Goal: Task Accomplishment & Management: Manage account settings

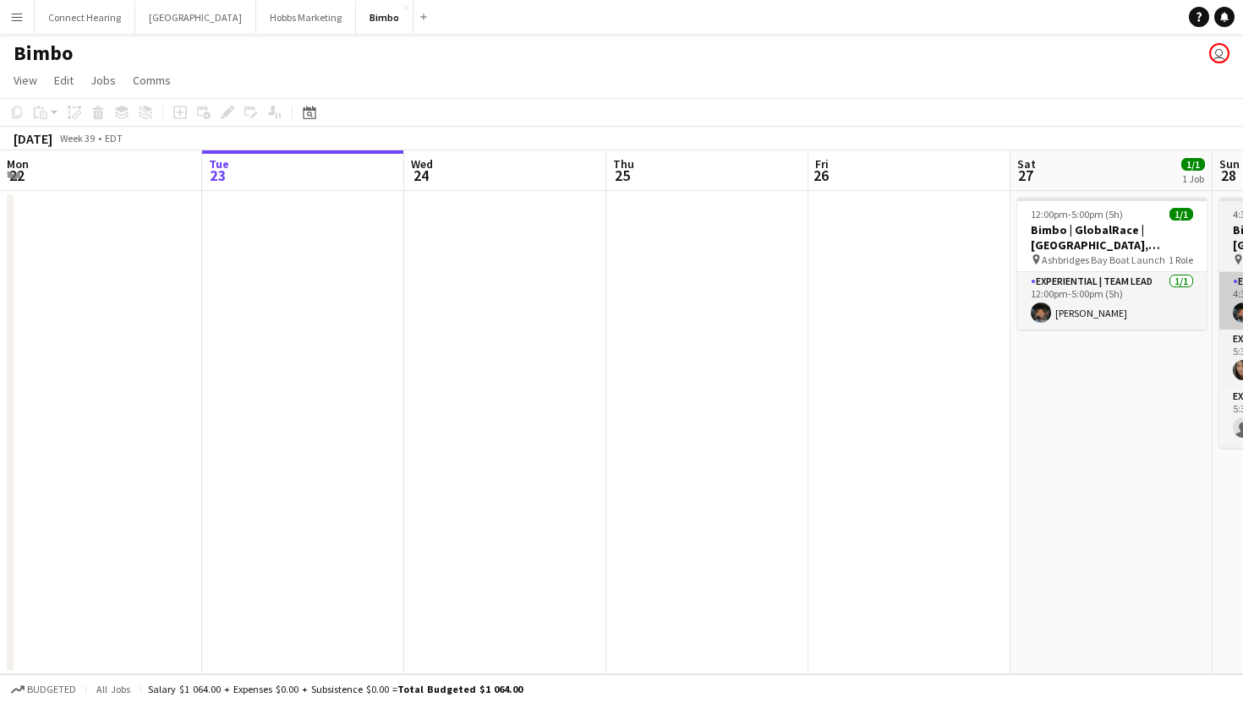
scroll to position [0, 610]
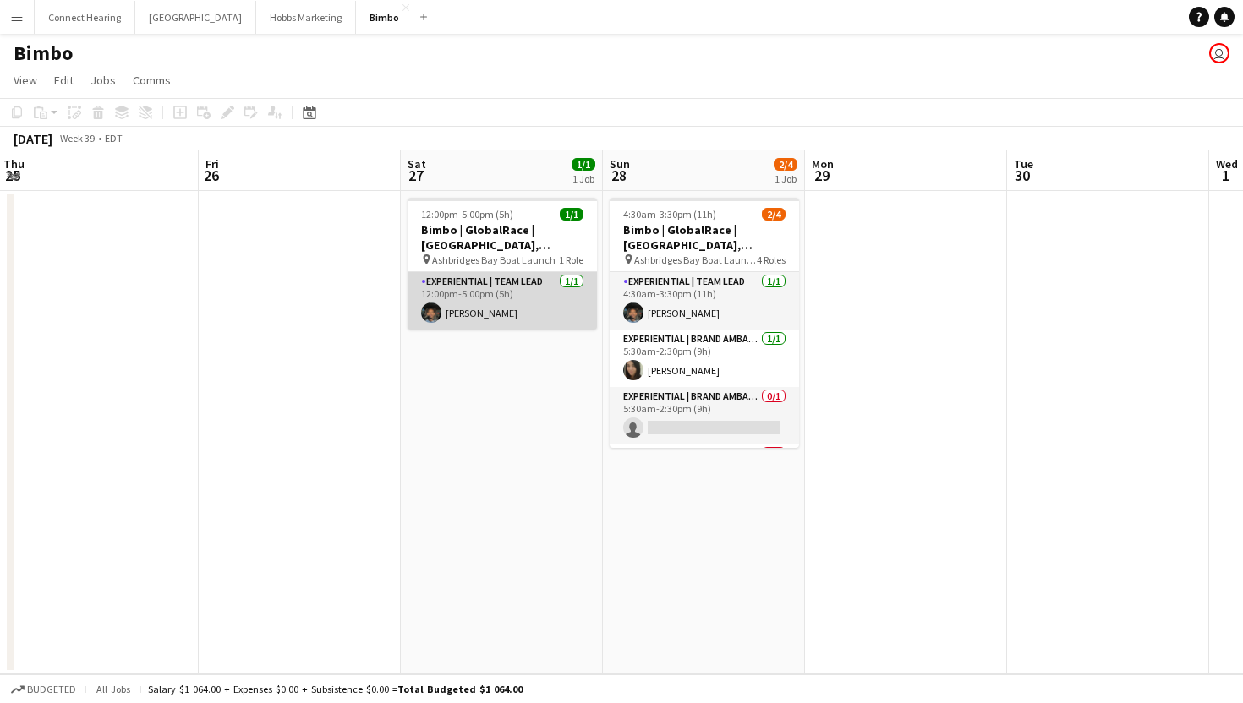
click at [539, 313] on app-card-role "Experiential | Team Lead [DATE] 12:00pm-5:00pm (5h) [PERSON_NAME]" at bounding box center [502, 300] width 189 height 57
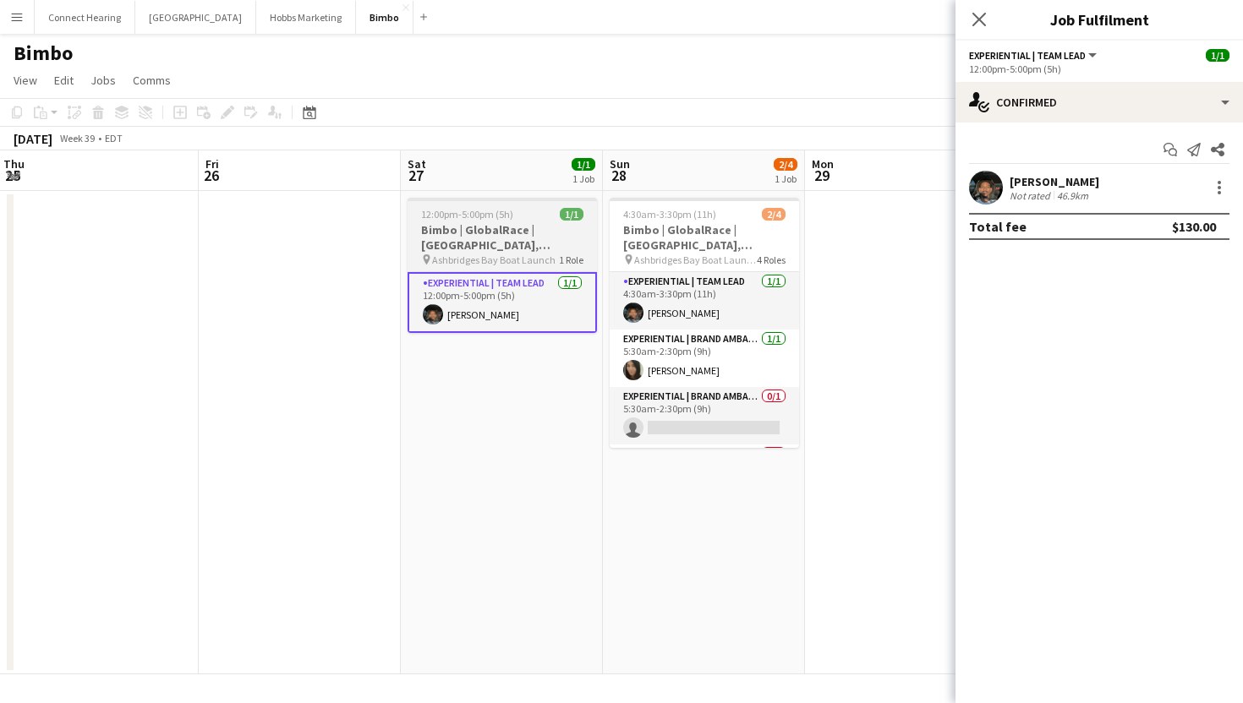
click at [532, 230] on h3 "Bimbo | GlobalRace | [GEOGRAPHIC_DATA], [GEOGRAPHIC_DATA]" at bounding box center [502, 237] width 189 height 30
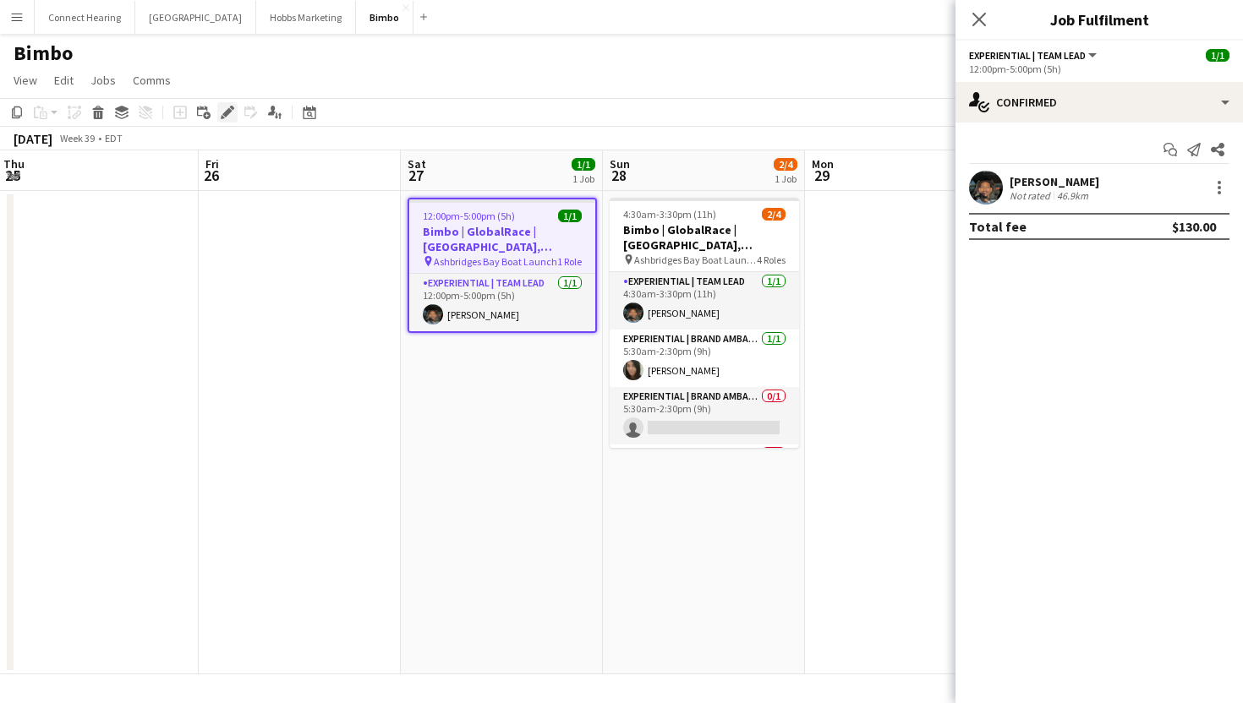
click at [229, 117] on icon "Edit" at bounding box center [228, 113] width 14 height 14
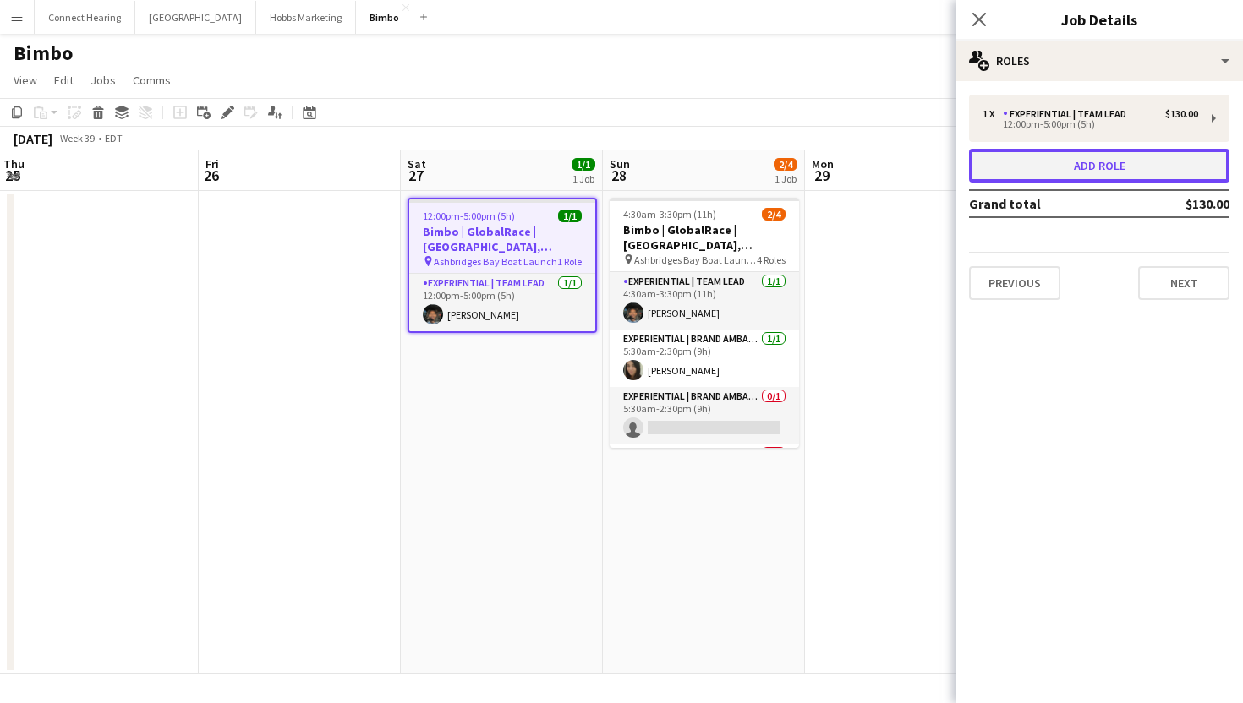
click at [1082, 168] on button "Add role" at bounding box center [1099, 166] width 260 height 34
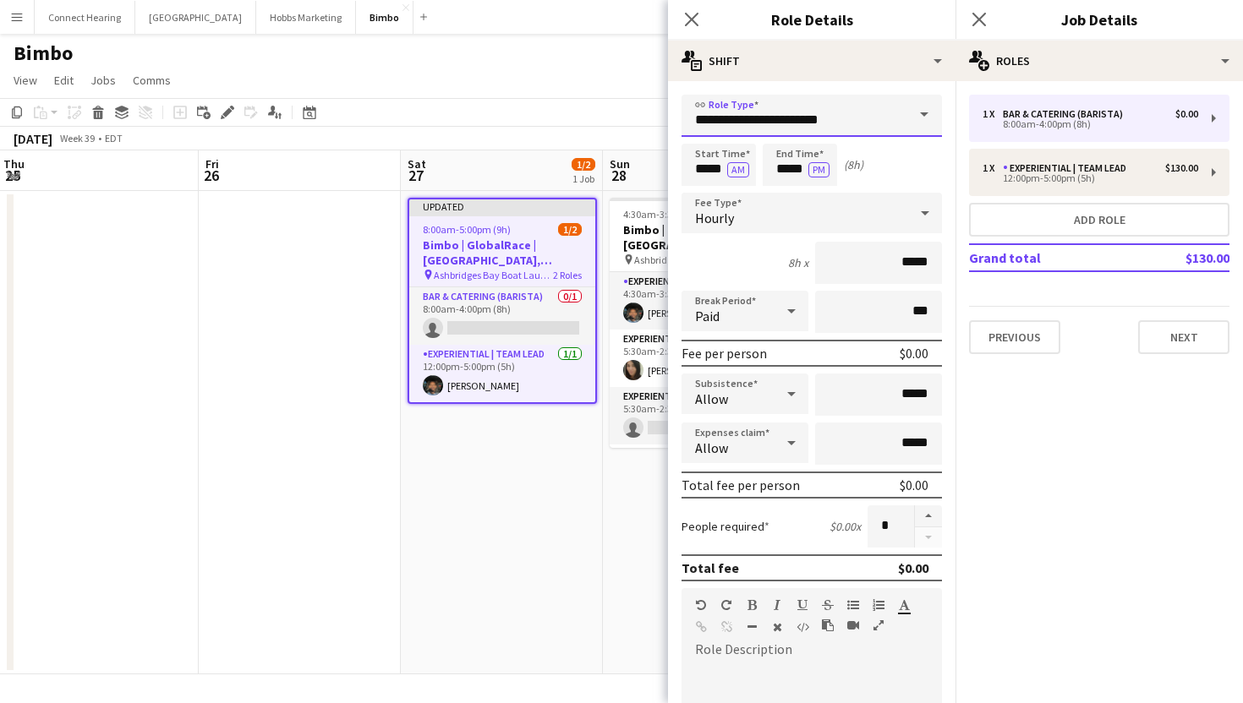
click at [764, 112] on input "**********" at bounding box center [811, 116] width 260 height 42
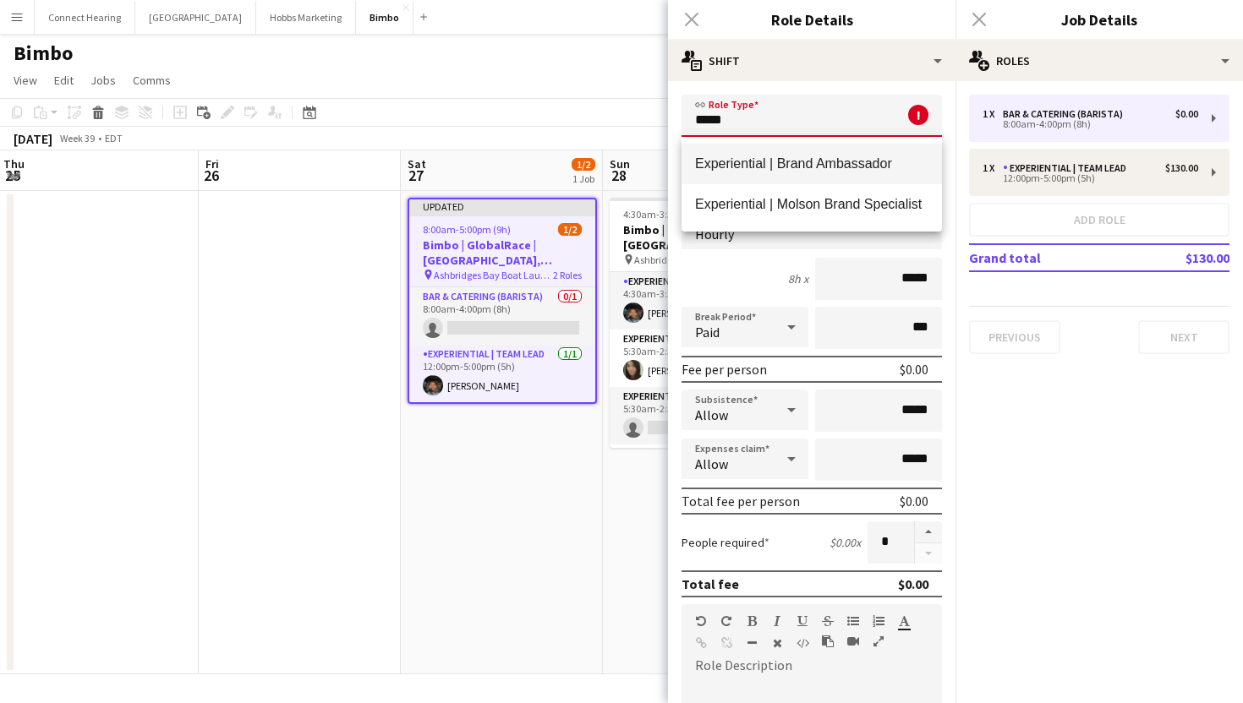
click at [761, 160] on span "Experiential | Brand Ambassador" at bounding box center [811, 164] width 233 height 16
type input "**********"
type input "******"
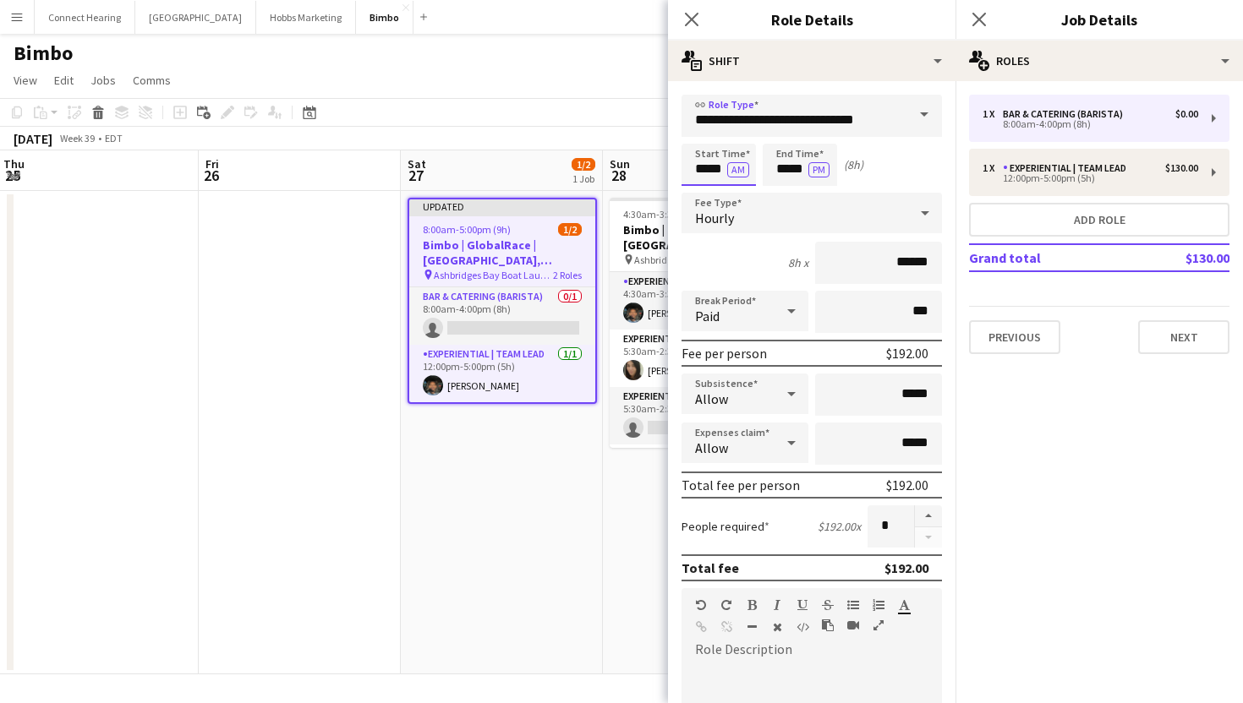
click at [721, 171] on input "*****" at bounding box center [718, 165] width 74 height 42
type input "*****"
click at [736, 179] on input "*****" at bounding box center [718, 165] width 74 height 42
click at [743, 172] on button "AM" at bounding box center [738, 169] width 22 height 15
click at [791, 173] on input "*****" at bounding box center [800, 165] width 74 height 42
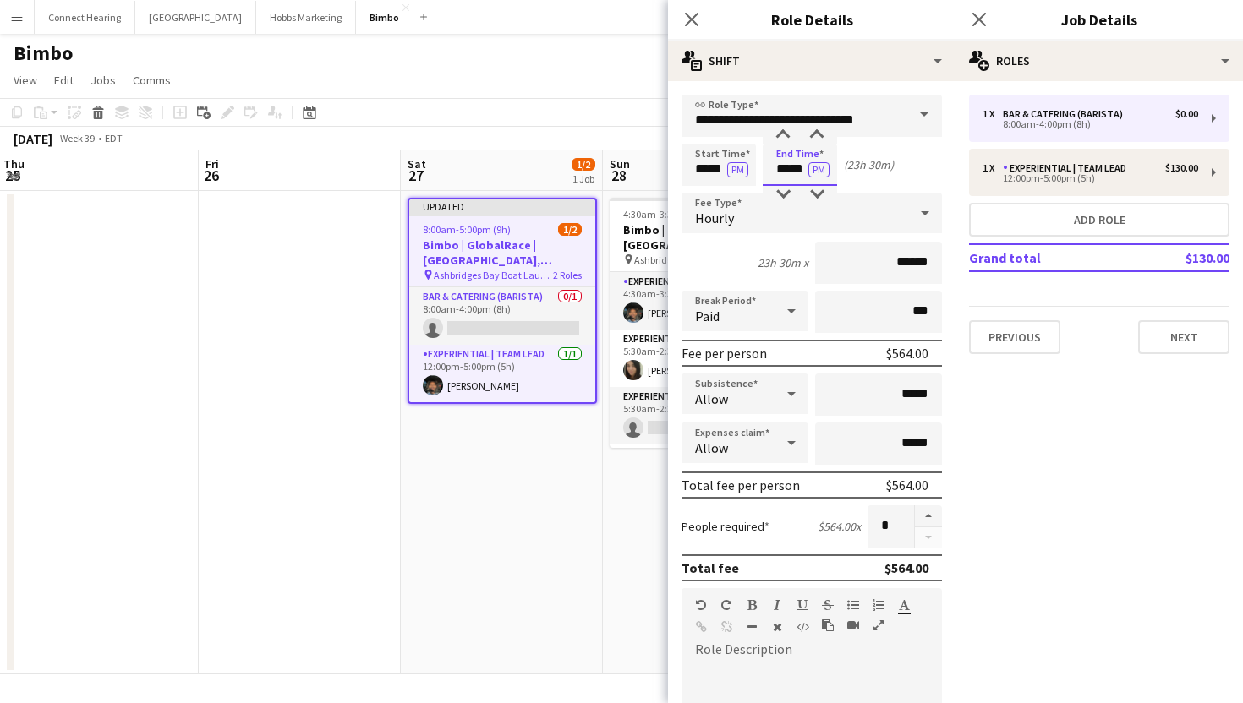
type input "*****"
click at [889, 167] on div "Start Time ***** PM End Time ***** PM (3h 30m)" at bounding box center [811, 165] width 260 height 42
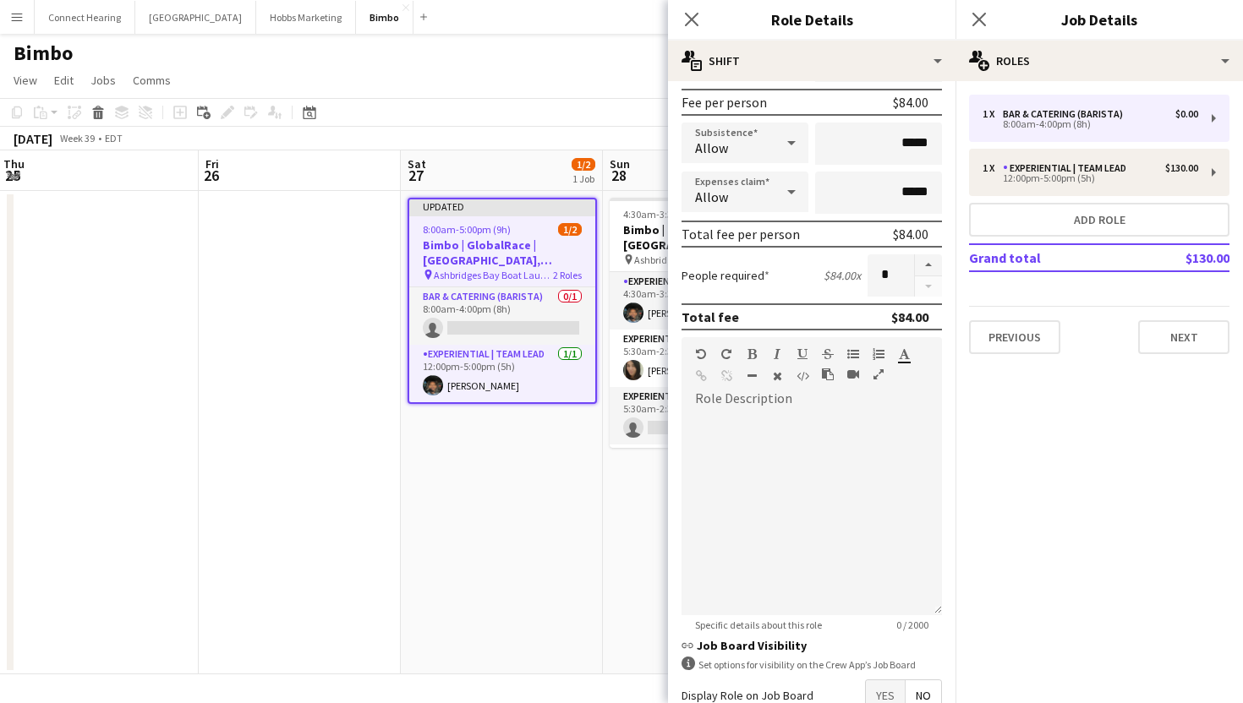
scroll to position [355, 0]
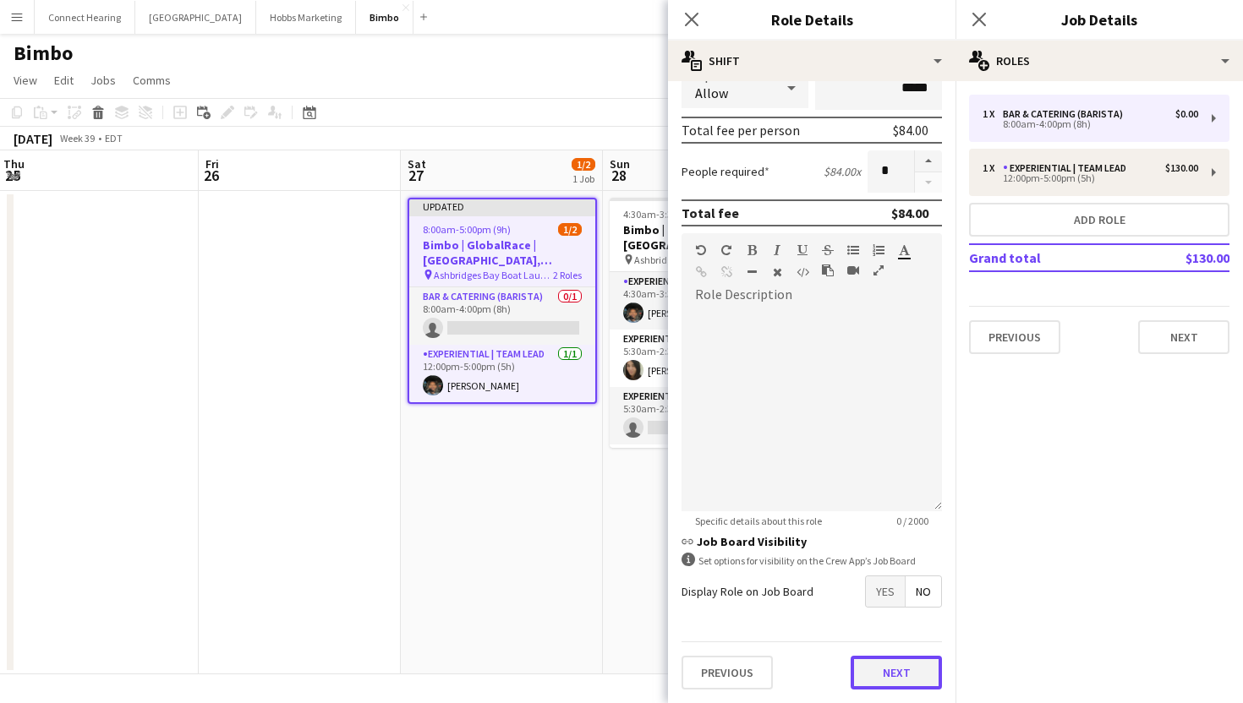
click at [899, 673] on button "Next" at bounding box center [896, 673] width 91 height 34
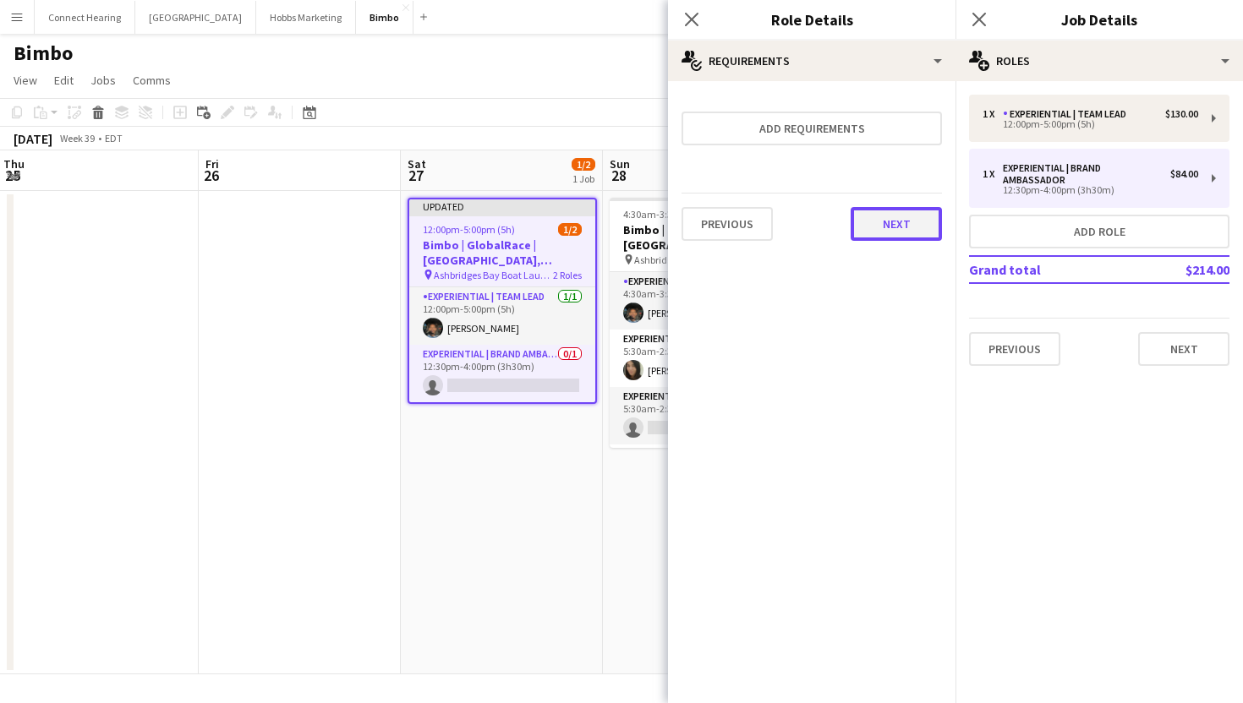
click at [882, 234] on button "Next" at bounding box center [896, 224] width 91 height 34
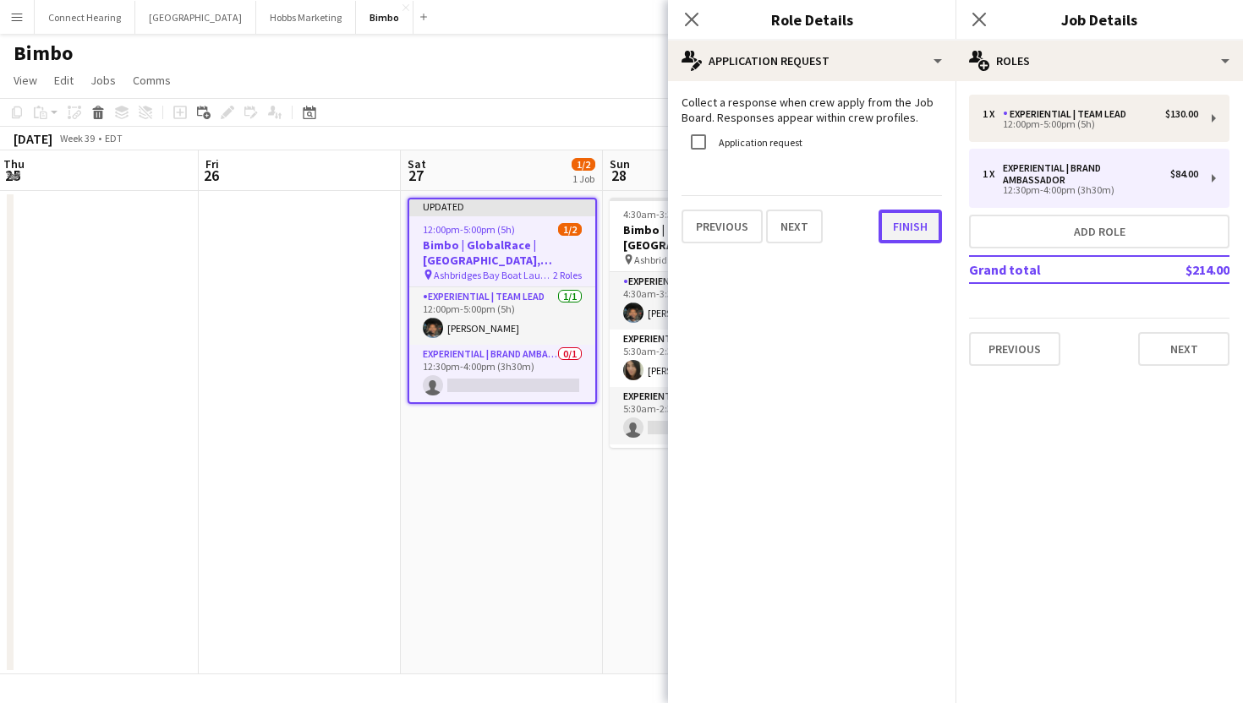
click at [900, 233] on button "Finish" at bounding box center [910, 227] width 63 height 34
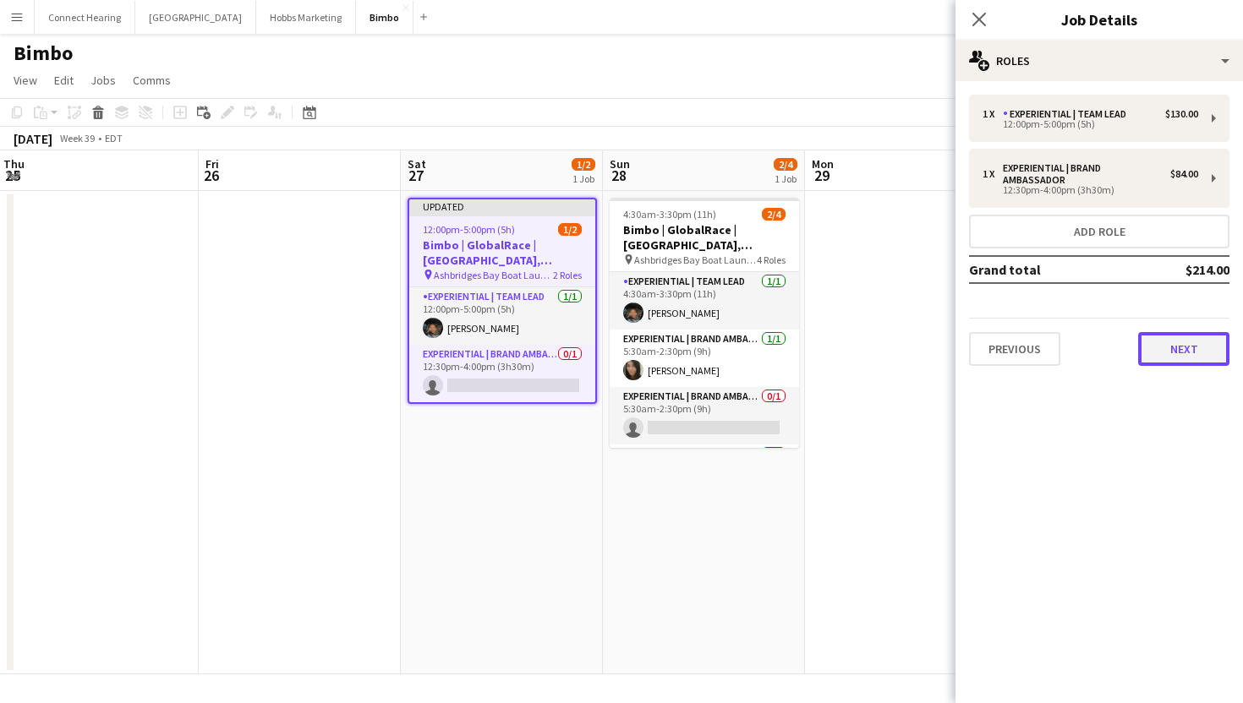
click at [1169, 354] on button "Next" at bounding box center [1183, 349] width 91 height 34
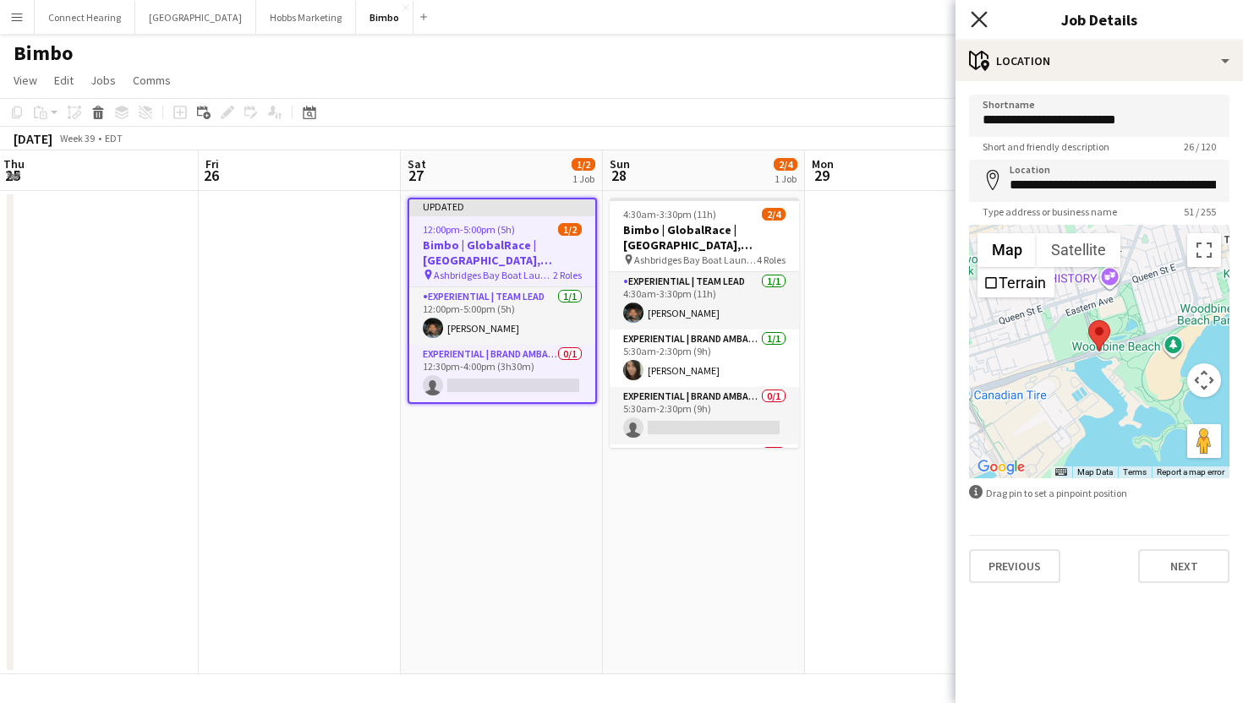
click at [981, 27] on icon "Close pop-in" at bounding box center [979, 19] width 16 height 16
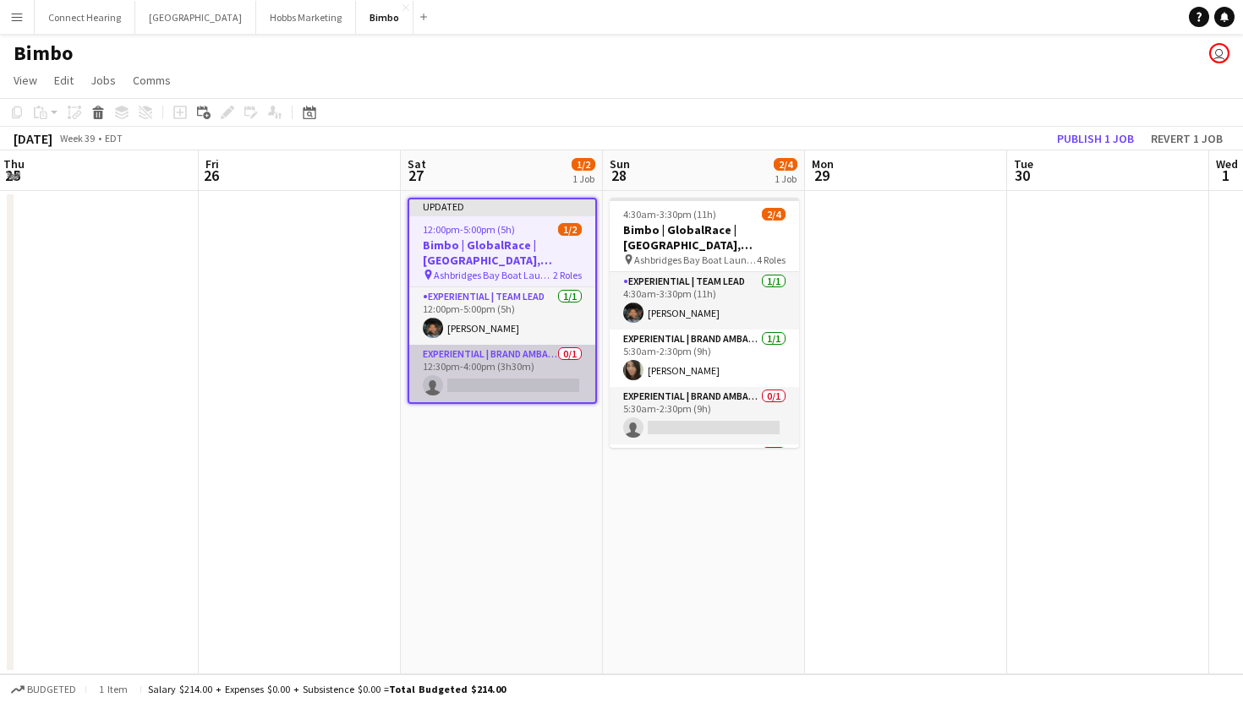
click at [512, 385] on app-card-role "Experiential | Brand Ambassador 0/1 12:30pm-4:00pm (3h30m) single-neutral-actio…" at bounding box center [502, 373] width 186 height 57
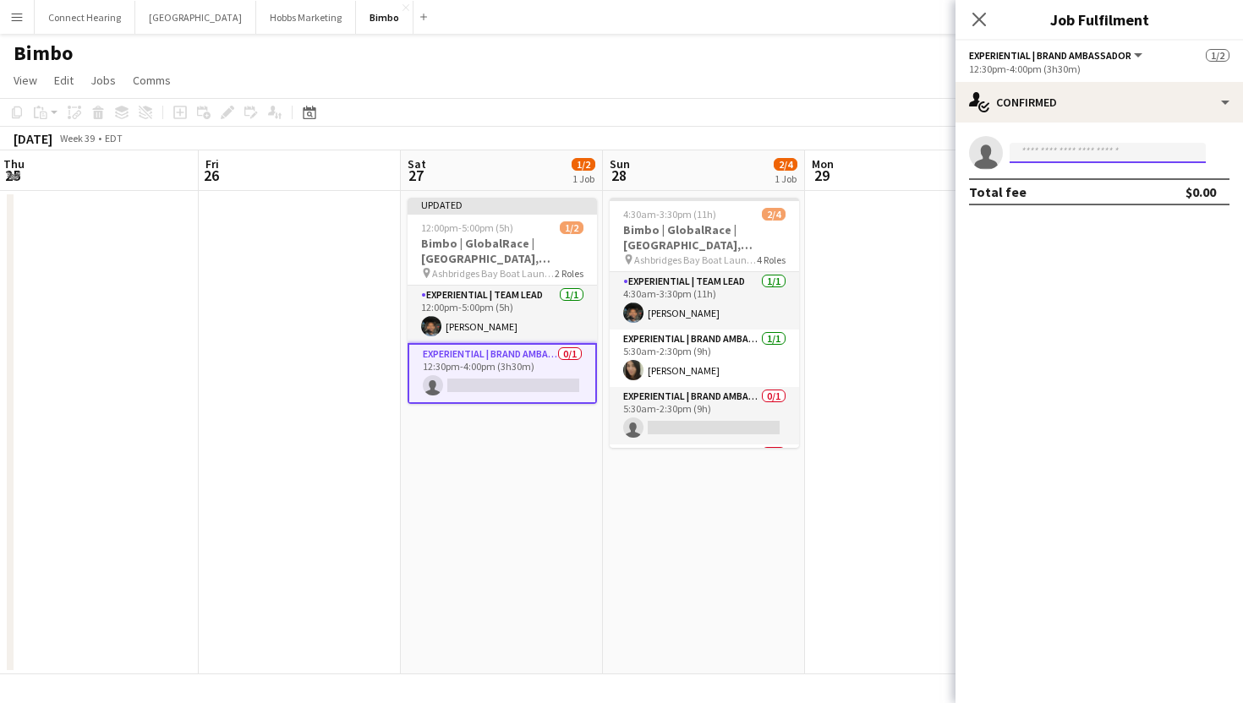
click at [1095, 152] on input at bounding box center [1108, 153] width 196 height 20
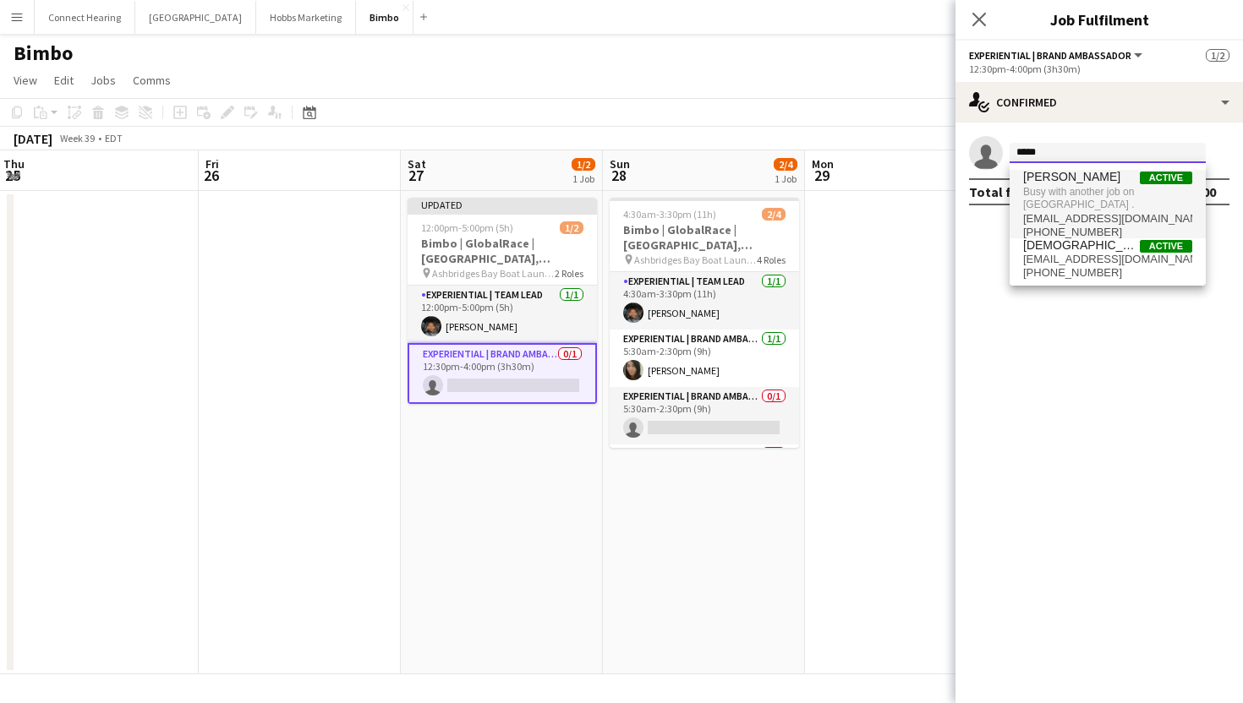
type input "*****"
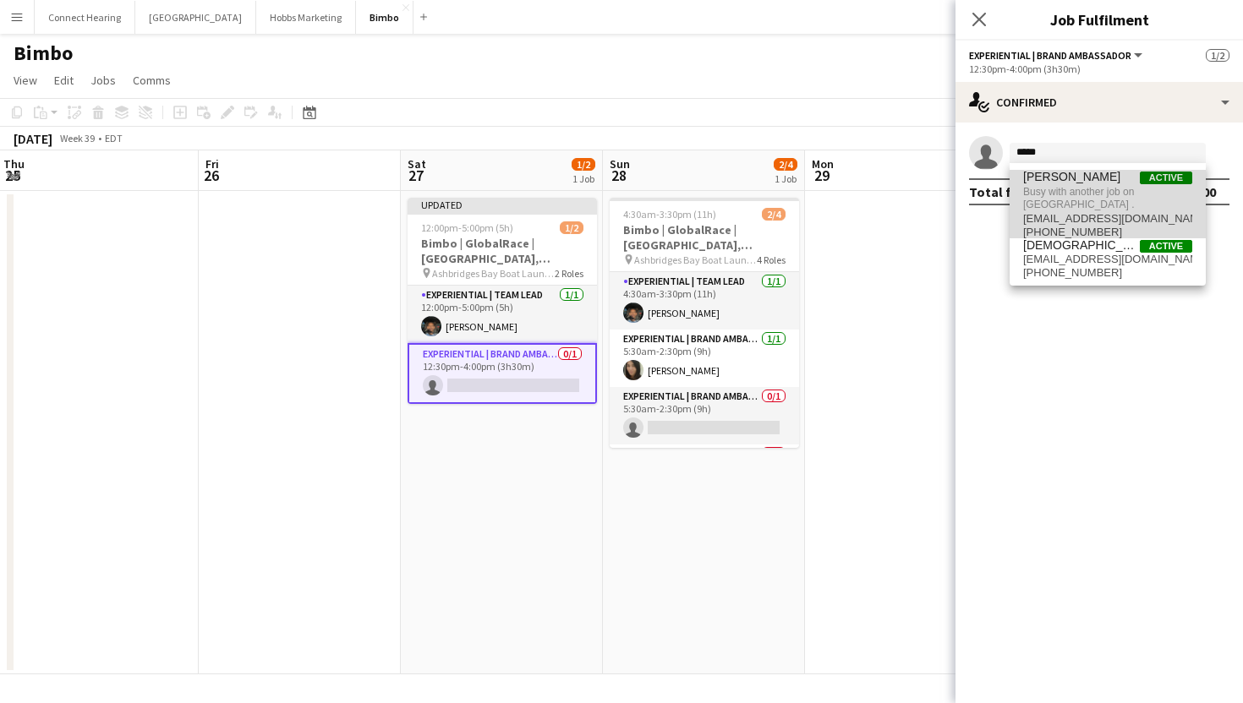
click at [1088, 178] on span "[PERSON_NAME]" at bounding box center [1071, 177] width 97 height 14
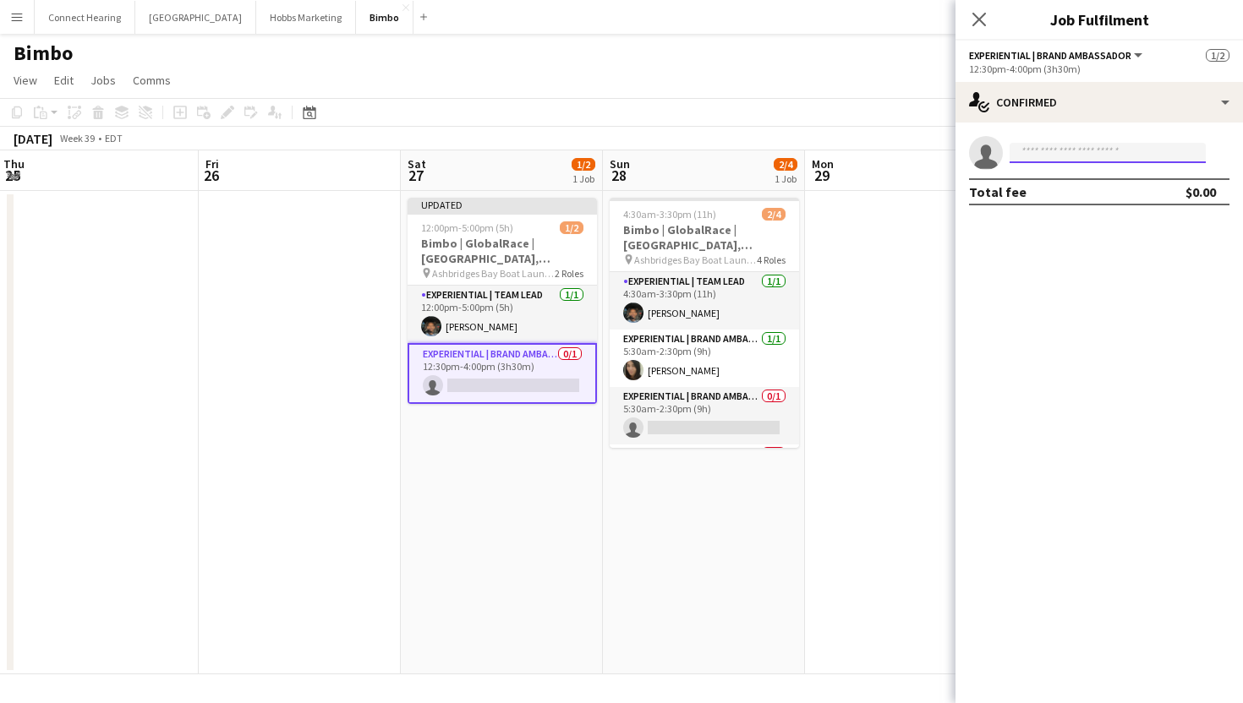
click at [1091, 153] on input at bounding box center [1108, 153] width 196 height 20
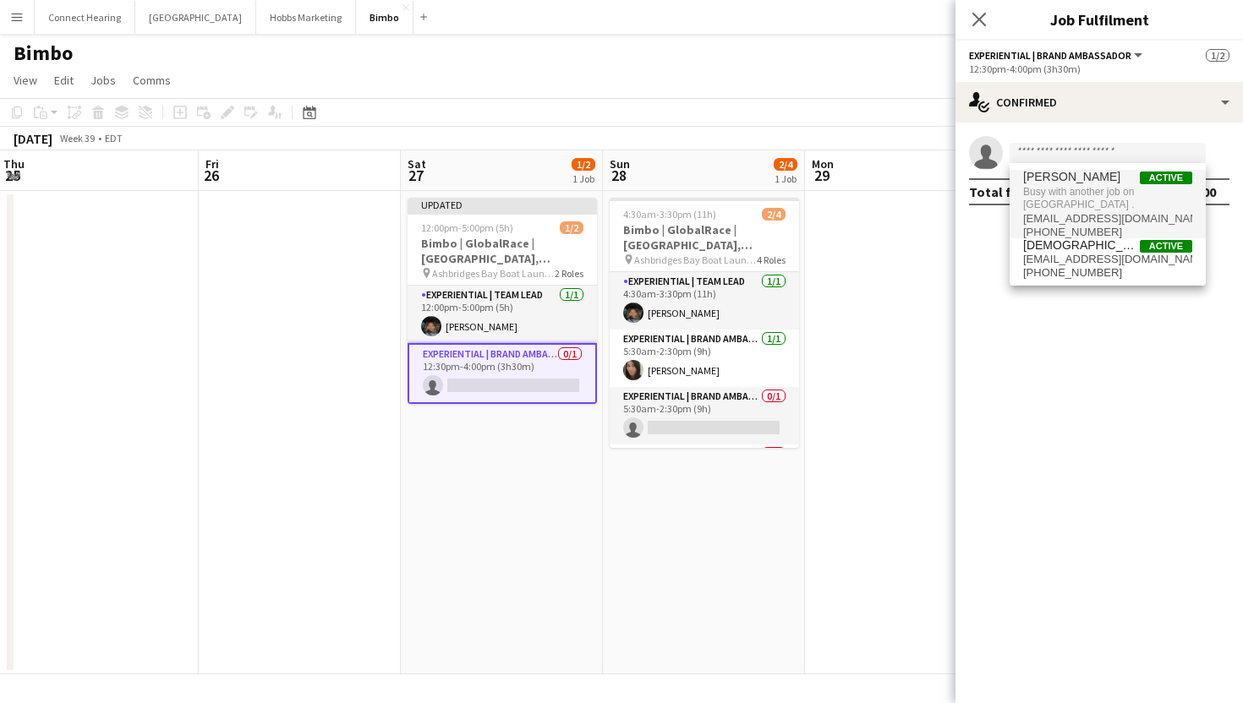
click at [1085, 189] on span "Busy with another job on [GEOGRAPHIC_DATA] ." at bounding box center [1107, 198] width 169 height 28
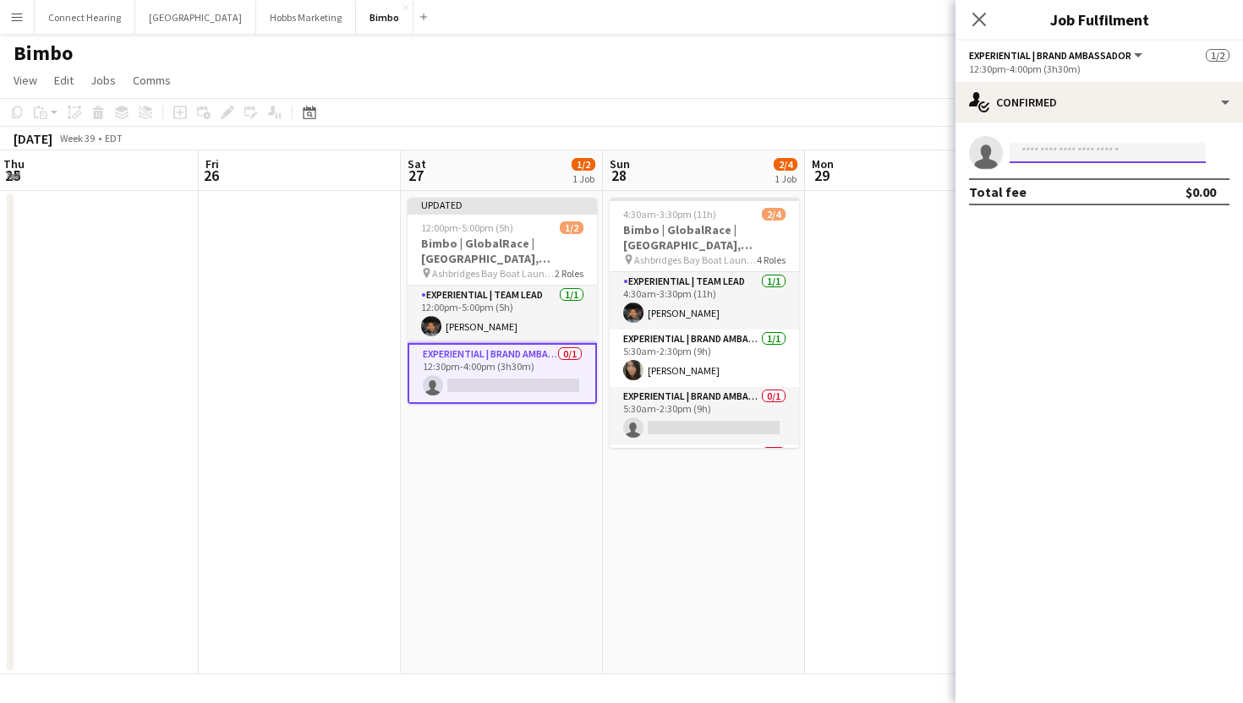
click at [1093, 145] on input at bounding box center [1108, 153] width 196 height 20
type input "******"
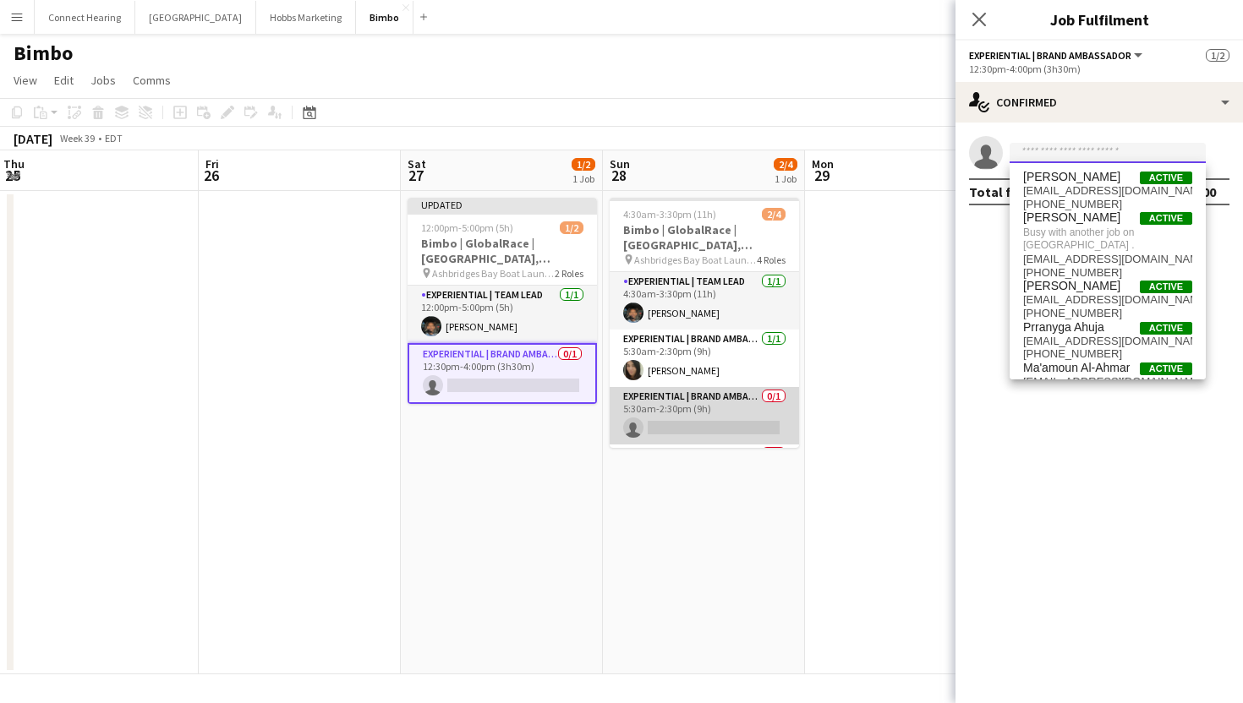
scroll to position [54, 0]
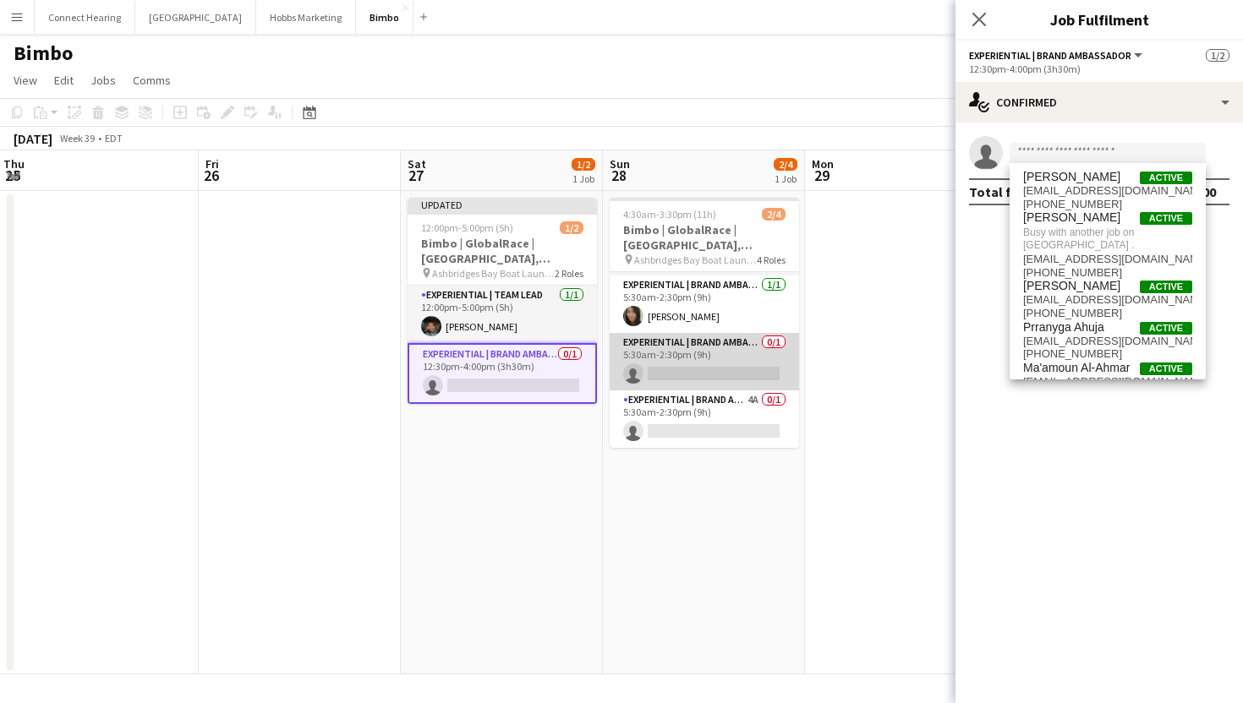
click at [685, 369] on app-card-role "Experiential | Brand Ambassador 0/1 5:30am-2:30pm (9h) single-neutral-actions" at bounding box center [704, 361] width 189 height 57
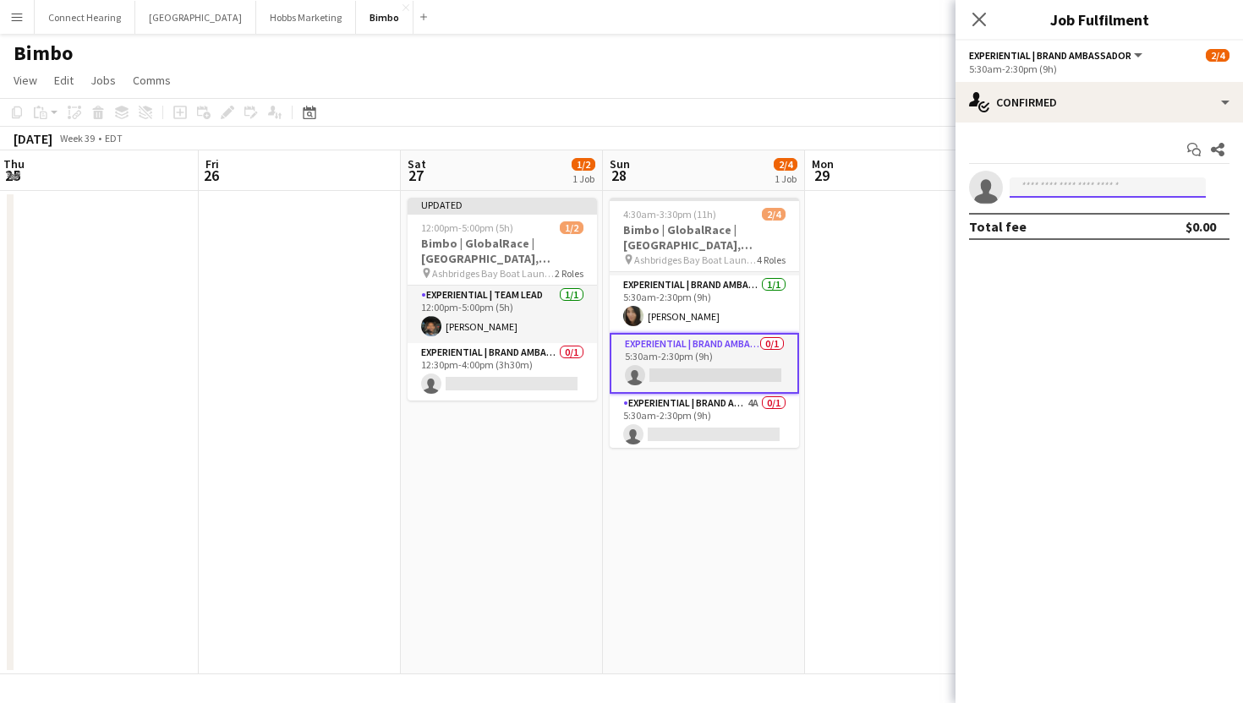
click at [1072, 189] on input at bounding box center [1108, 188] width 196 height 20
type input "******"
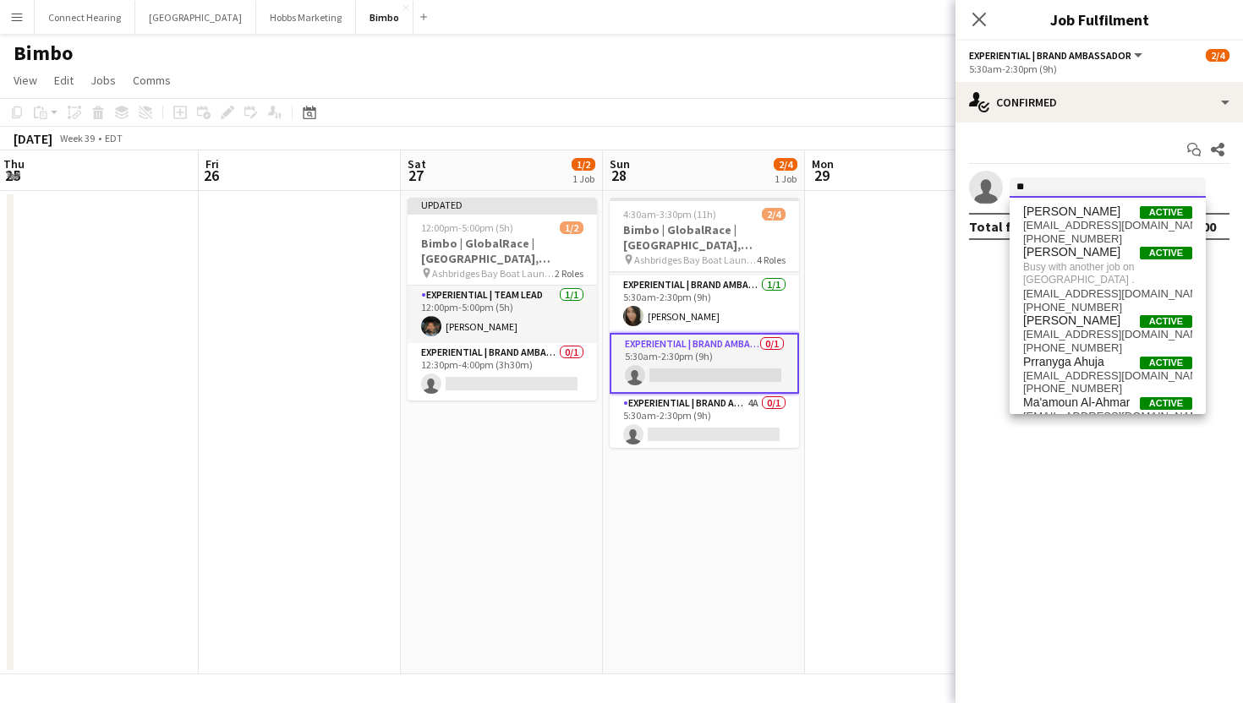
type input "***"
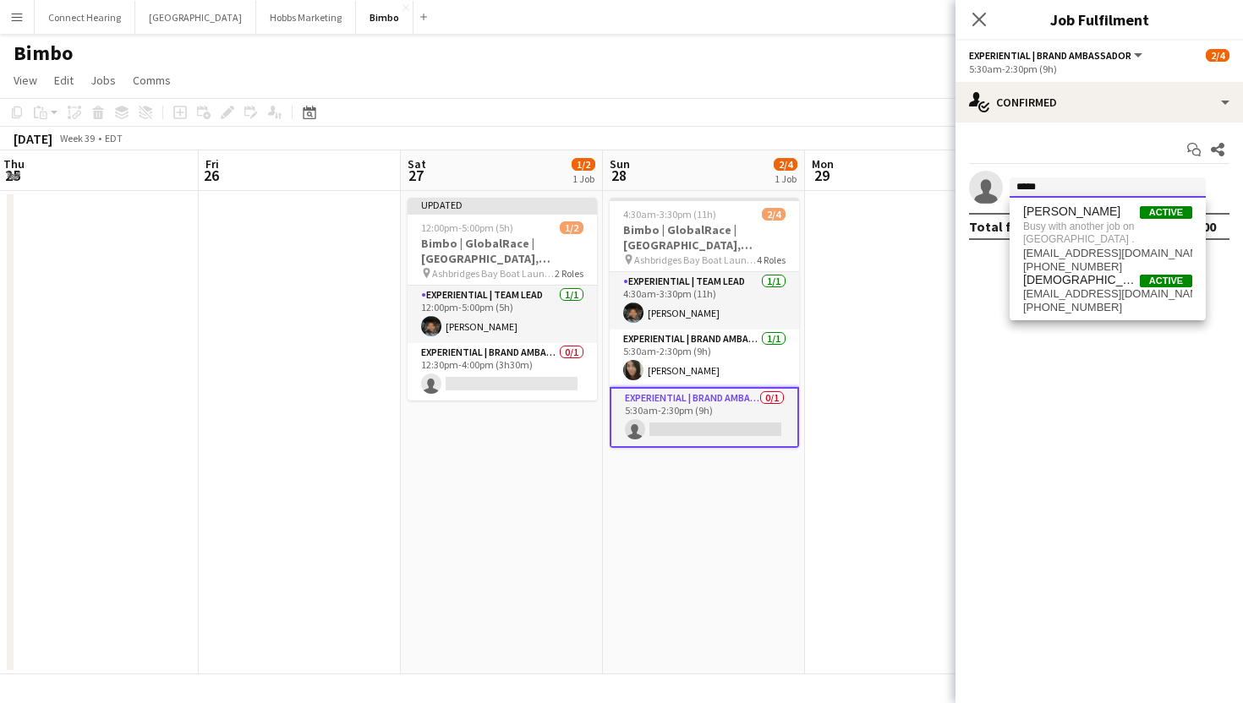
scroll to position [57, 0]
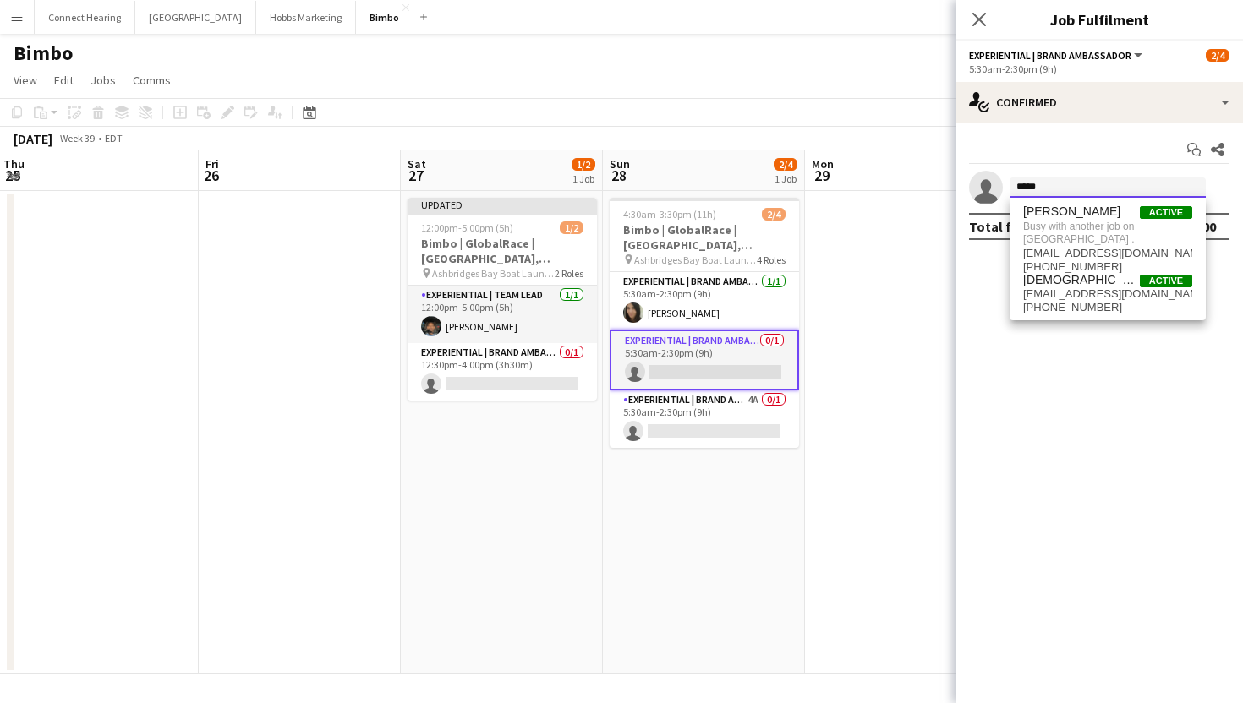
type input "*****"
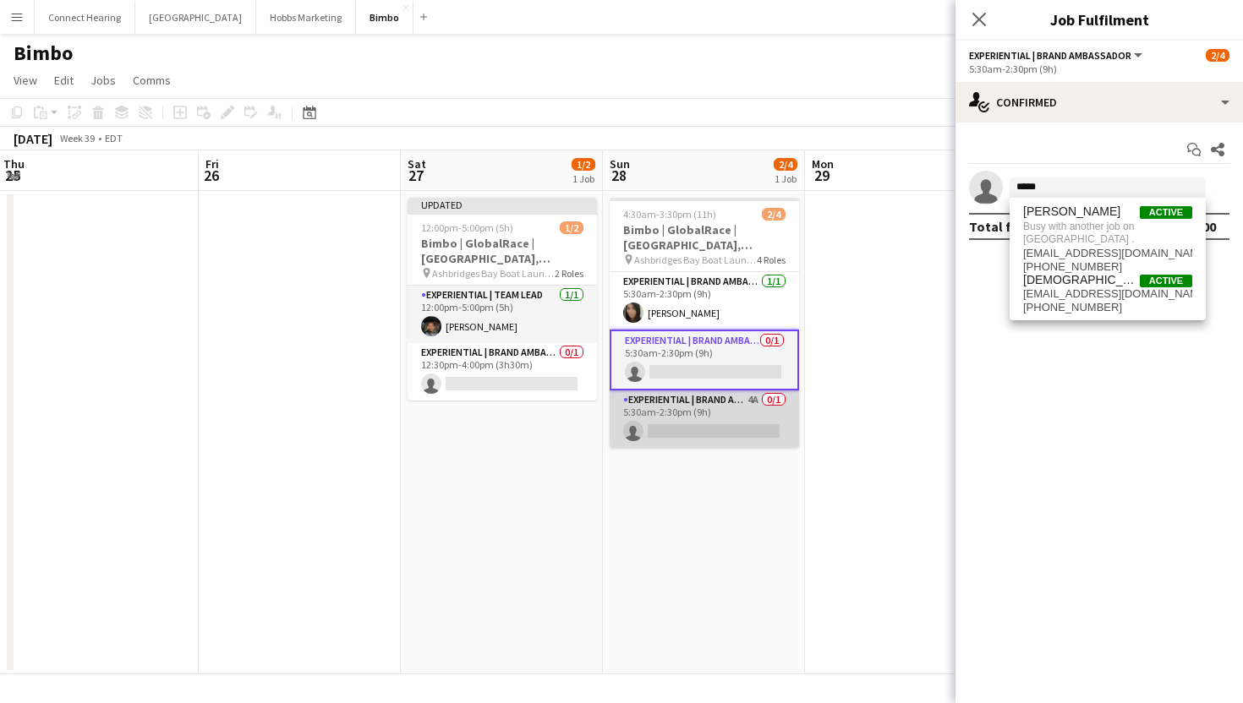
click at [699, 412] on app-card-role "Experiential | Brand Ambassador 4A 0/1 5:30am-2:30pm (9h) single-neutral-actions" at bounding box center [704, 419] width 189 height 57
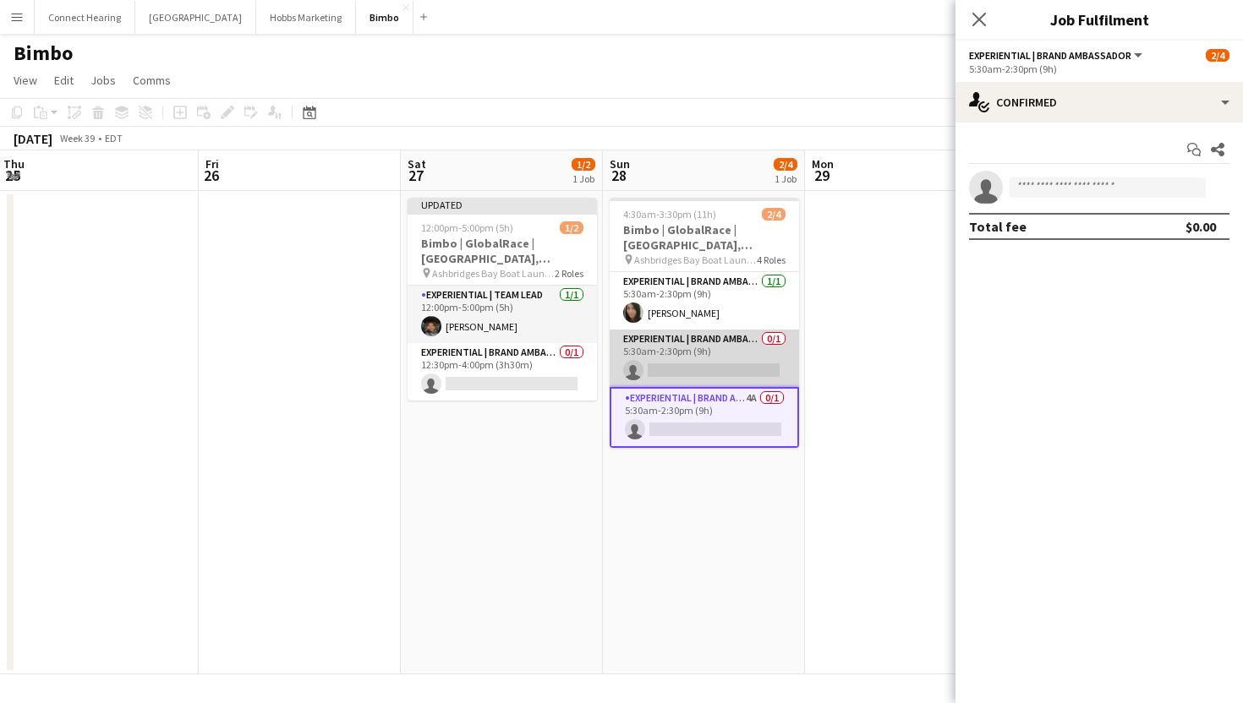
click at [670, 352] on app-card-role "Experiential | Brand Ambassador 0/1 5:30am-2:30pm (9h) single-neutral-actions" at bounding box center [704, 358] width 189 height 57
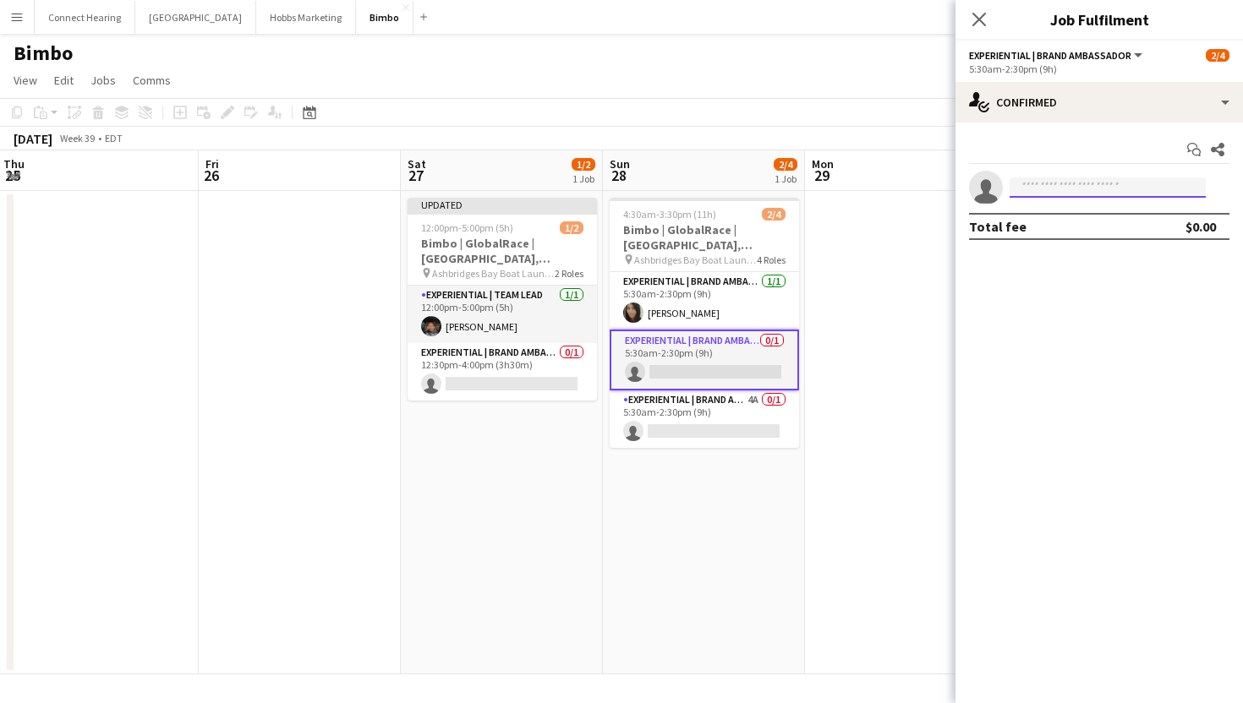
click at [1097, 194] on input at bounding box center [1108, 188] width 196 height 20
type input "****"
click at [1055, 215] on span "[PERSON_NAME]" at bounding box center [1071, 212] width 97 height 14
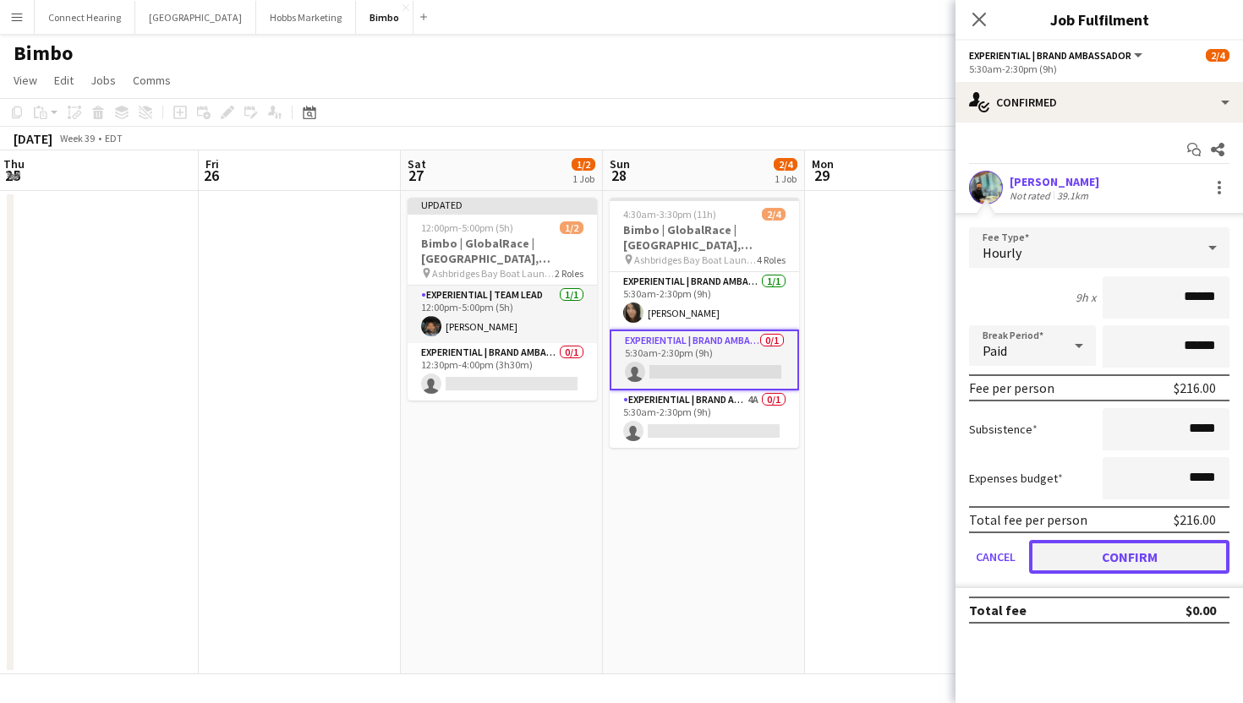
click at [1117, 556] on button "Confirm" at bounding box center [1129, 557] width 200 height 34
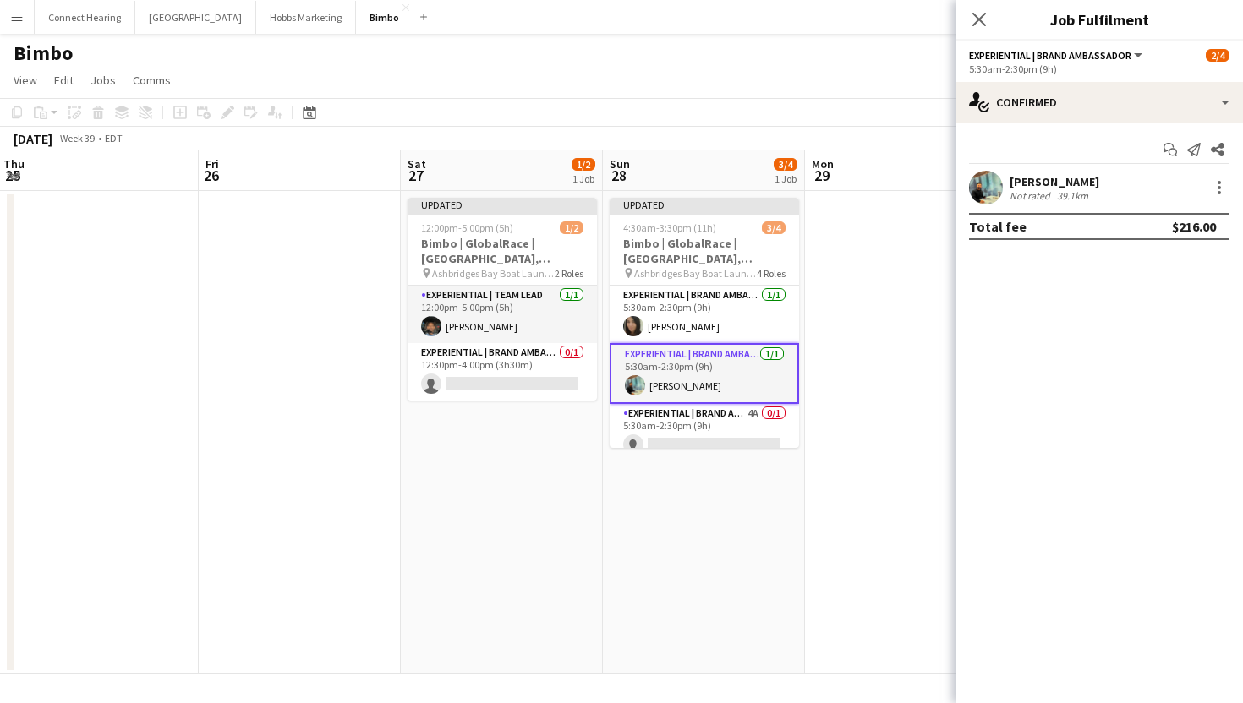
scroll to position [0, 610]
click at [711, 386] on app-card-role "Experiential | Brand Ambassador [DATE] 5:30am-2:30pm (9h) [PERSON_NAME]" at bounding box center [703, 373] width 189 height 61
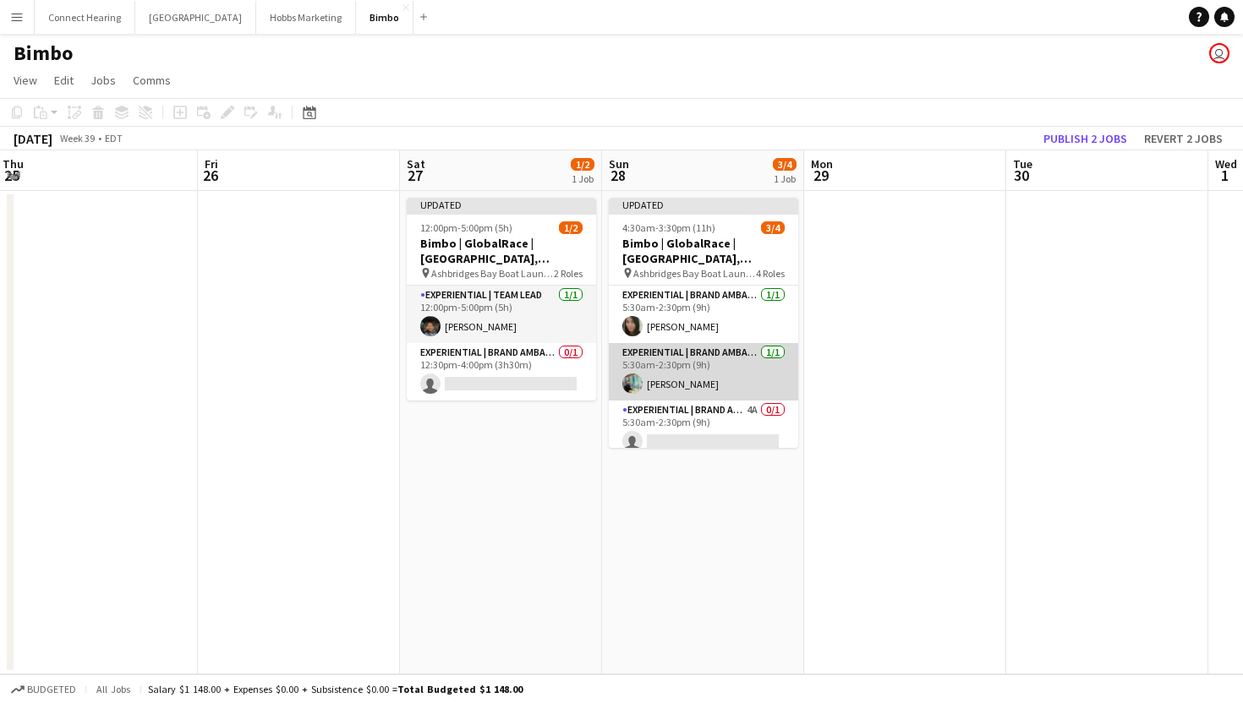
click at [711, 386] on app-card-role "Experiential | Brand Ambassador [DATE] 5:30am-2:30pm (9h) [PERSON_NAME]" at bounding box center [703, 371] width 189 height 57
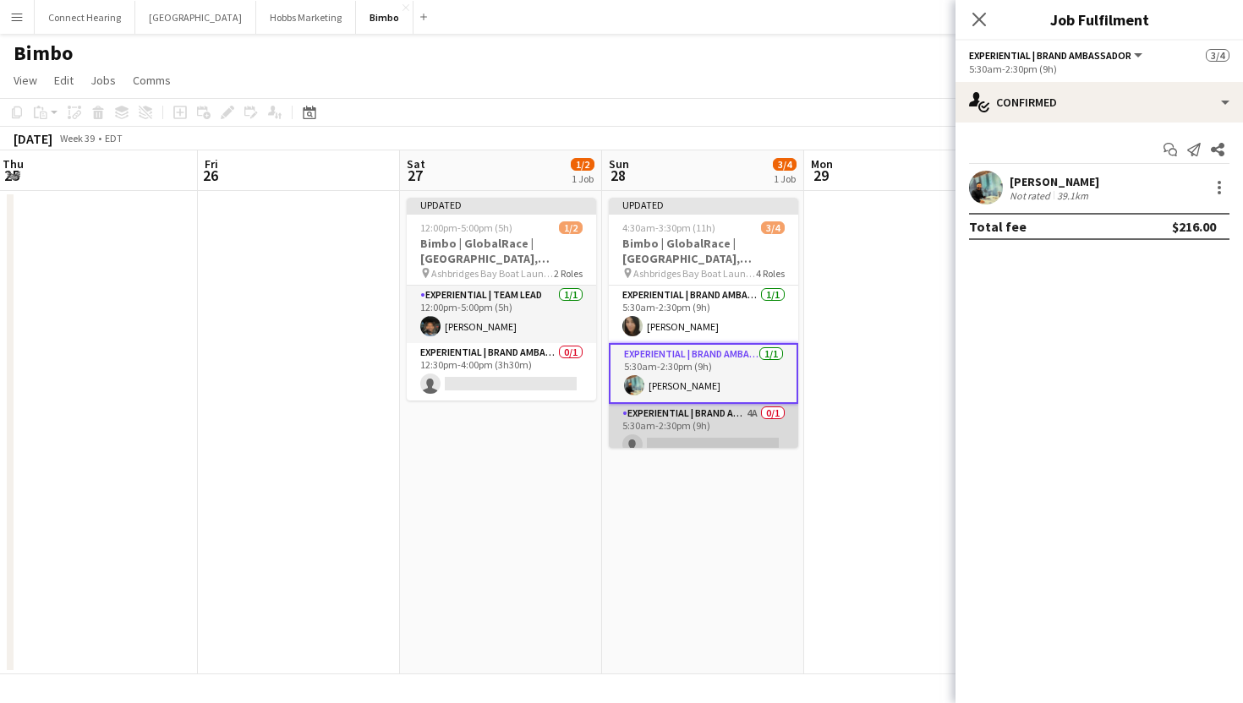
click at [713, 423] on app-card-role "Experiential | Brand Ambassador 4A 0/1 5:30am-2:30pm (9h) single-neutral-actions" at bounding box center [703, 432] width 189 height 57
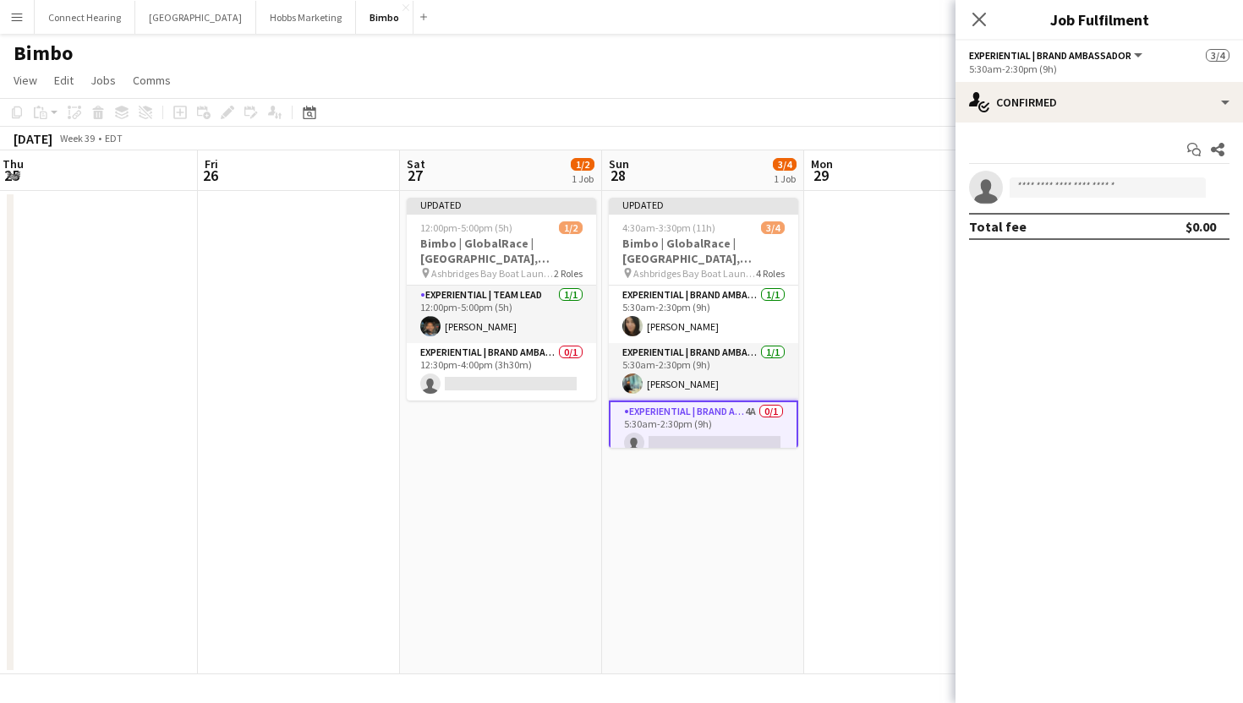
click at [1077, 200] on app-invite-slot "single-neutral-actions" at bounding box center [1098, 188] width 287 height 34
click at [1079, 187] on input at bounding box center [1108, 188] width 196 height 20
type input "******"
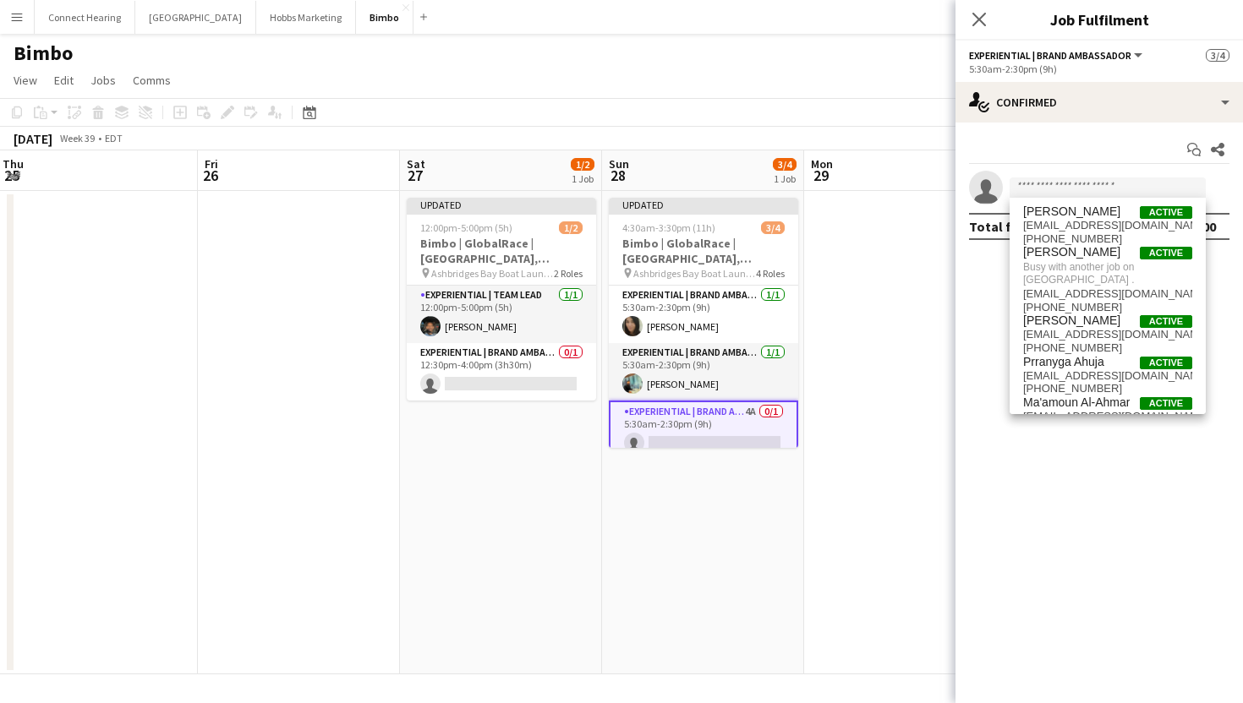
click at [25, 21] on button "Menu" at bounding box center [17, 17] width 34 height 34
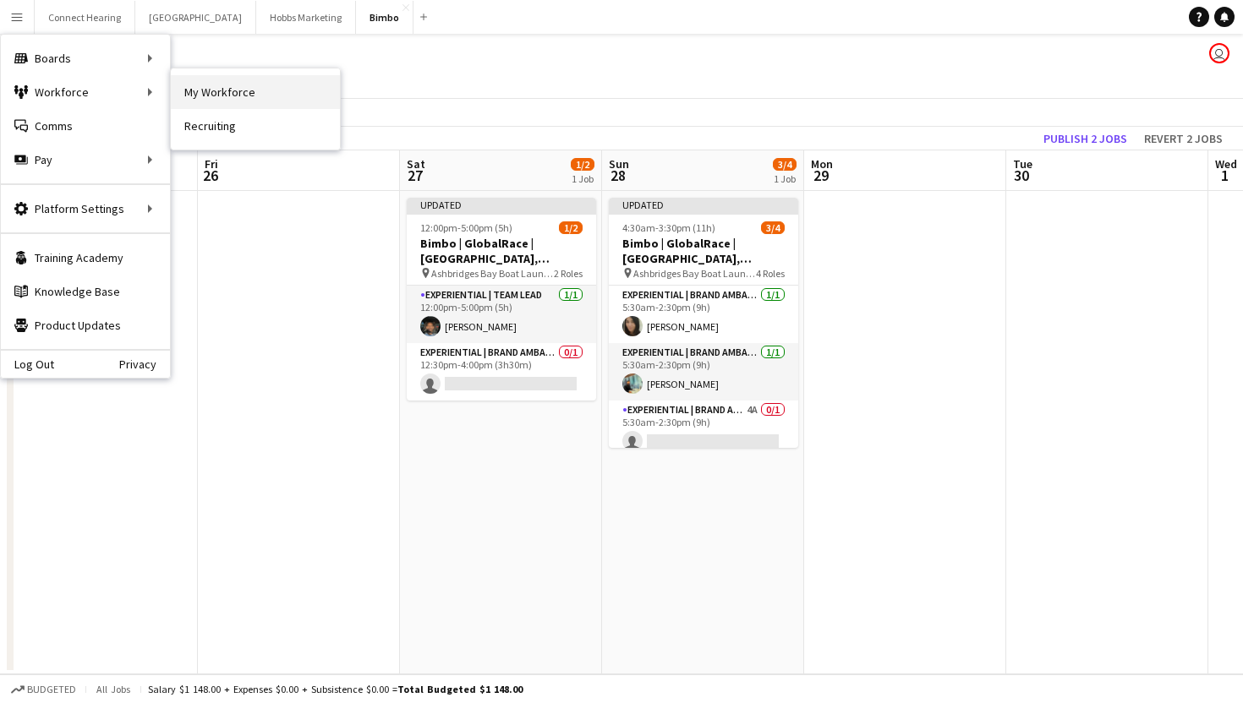
click at [243, 93] on link "My Workforce" at bounding box center [255, 92] width 169 height 34
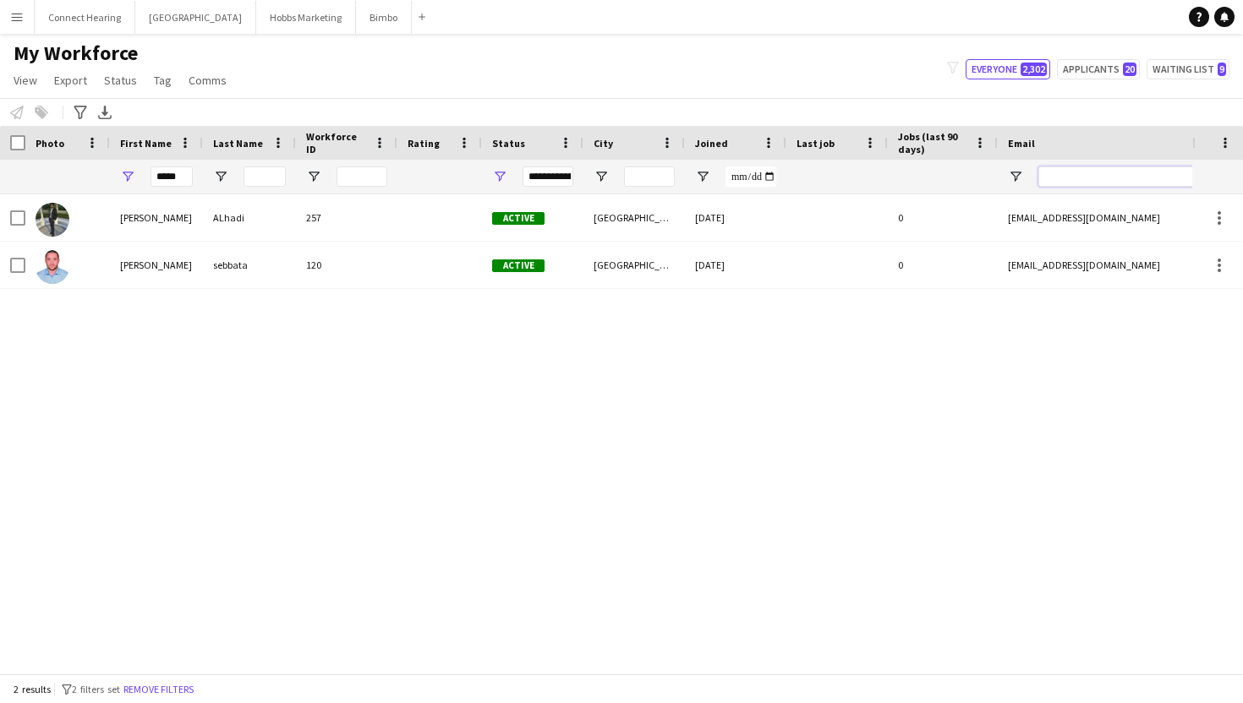
click at [1126, 178] on input "Email Filter Input" at bounding box center [1181, 177] width 287 height 20
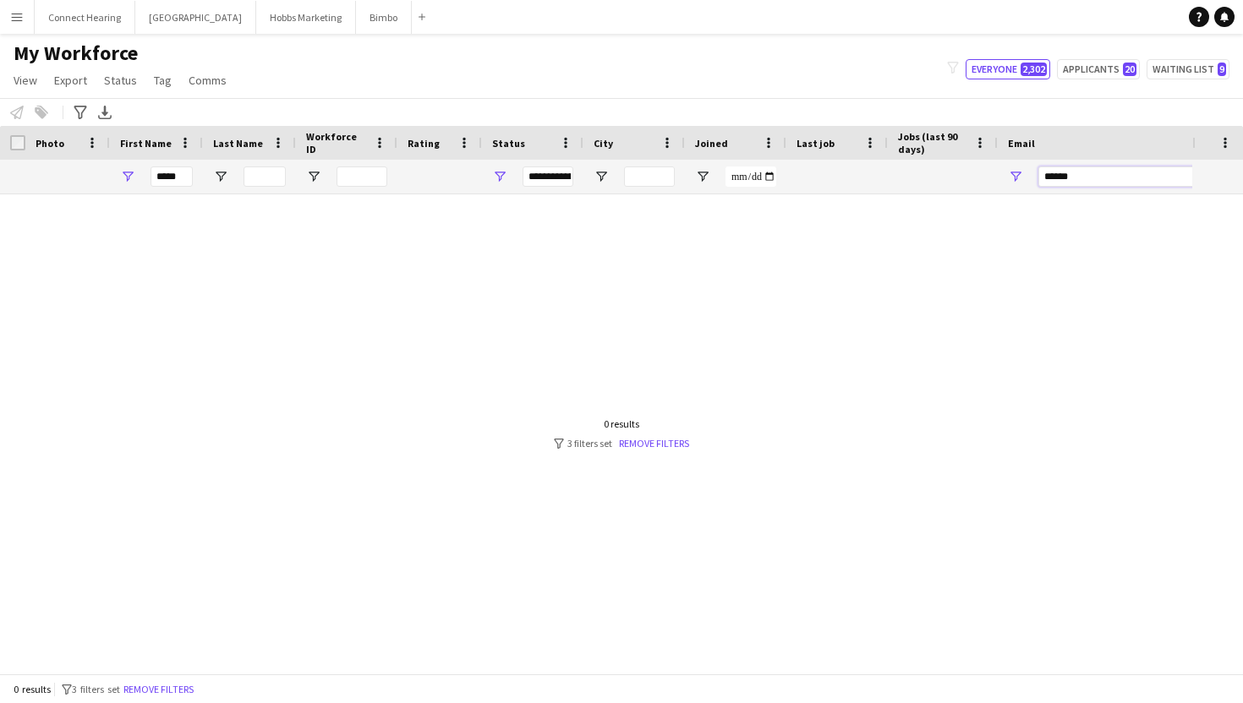
type input "******"
click at [181, 176] on input "*****" at bounding box center [172, 177] width 42 height 20
type input "*"
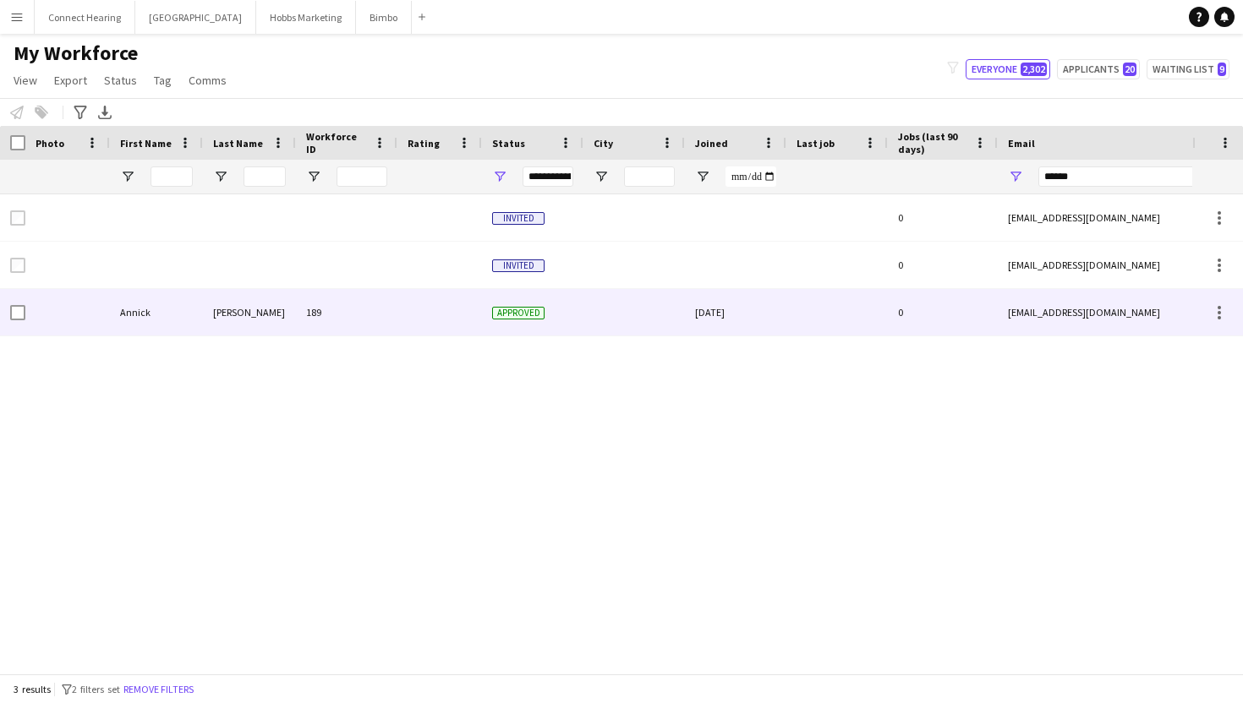
click at [326, 312] on div "189" at bounding box center [346, 312] width 101 height 47
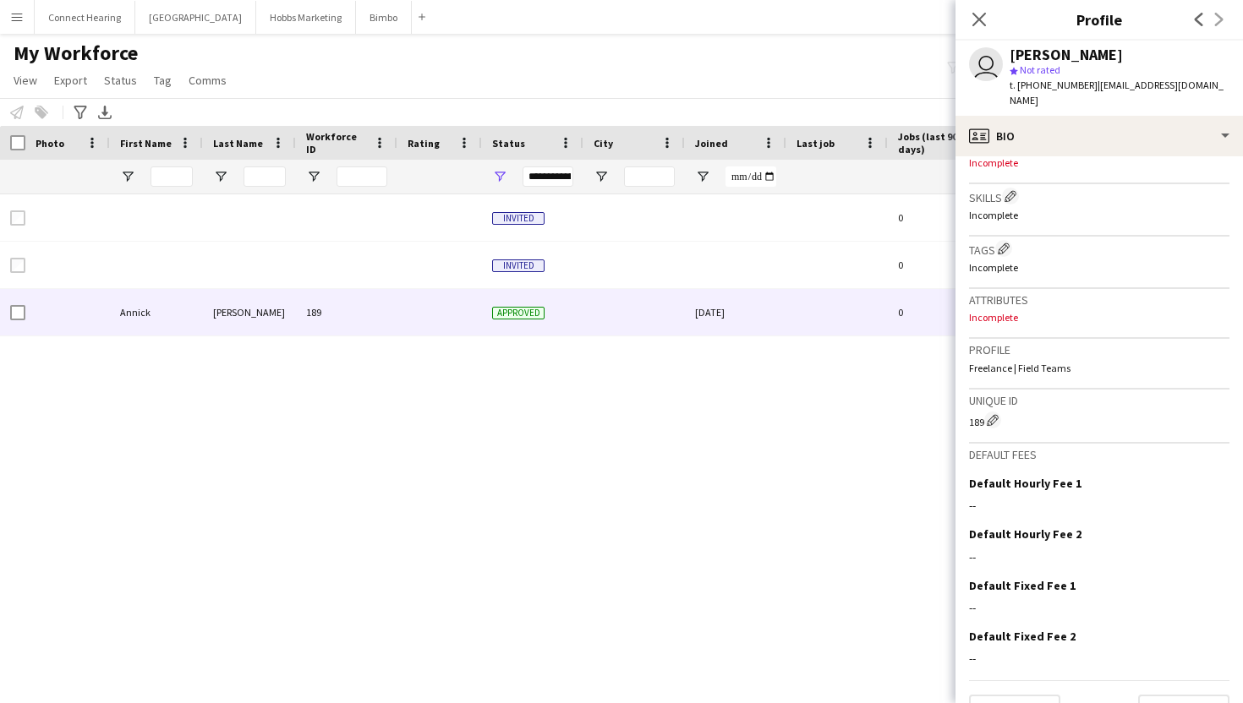
scroll to position [605, 0]
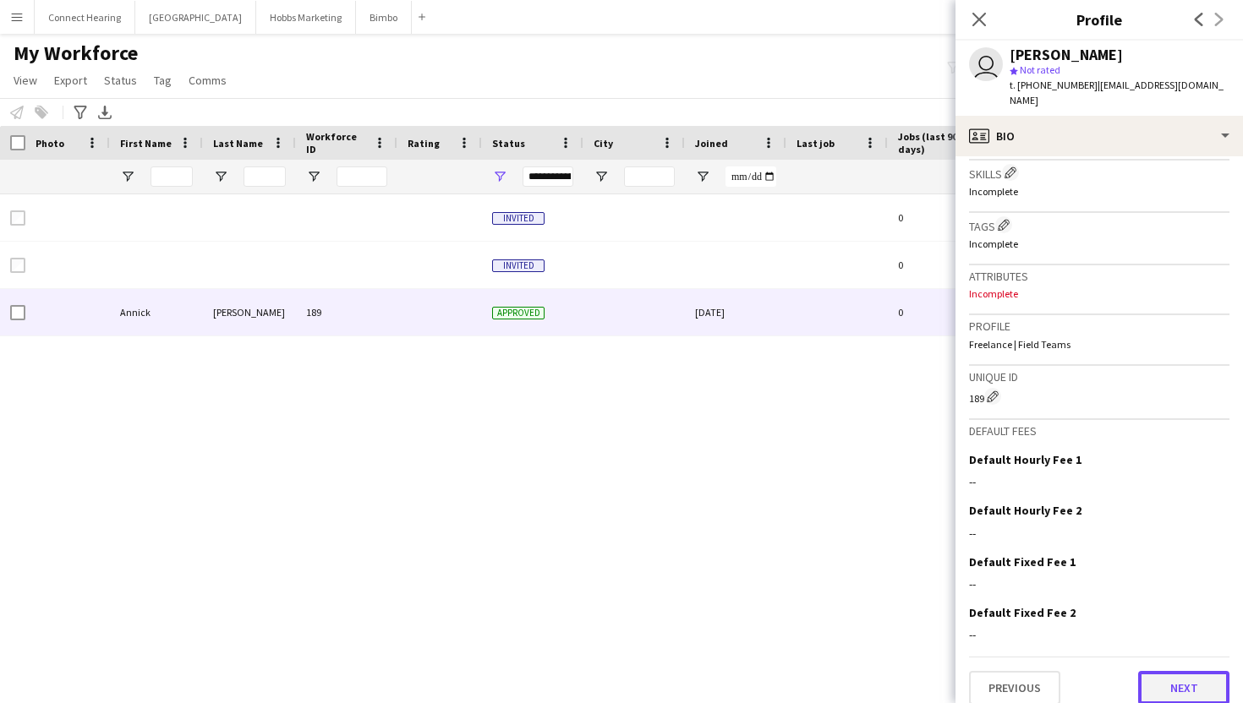
click at [1183, 671] on button "Next" at bounding box center [1183, 688] width 91 height 34
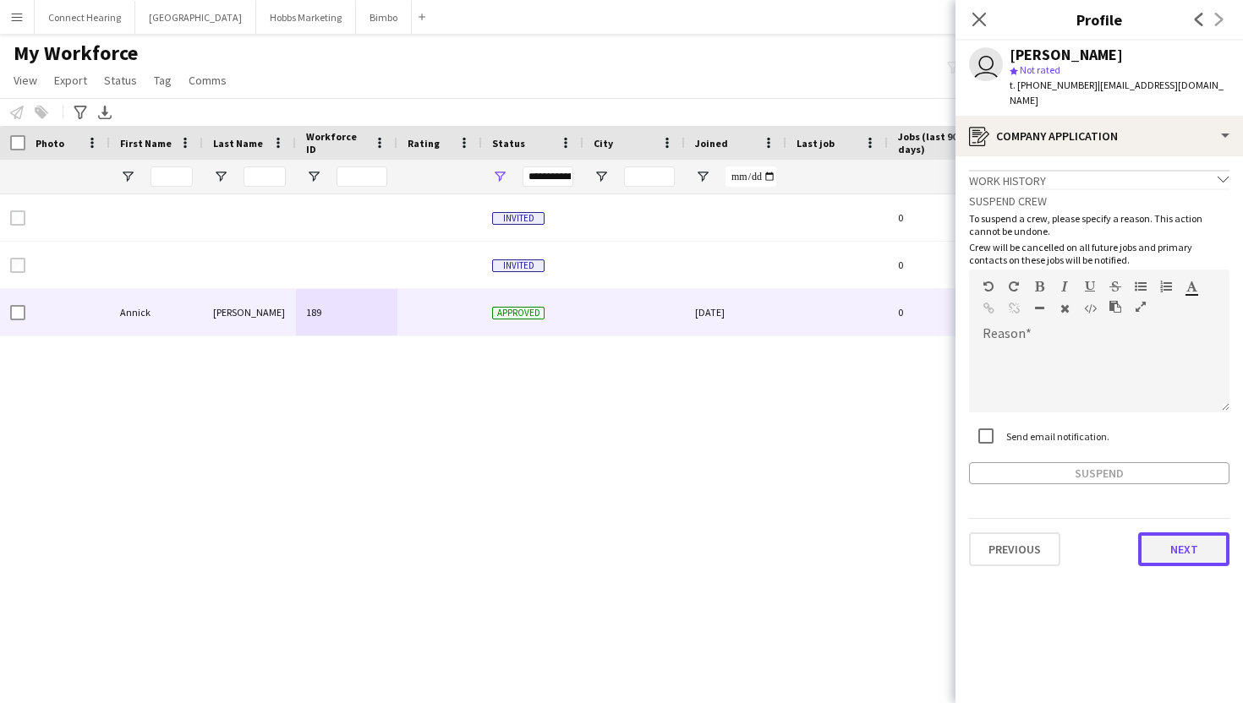
click at [1180, 541] on button "Next" at bounding box center [1183, 550] width 91 height 34
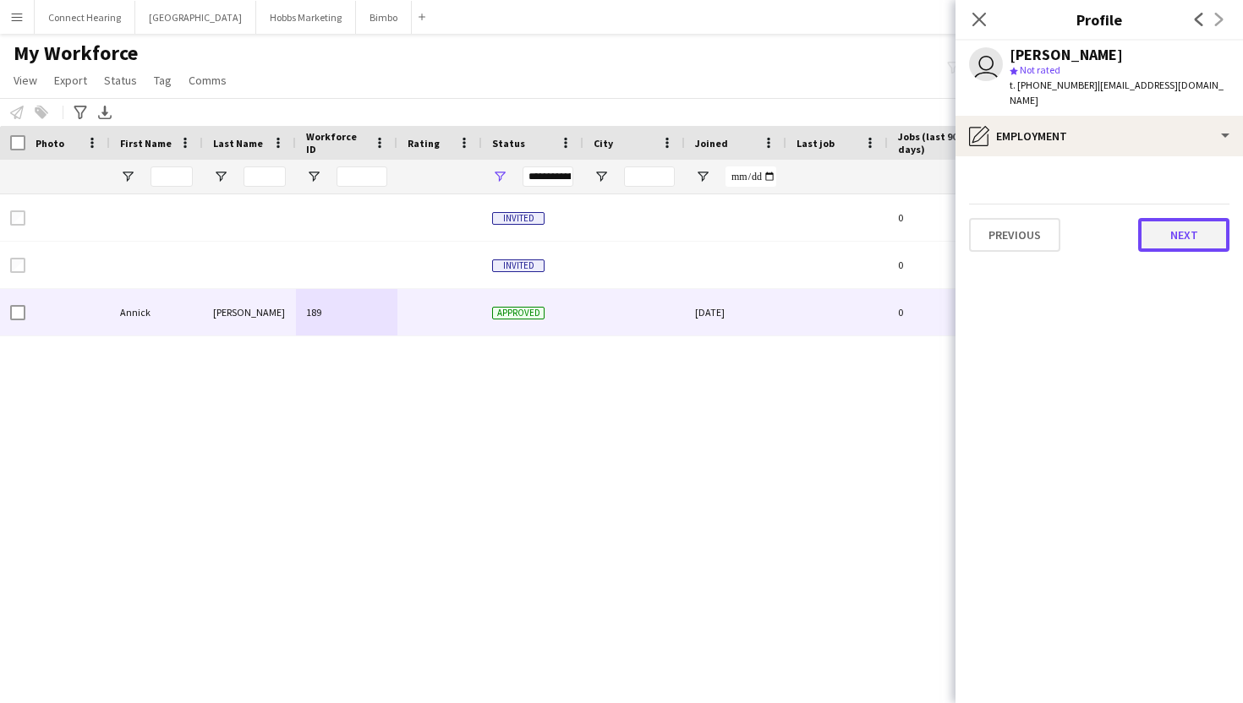
click at [1157, 225] on button "Next" at bounding box center [1183, 235] width 91 height 34
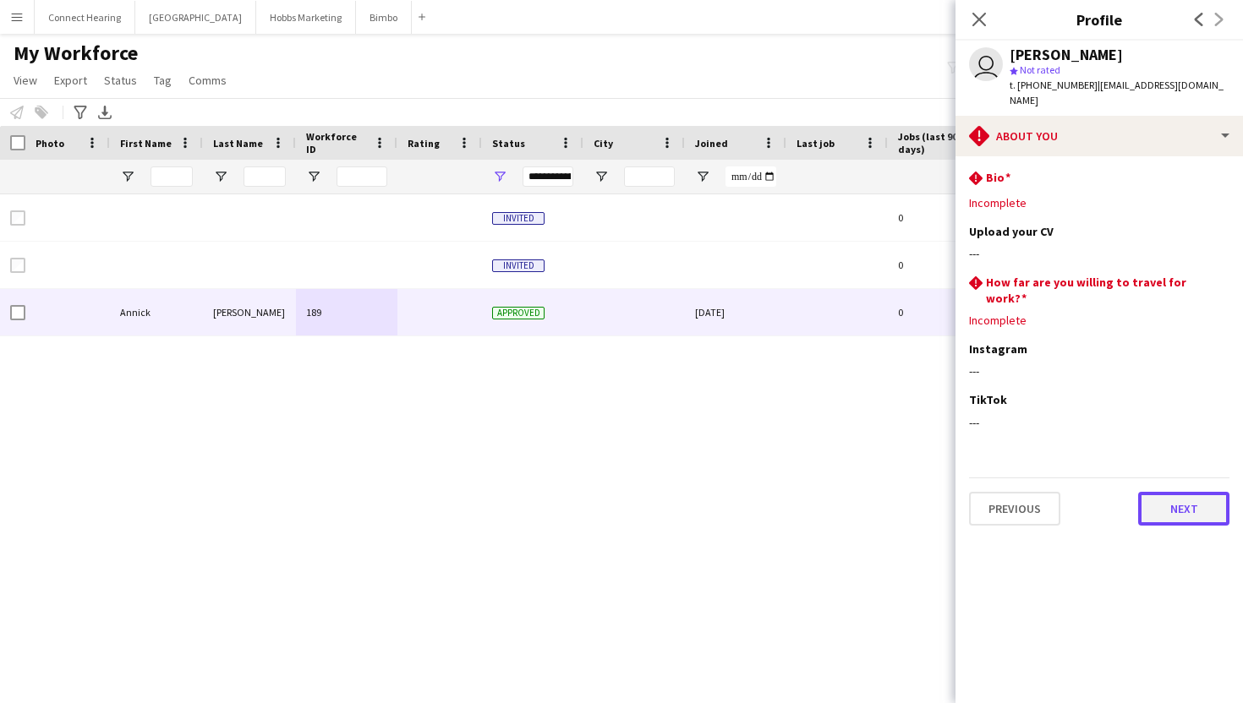
click at [1165, 492] on button "Next" at bounding box center [1183, 509] width 91 height 34
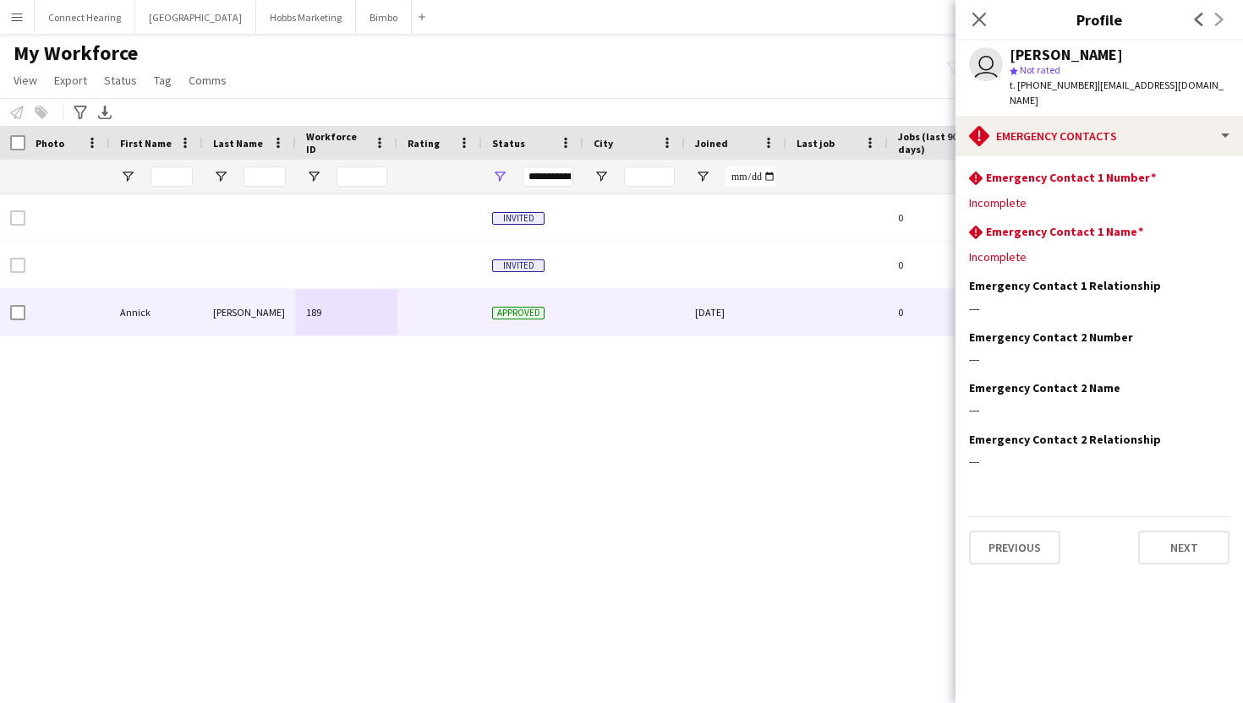
click at [1169, 517] on div "Previous Next" at bounding box center [1099, 541] width 260 height 48
click at [1169, 531] on button "Next" at bounding box center [1183, 548] width 91 height 34
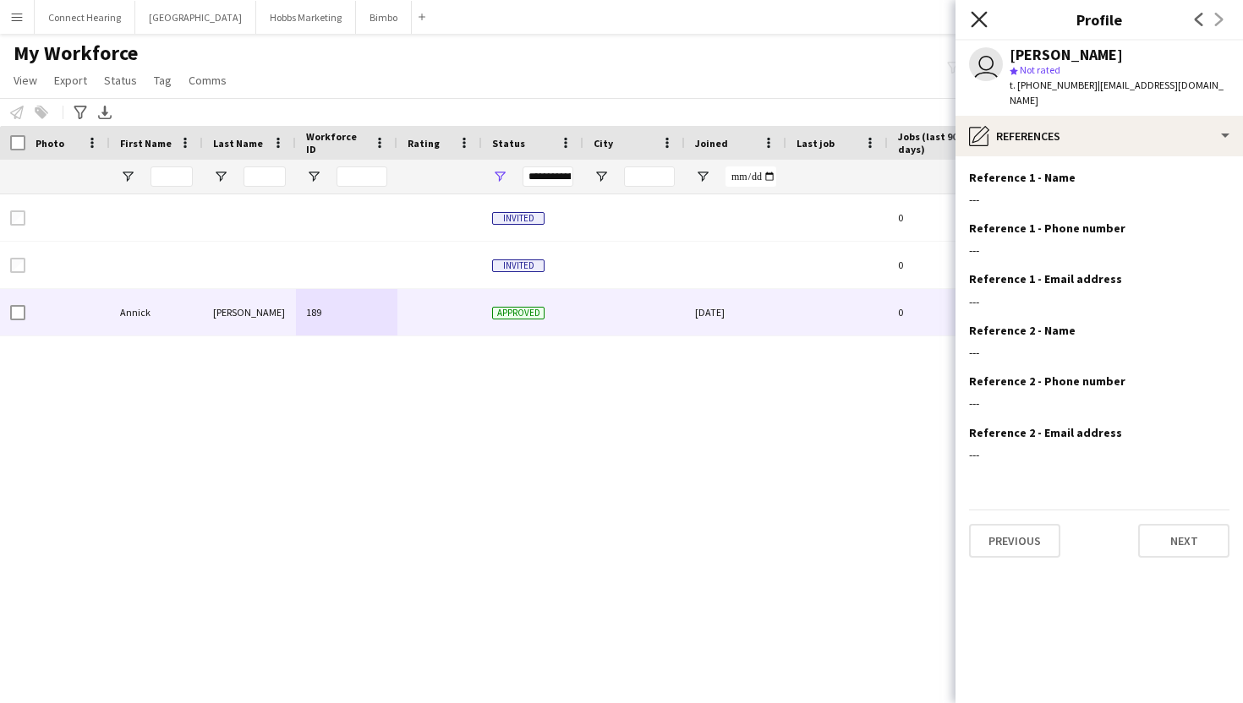
click at [978, 14] on icon "Close pop-in" at bounding box center [979, 19] width 16 height 16
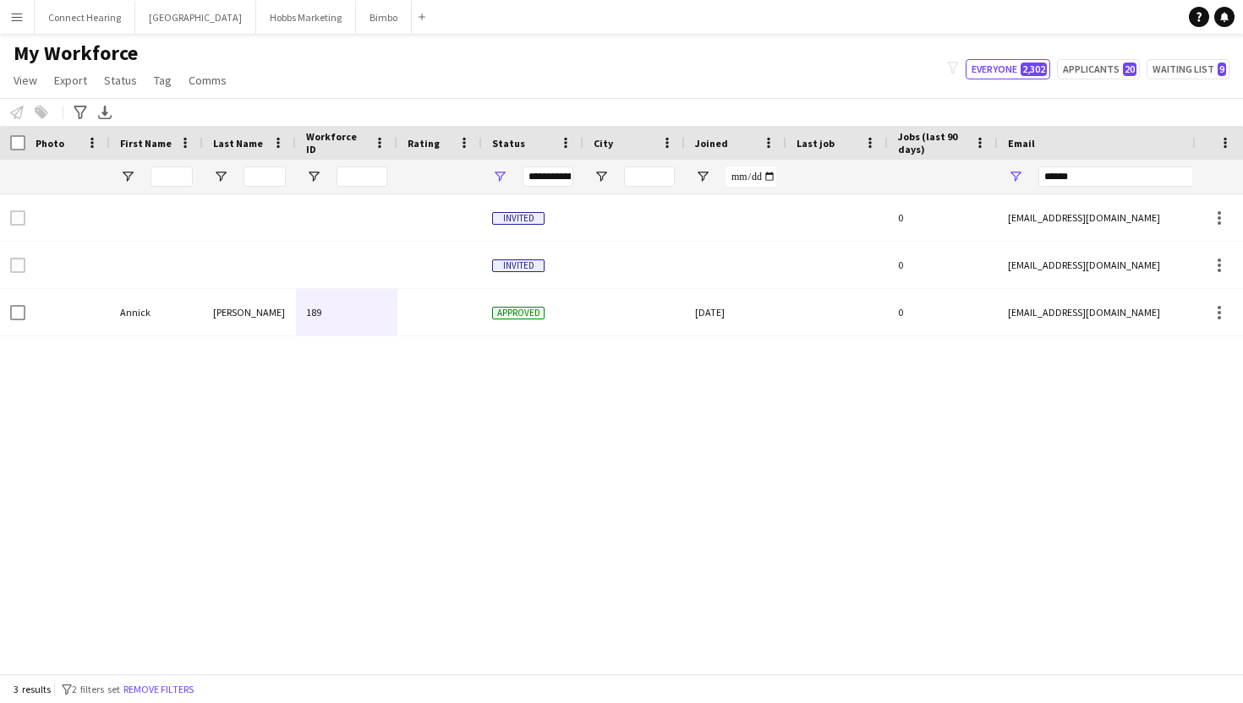
click at [655, 384] on div "Invited 0 [EMAIL_ADDRESS][DOMAIN_NAME] [PHONE_NUMBER] Invited 0 [EMAIL_ADDRESS]…" at bounding box center [596, 433] width 1192 height 479
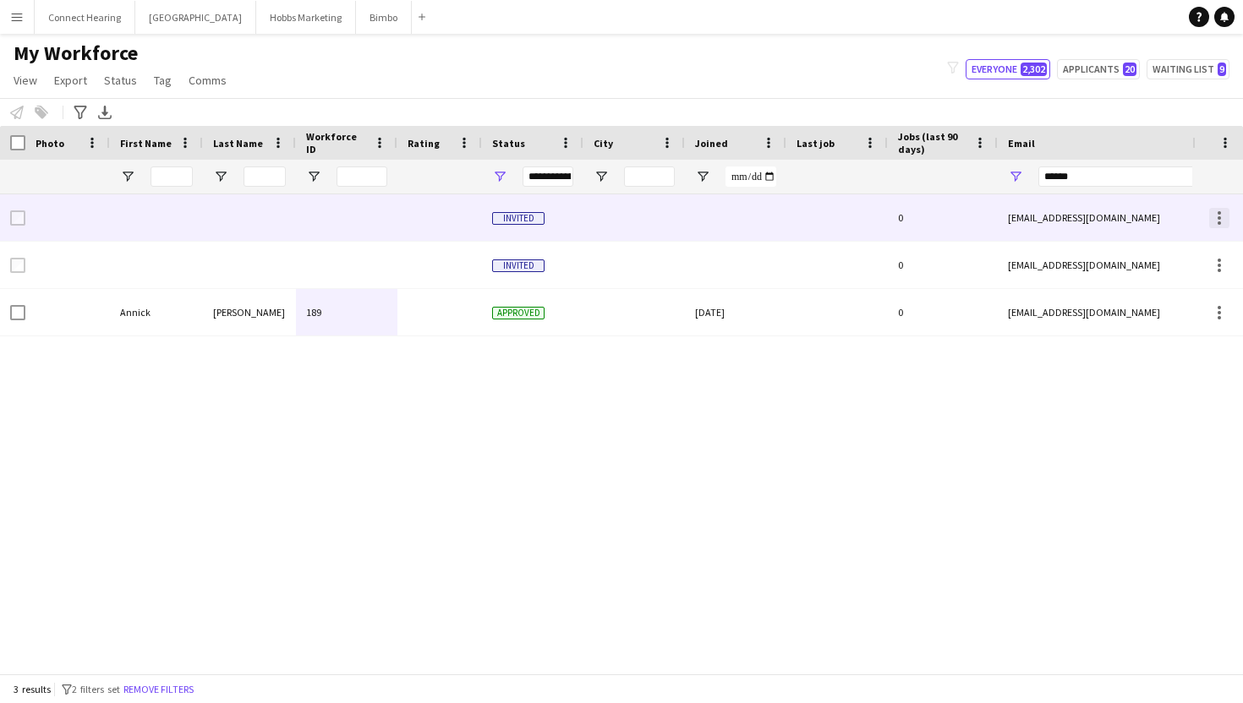
click at [1220, 216] on div at bounding box center [1219, 217] width 3 height 3
click at [1220, 216] on div at bounding box center [621, 351] width 1243 height 703
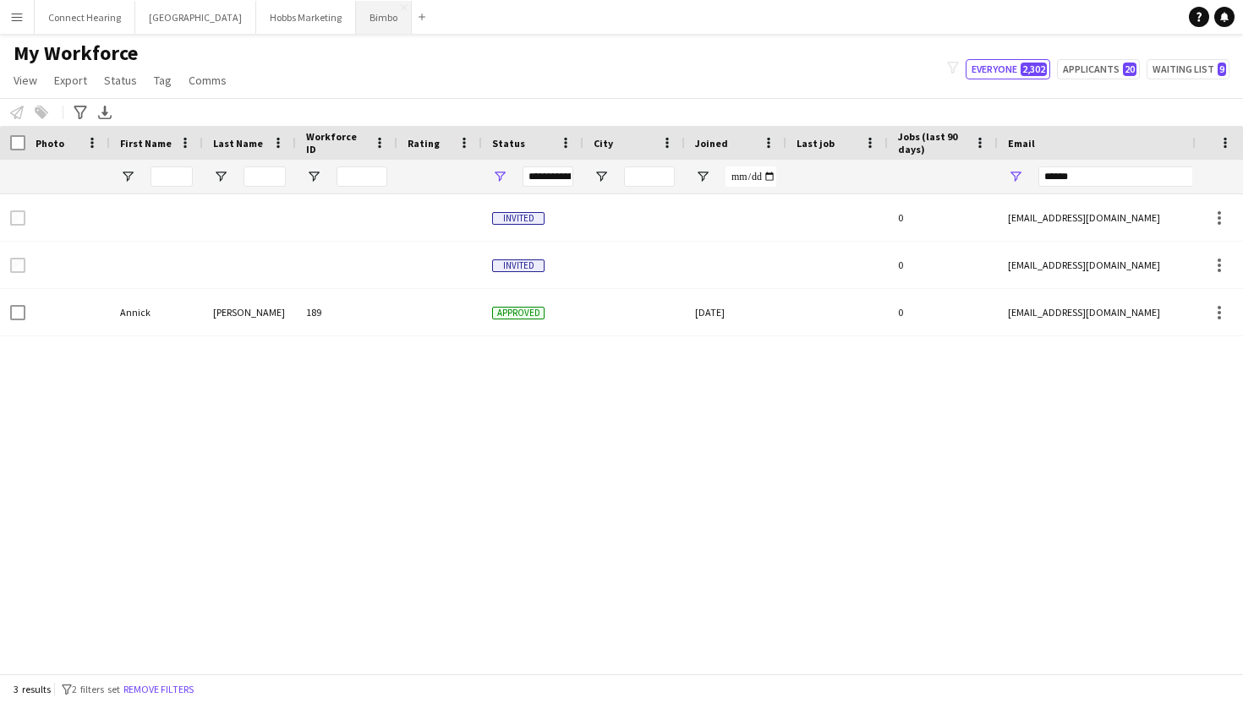
click at [356, 30] on button "Bimbo Close" at bounding box center [384, 17] width 56 height 33
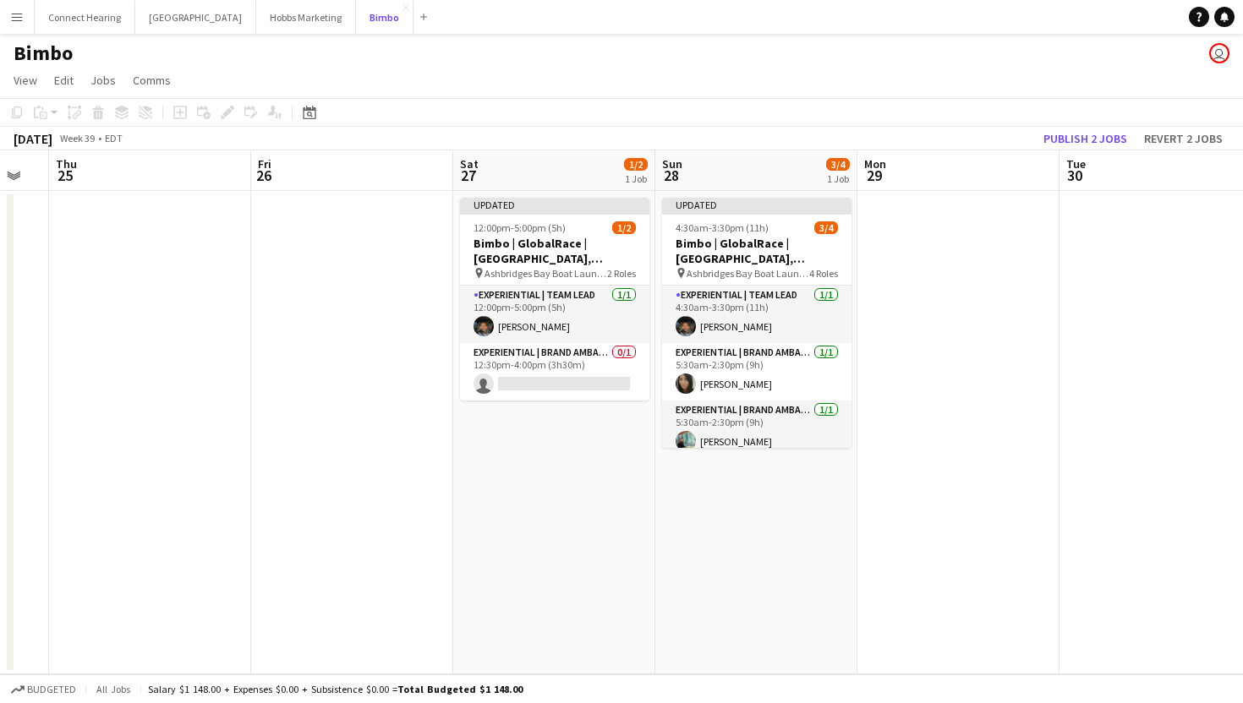
scroll to position [0, 560]
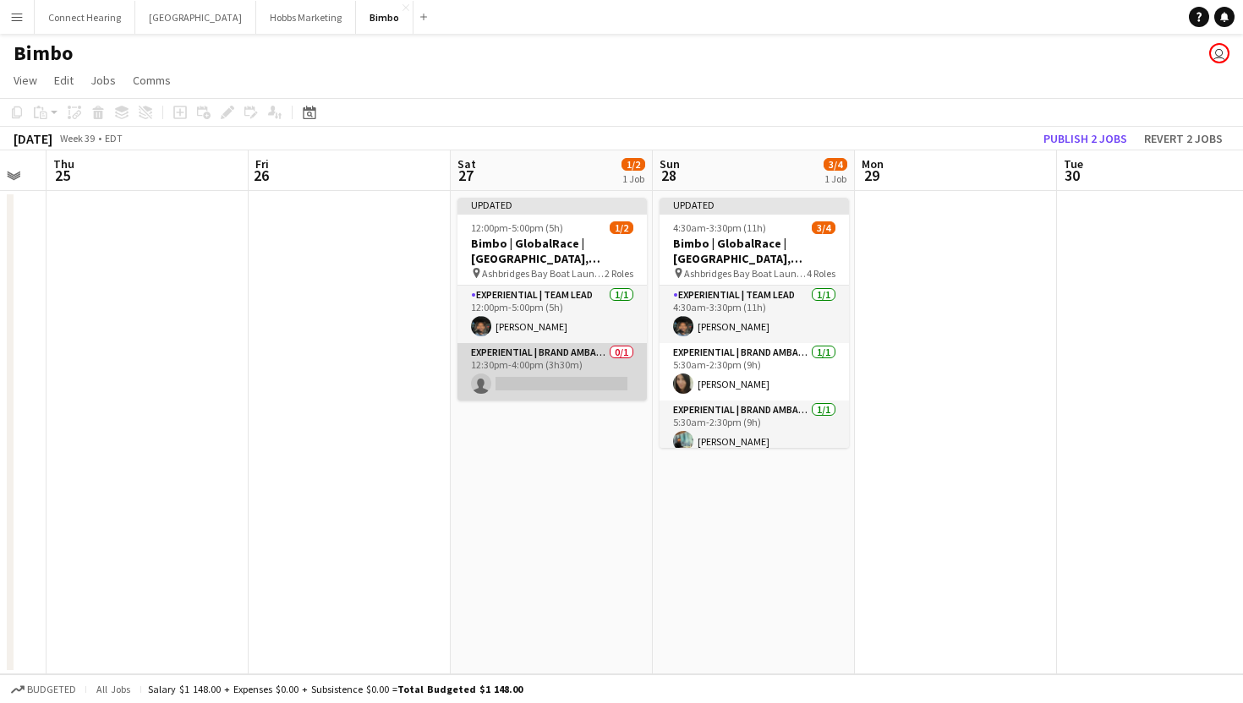
click at [581, 356] on app-card-role "Experiential | Brand Ambassador 0/1 12:30pm-4:00pm (3h30m) single-neutral-actio…" at bounding box center [551, 371] width 189 height 57
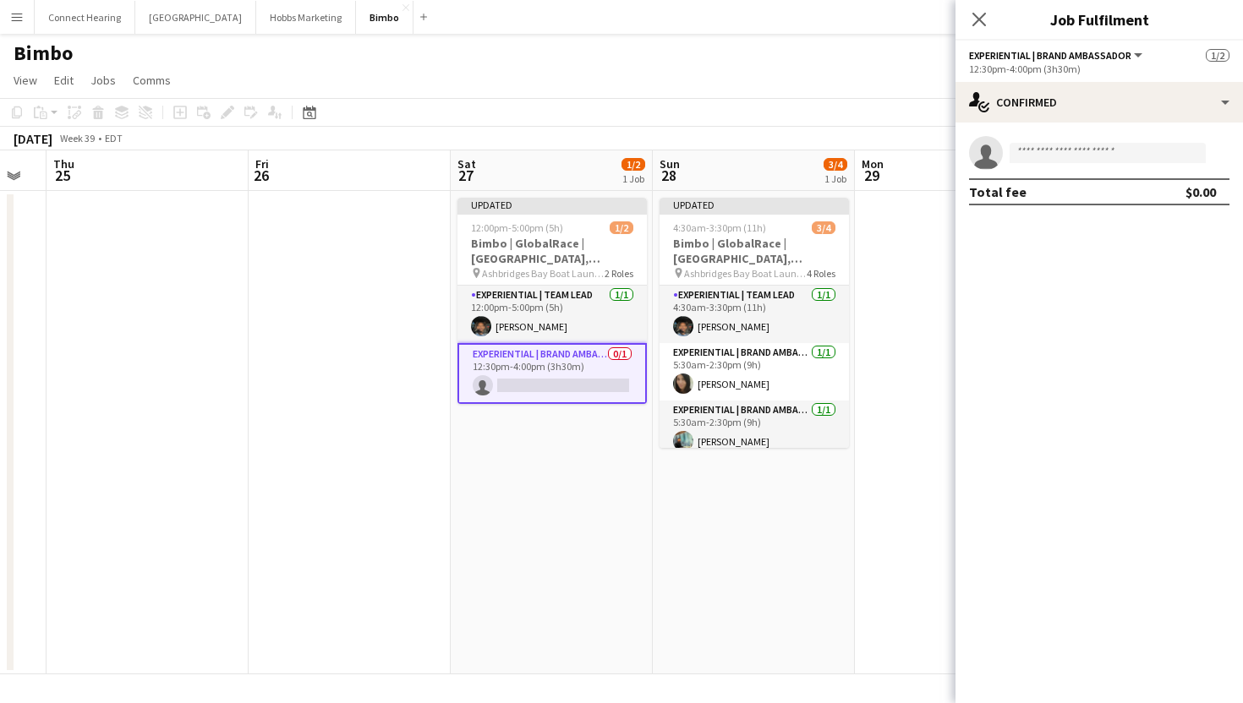
click at [1066, 71] on div "12:30pm-4:00pm (3h30m)" at bounding box center [1099, 69] width 260 height 13
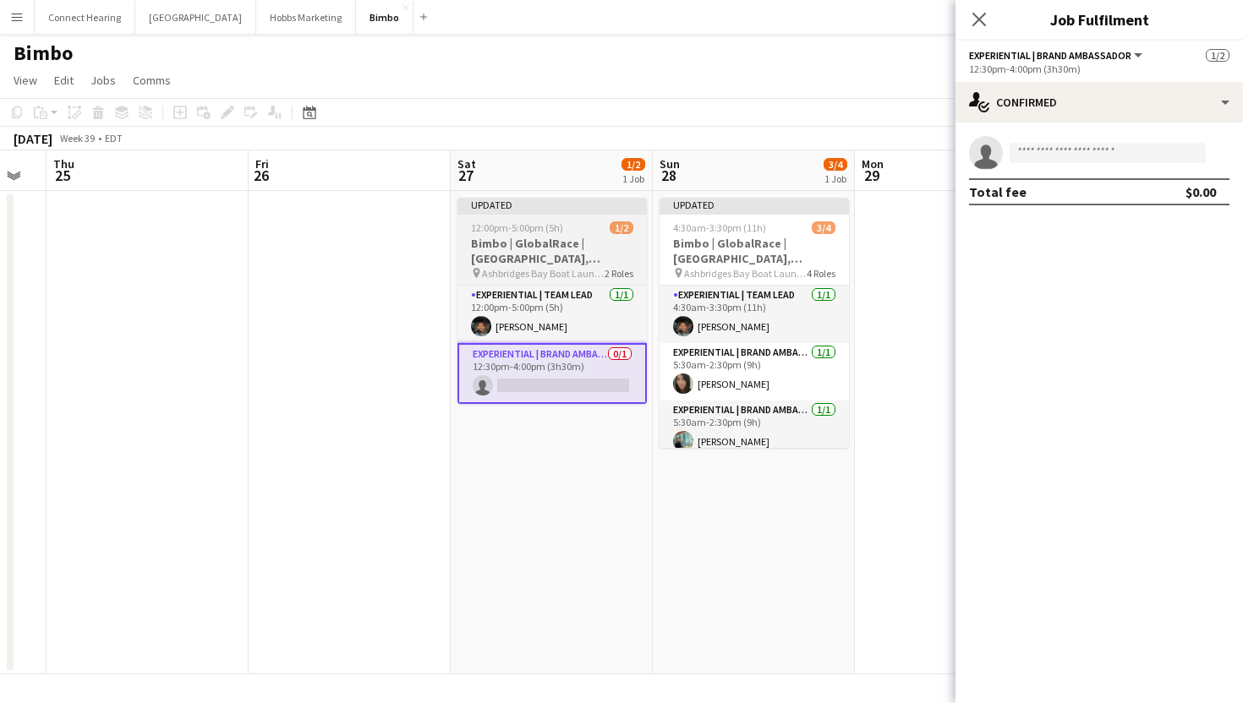
click at [552, 246] on h3 "Bimbo | GlobalRace | [GEOGRAPHIC_DATA], [GEOGRAPHIC_DATA]" at bounding box center [551, 251] width 189 height 30
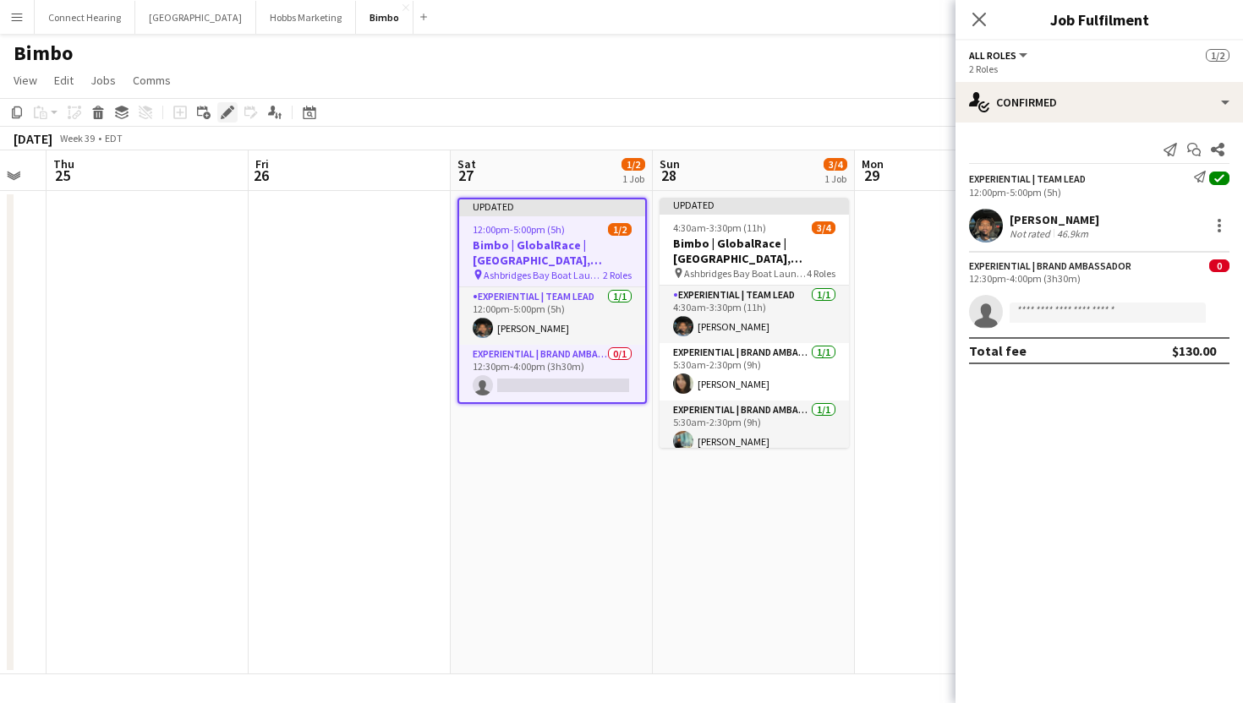
click at [227, 112] on icon at bounding box center [226, 112] width 9 height 9
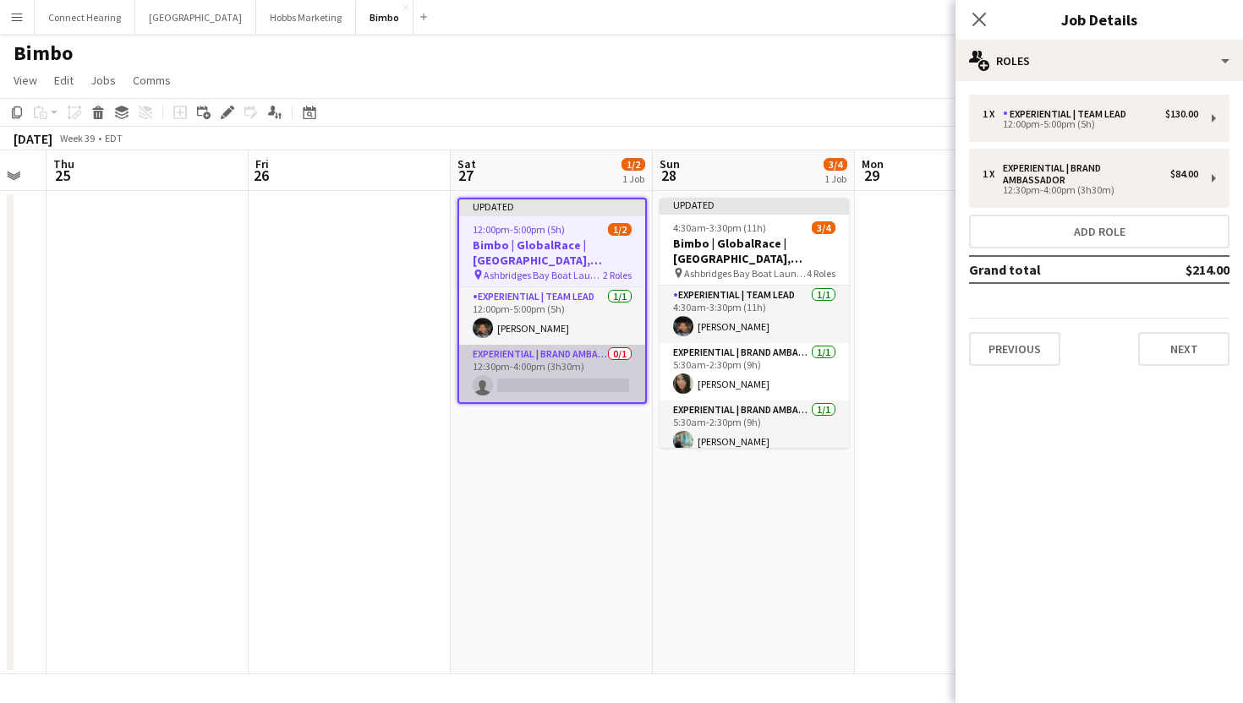
click at [540, 369] on app-card-role "Experiential | Brand Ambassador 0/1 12:30pm-4:00pm (3h30m) single-neutral-actio…" at bounding box center [552, 373] width 186 height 57
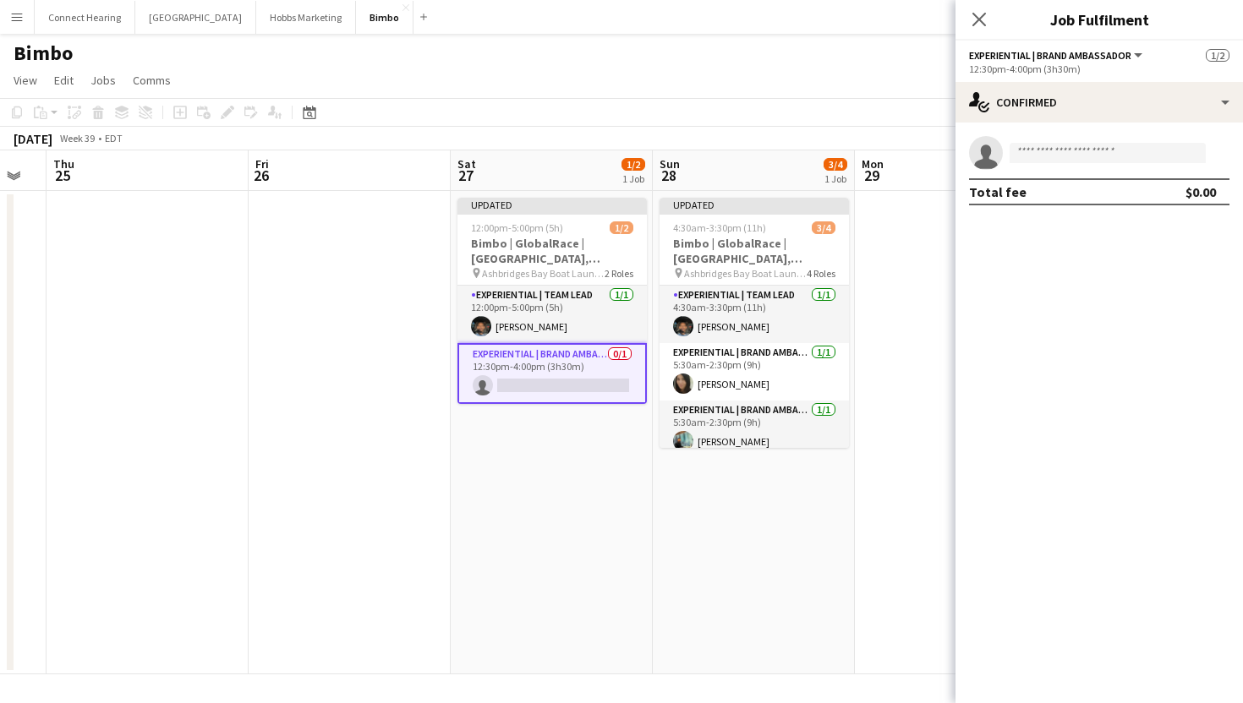
click at [227, 111] on div "Add job Add linked Job Edit Edit linked Job Applicants" at bounding box center [220, 112] width 129 height 20
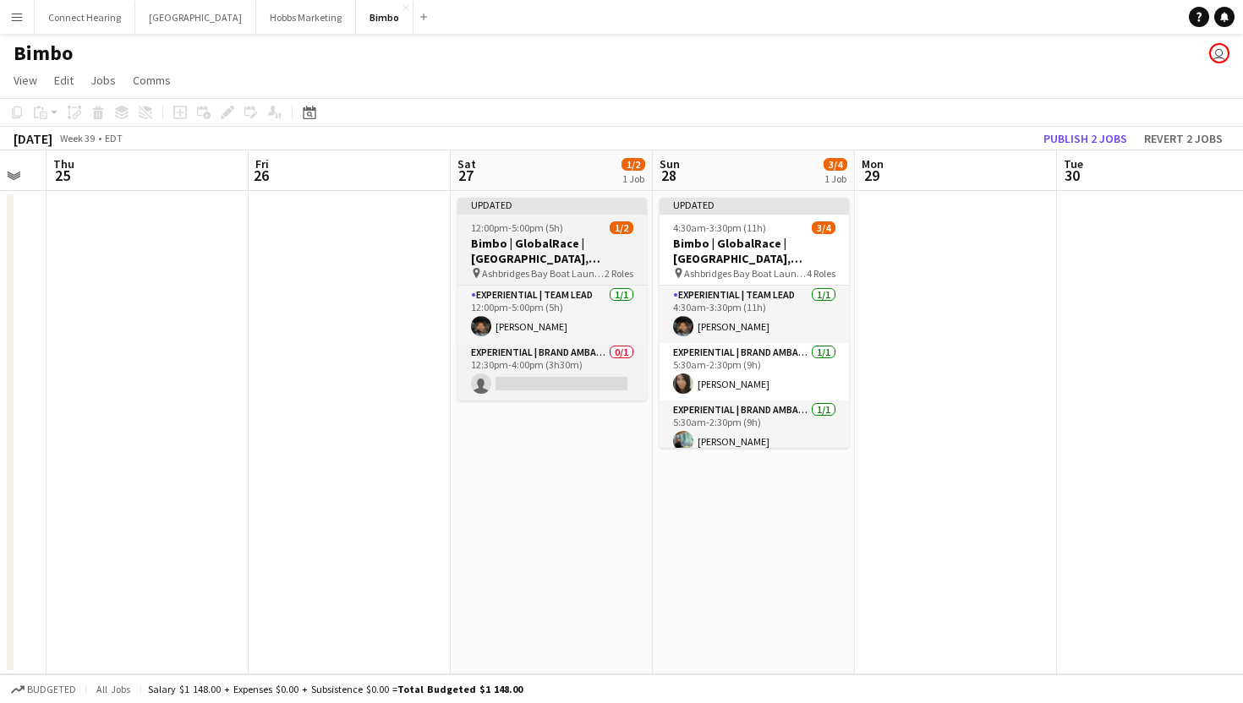
click at [598, 221] on app-job-card "Updated 12:00pm-5:00pm (5h) 1/2 Bimbo | GlobalRace | [GEOGRAPHIC_DATA], [GEOGRA…" at bounding box center [551, 299] width 189 height 203
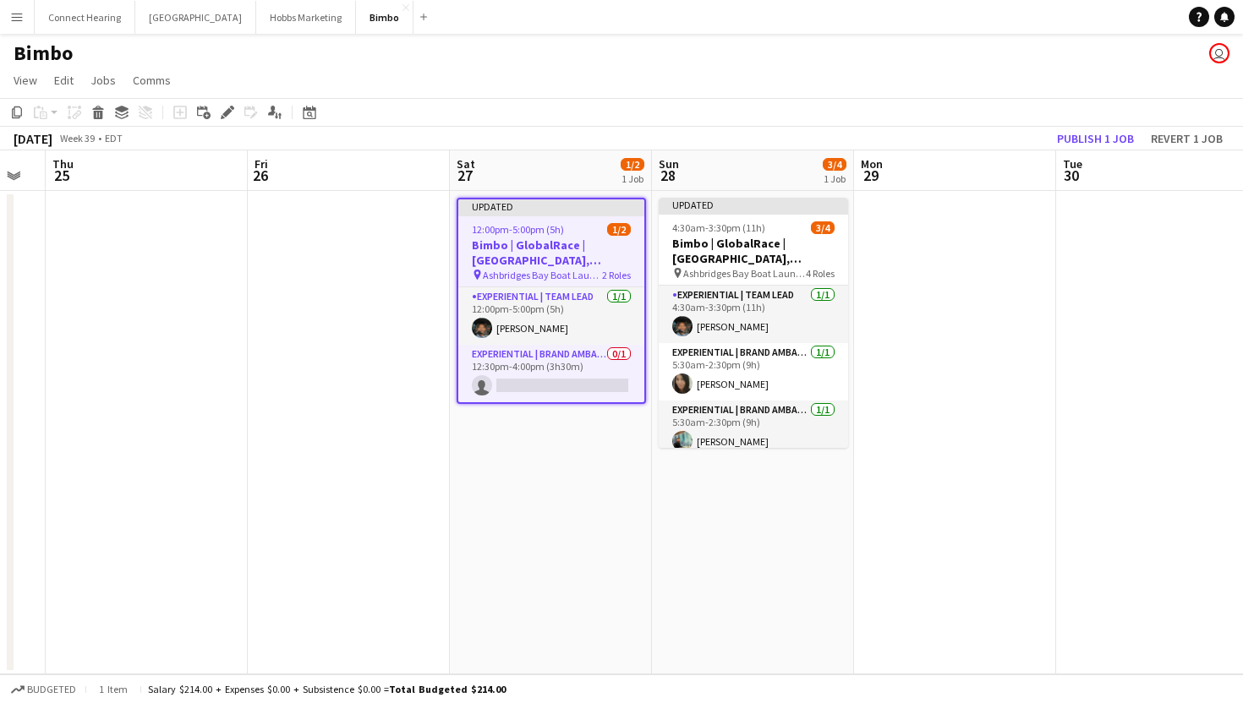
click at [505, 212] on div "Updated" at bounding box center [551, 207] width 186 height 14
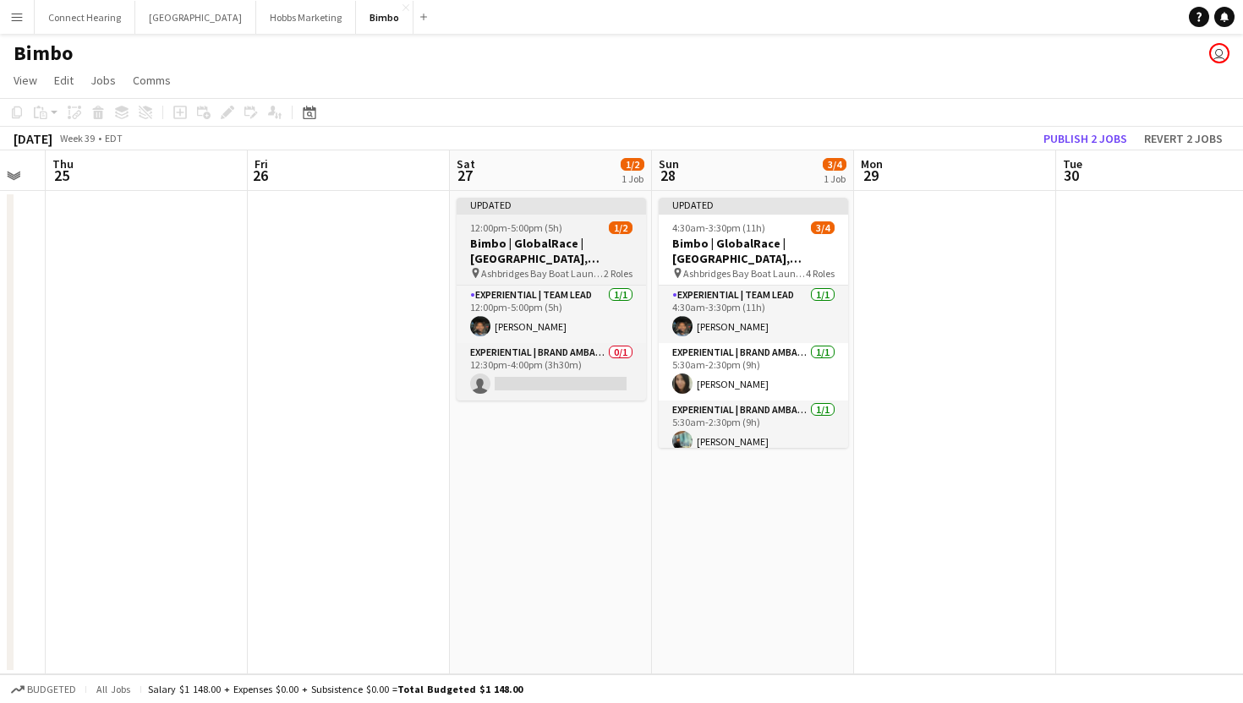
click at [505, 212] on div at bounding box center [551, 212] width 189 height 3
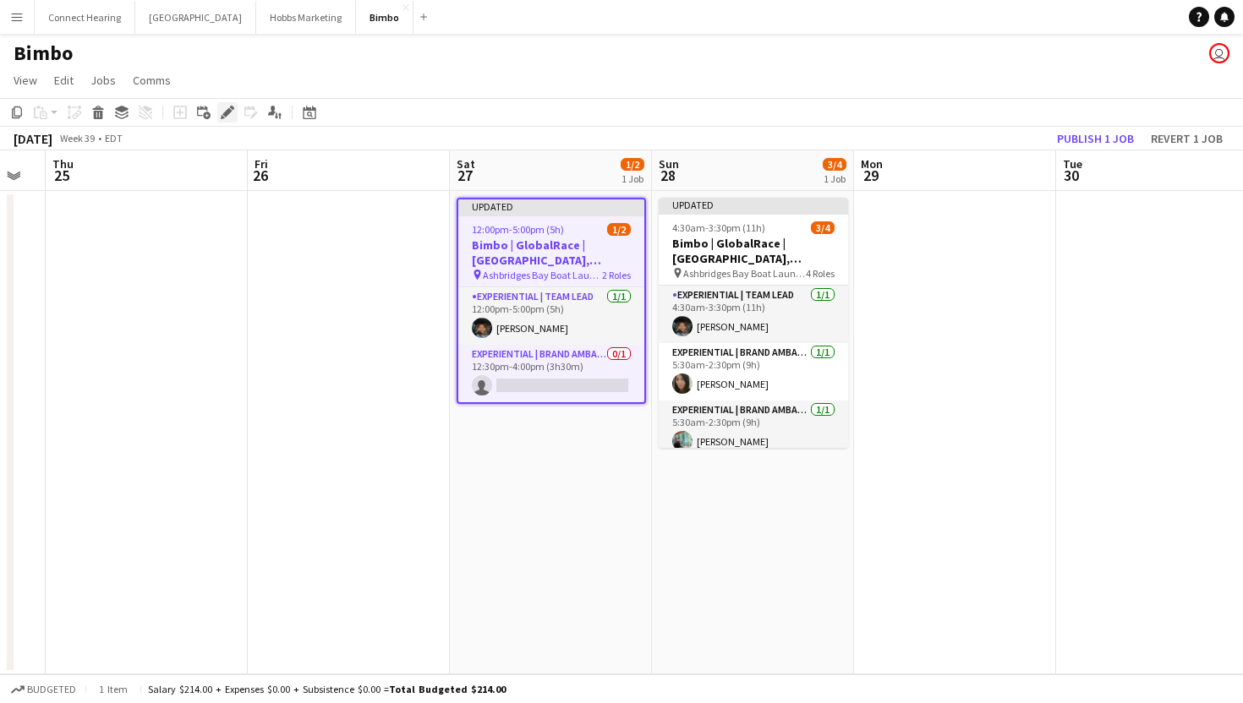
click at [224, 114] on icon at bounding box center [226, 112] width 9 height 9
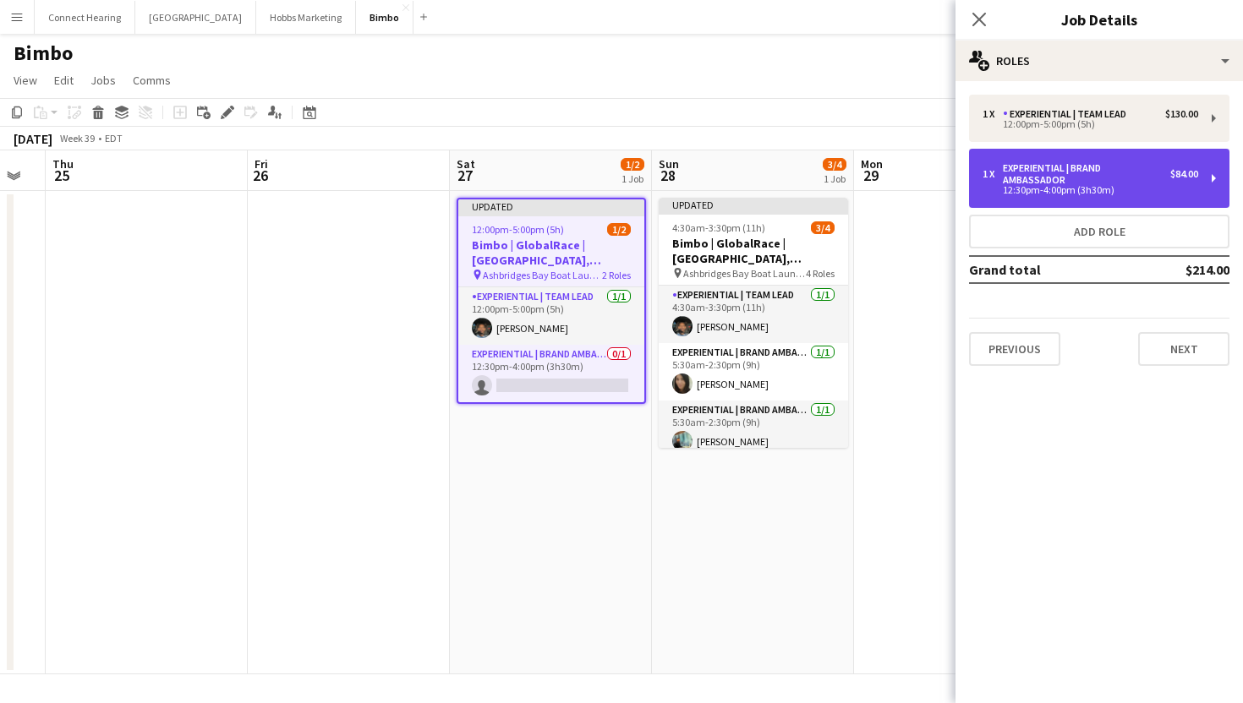
click at [1128, 190] on div "12:30pm-4:00pm (3h30m)" at bounding box center [1091, 190] width 216 height 8
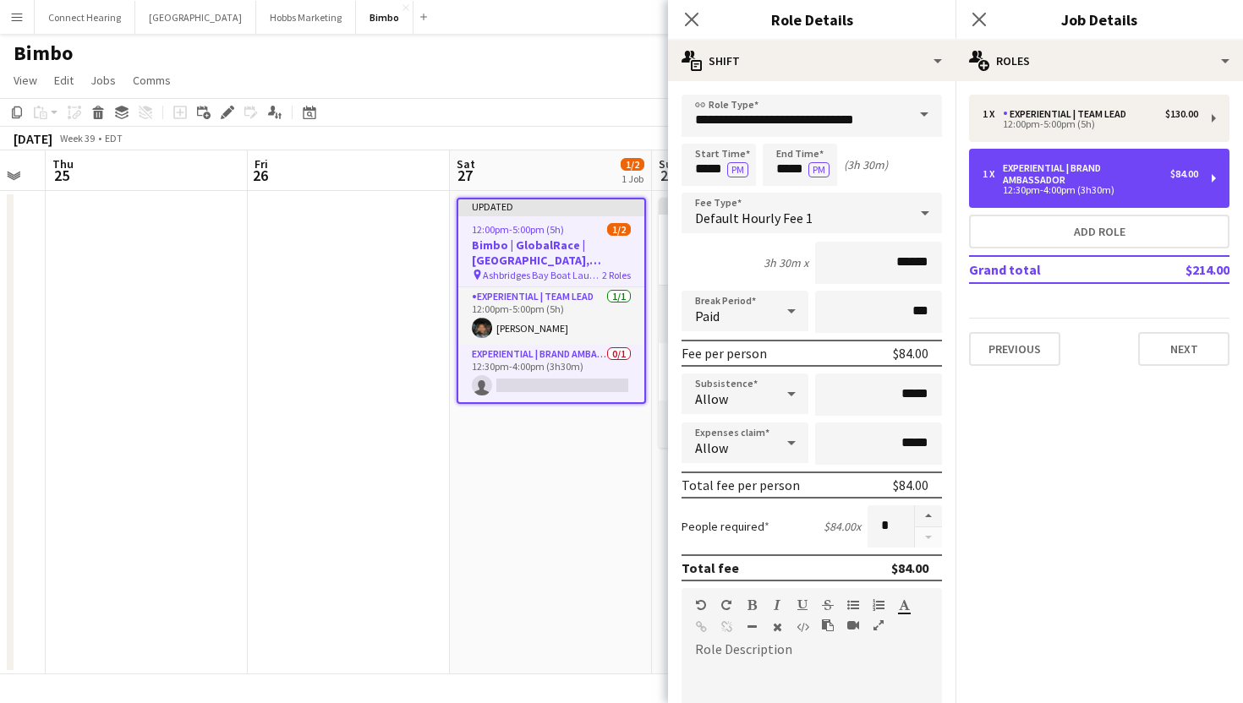
scroll to position [355, 0]
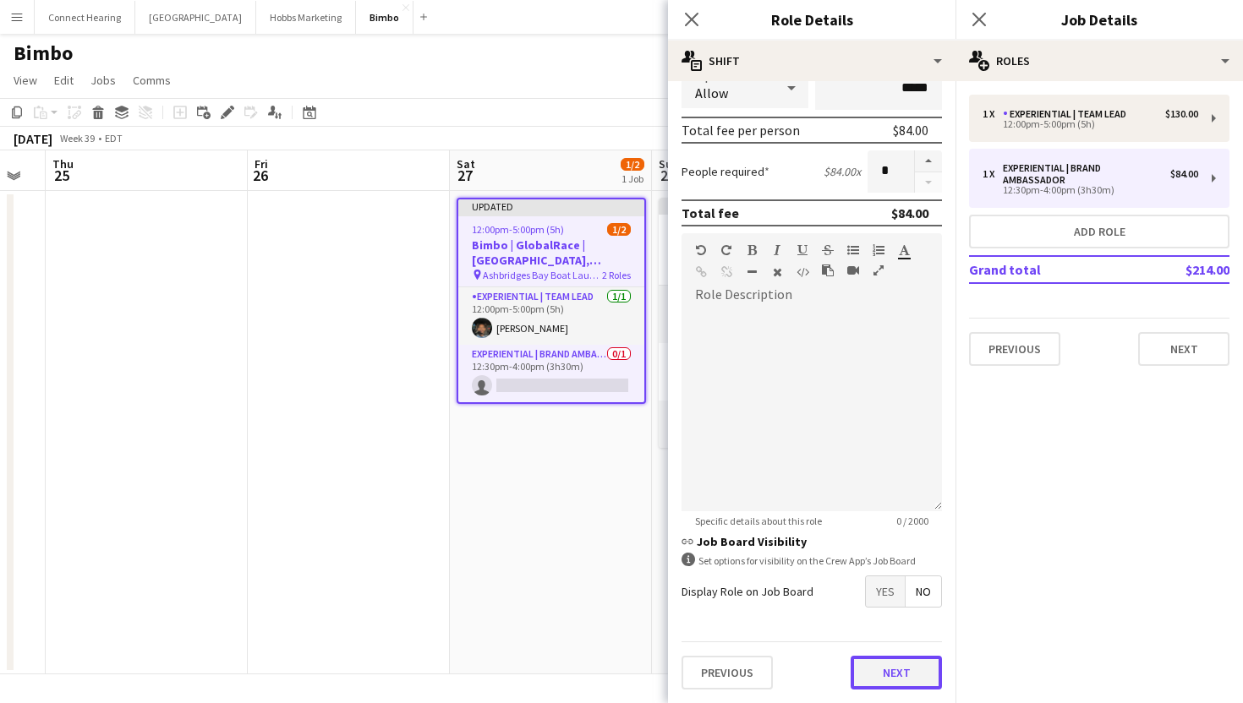
click at [883, 674] on button "Next" at bounding box center [896, 673] width 91 height 34
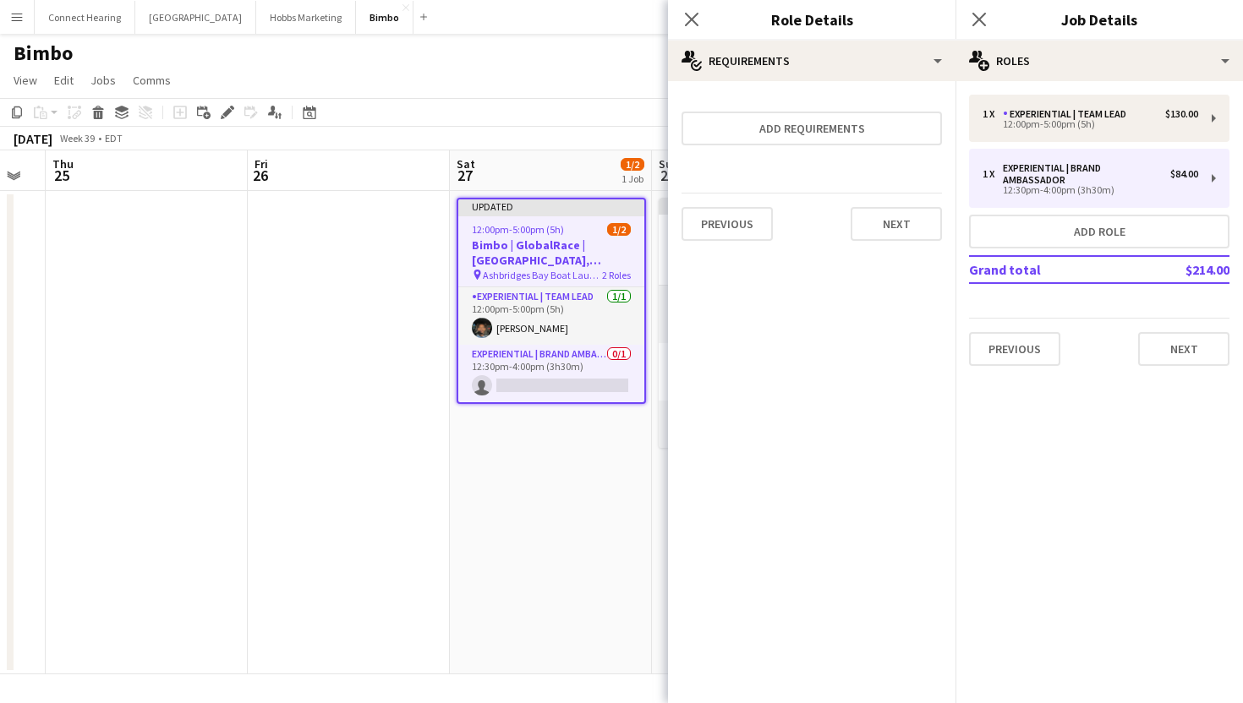
scroll to position [0, 0]
click at [869, 200] on div "Previous Next" at bounding box center [811, 224] width 260 height 62
click at [874, 218] on button "Next" at bounding box center [896, 224] width 91 height 34
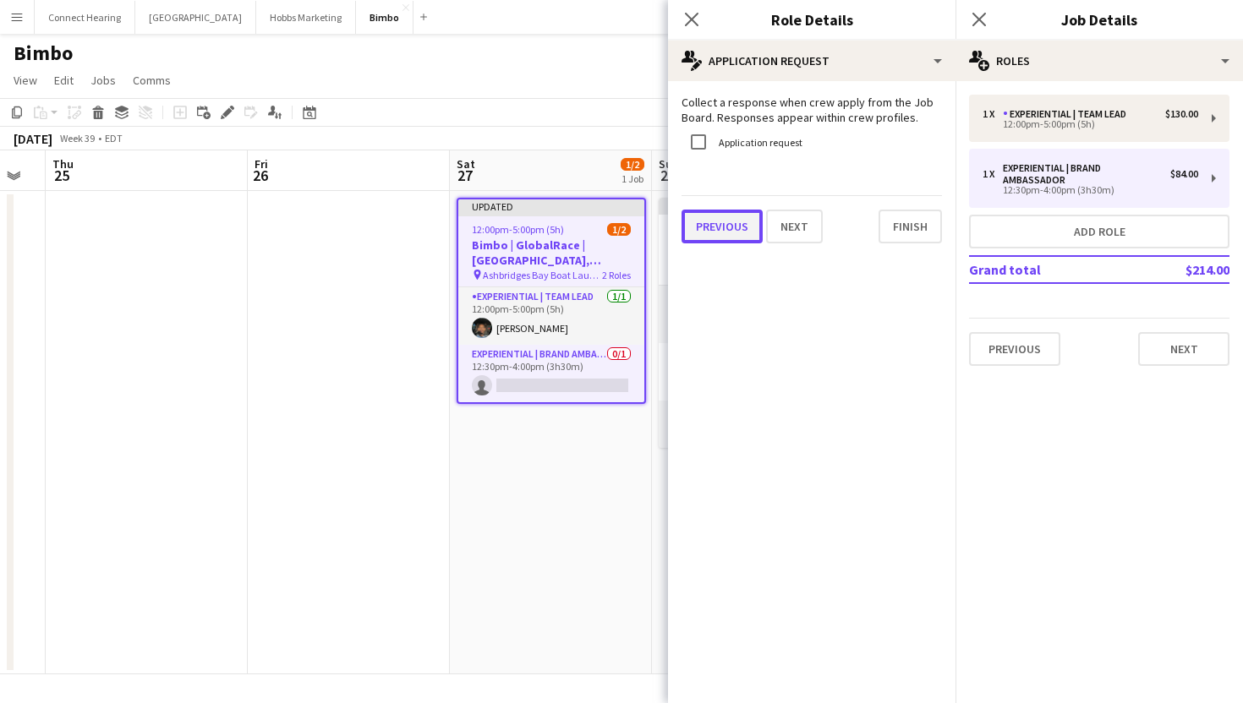
click at [736, 232] on button "Previous" at bounding box center [721, 227] width 81 height 34
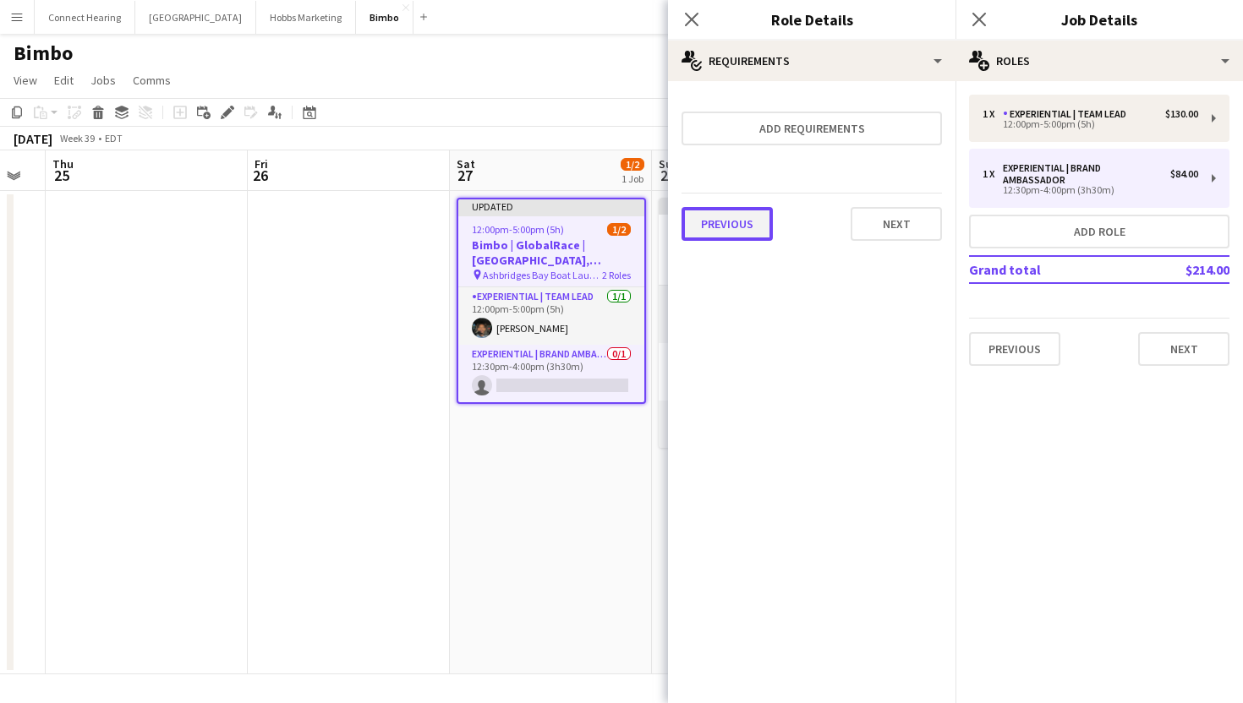
click at [736, 222] on button "Previous" at bounding box center [726, 224] width 91 height 34
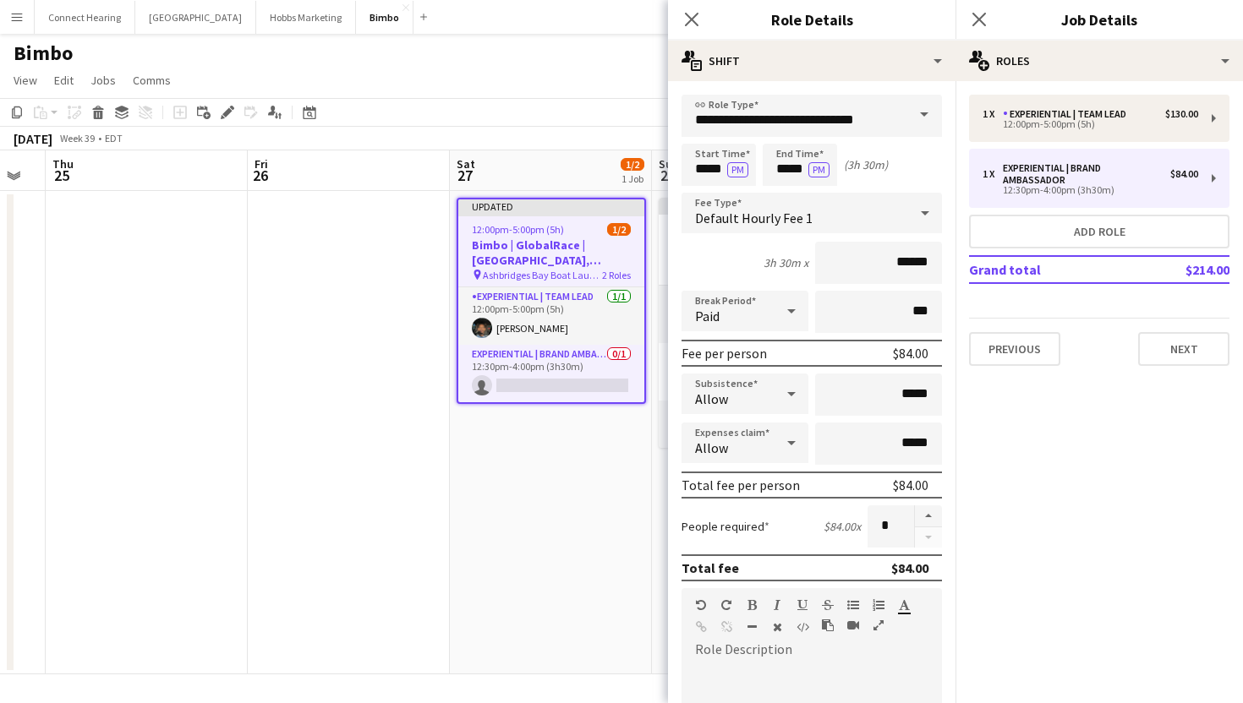
scroll to position [355, 0]
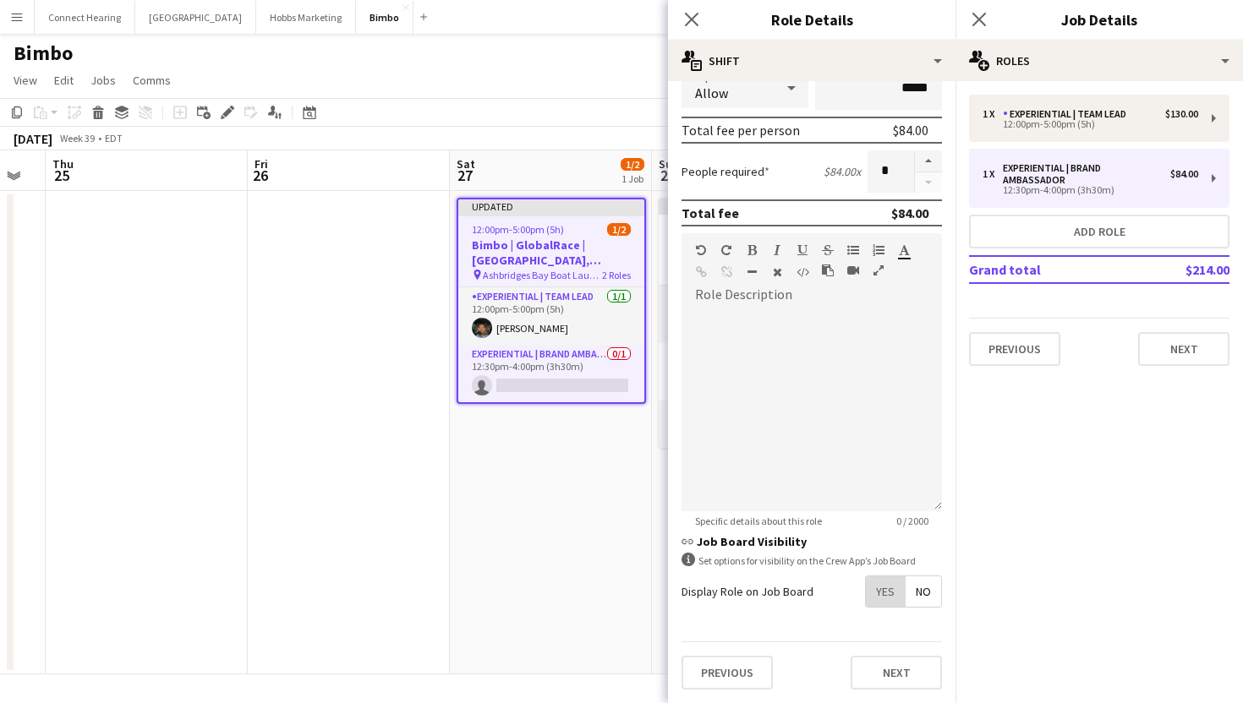
click at [892, 590] on span "Yes" at bounding box center [885, 592] width 39 height 30
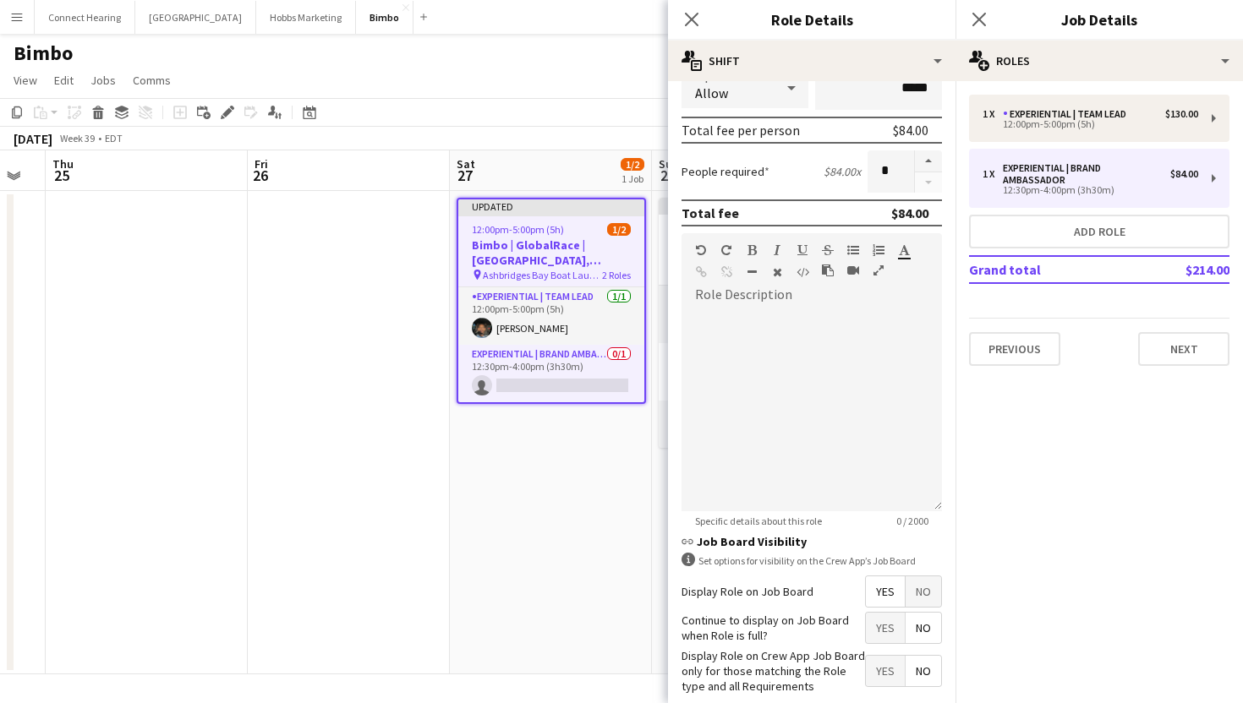
scroll to position [441, 0]
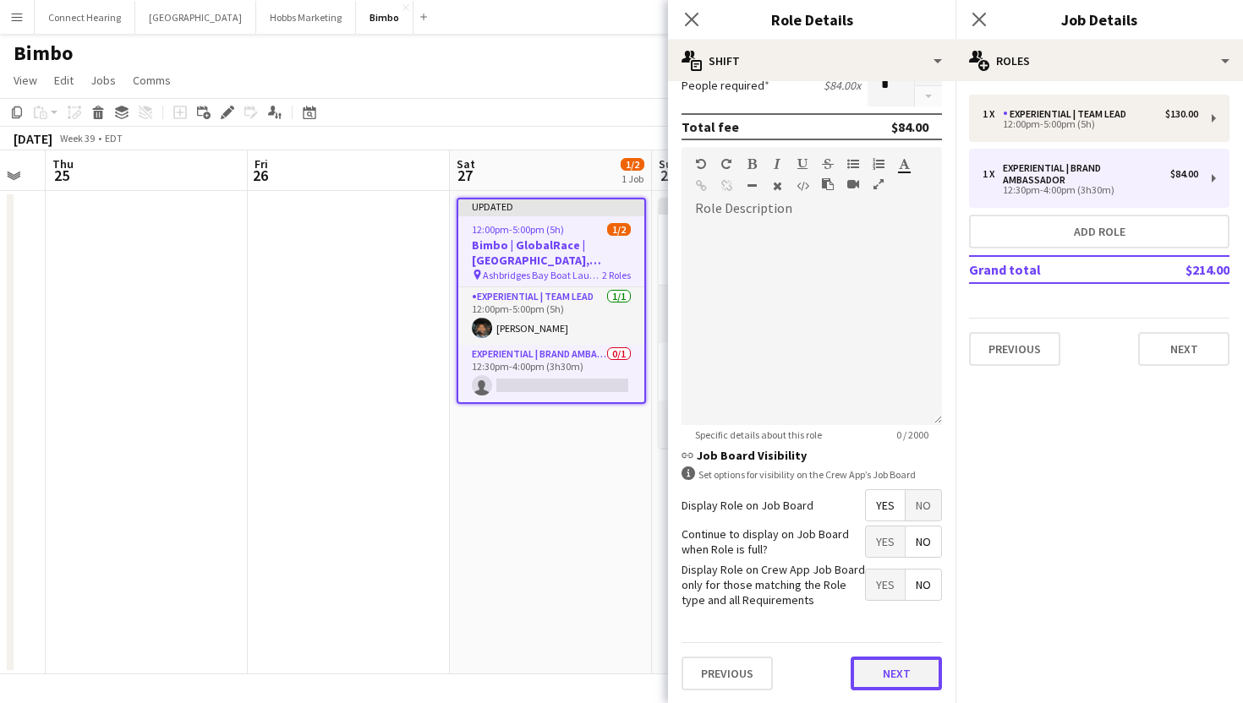
click at [908, 670] on button "Next" at bounding box center [896, 674] width 91 height 34
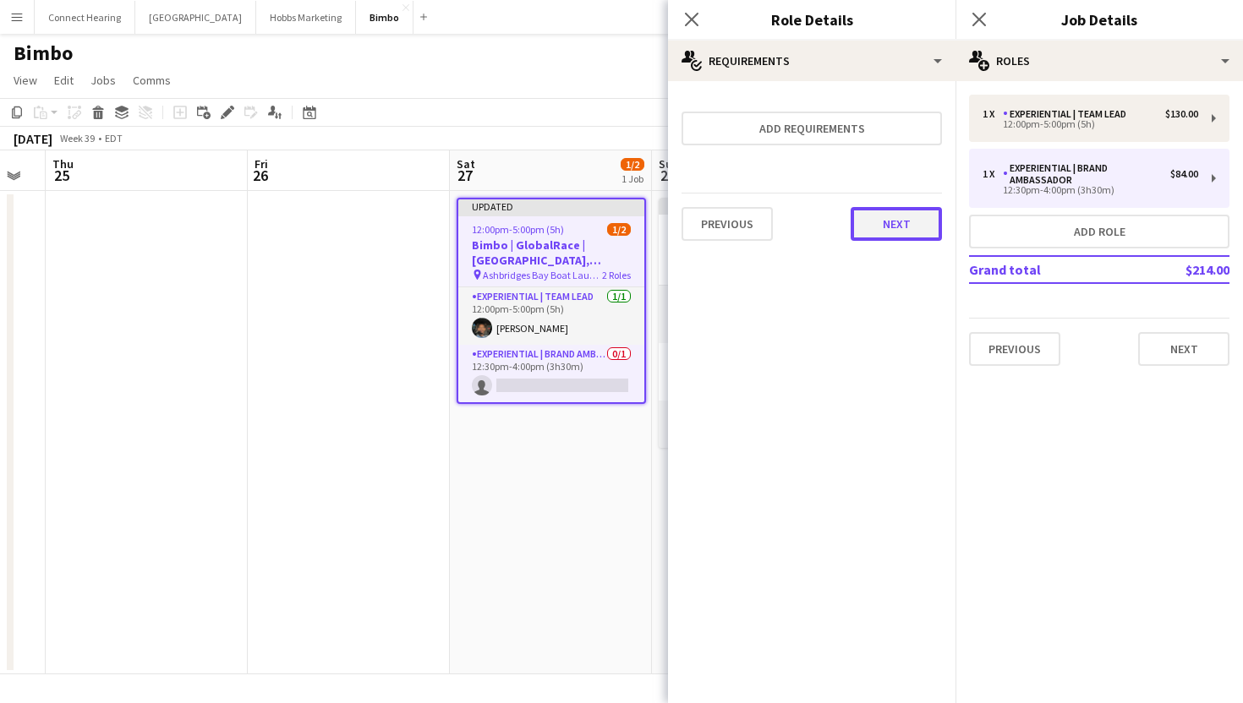
click at [902, 226] on button "Next" at bounding box center [896, 224] width 91 height 34
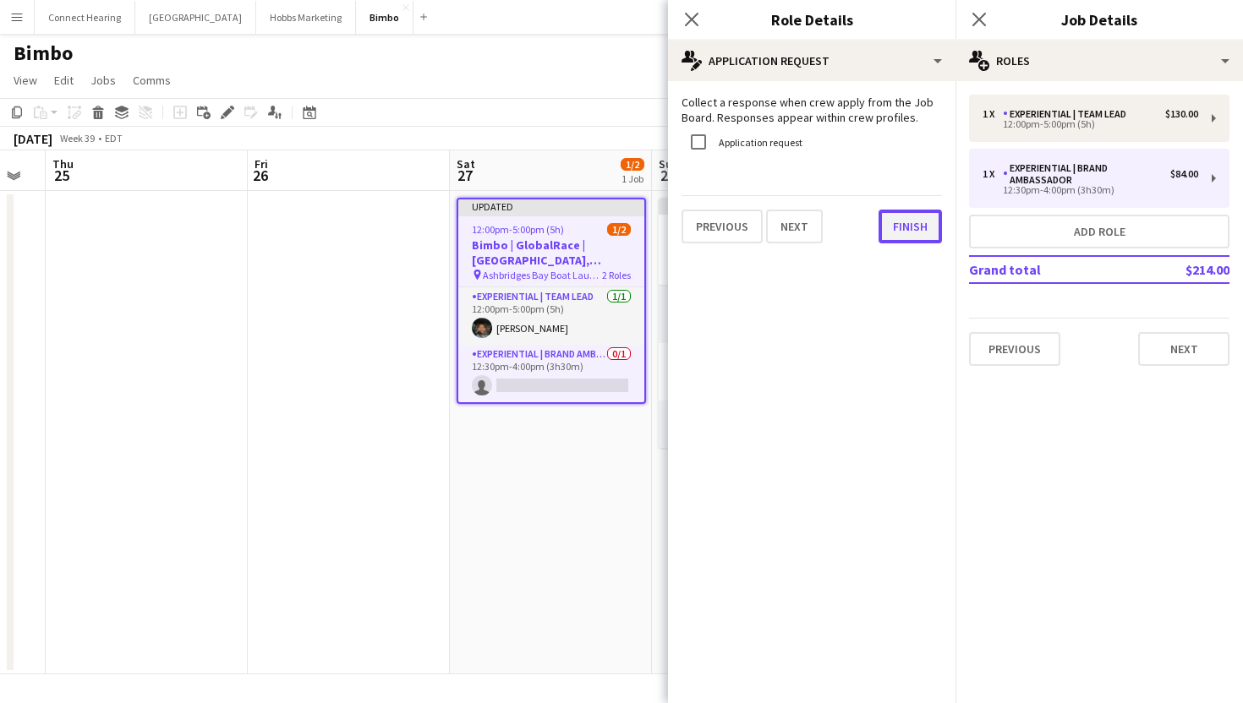
click at [900, 226] on button "Finish" at bounding box center [910, 227] width 63 height 34
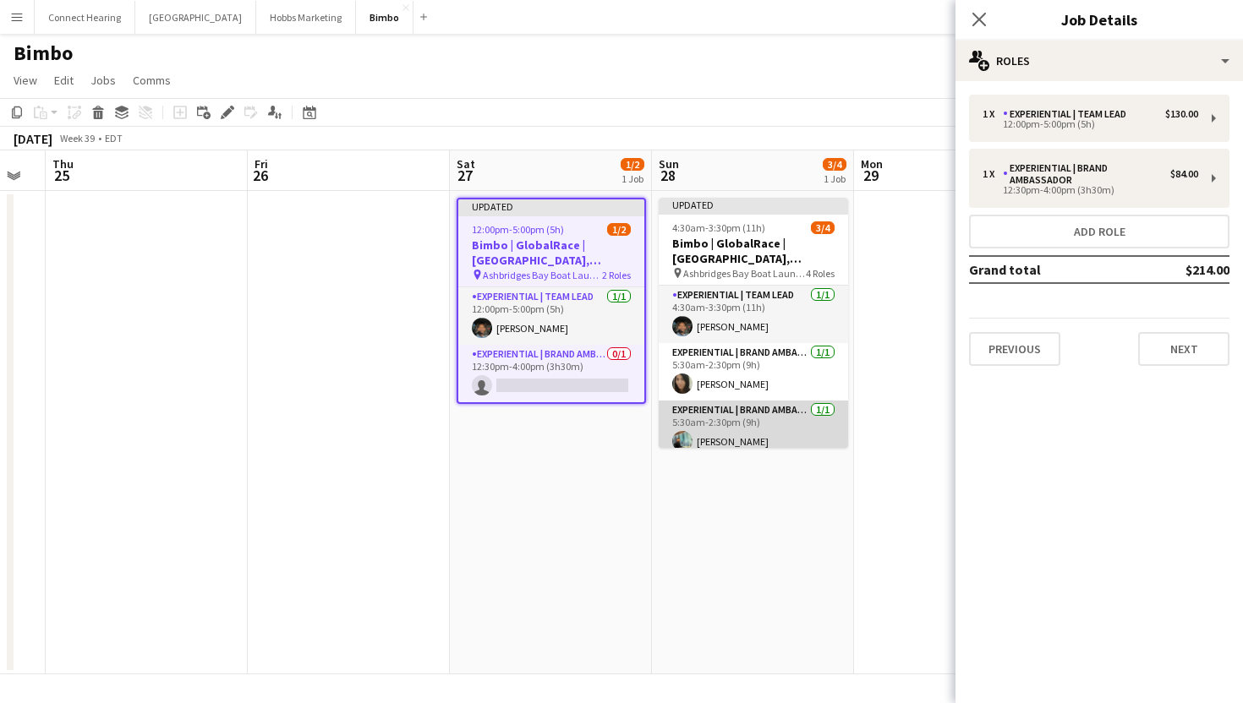
scroll to position [68, 0]
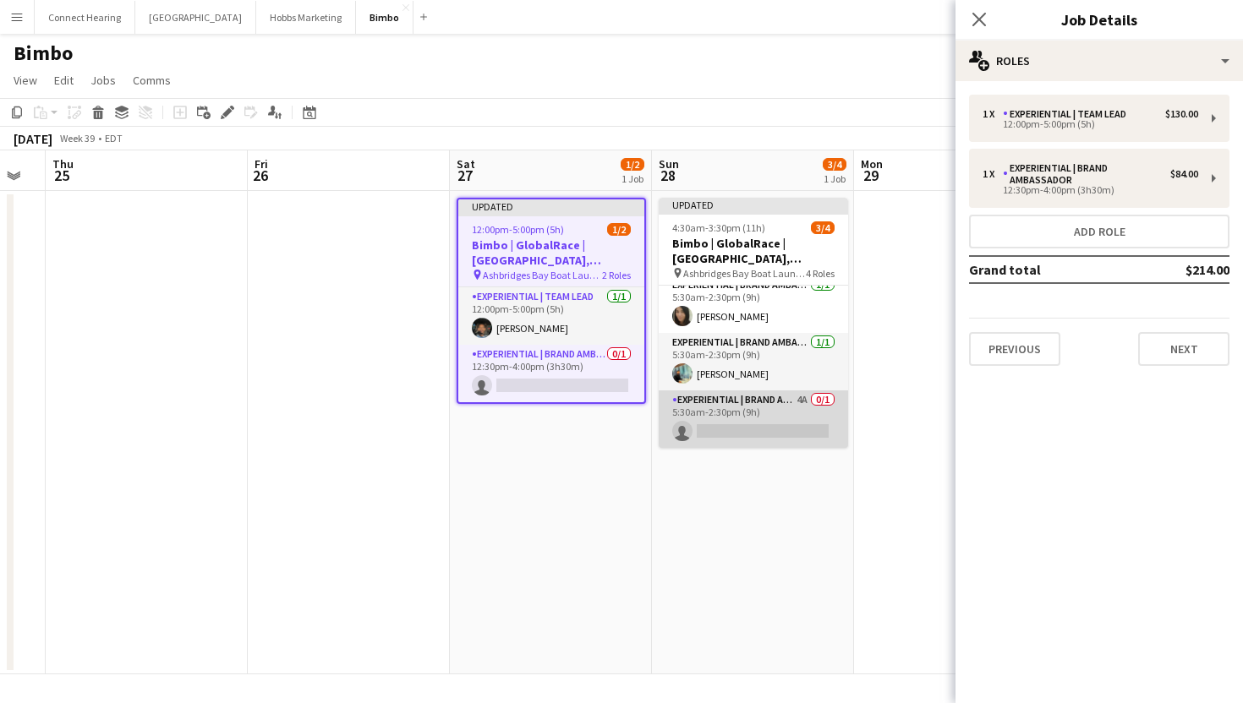
click at [755, 413] on app-card-role "Experiential | Brand Ambassador 4A 0/1 5:30am-2:30pm (9h) single-neutral-actions" at bounding box center [753, 419] width 189 height 57
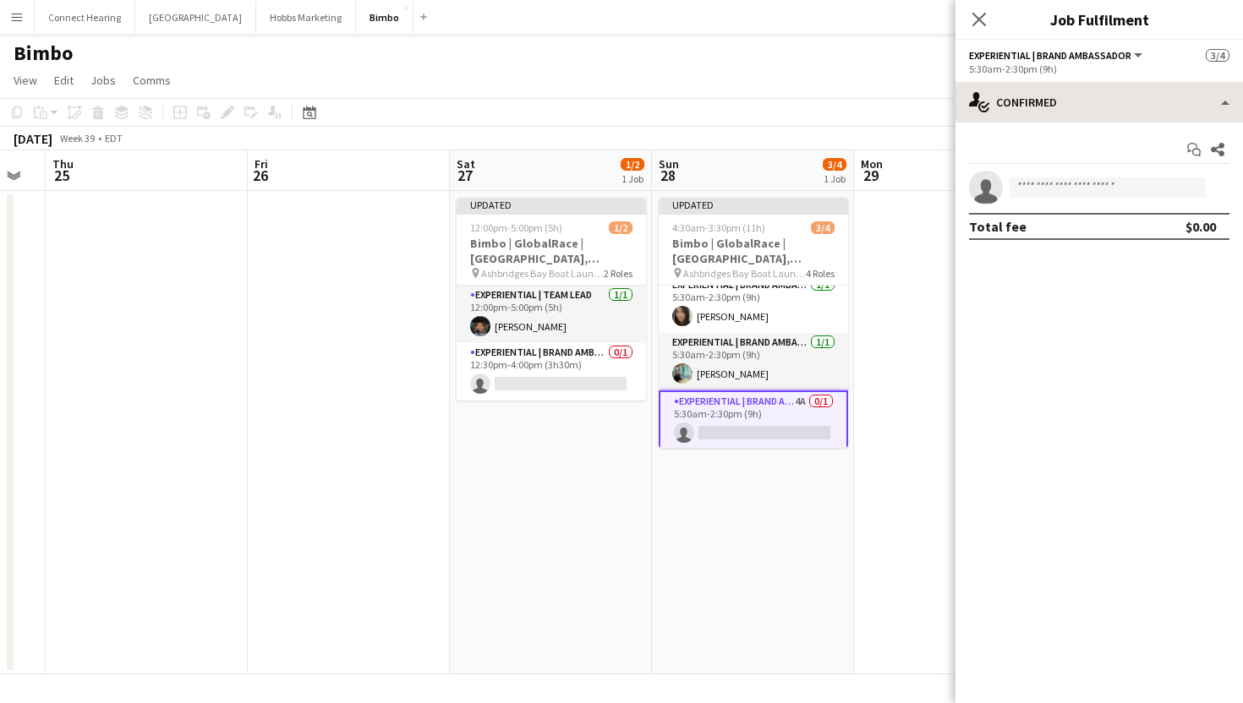
click at [1148, 122] on div "single-neutral-actions-check-2 Confirmed single-neutral-actions-check-2 Confirm…" at bounding box center [1098, 392] width 287 height 621
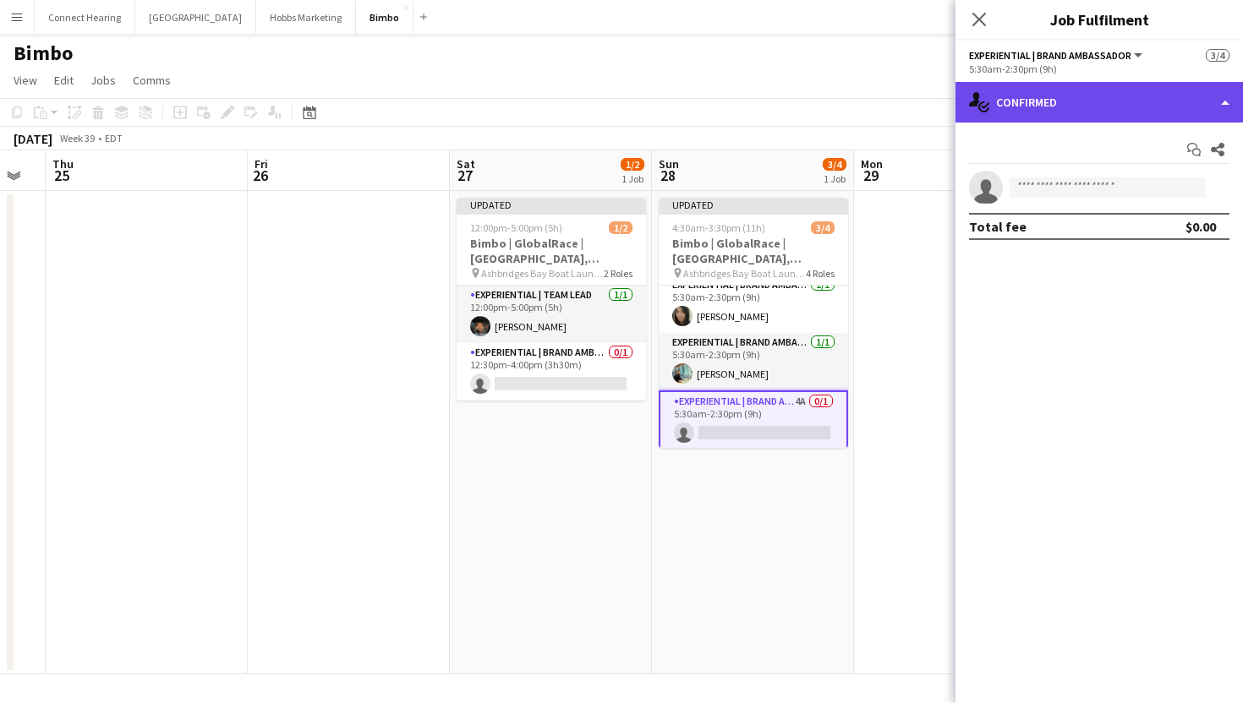
click at [1141, 113] on div "single-neutral-actions-check-2 Confirmed" at bounding box center [1098, 102] width 287 height 41
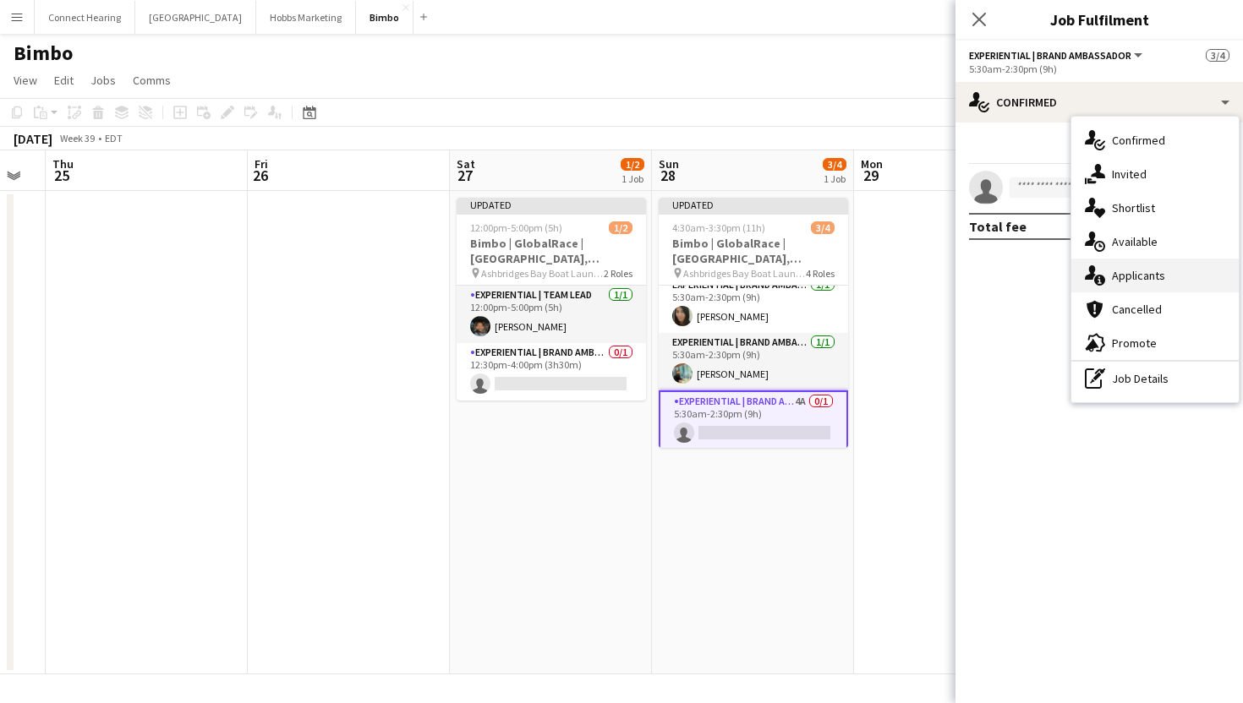
click at [1140, 278] on span "Applicants" at bounding box center [1138, 275] width 53 height 15
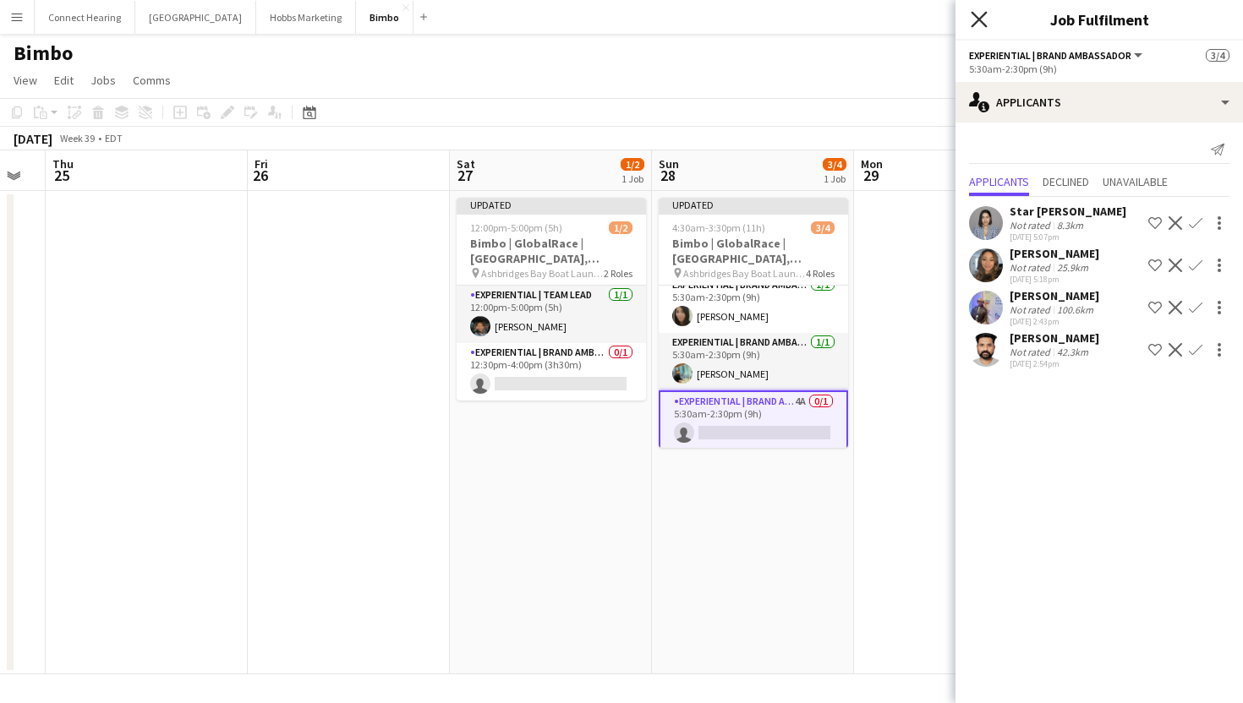
click at [981, 24] on icon "Close pop-in" at bounding box center [979, 19] width 16 height 16
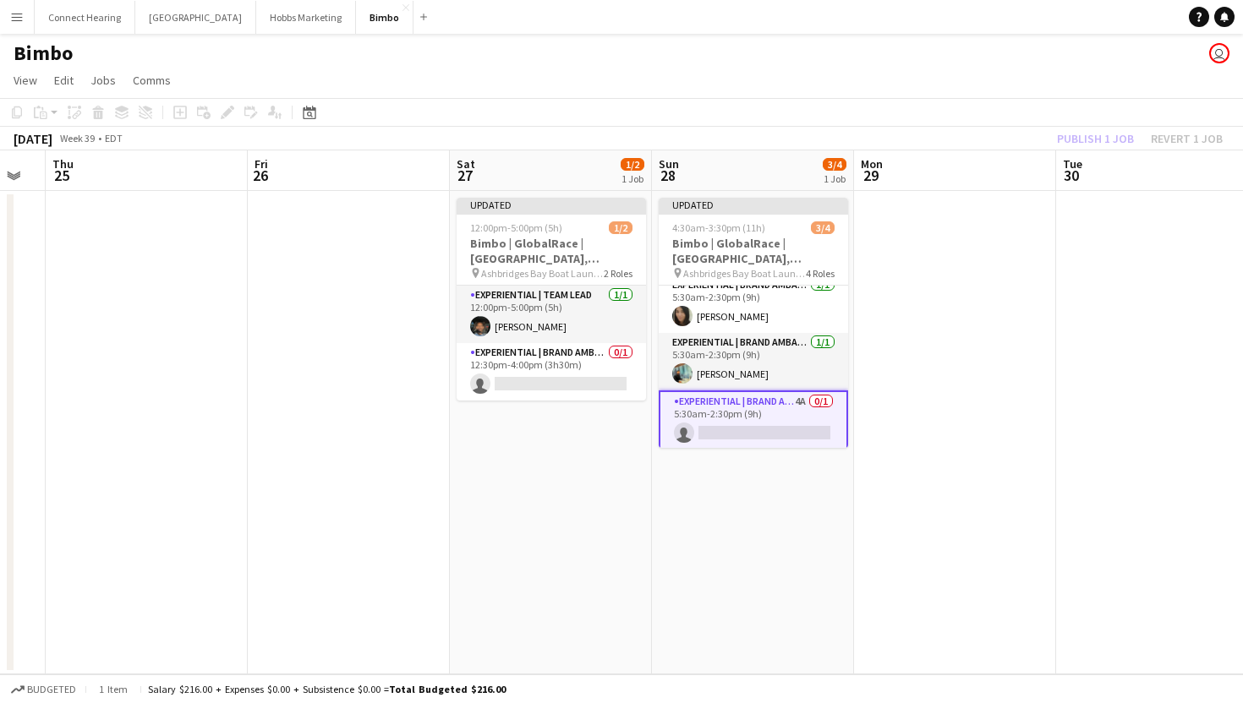
click at [942, 383] on app-date-cell at bounding box center [955, 433] width 202 height 484
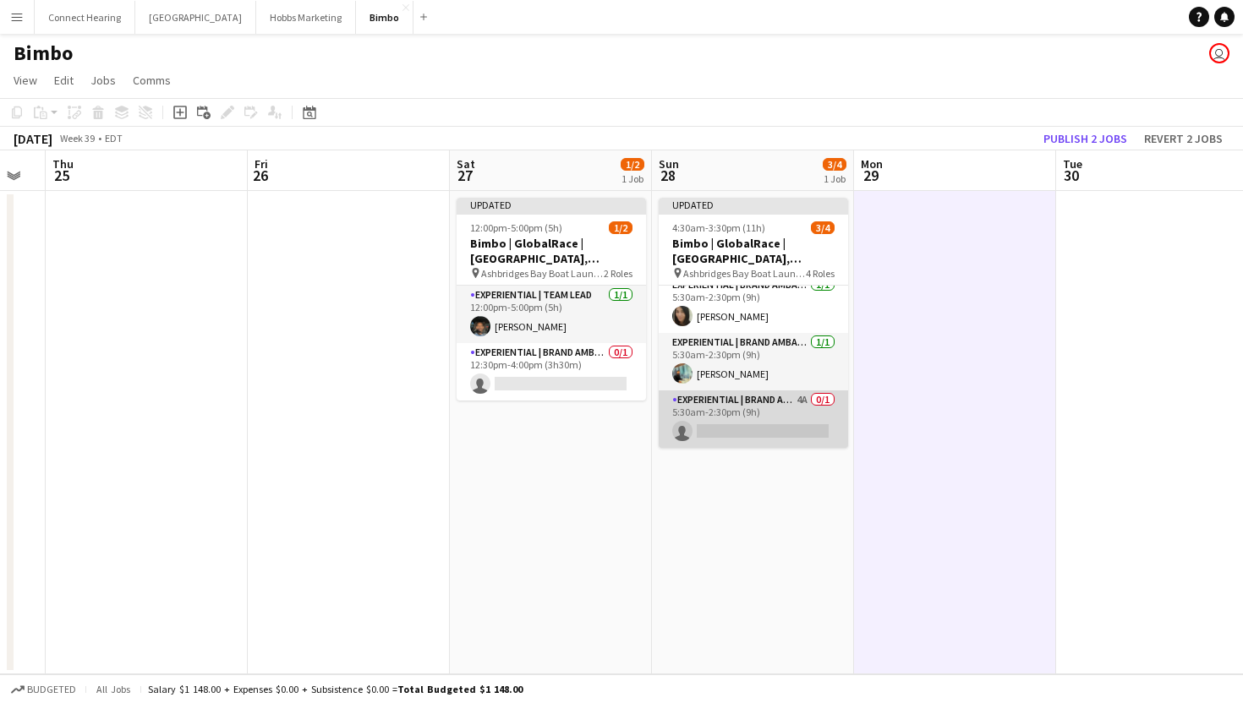
scroll to position [0, 0]
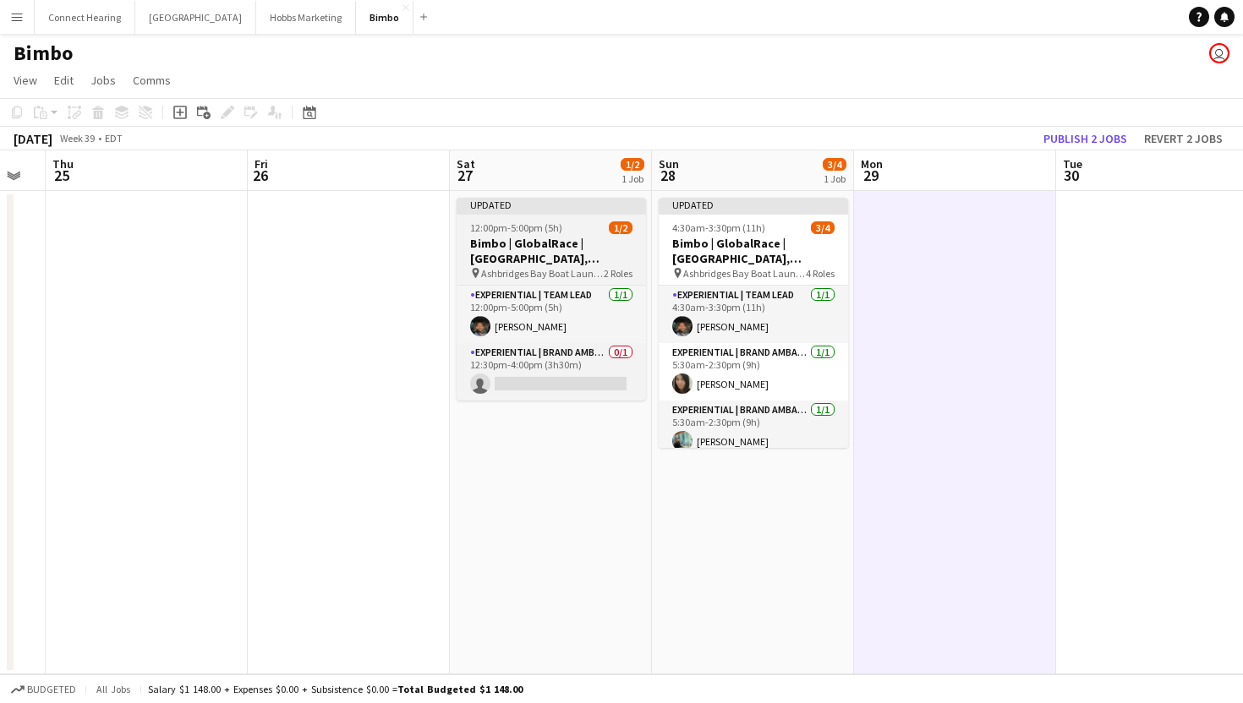
click at [556, 243] on h3 "Bimbo | GlobalRace | [GEOGRAPHIC_DATA], [GEOGRAPHIC_DATA]" at bounding box center [551, 251] width 189 height 30
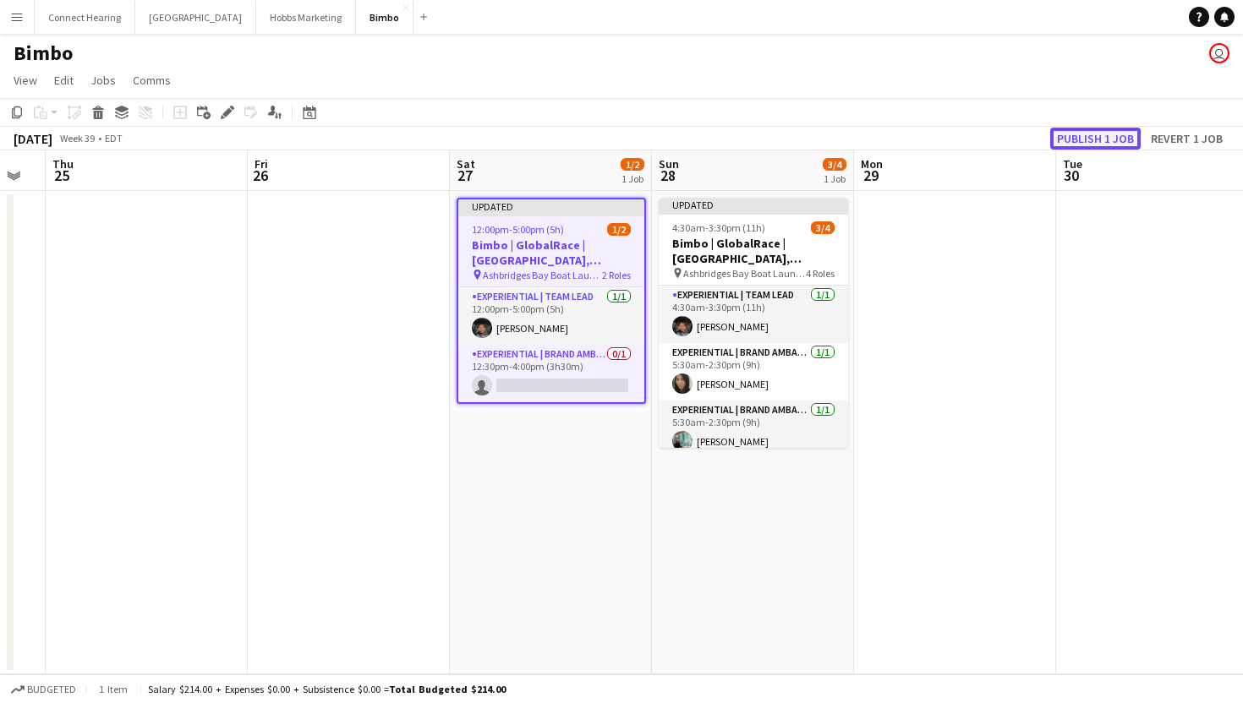
click at [1070, 137] on button "Publish 1 job" at bounding box center [1095, 139] width 90 height 22
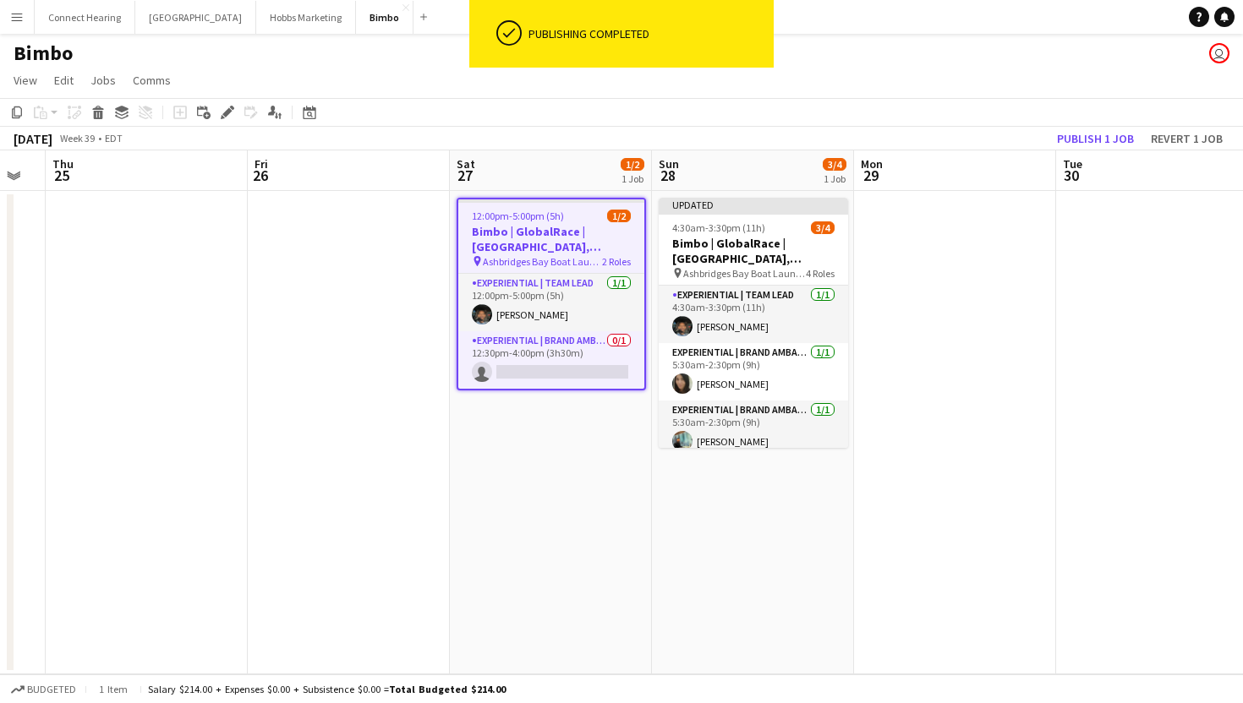
click at [585, 201] on div at bounding box center [551, 201] width 186 height 3
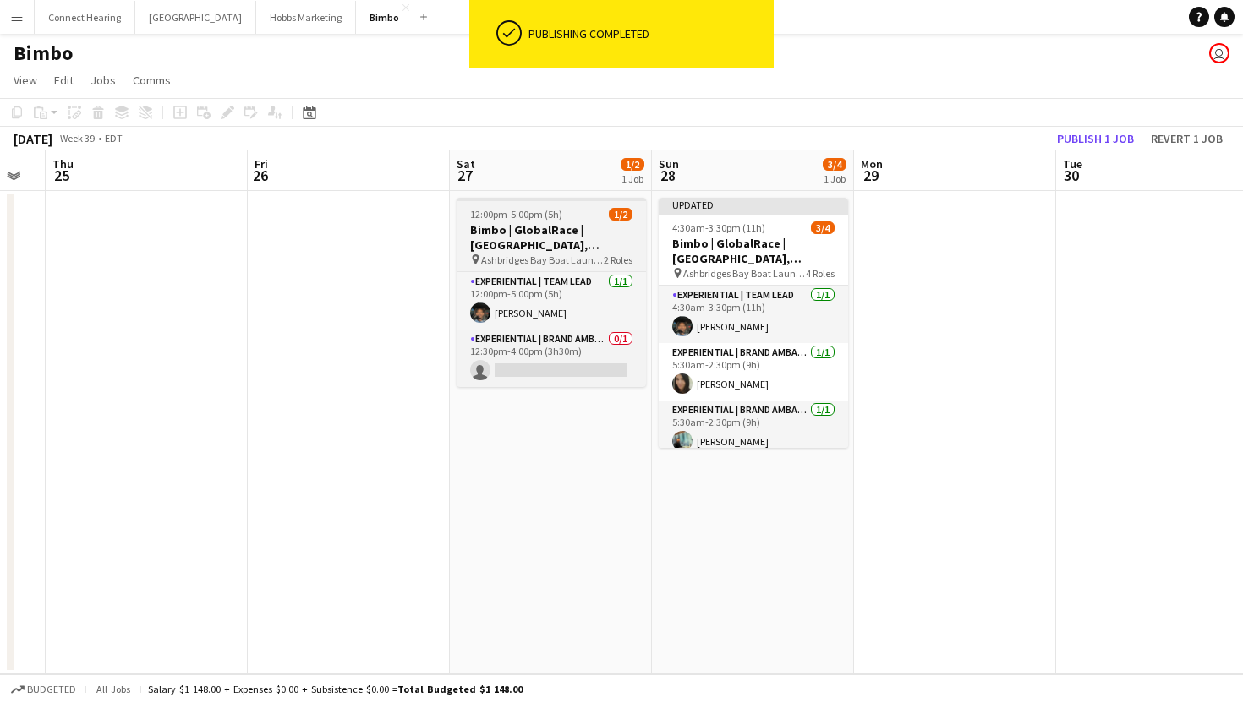
click at [503, 216] on span "12:00pm-5:00pm (5h)" at bounding box center [516, 214] width 92 height 13
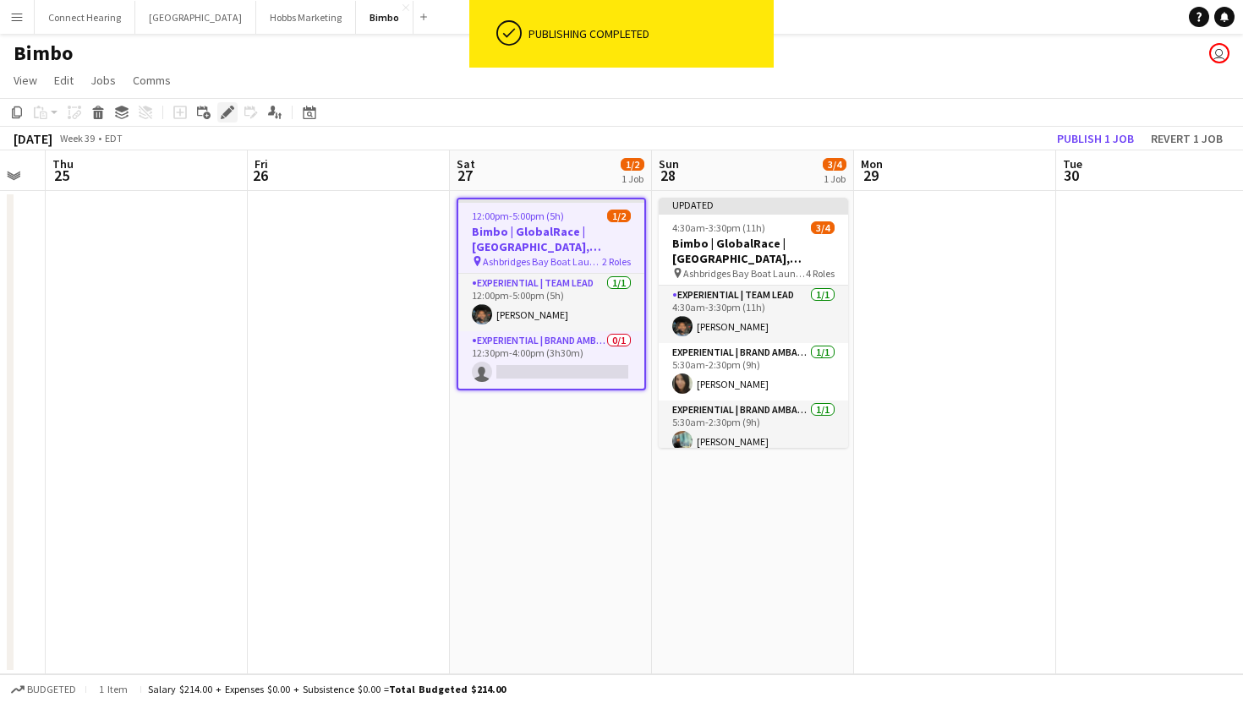
click at [219, 116] on div "Edit" at bounding box center [227, 112] width 20 height 20
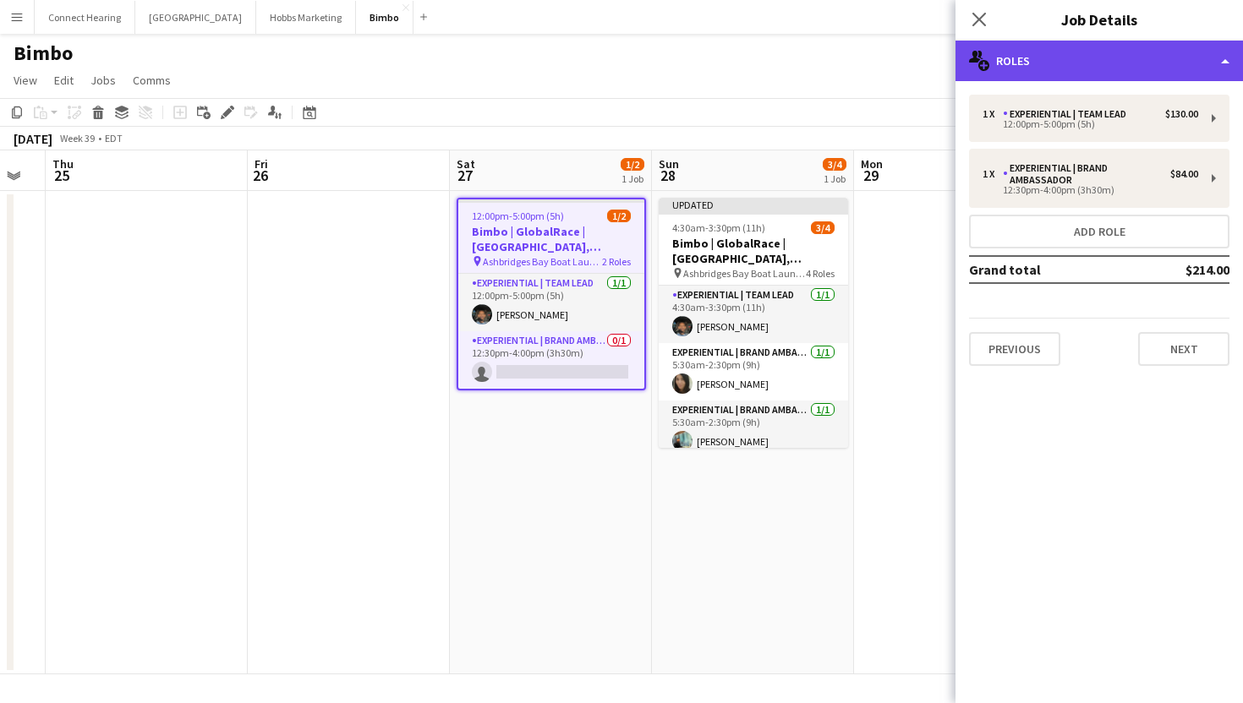
click at [1138, 58] on div "multiple-users-add Roles" at bounding box center [1098, 61] width 287 height 41
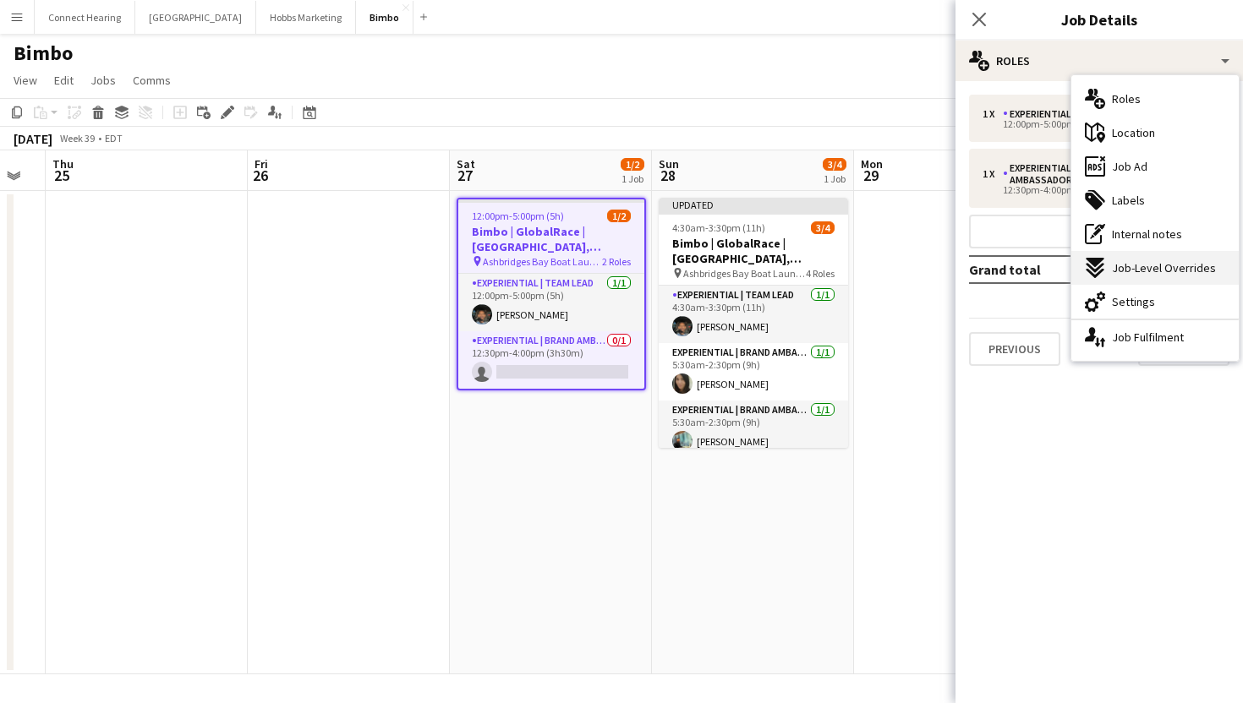
click at [1149, 267] on span "Job-Level Overrides" at bounding box center [1164, 267] width 104 height 15
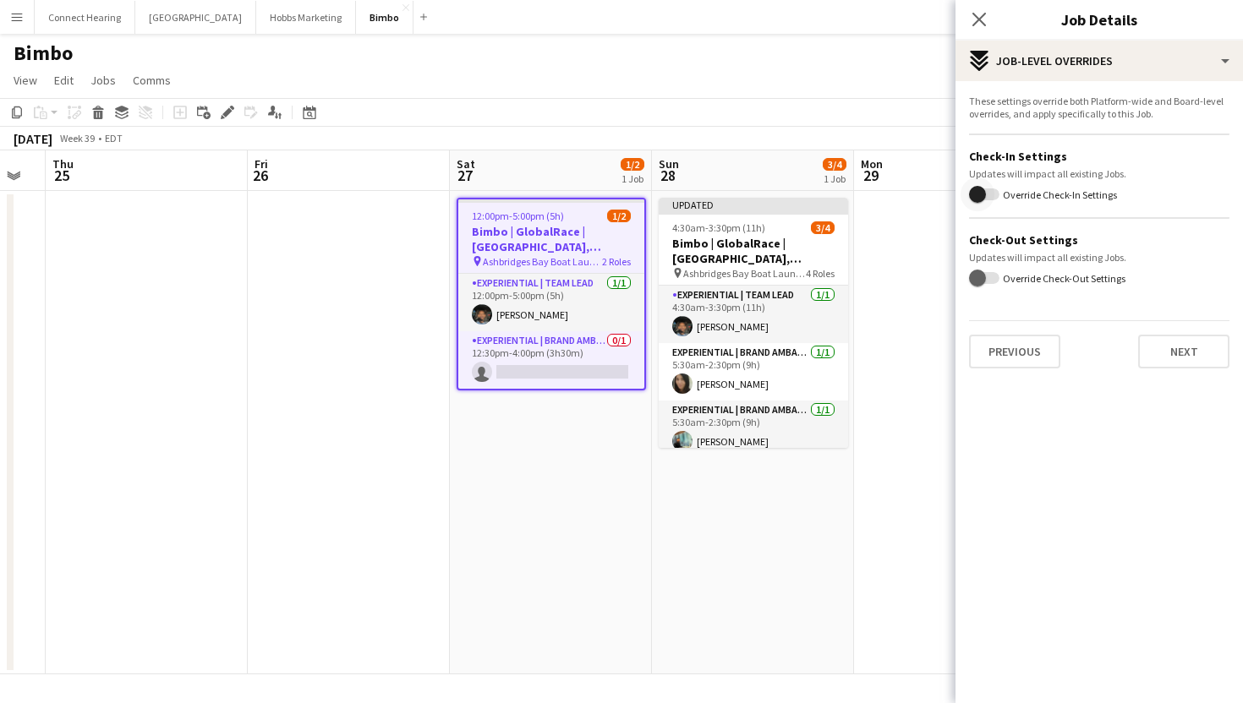
click at [979, 191] on span "button" at bounding box center [977, 194] width 17 height 17
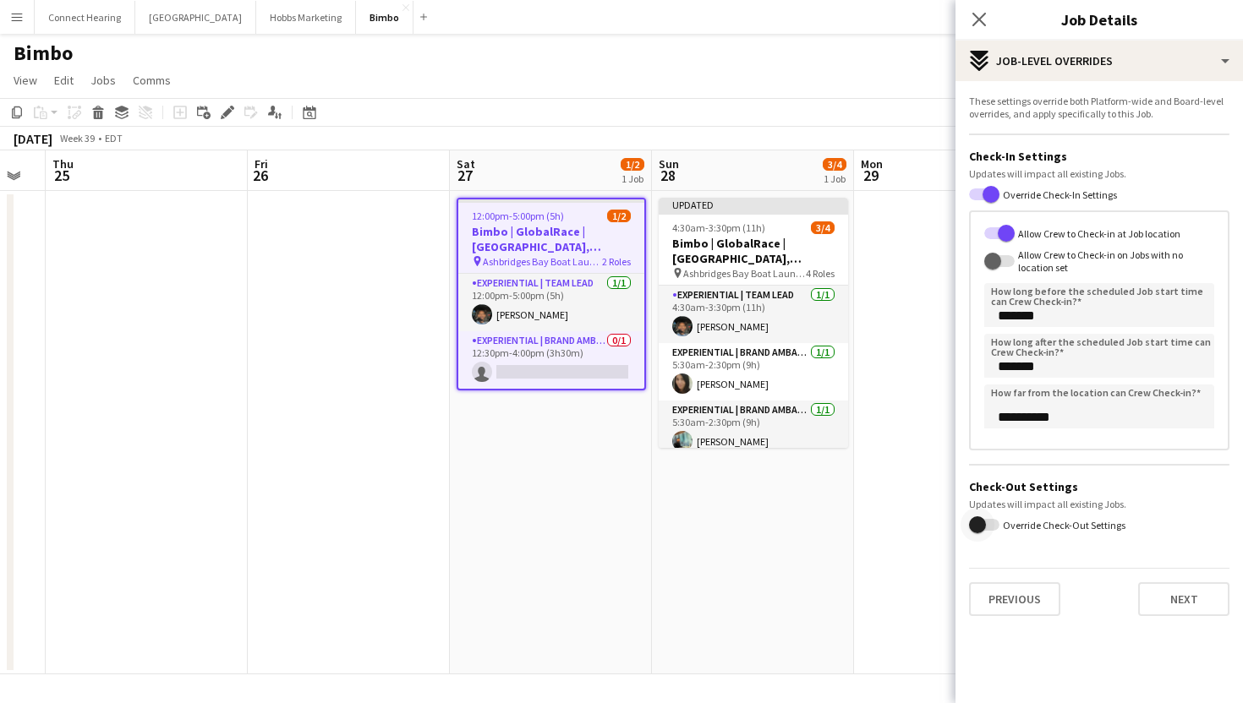
click at [979, 511] on span "button" at bounding box center [978, 525] width 34 height 34
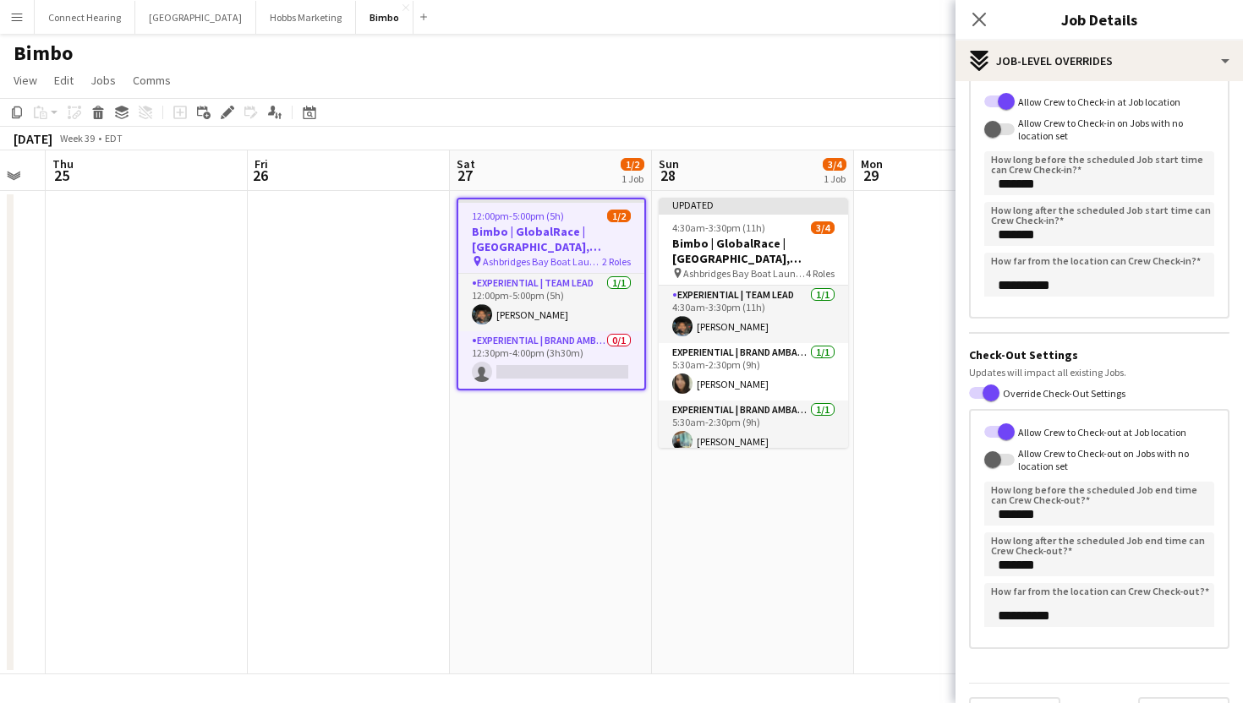
scroll to position [174, 0]
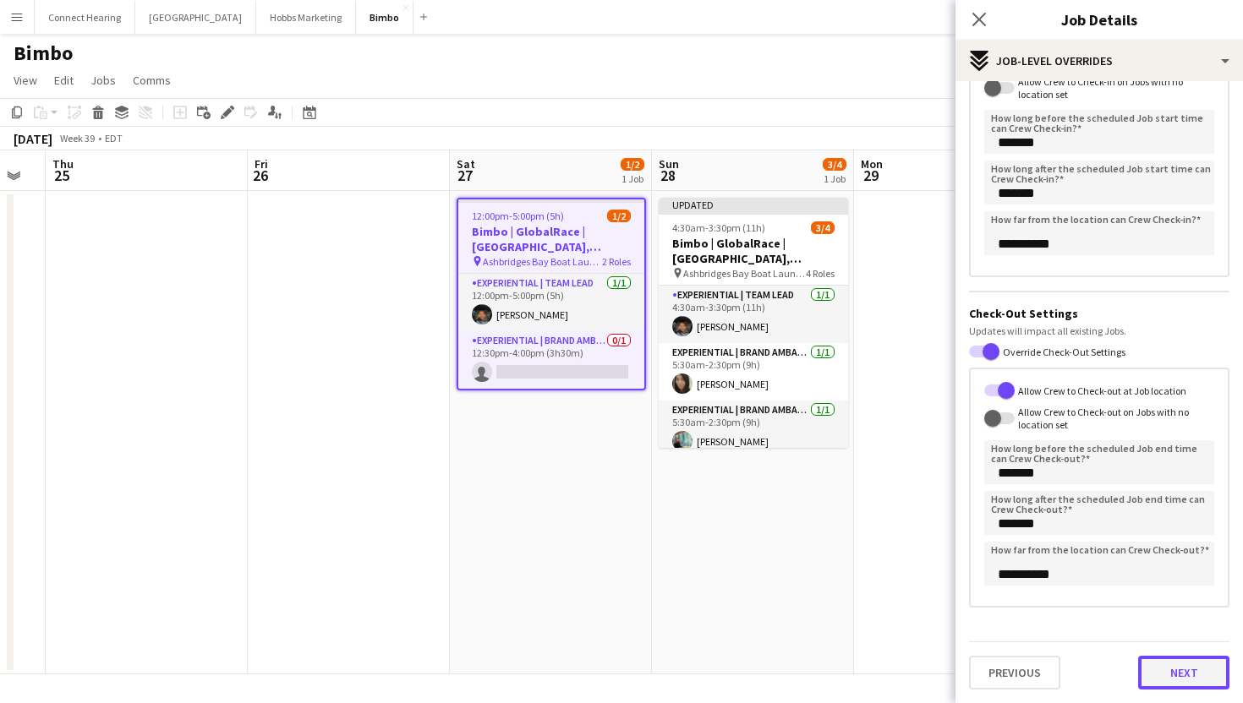
click at [1193, 676] on button "Next" at bounding box center [1183, 673] width 91 height 34
type input "*******"
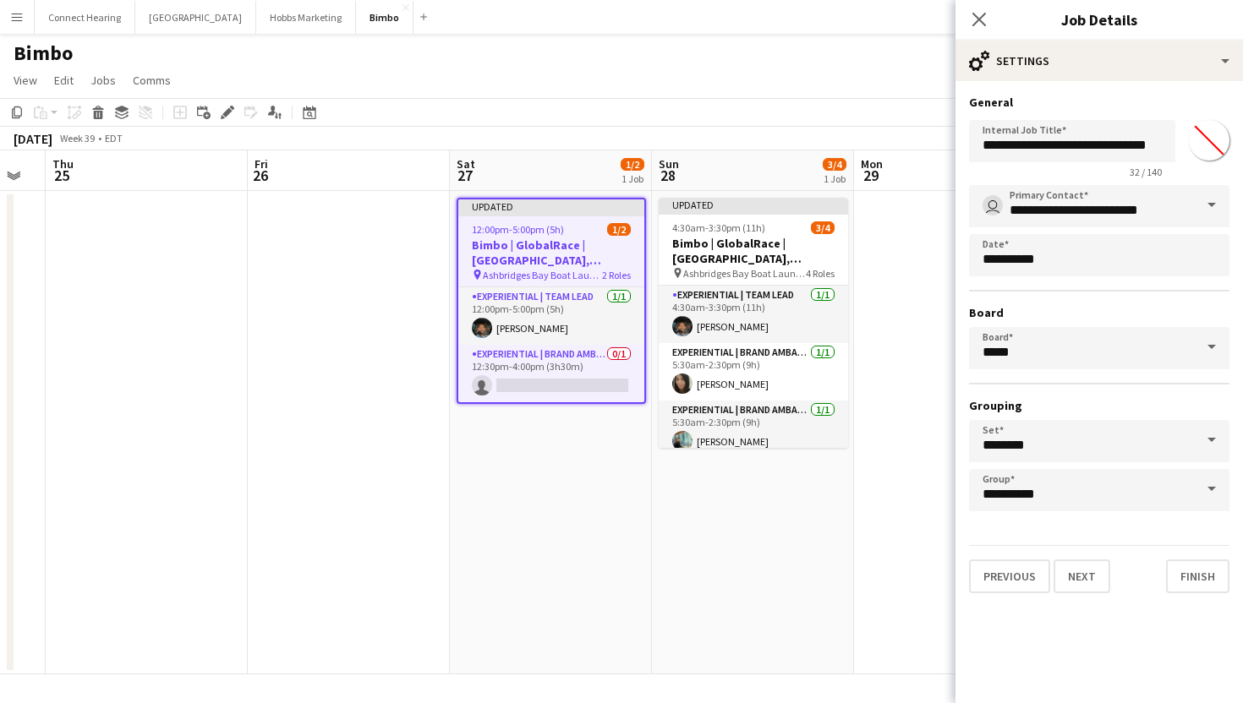
scroll to position [0, 0]
click at [1195, 577] on button "Finish" at bounding box center [1197, 577] width 63 height 34
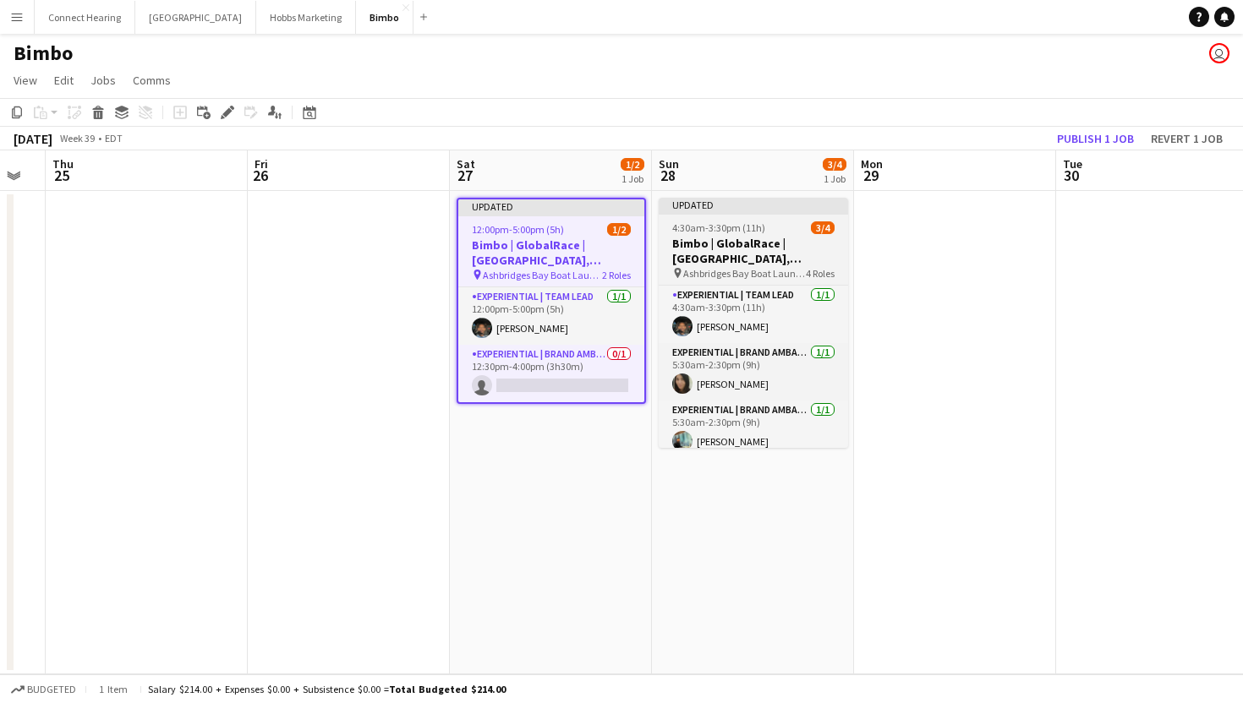
click at [693, 205] on div "Updated" at bounding box center [753, 205] width 189 height 14
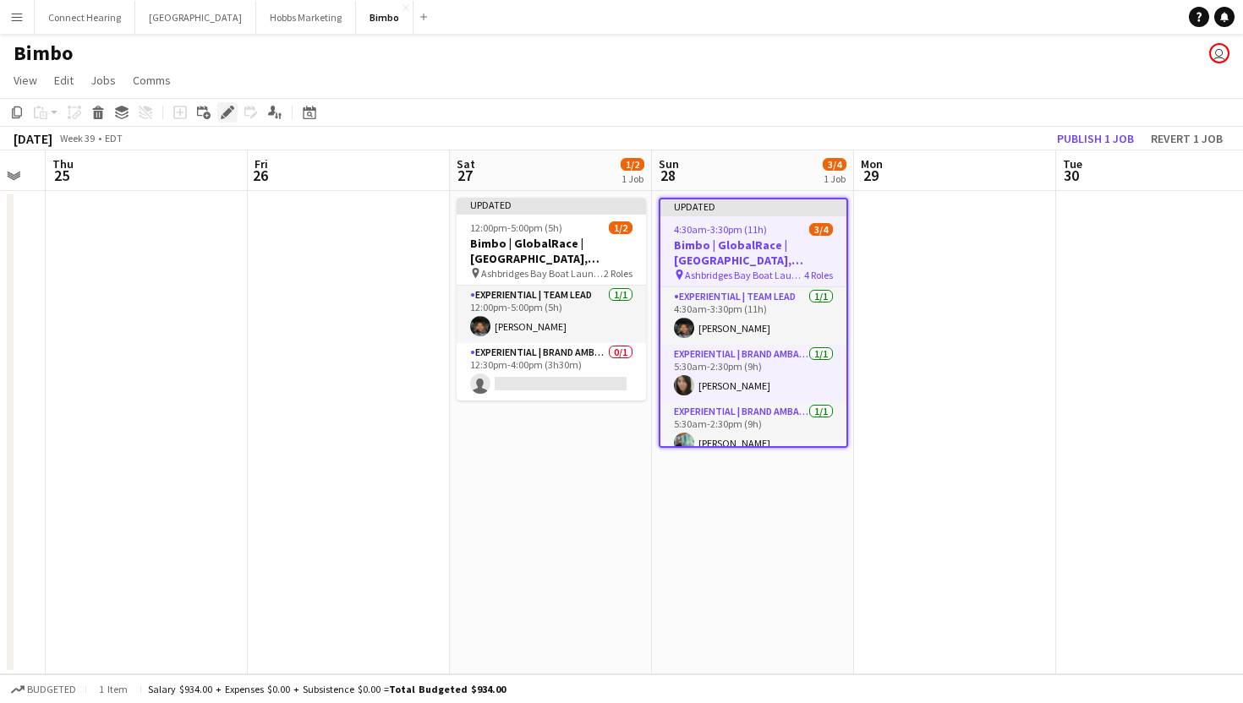
click at [227, 111] on icon at bounding box center [226, 112] width 9 height 9
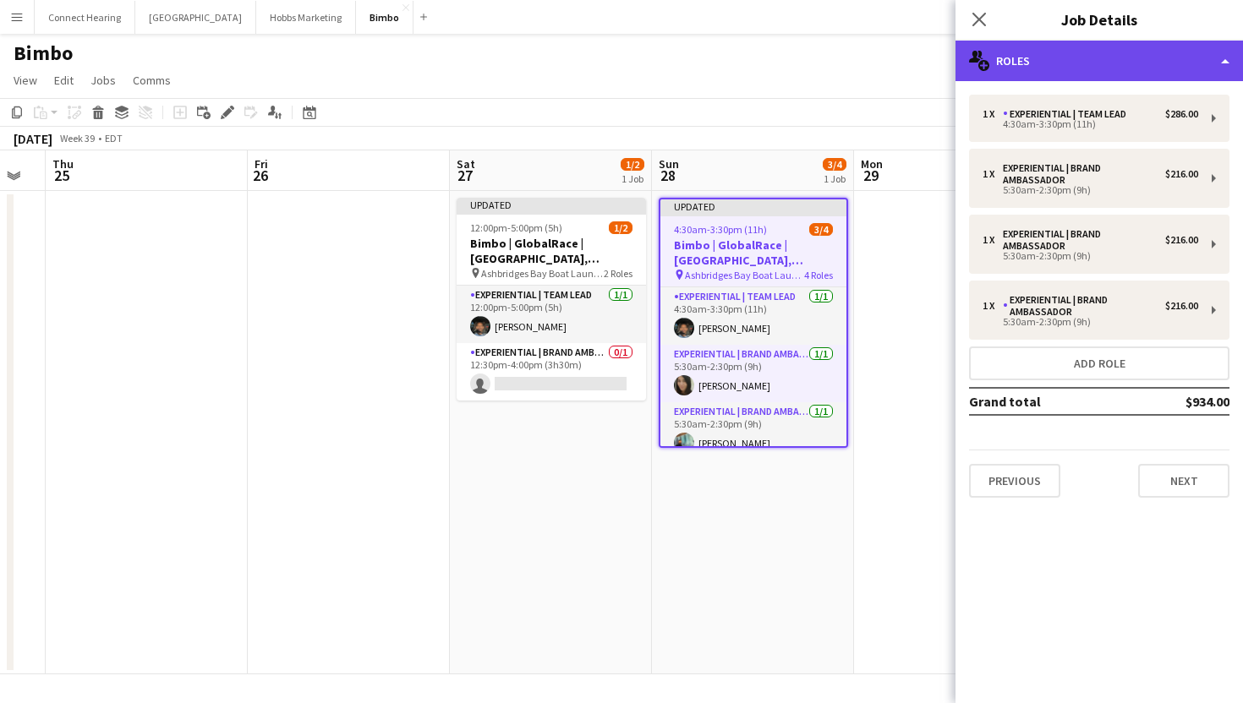
click at [1054, 52] on div "multiple-users-add Roles" at bounding box center [1098, 61] width 287 height 41
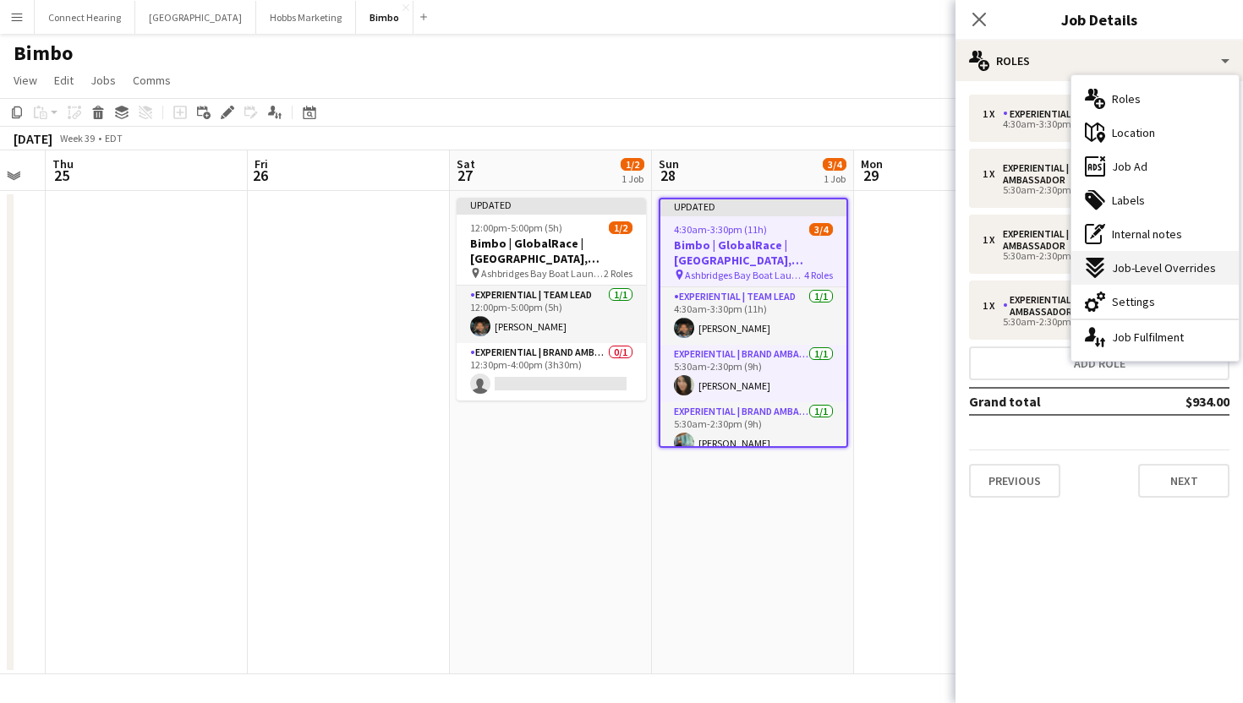
click at [1118, 262] on span "Job-Level Overrides" at bounding box center [1164, 267] width 104 height 15
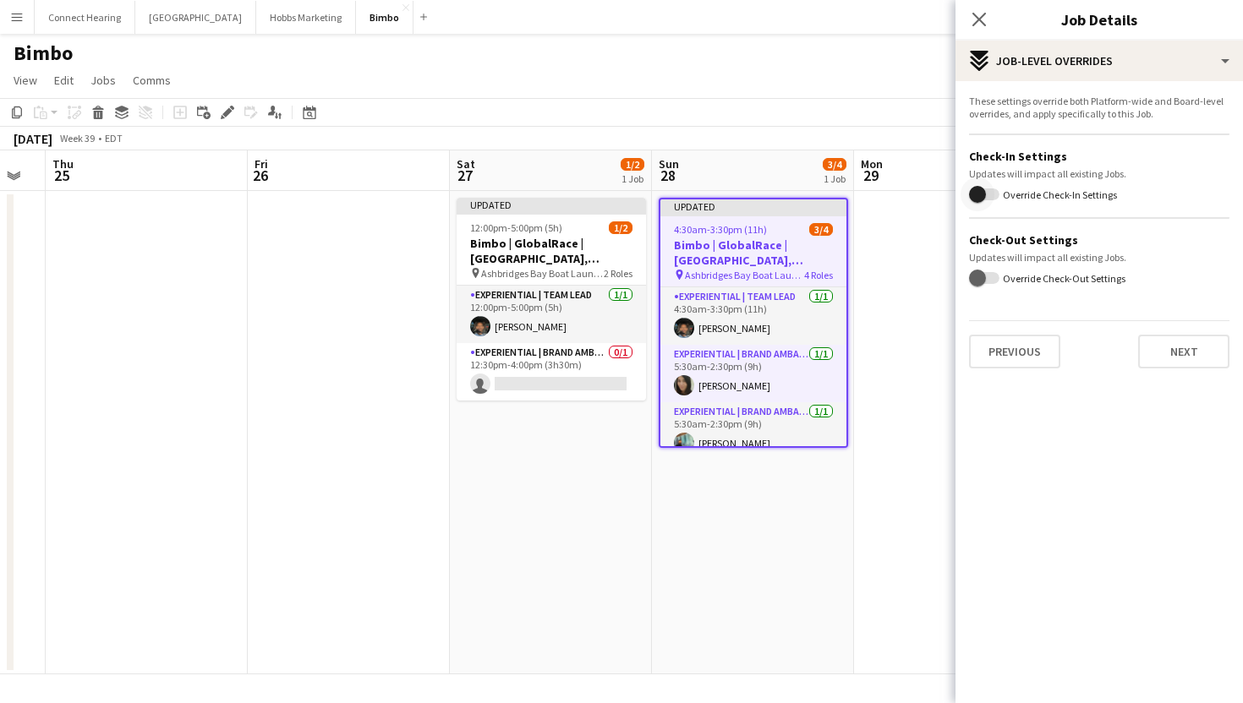
click at [989, 197] on span "button" at bounding box center [978, 195] width 34 height 34
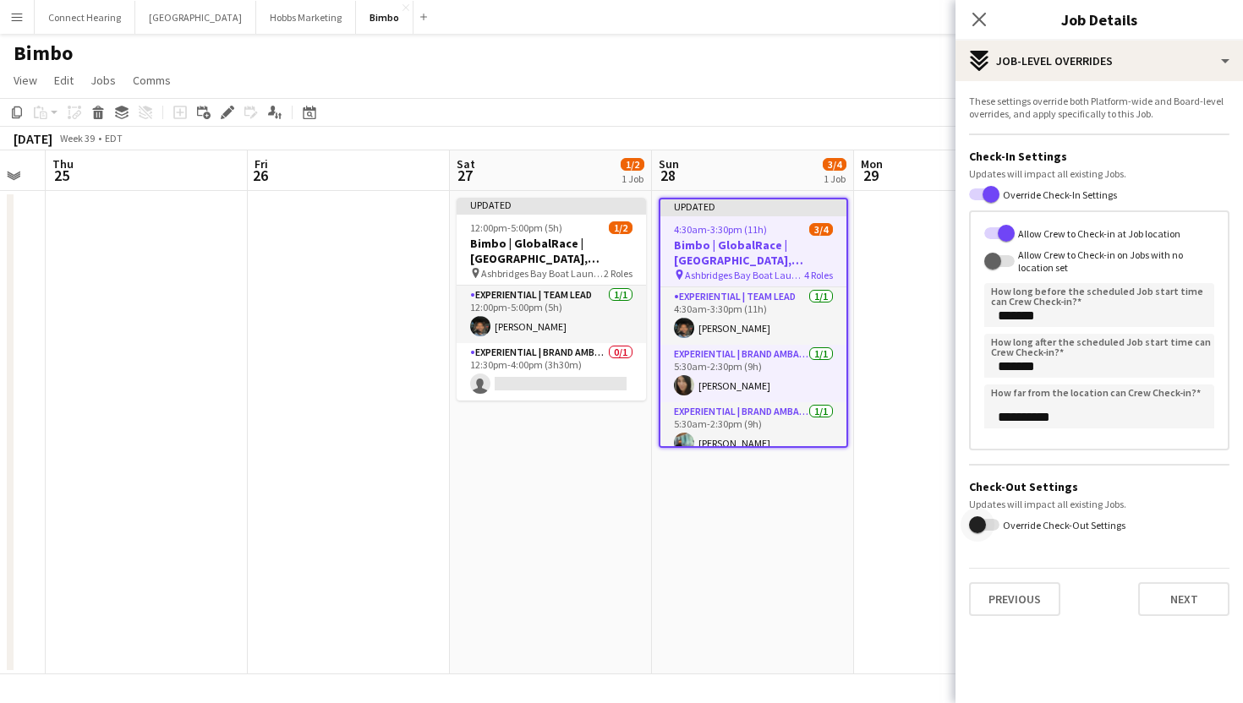
click at [989, 526] on span "button" at bounding box center [978, 525] width 34 height 34
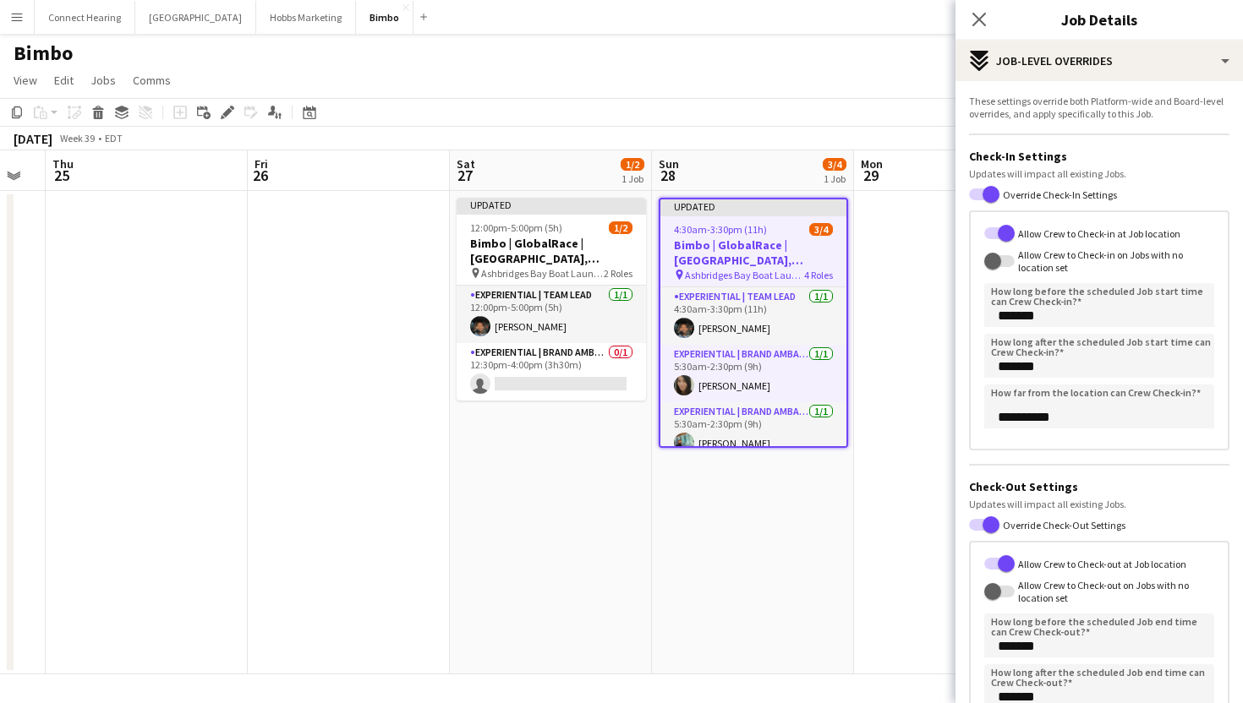
scroll to position [174, 0]
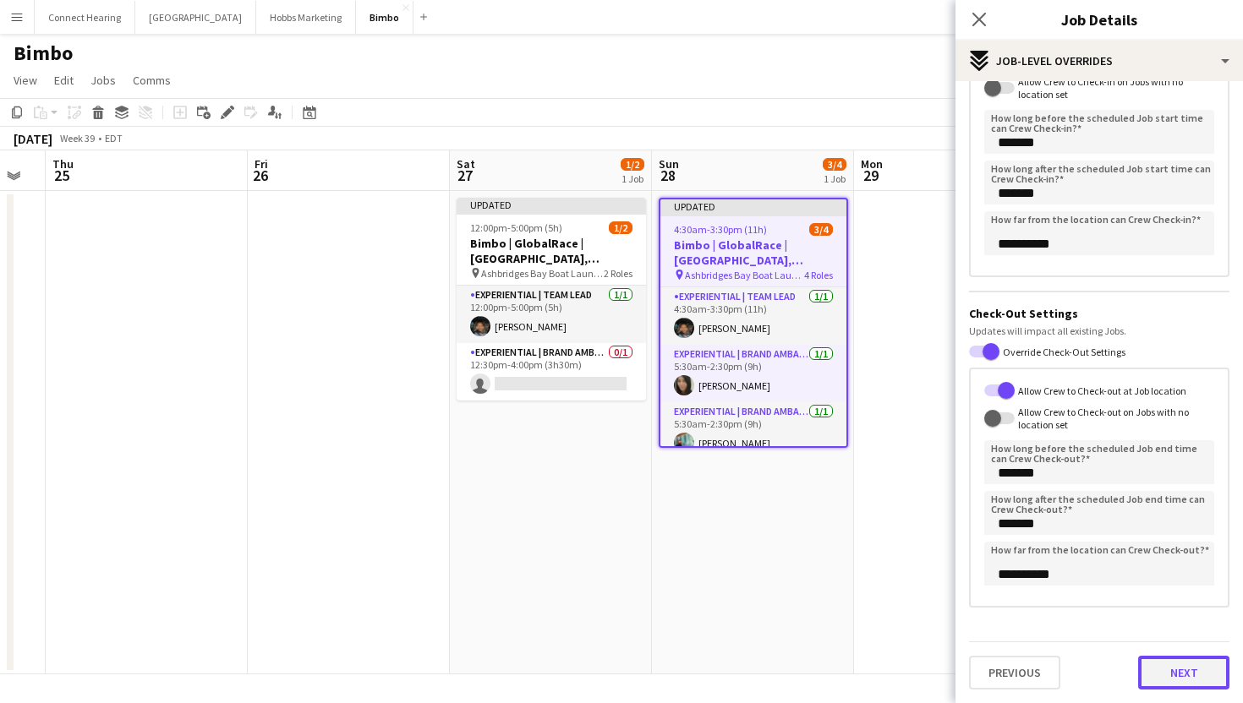
click at [1182, 666] on button "Next" at bounding box center [1183, 673] width 91 height 34
type input "*******"
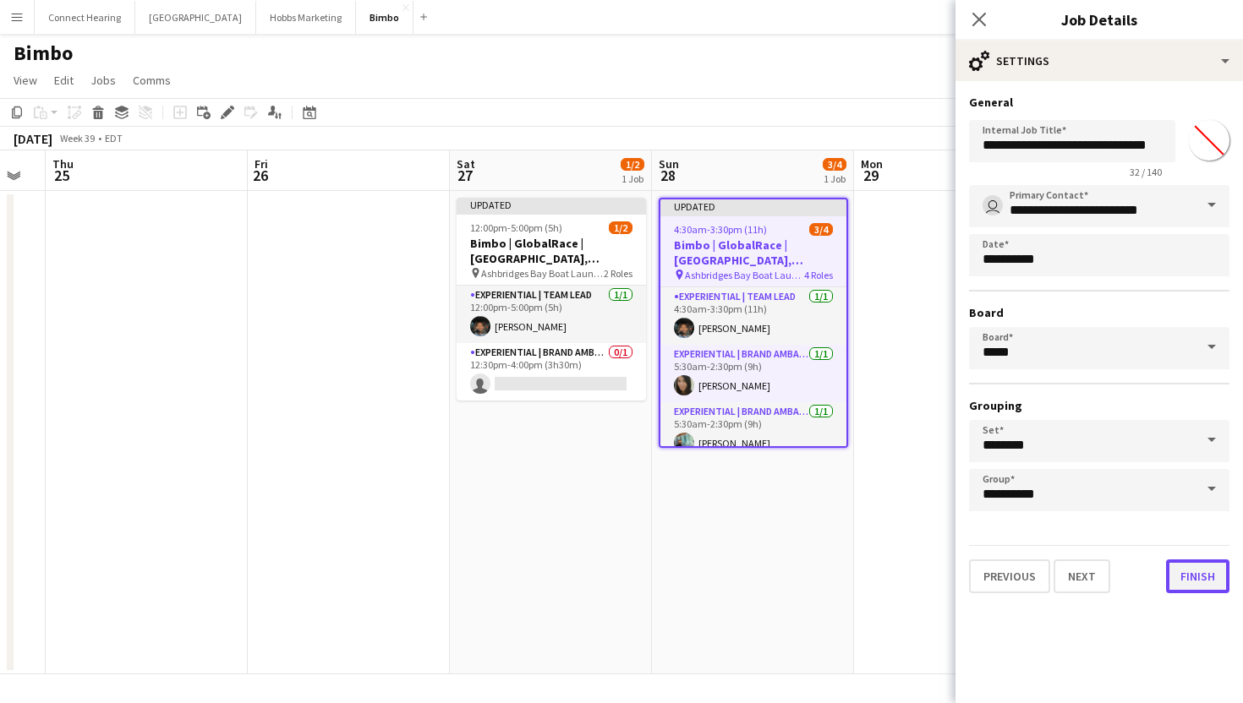
click at [1186, 581] on button "Finish" at bounding box center [1197, 577] width 63 height 34
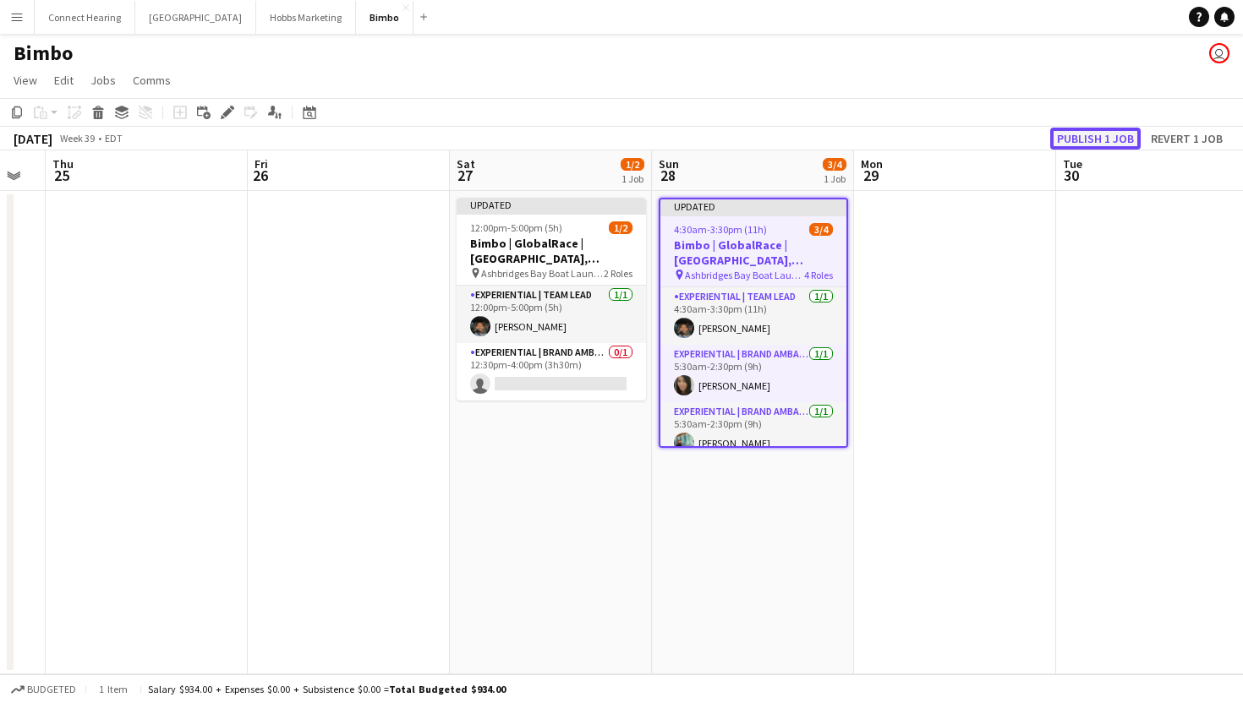
click at [1113, 132] on button "Publish 1 job" at bounding box center [1095, 139] width 90 height 22
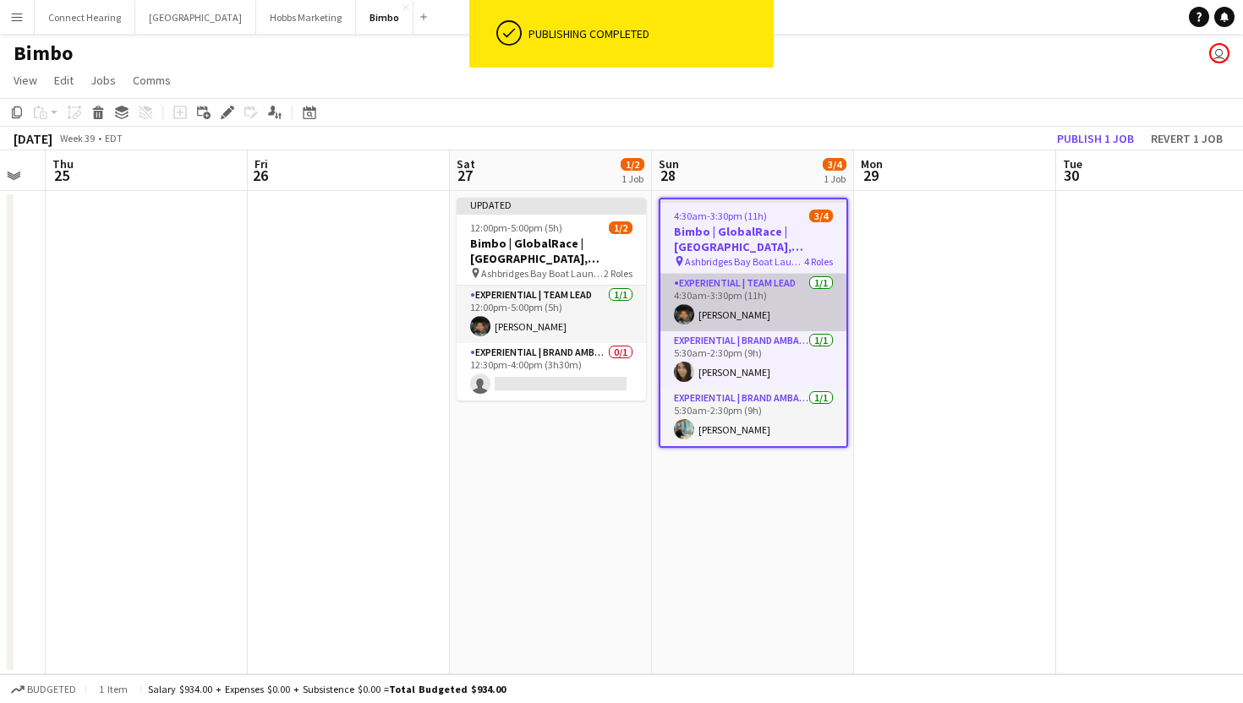
scroll to position [57, 0]
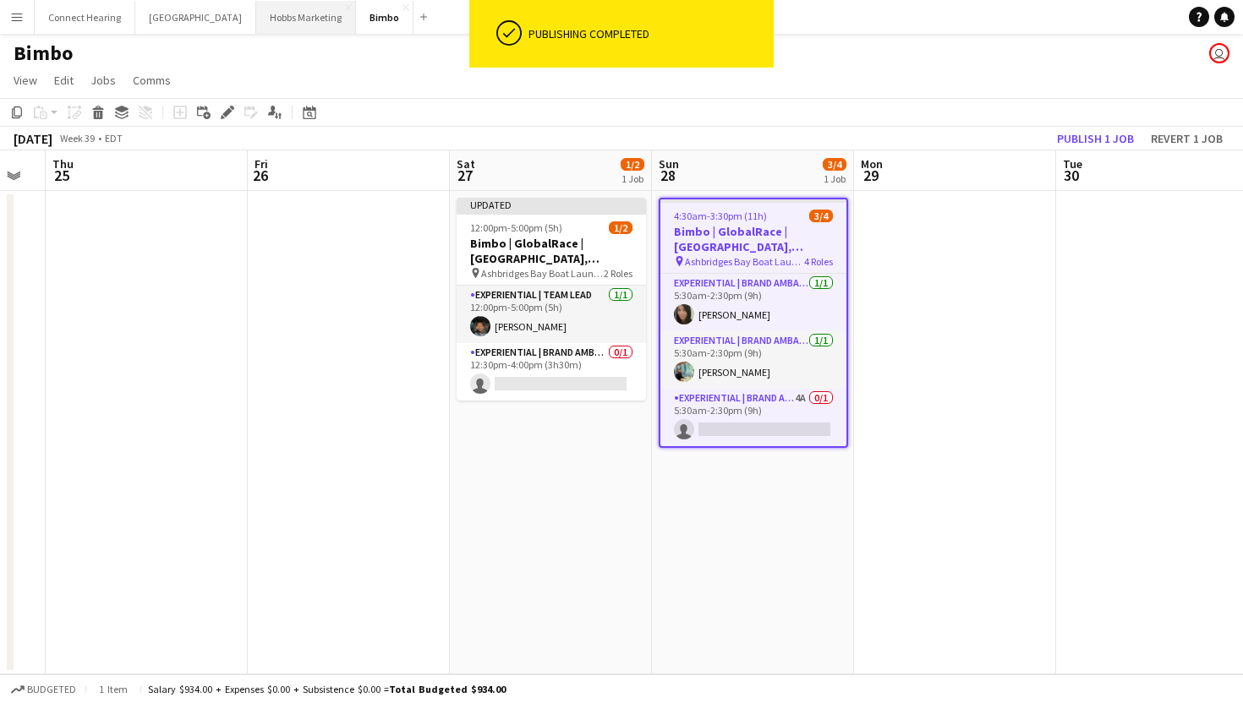
click at [261, 30] on button "[PERSON_NAME] Marketing Close" at bounding box center [306, 17] width 100 height 33
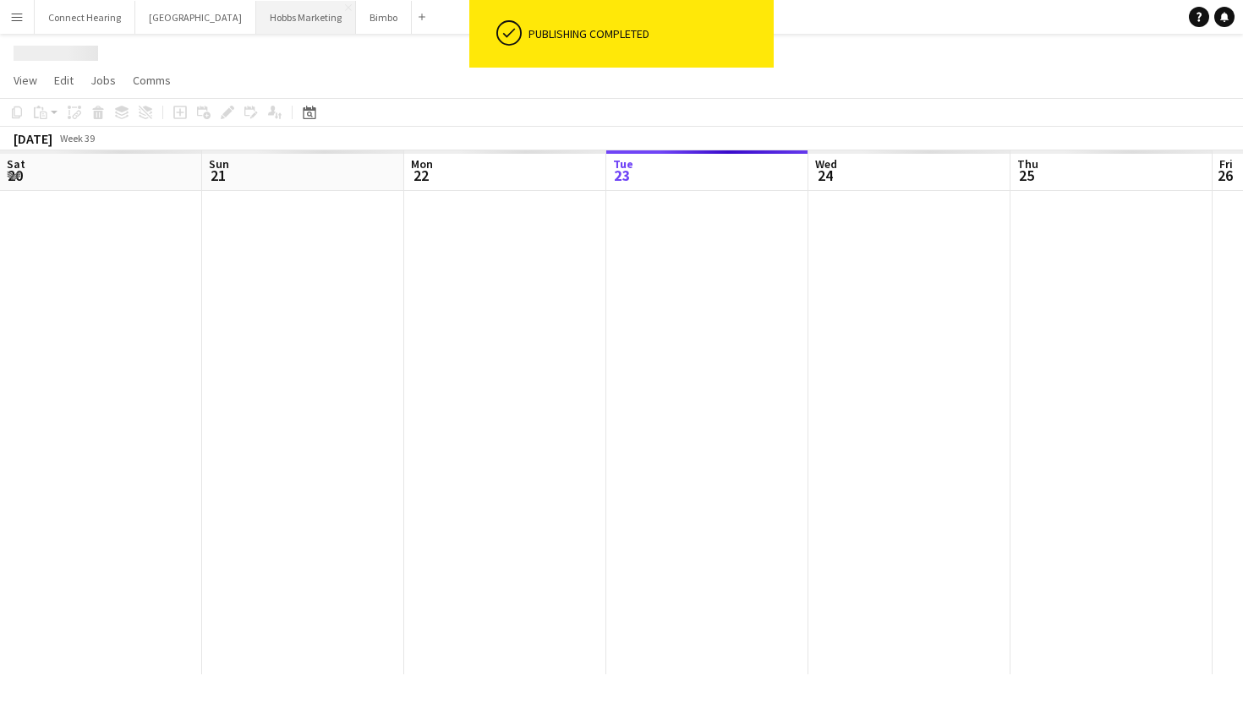
scroll to position [0, 404]
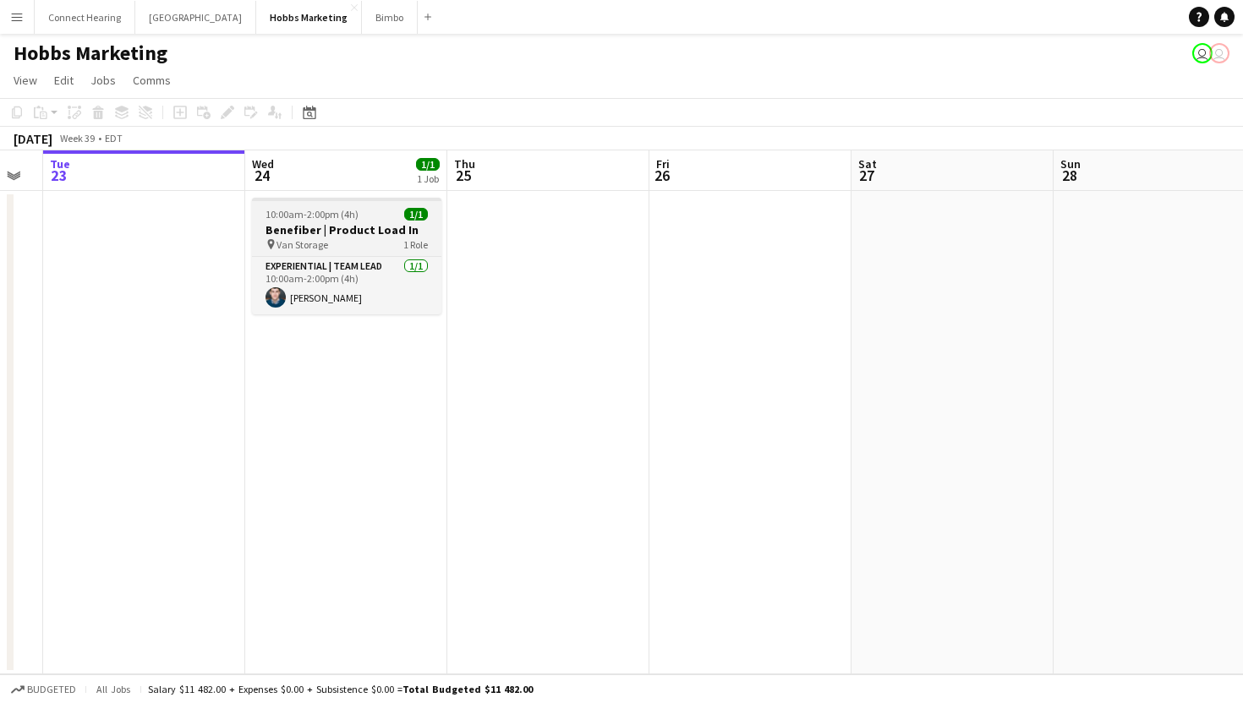
click at [383, 227] on h3 "Benefiber | Product Load In" at bounding box center [346, 229] width 189 height 15
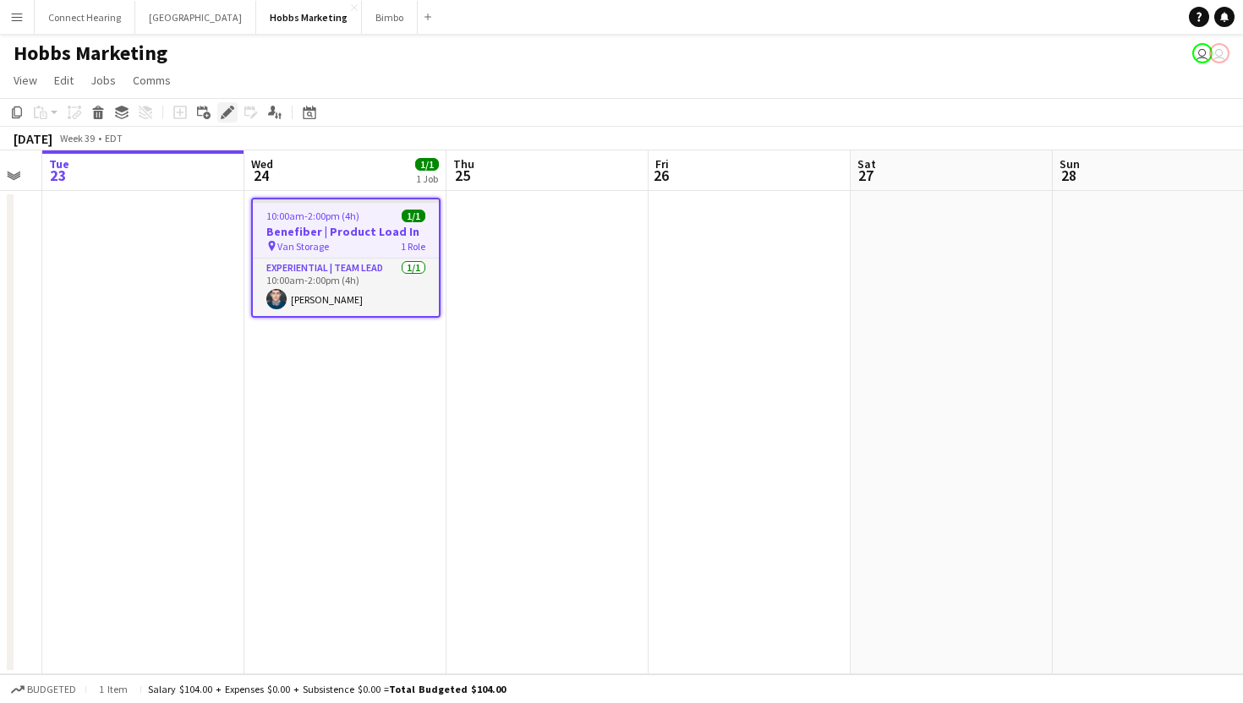
click at [225, 112] on icon at bounding box center [226, 112] width 9 height 9
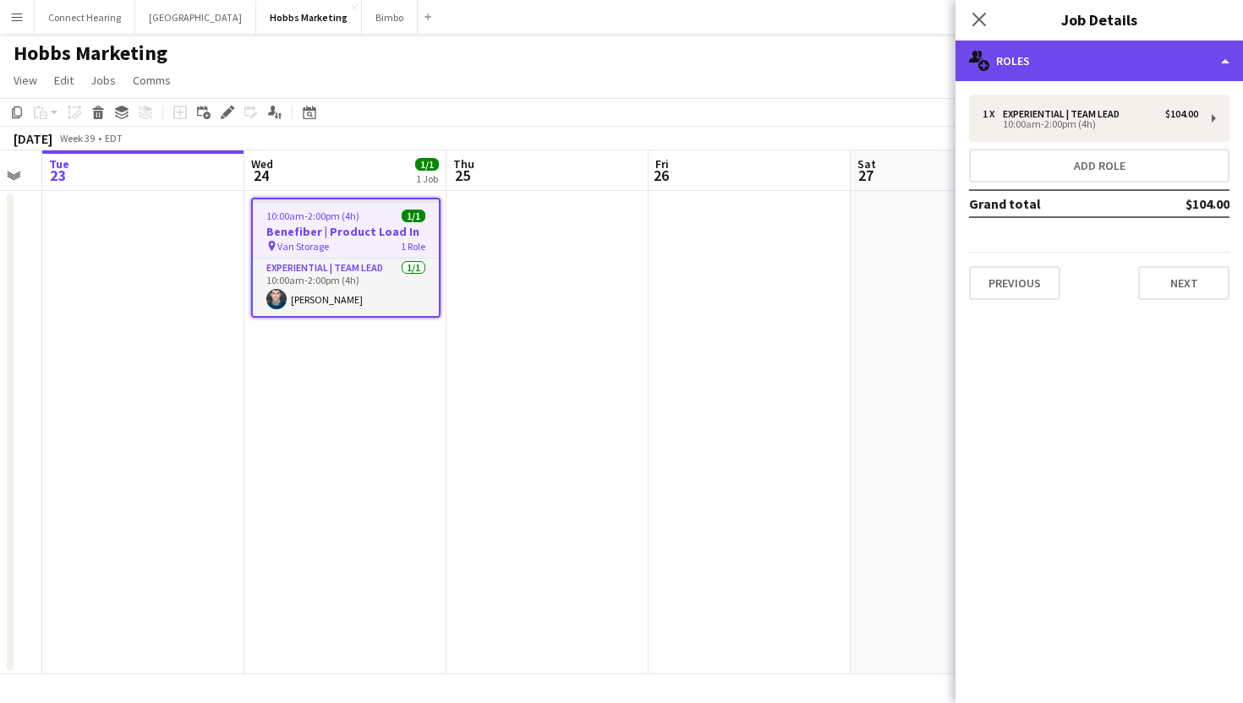
click at [1065, 44] on div "multiple-users-add Roles" at bounding box center [1098, 61] width 287 height 41
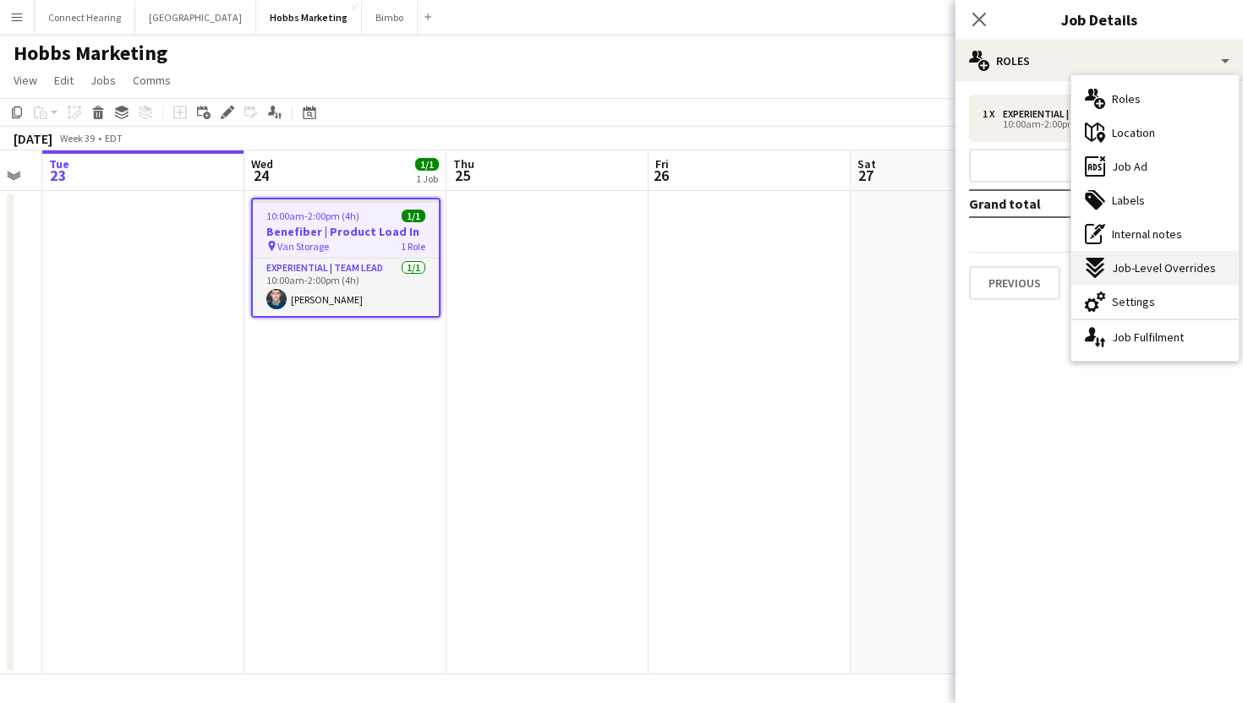
click at [1119, 266] on span "Job-Level Overrides" at bounding box center [1164, 267] width 104 height 15
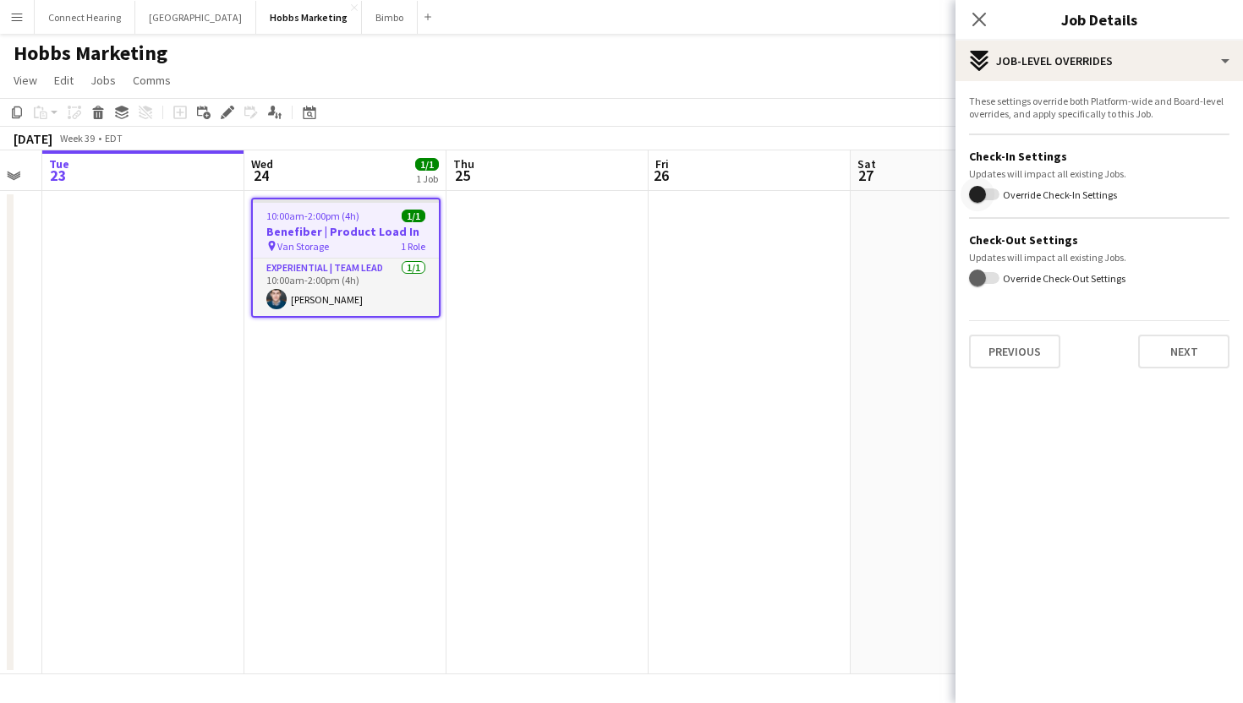
click at [992, 193] on span "button" at bounding box center [978, 195] width 34 height 34
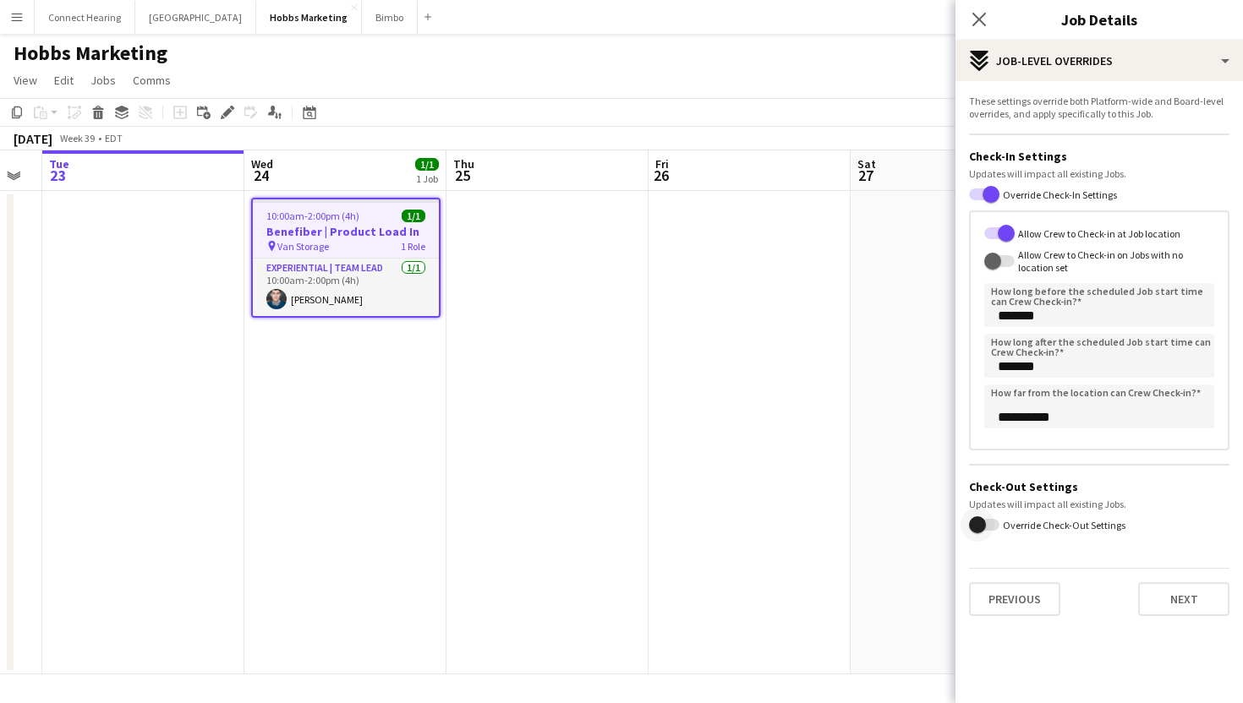
click at [989, 520] on span "button" at bounding box center [978, 525] width 34 height 34
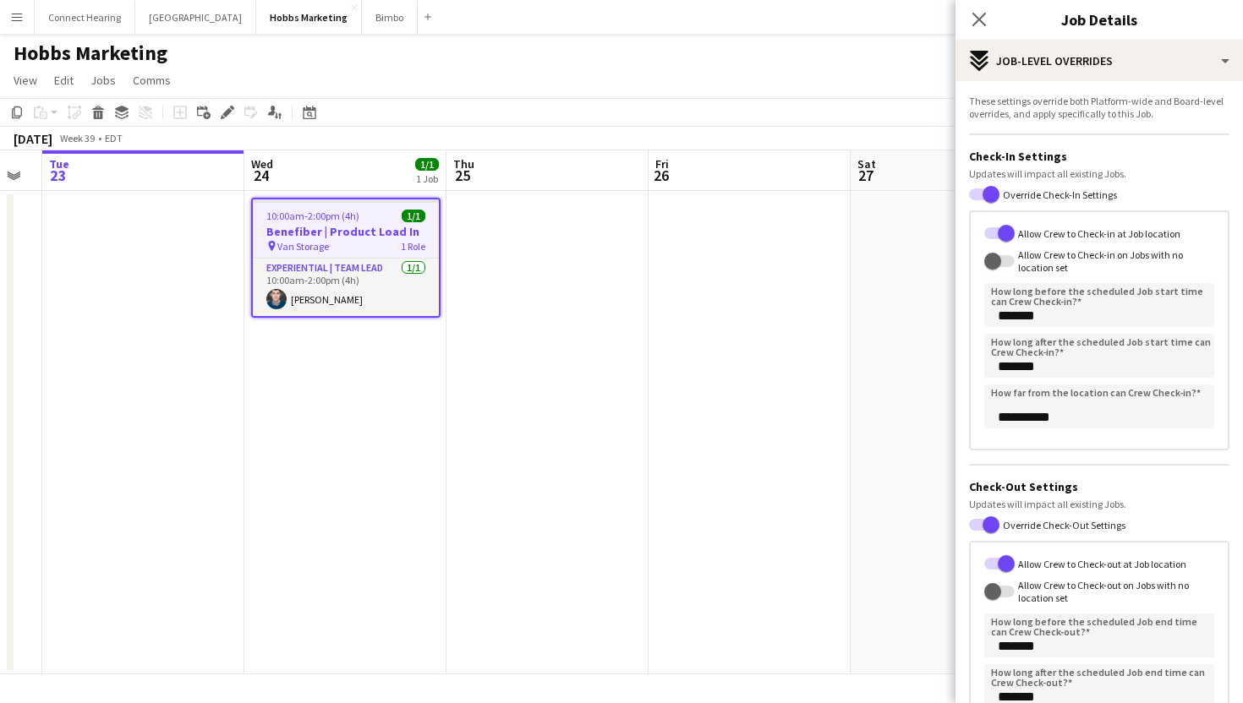
scroll to position [174, 0]
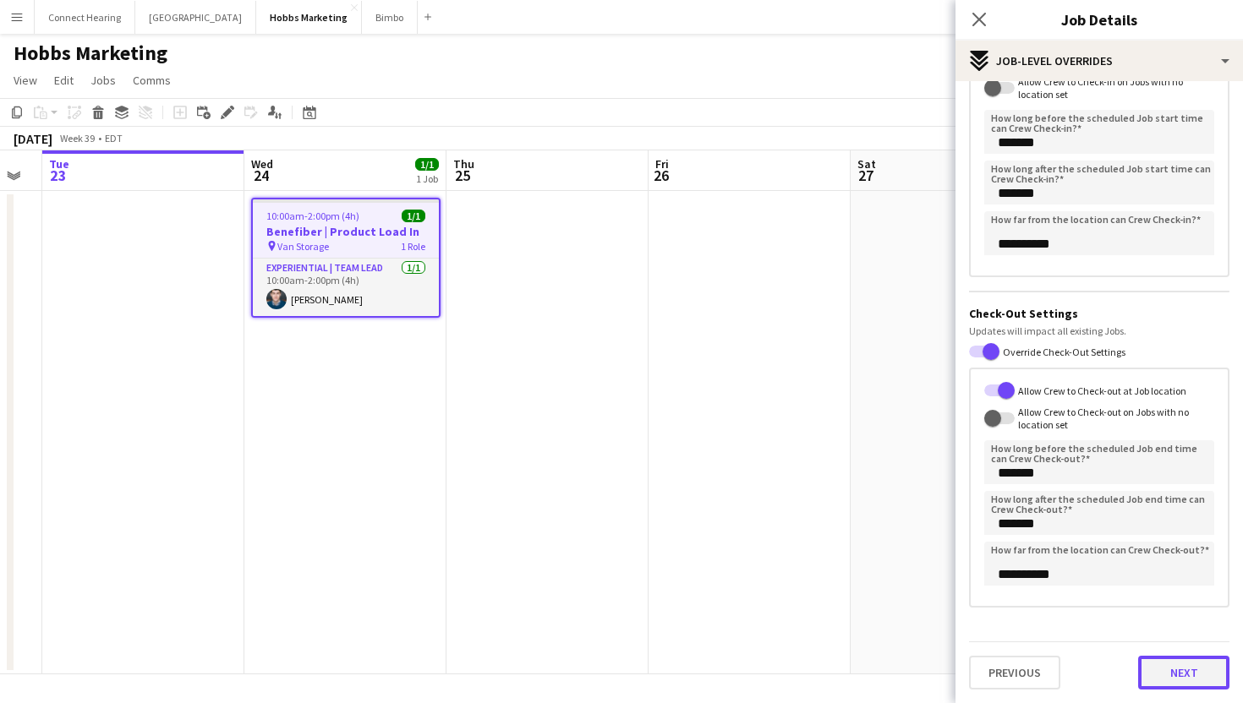
click at [1180, 672] on button "Next" at bounding box center [1183, 673] width 91 height 34
type input "*******"
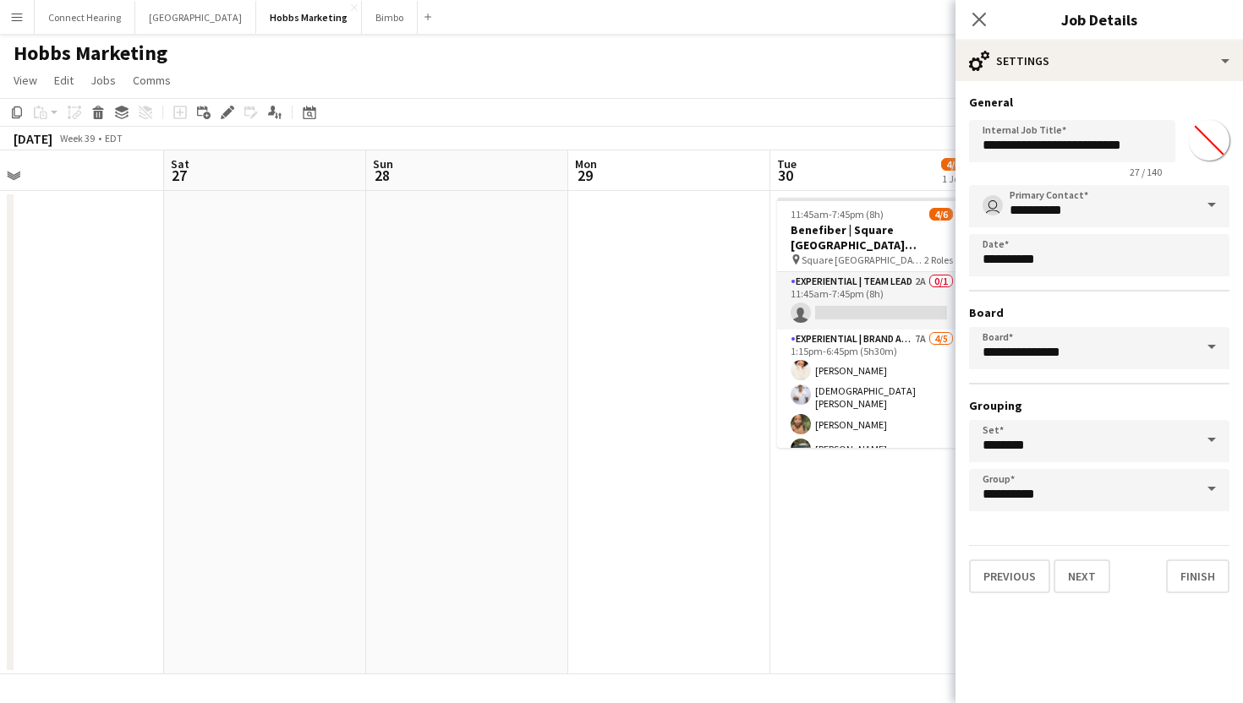
scroll to position [0, 680]
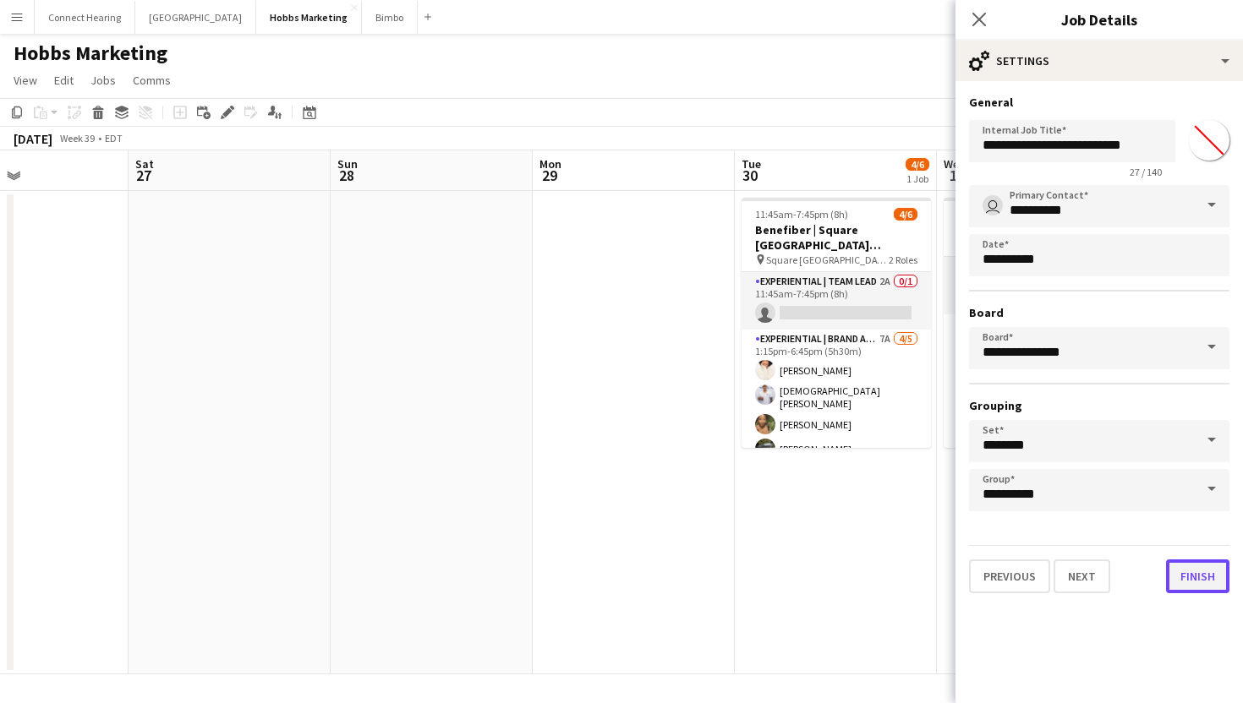
click at [1193, 589] on button "Finish" at bounding box center [1197, 577] width 63 height 34
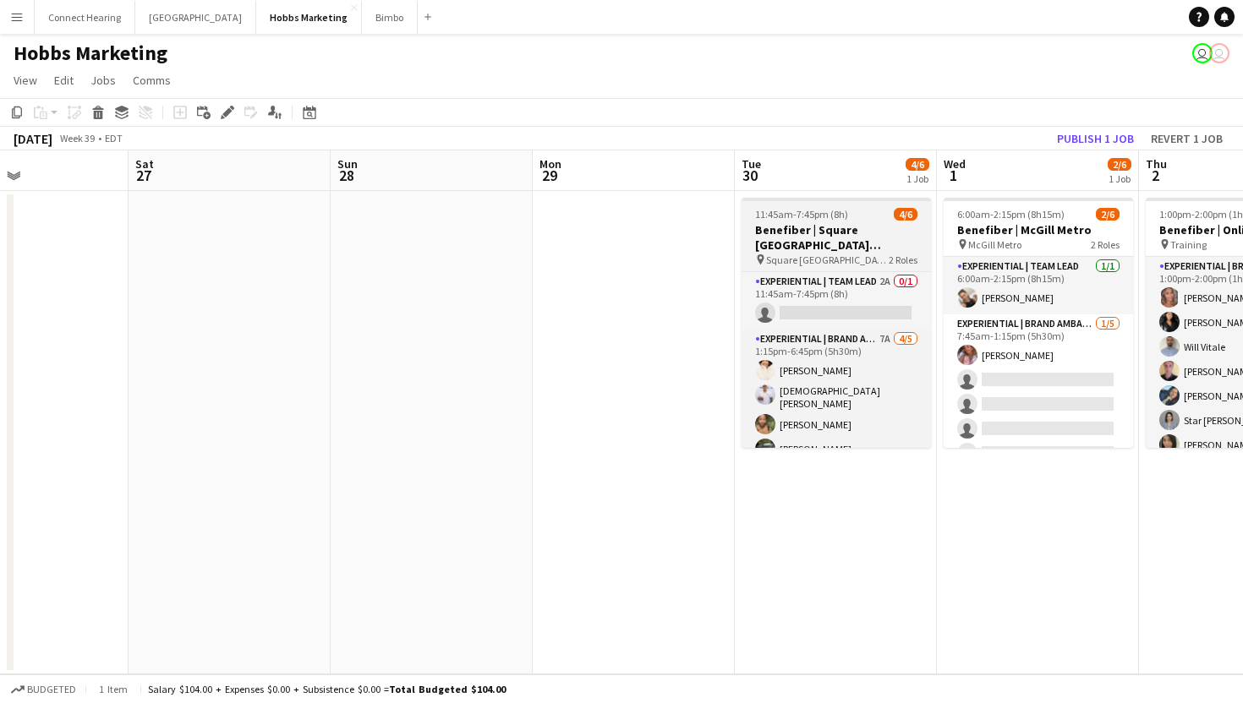
click at [848, 208] on div "11:45am-7:45pm (8h) 4/6" at bounding box center [836, 214] width 189 height 13
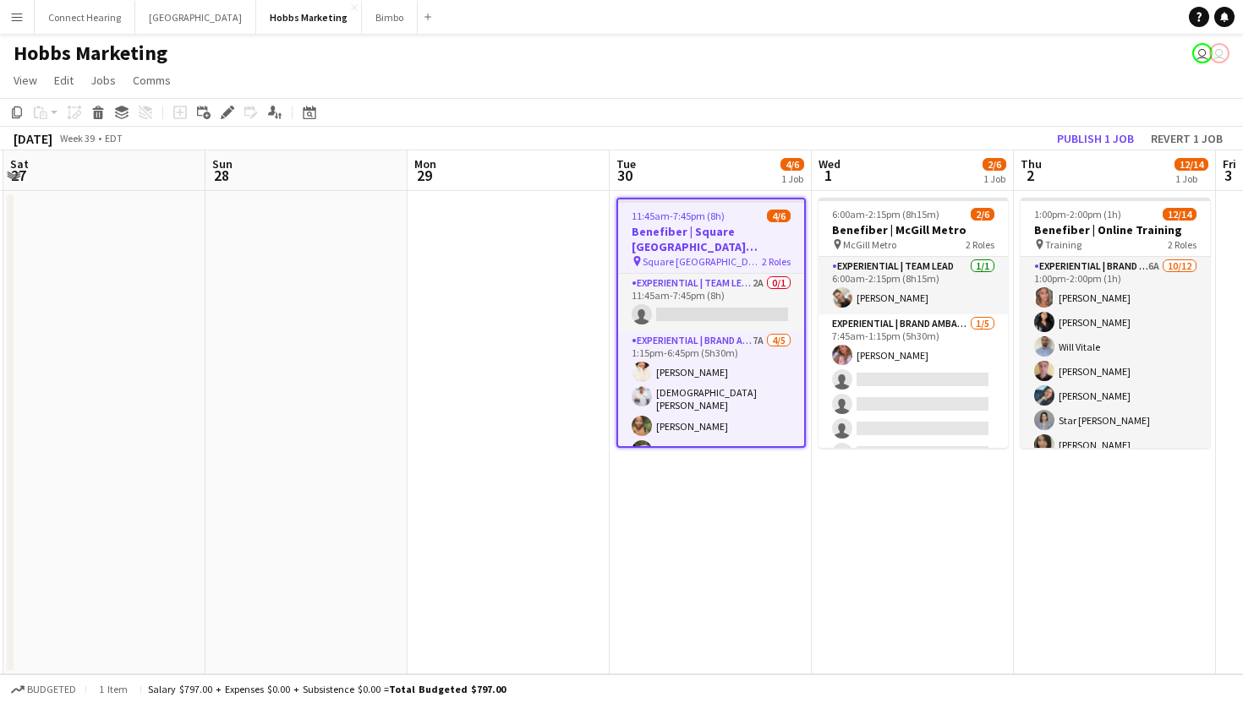
scroll to position [0, 824]
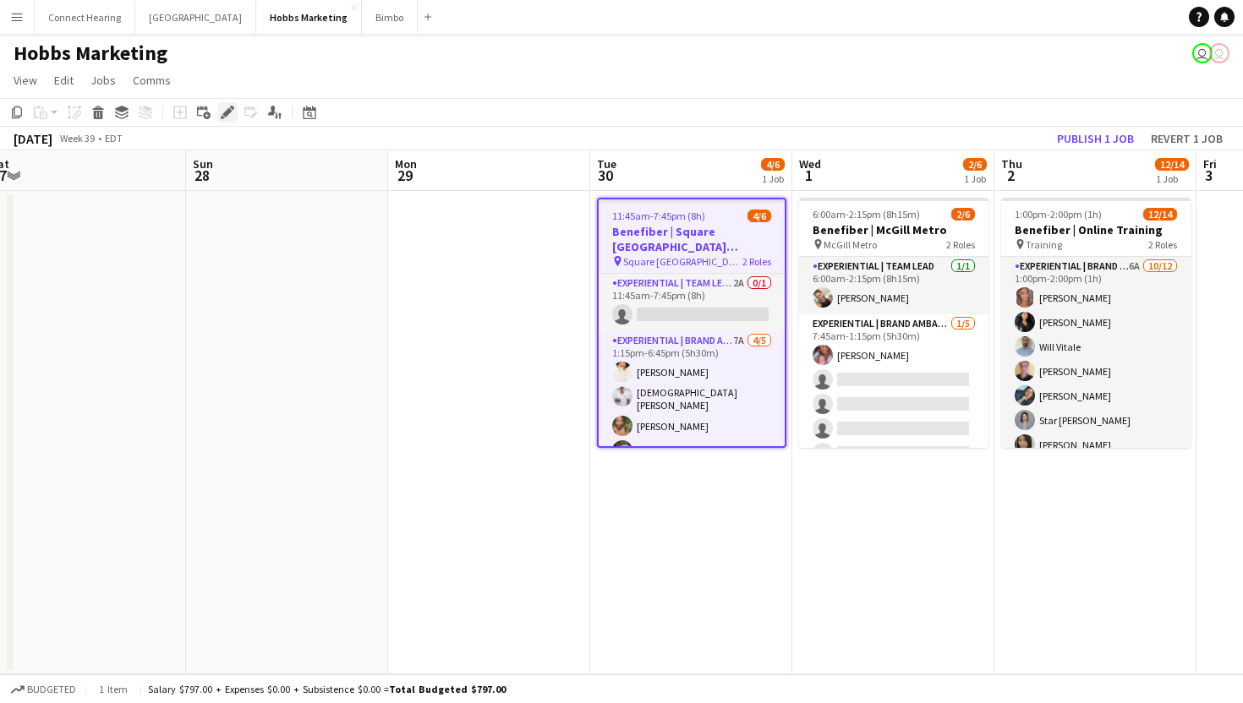
click at [225, 116] on icon at bounding box center [226, 112] width 9 height 9
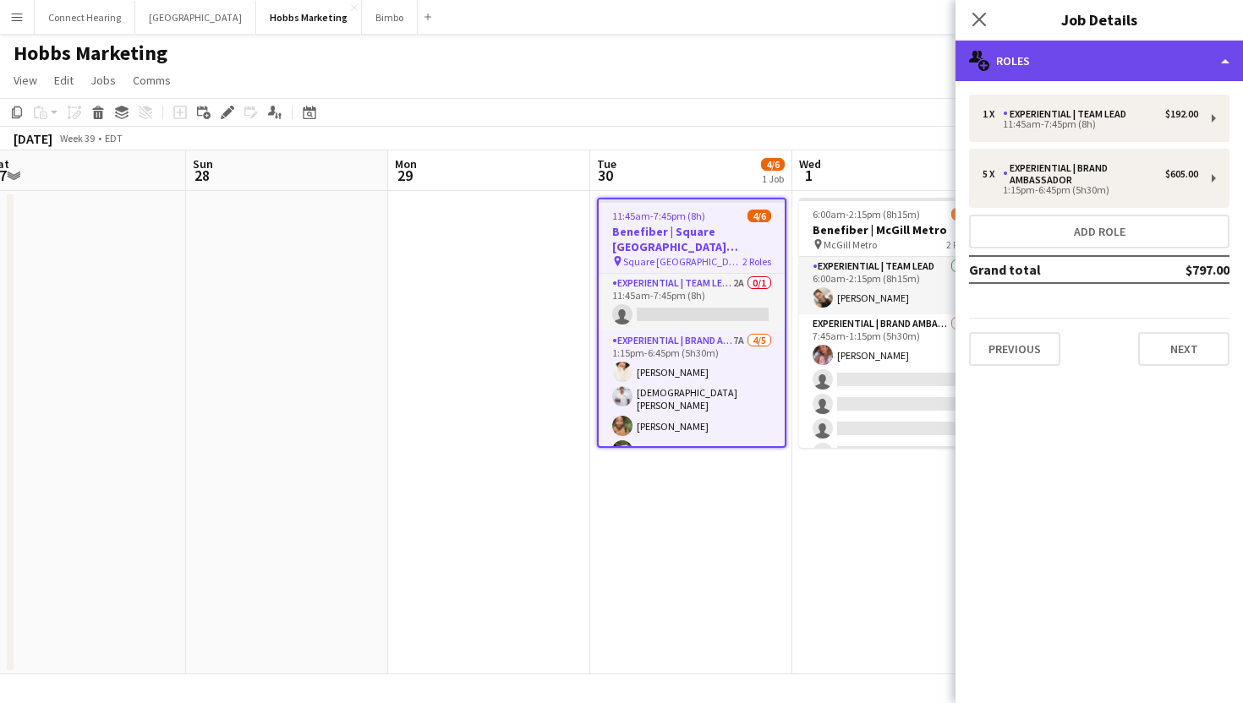
click at [1065, 69] on div "multiple-users-add Roles" at bounding box center [1098, 61] width 287 height 41
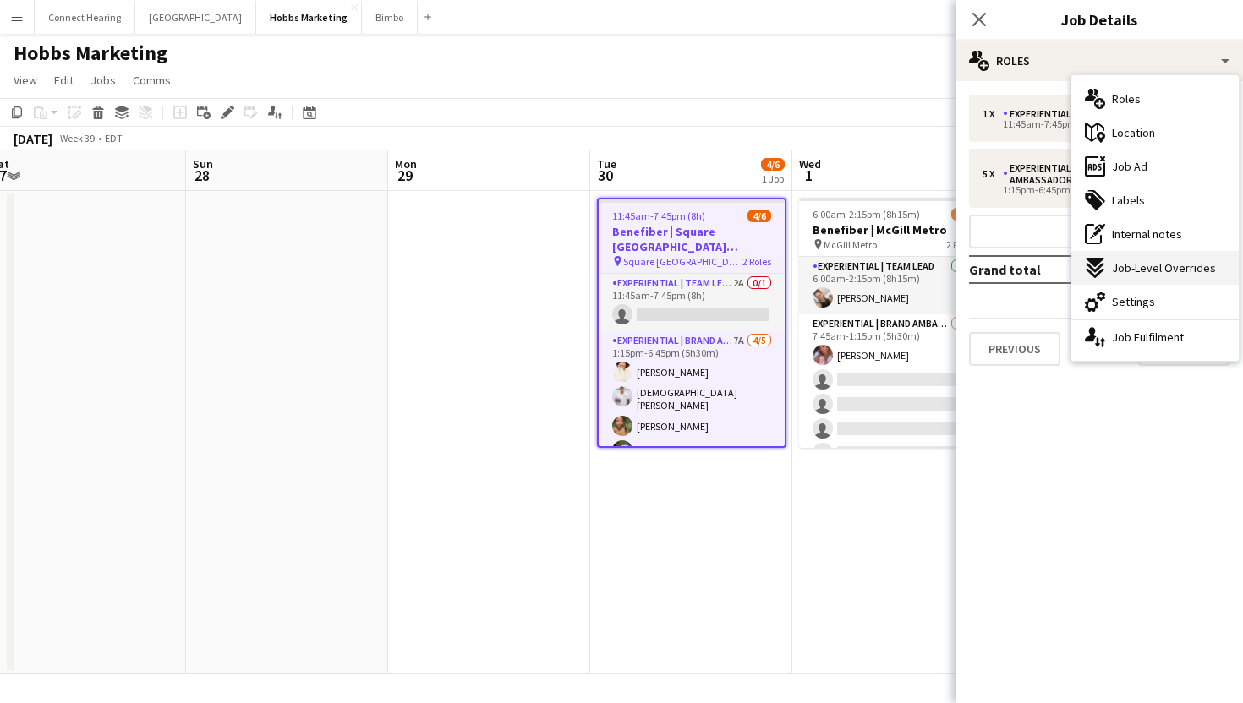
click at [1118, 278] on div "expand-all-down Job-Level Overrides" at bounding box center [1154, 268] width 167 height 34
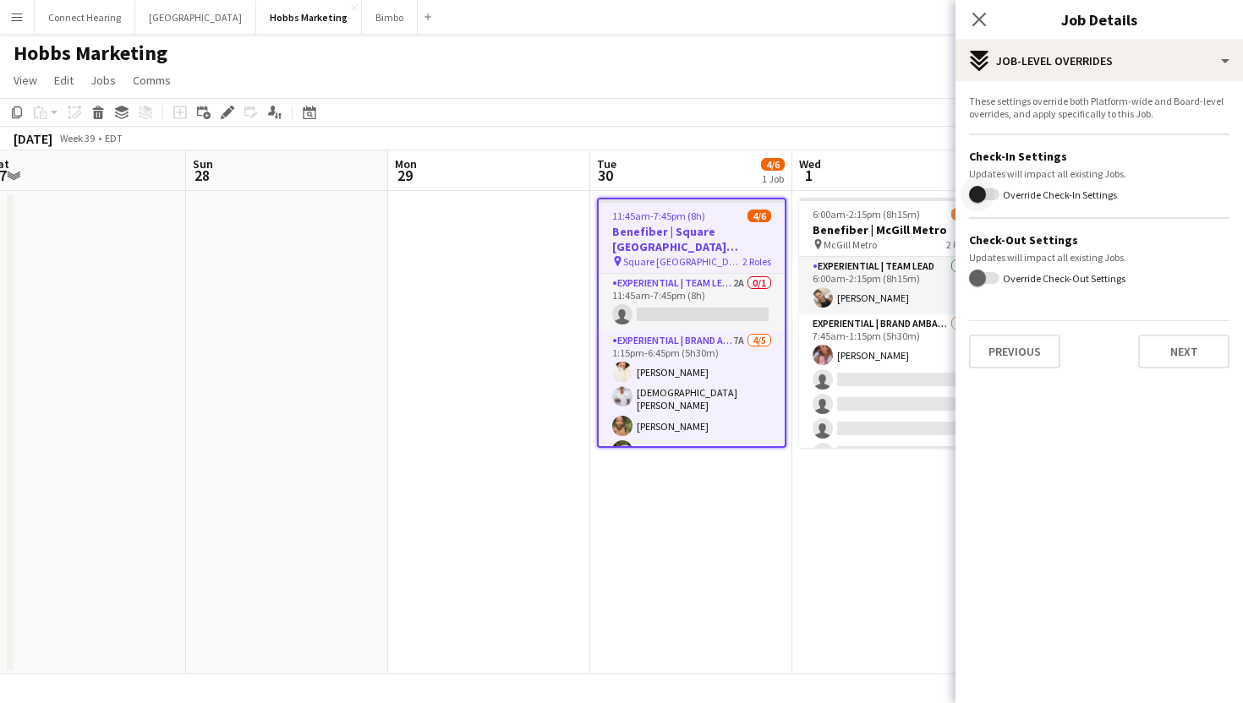
click at [998, 195] on span "button" at bounding box center [984, 195] width 30 height 12
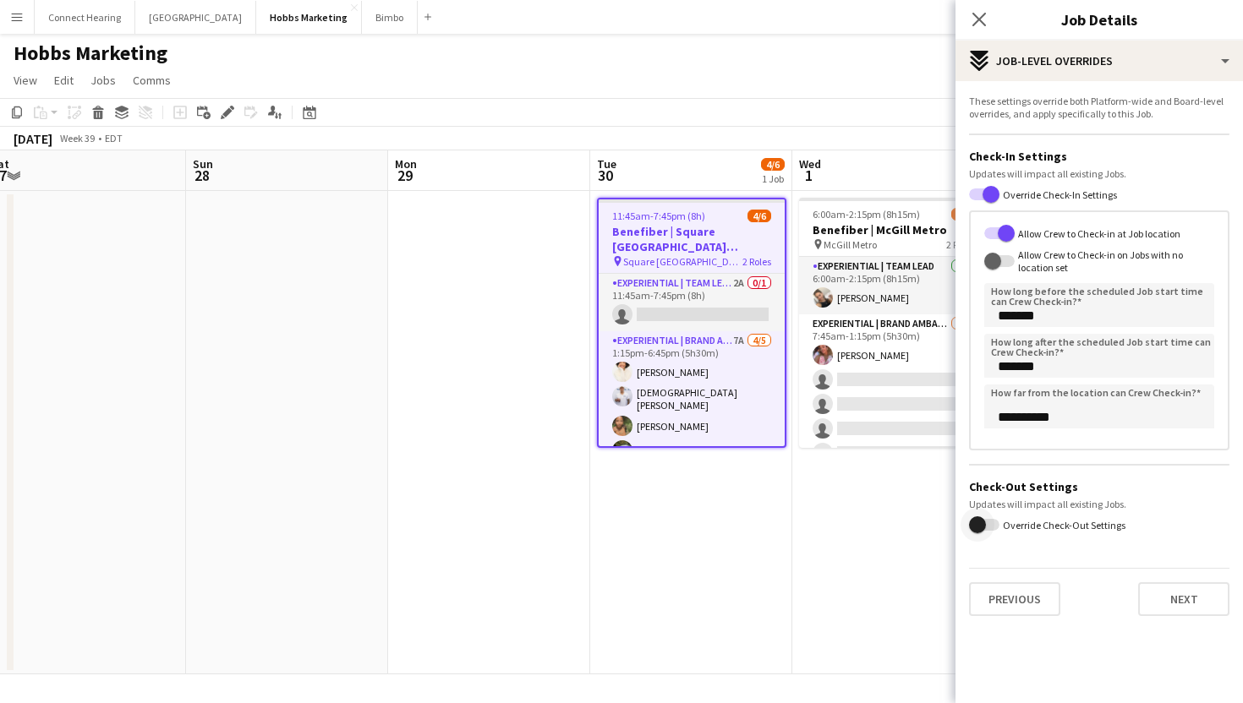
click at [986, 534] on span "button" at bounding box center [978, 525] width 34 height 34
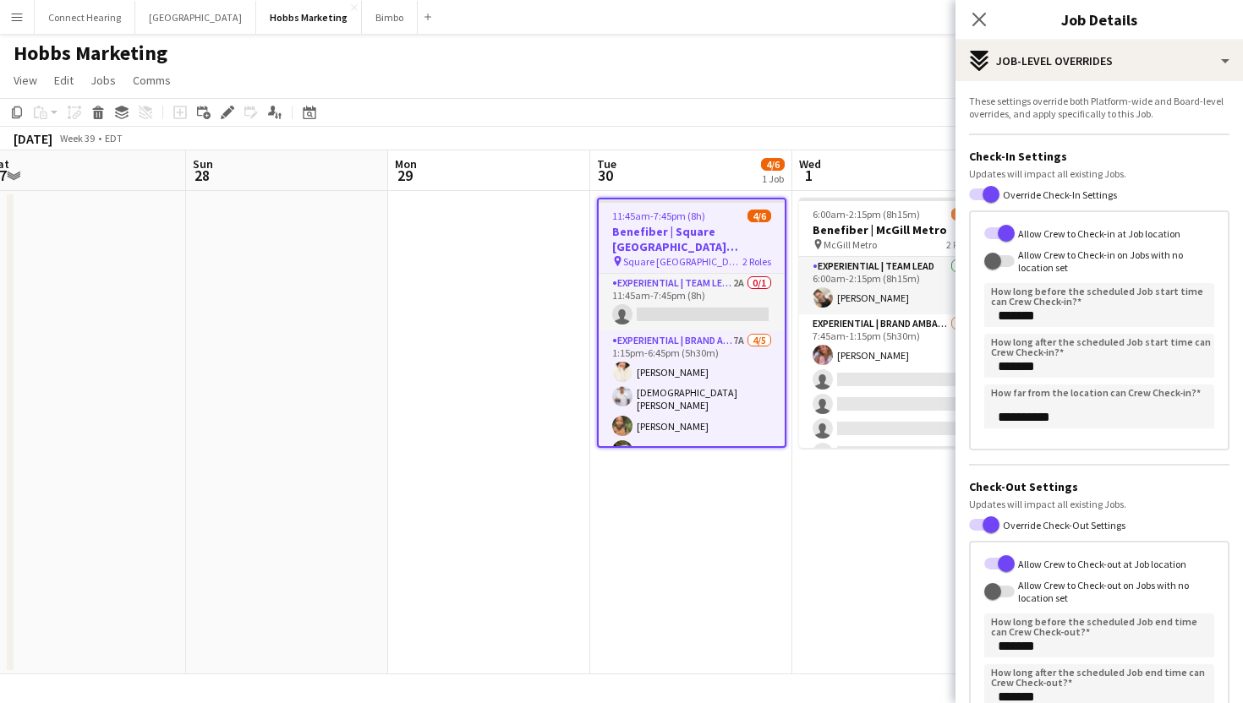
scroll to position [174, 0]
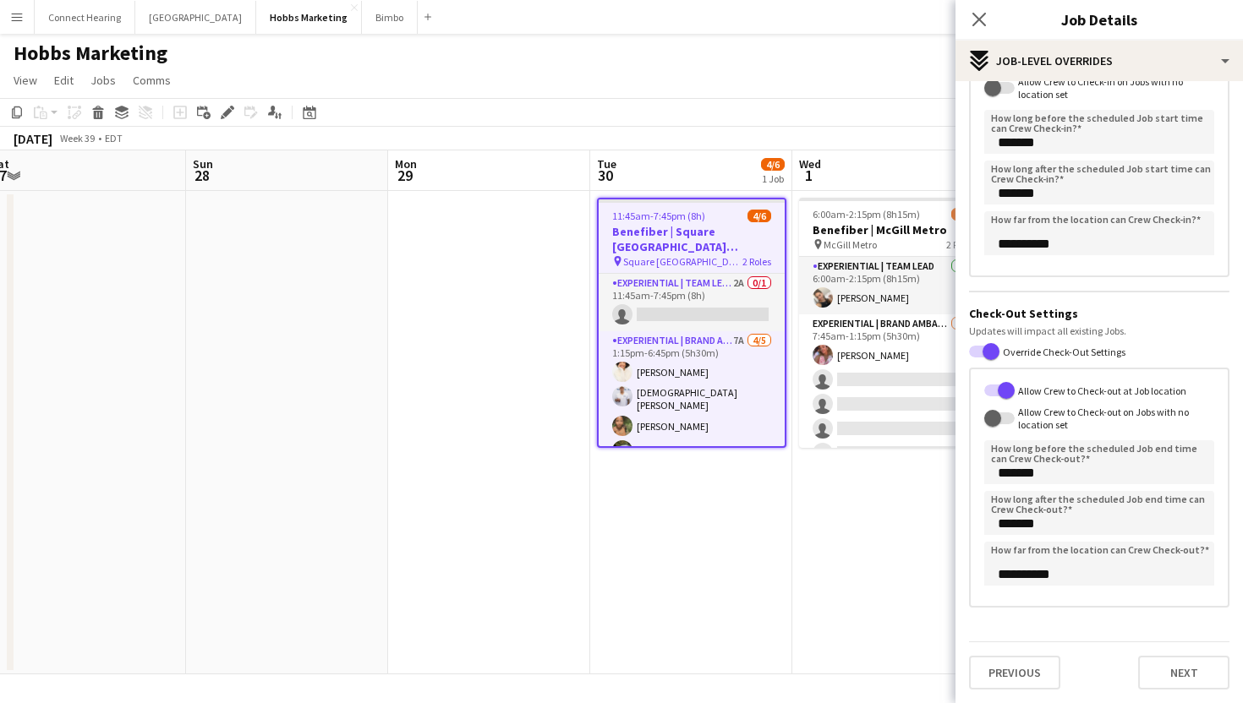
click at [1181, 654] on div "Previous Next" at bounding box center [1099, 666] width 260 height 48
click at [1182, 678] on button "Next" at bounding box center [1183, 673] width 91 height 34
type input "*******"
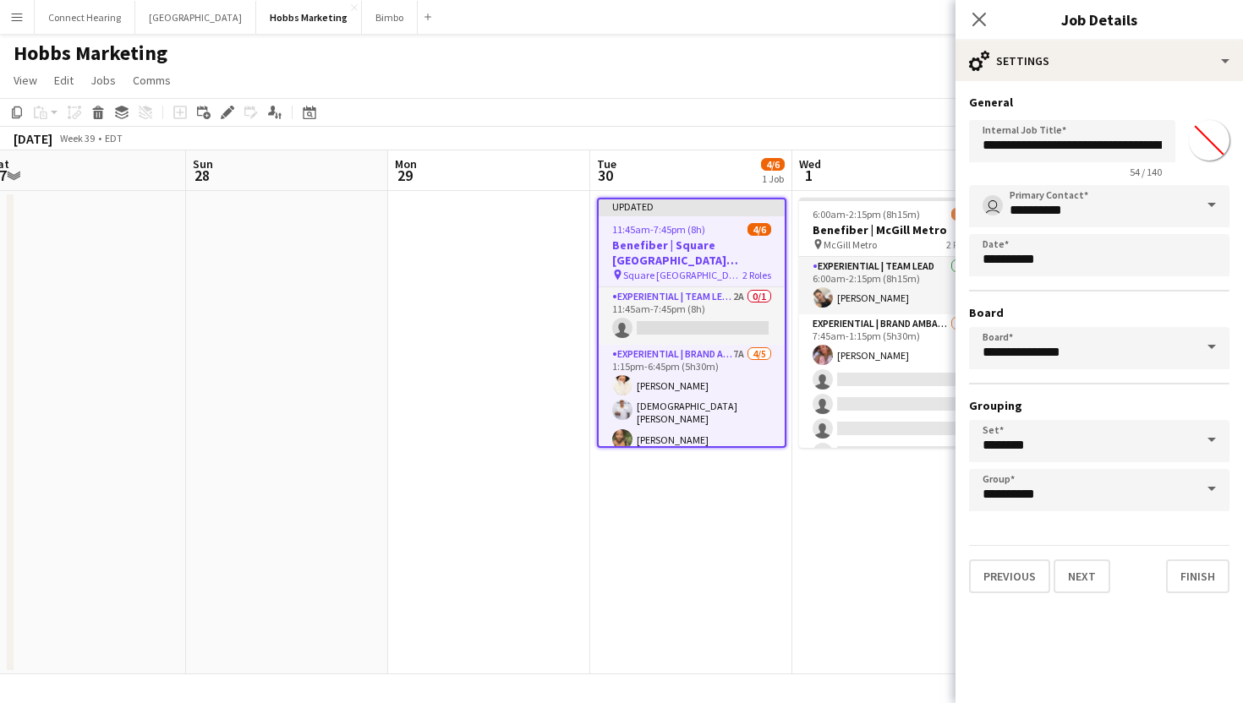
scroll to position [0, 0]
click at [1183, 583] on button "Finish" at bounding box center [1197, 577] width 63 height 34
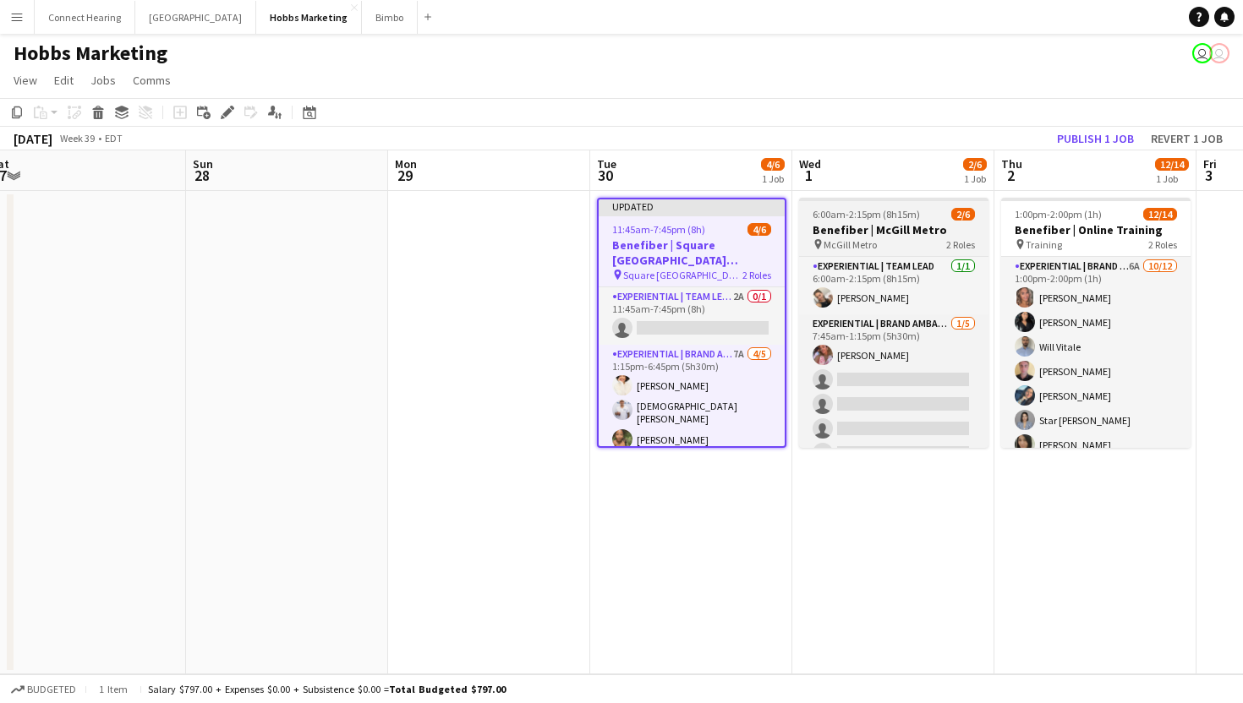
click at [890, 205] on app-job-card "6:00am-2:15pm (8h15m) 2/6 Benefiber | [PERSON_NAME] Metro pin [PERSON_NAME] Met…" at bounding box center [893, 323] width 189 height 250
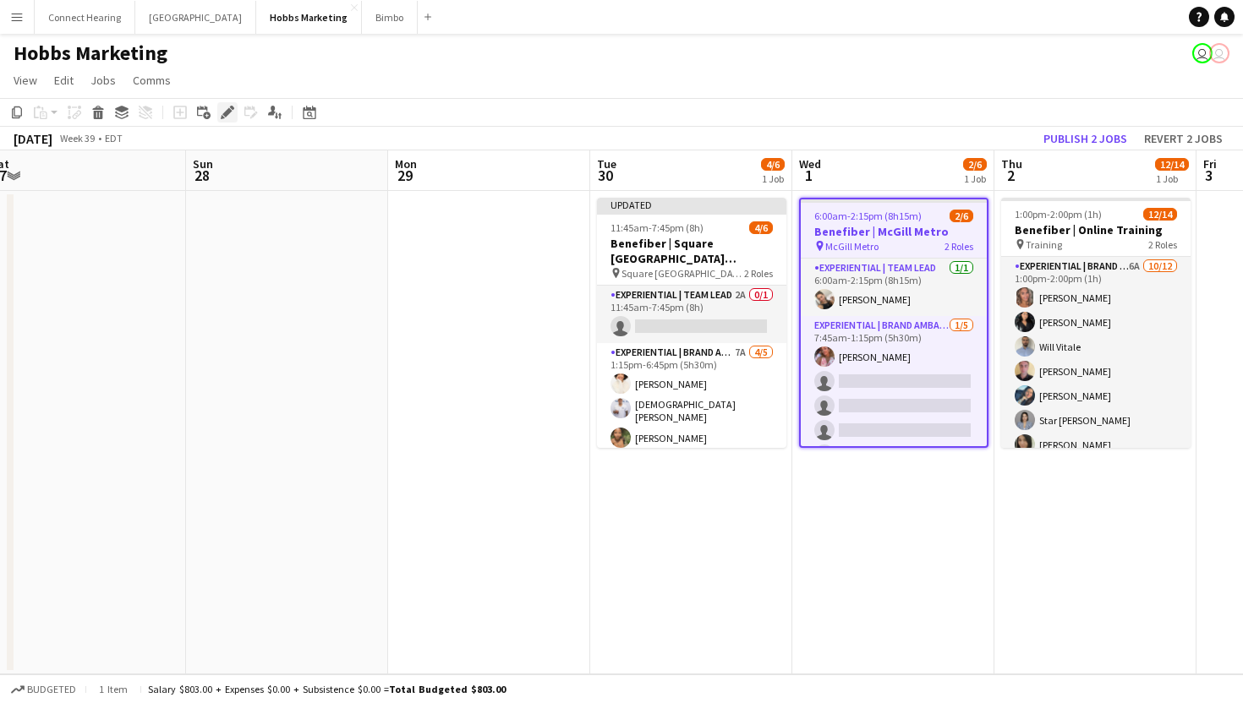
click at [230, 106] on icon "Edit" at bounding box center [228, 113] width 14 height 14
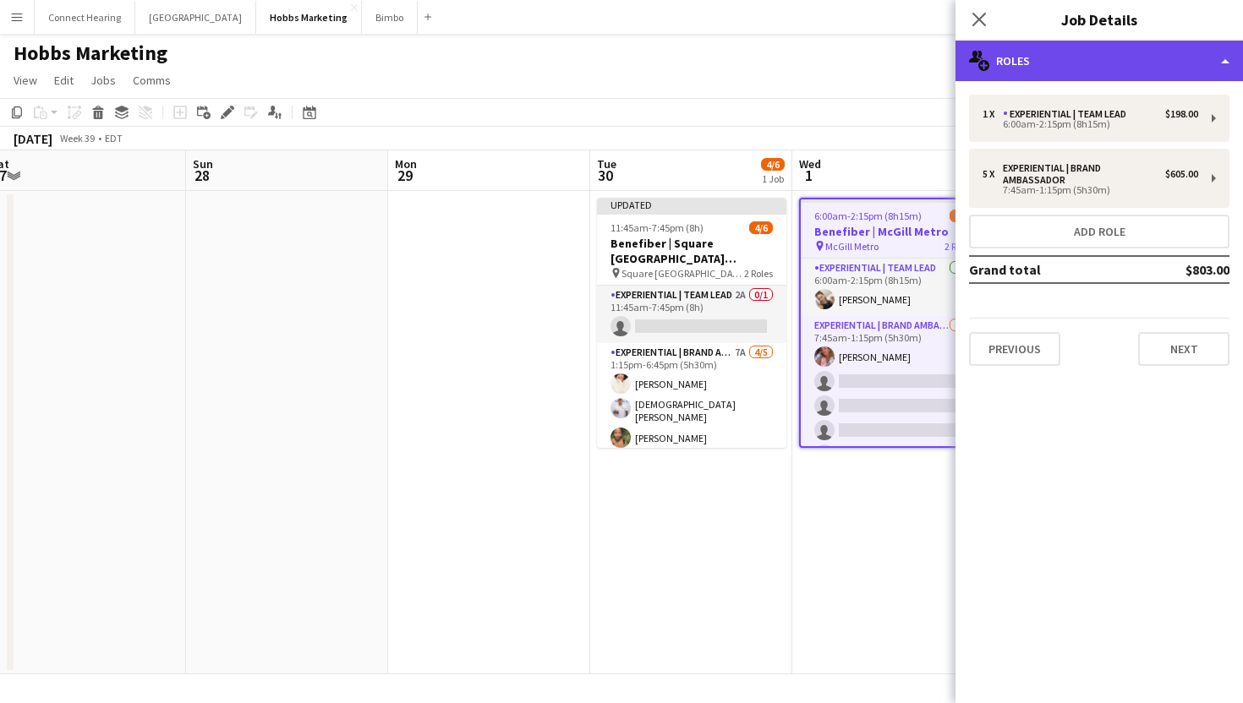
click at [1070, 62] on div "multiple-users-add Roles" at bounding box center [1098, 61] width 287 height 41
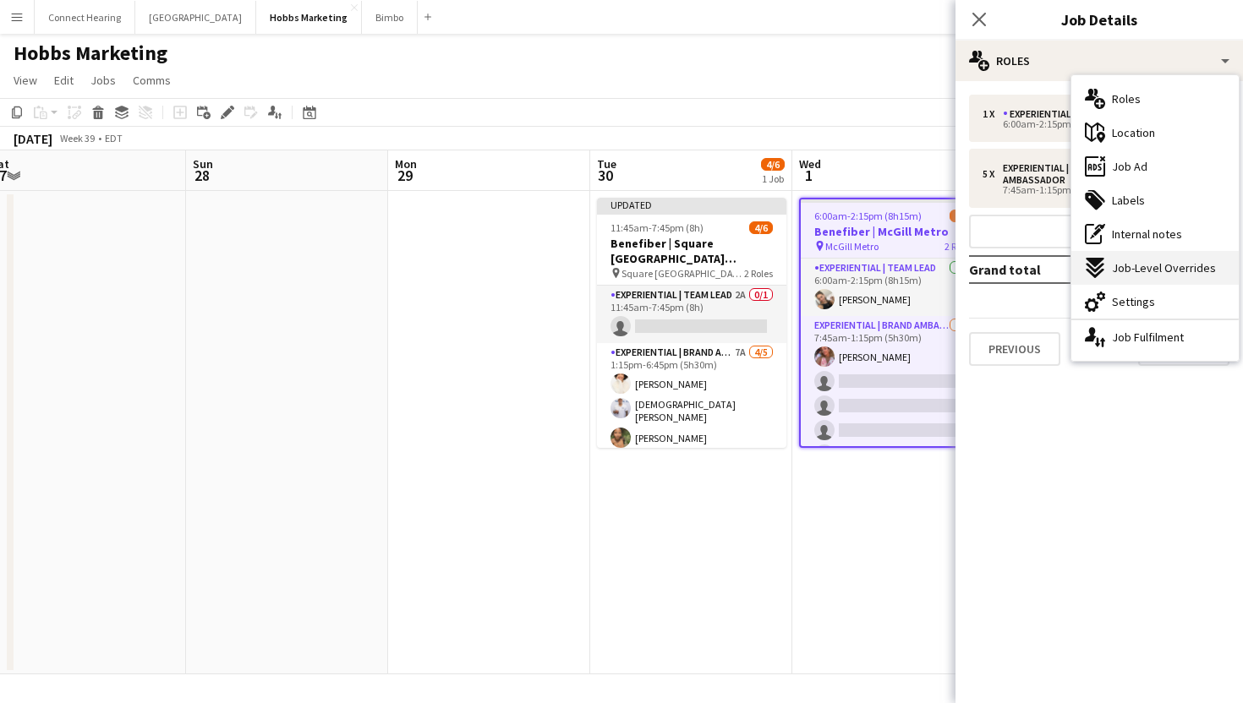
click at [1123, 255] on div "expand-all-down Job-Level Overrides" at bounding box center [1154, 268] width 167 height 34
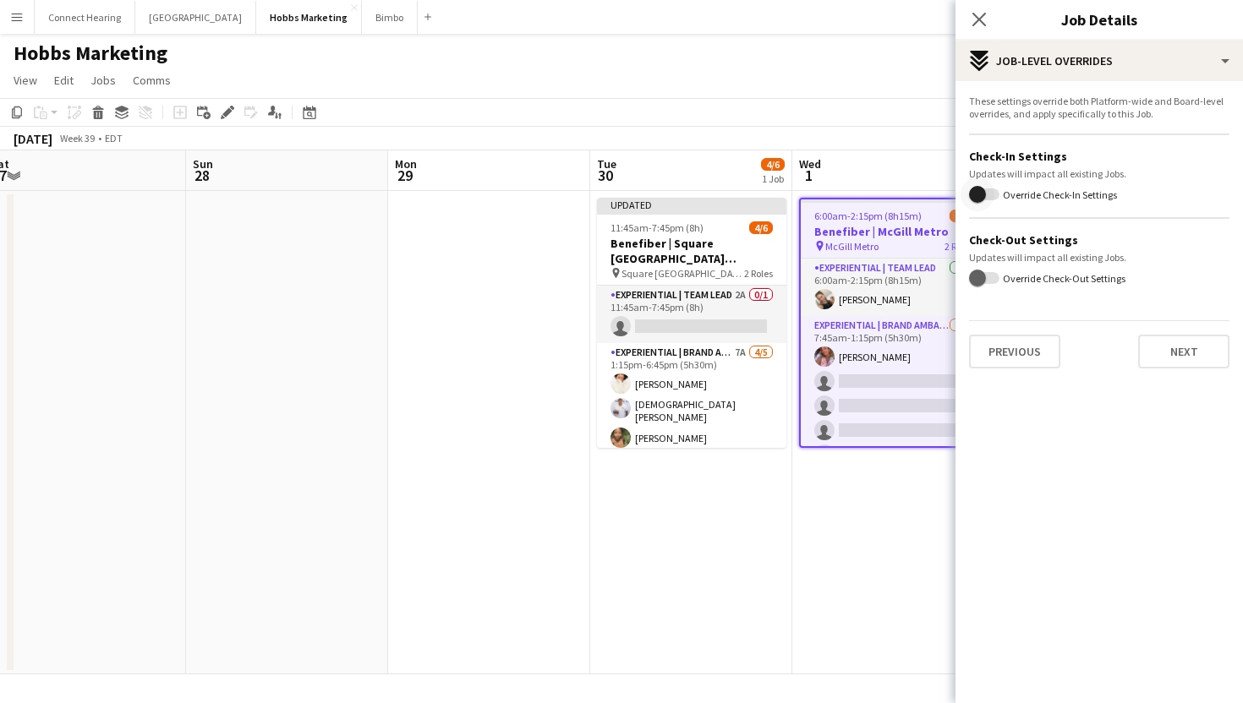
click at [988, 199] on span "button" at bounding box center [978, 195] width 34 height 34
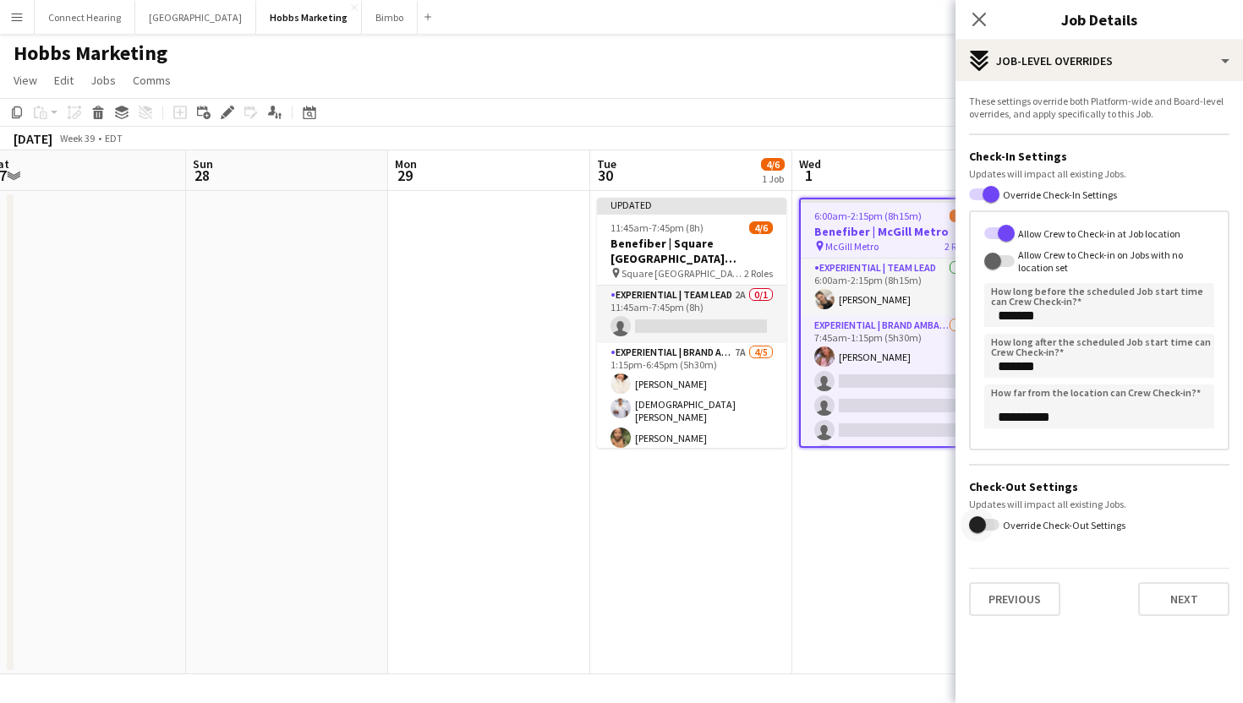
click at [988, 528] on span "button" at bounding box center [978, 525] width 34 height 34
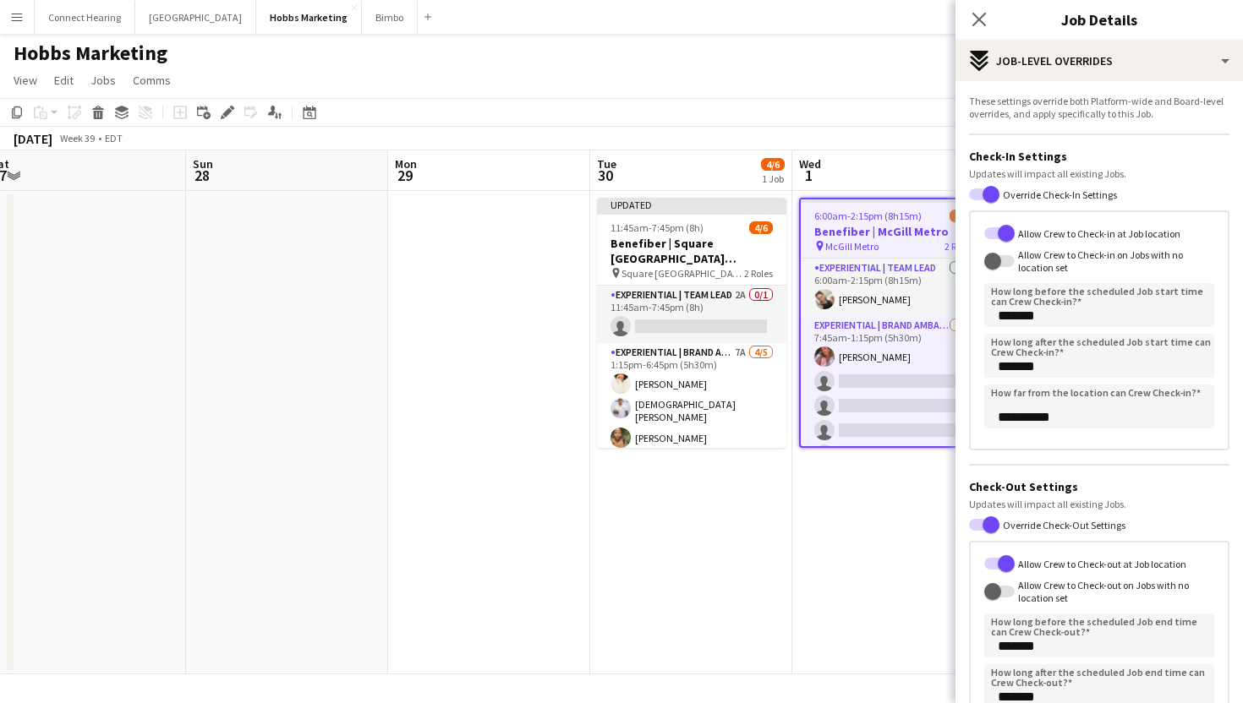
scroll to position [174, 0]
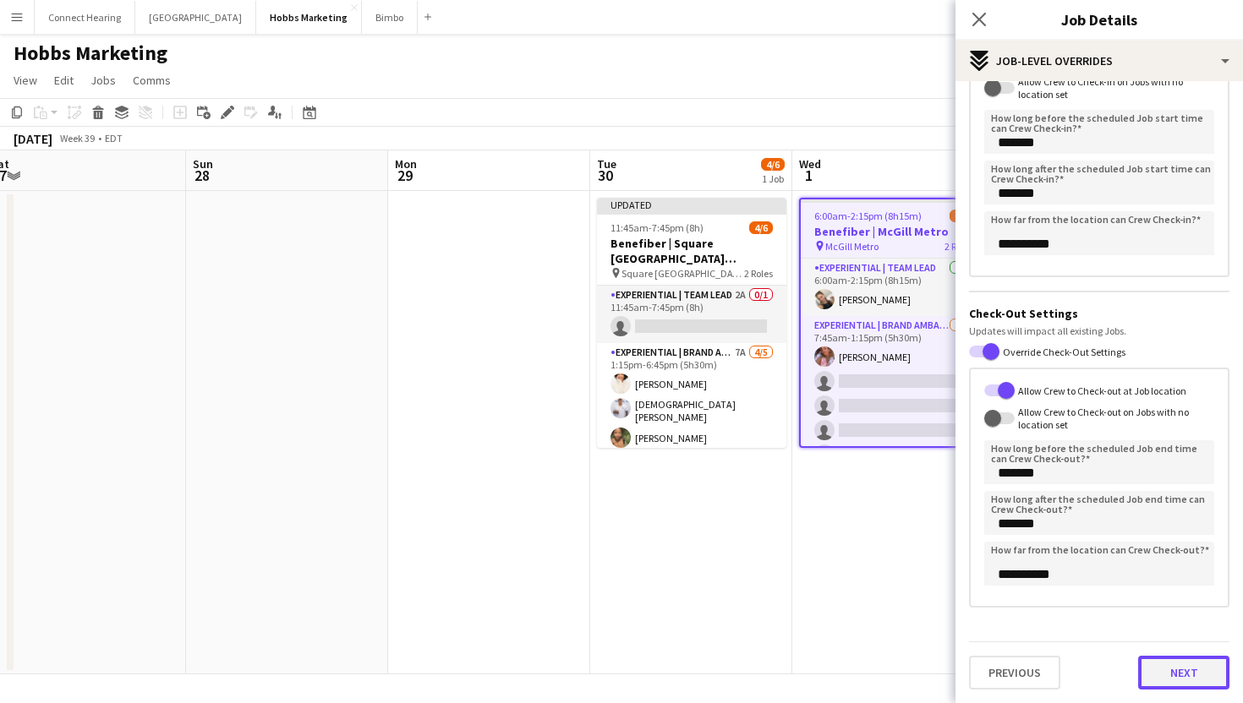
click at [1192, 682] on button "Next" at bounding box center [1183, 673] width 91 height 34
type input "*******"
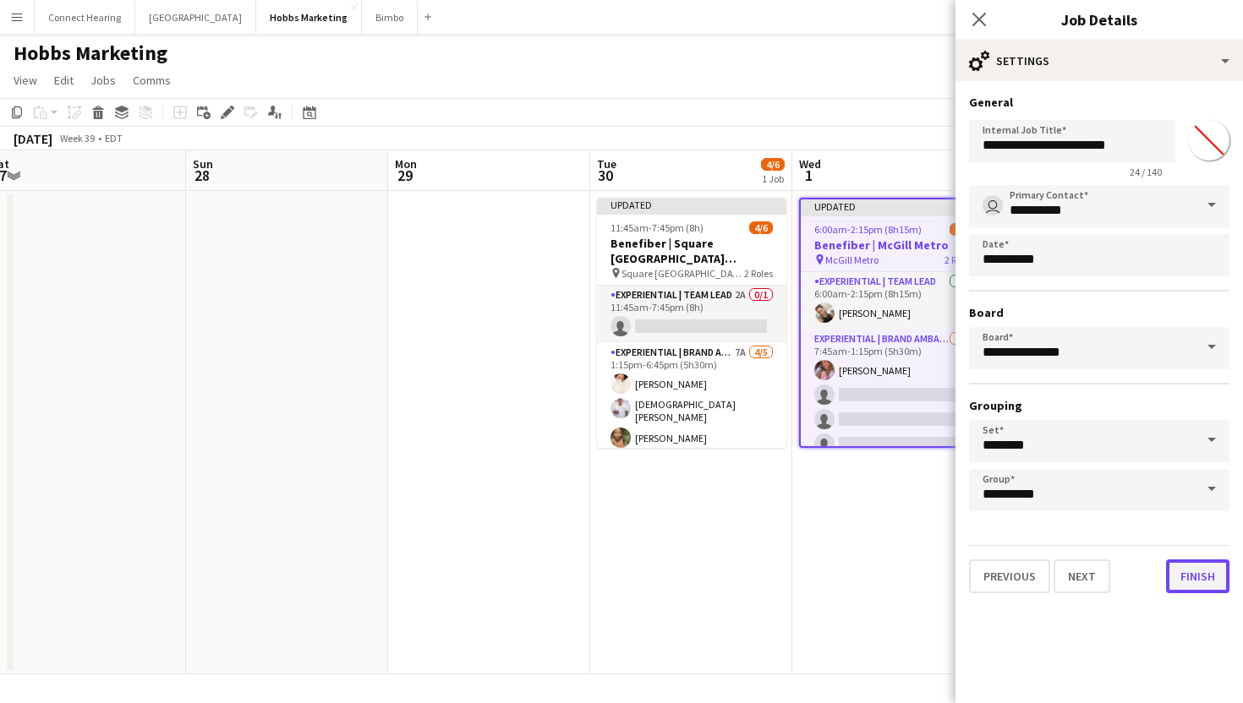
click at [1191, 588] on button "Finish" at bounding box center [1197, 577] width 63 height 34
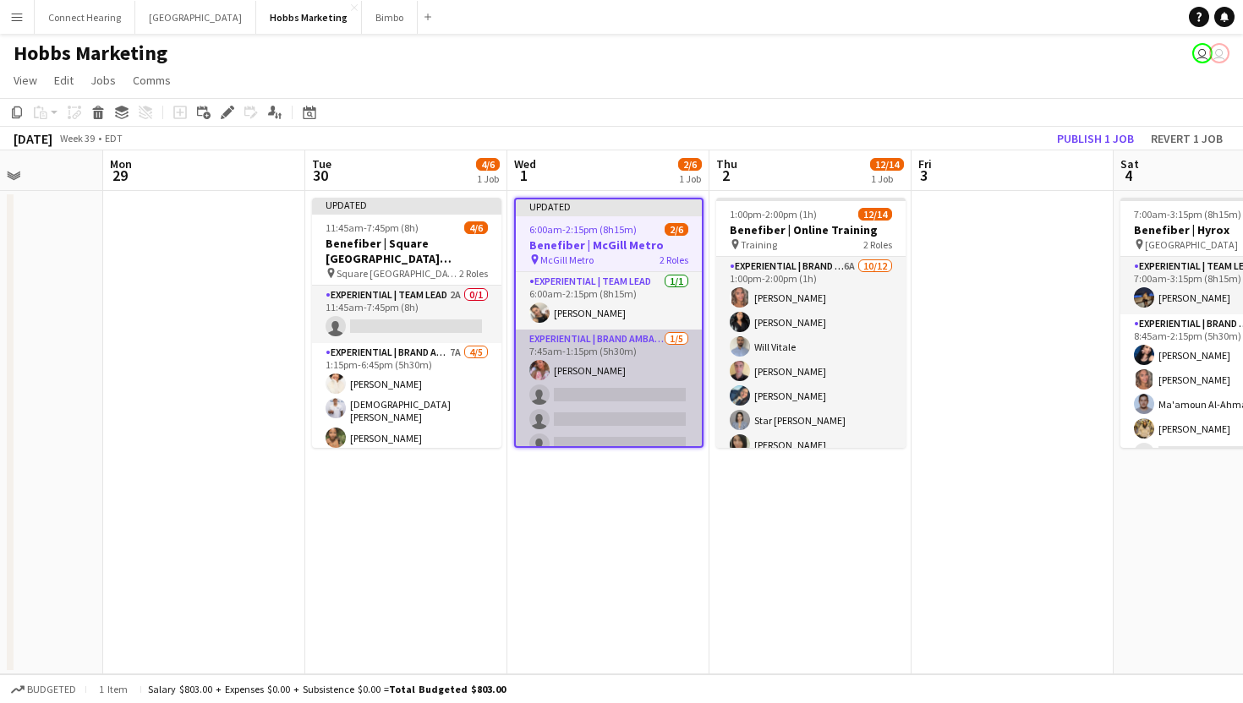
scroll to position [0, 774]
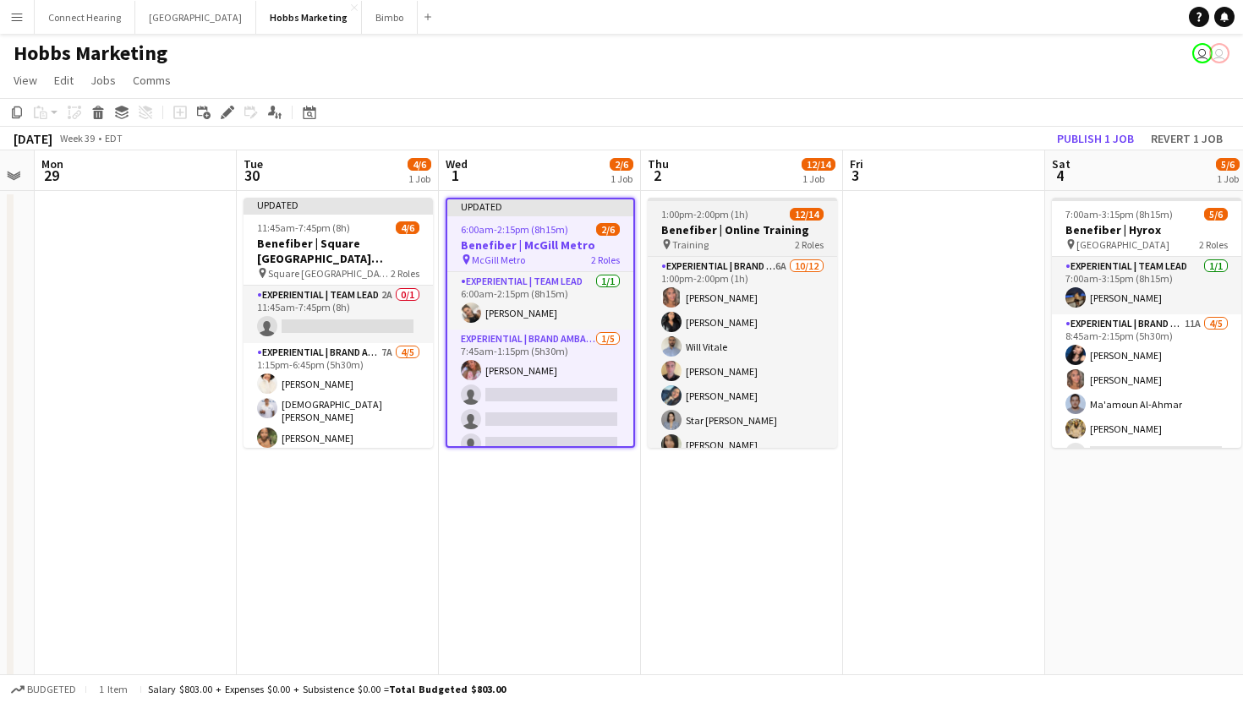
click at [759, 214] on div "1:00pm-2:00pm (1h) 12/14" at bounding box center [742, 214] width 189 height 13
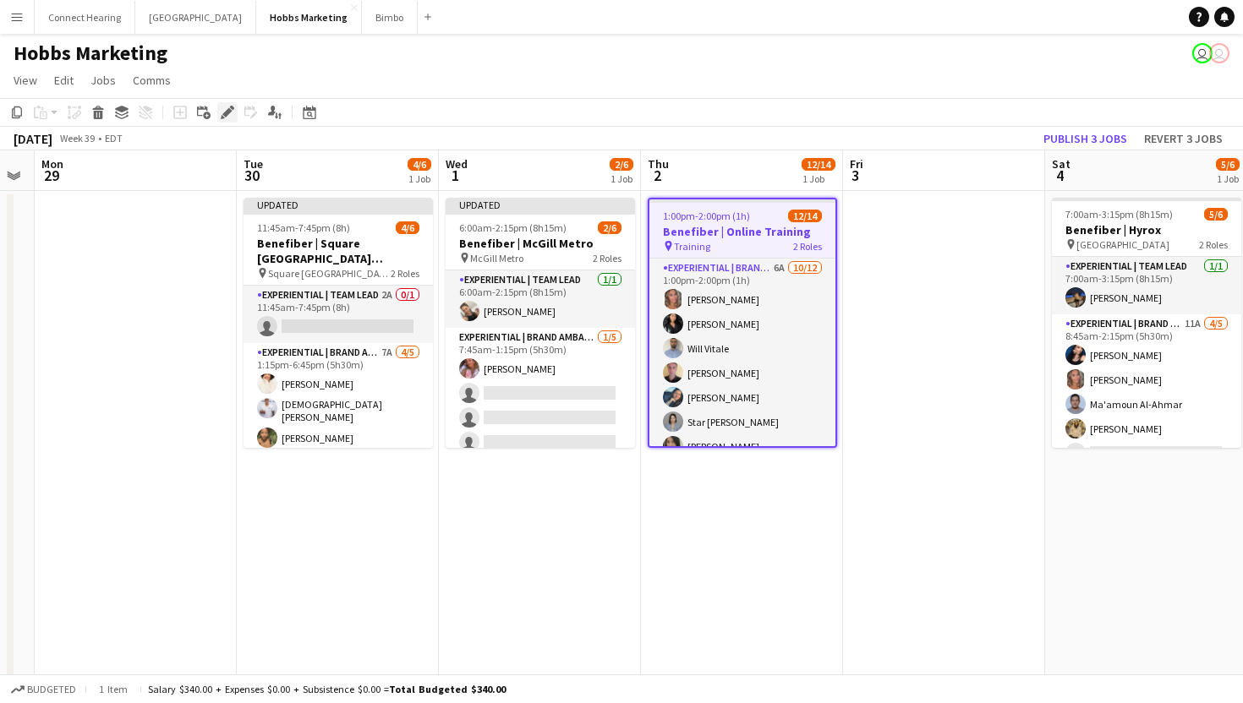
click at [227, 112] on icon at bounding box center [226, 112] width 9 height 9
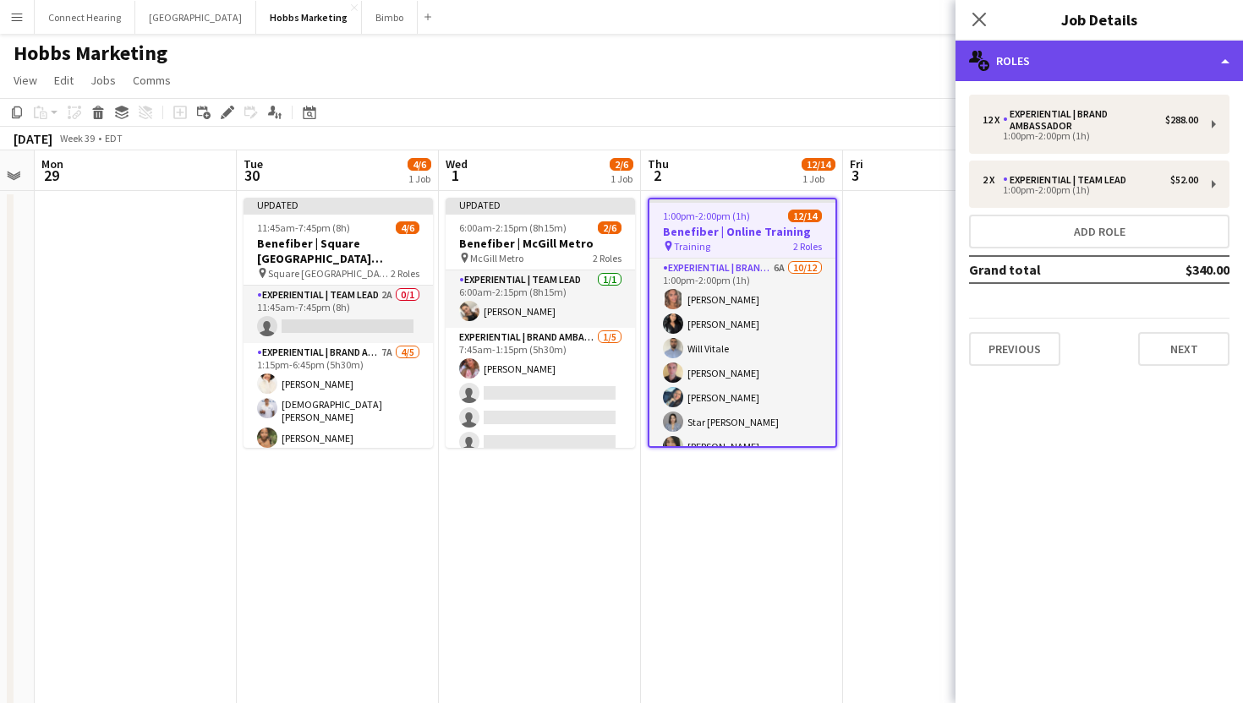
click at [1035, 41] on div "multiple-users-add Roles" at bounding box center [1098, 61] width 287 height 41
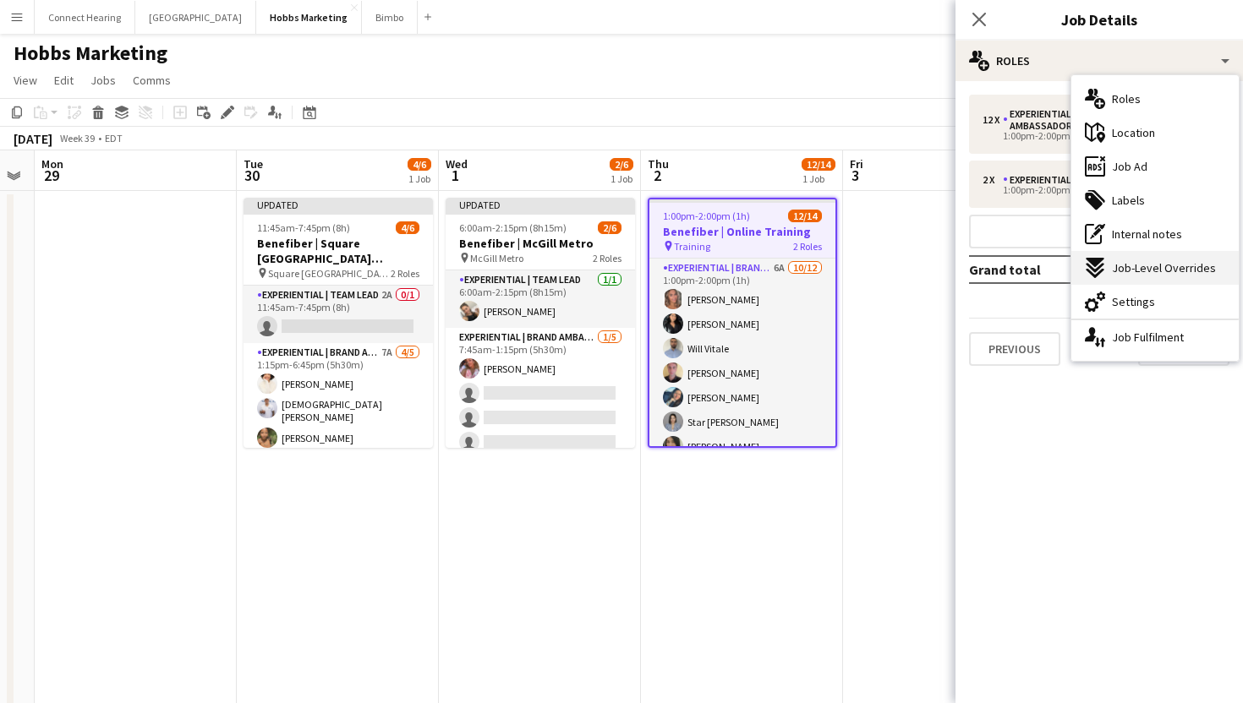
click at [1176, 264] on span "Job-Level Overrides" at bounding box center [1164, 267] width 104 height 15
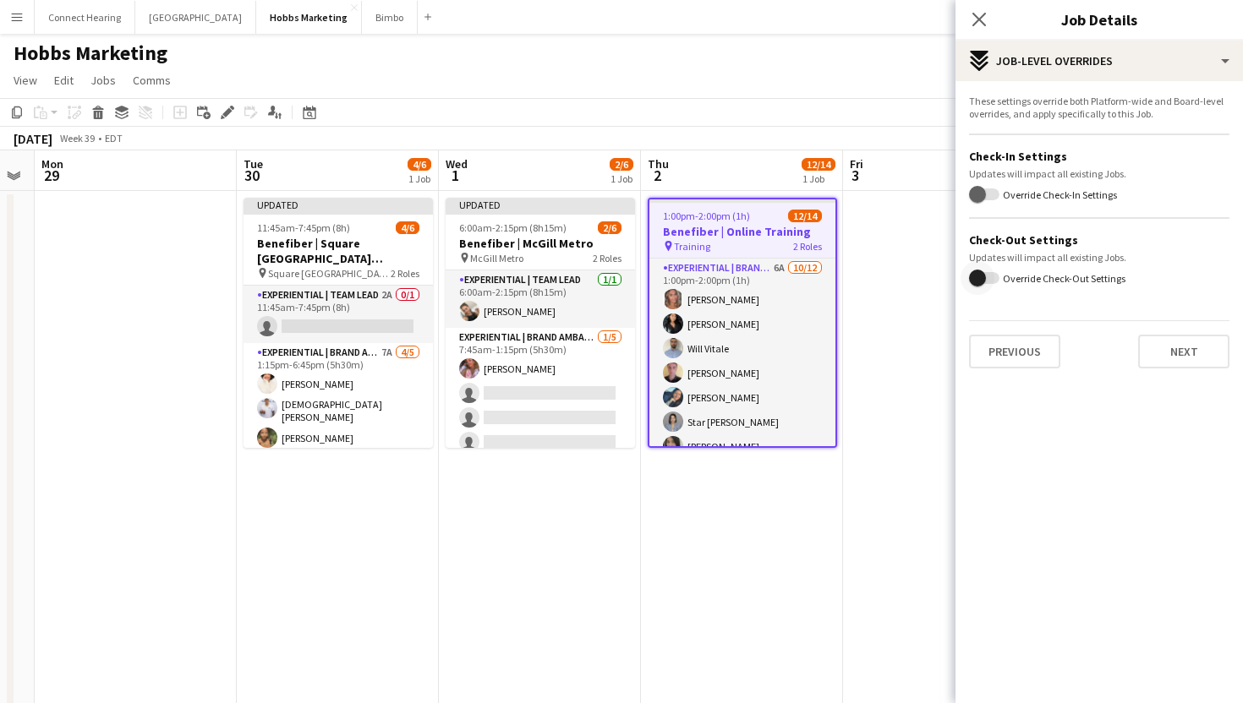
click at [993, 275] on span "button" at bounding box center [978, 278] width 34 height 34
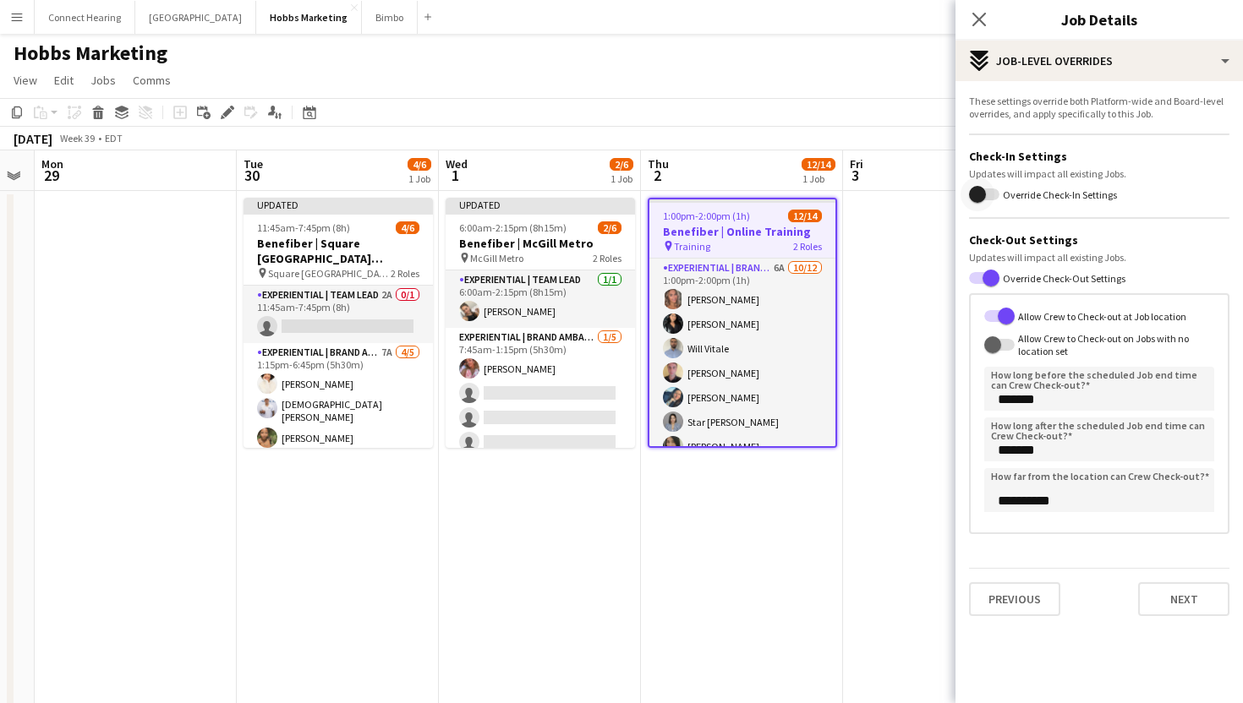
click at [989, 196] on span "button" at bounding box center [978, 195] width 34 height 34
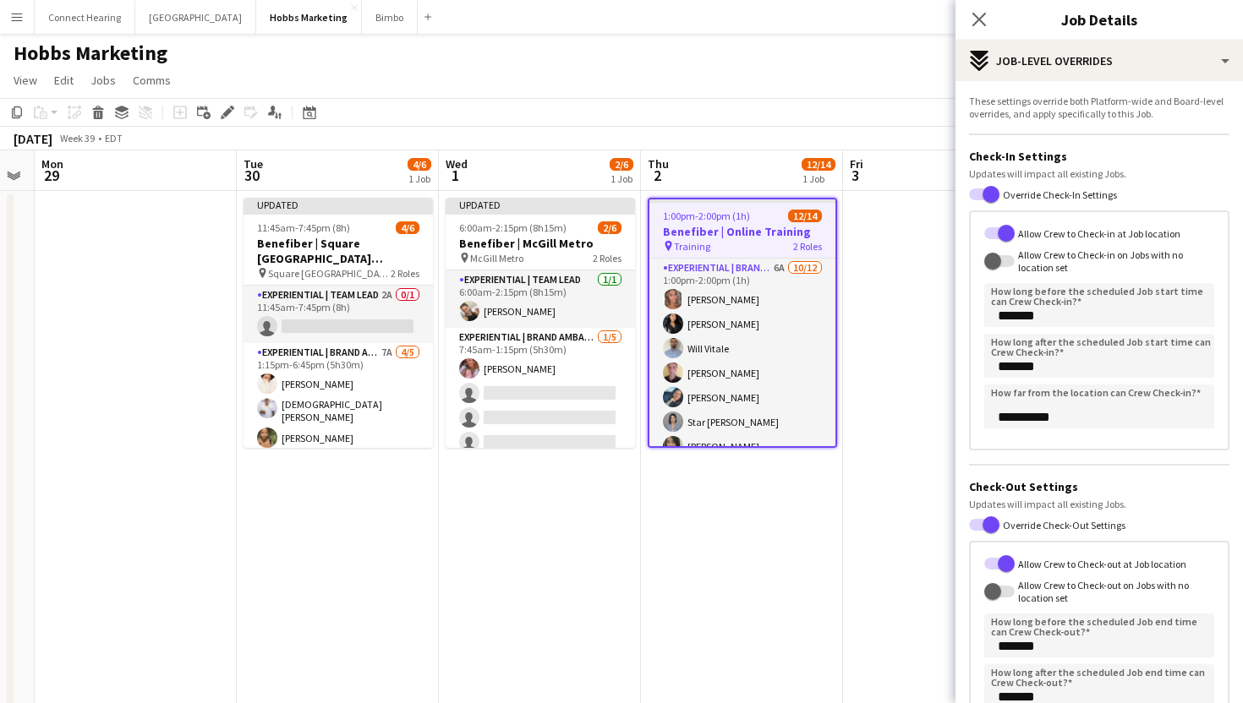
scroll to position [174, 0]
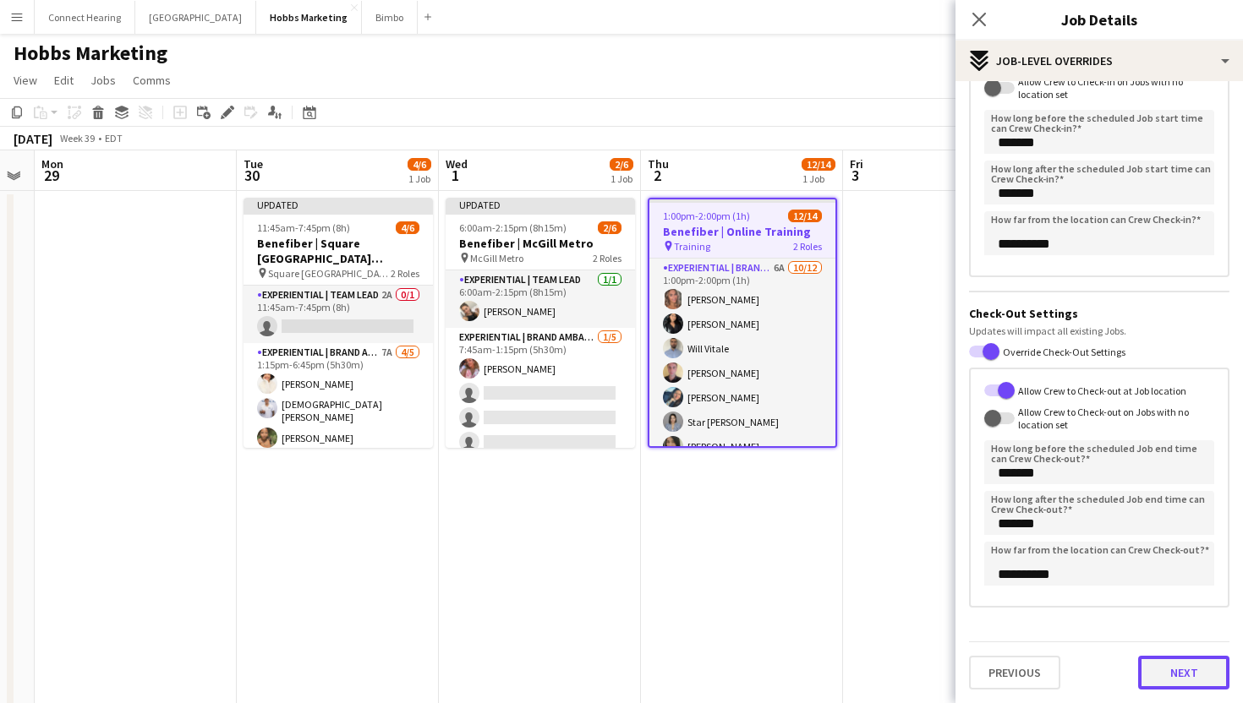
click at [1158, 663] on button "Next" at bounding box center [1183, 673] width 91 height 34
type input "*******"
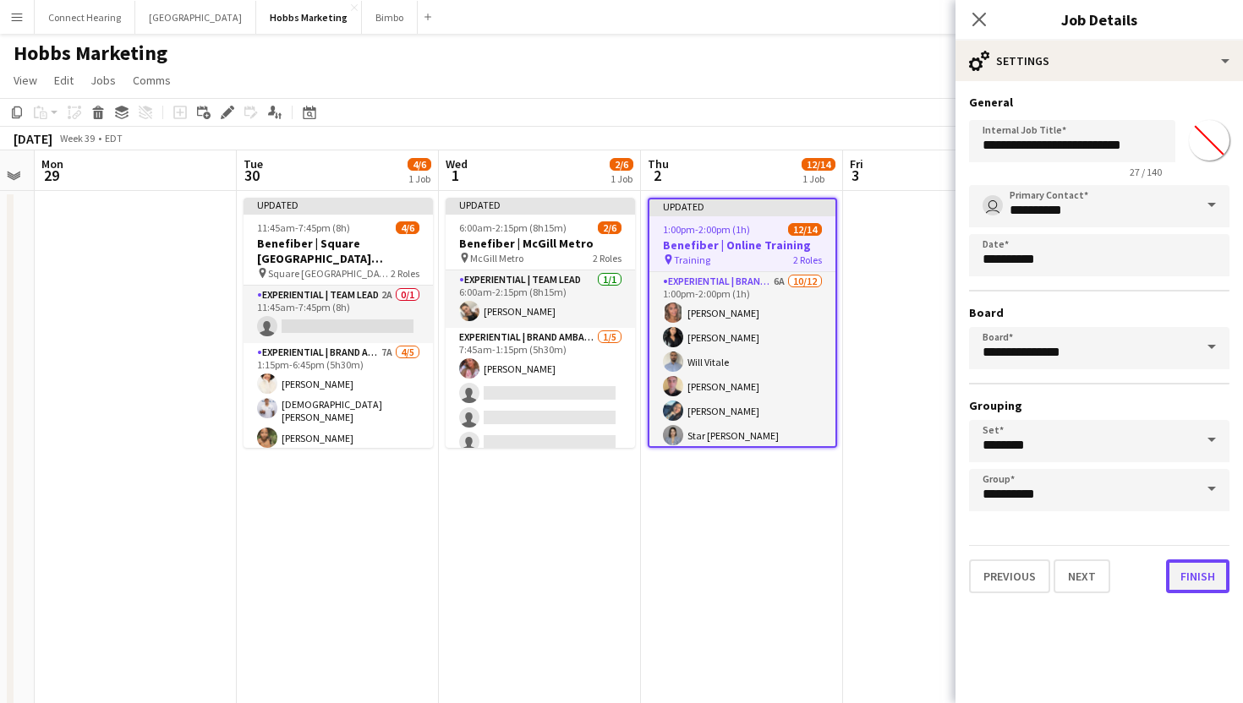
click at [1196, 575] on button "Finish" at bounding box center [1197, 577] width 63 height 34
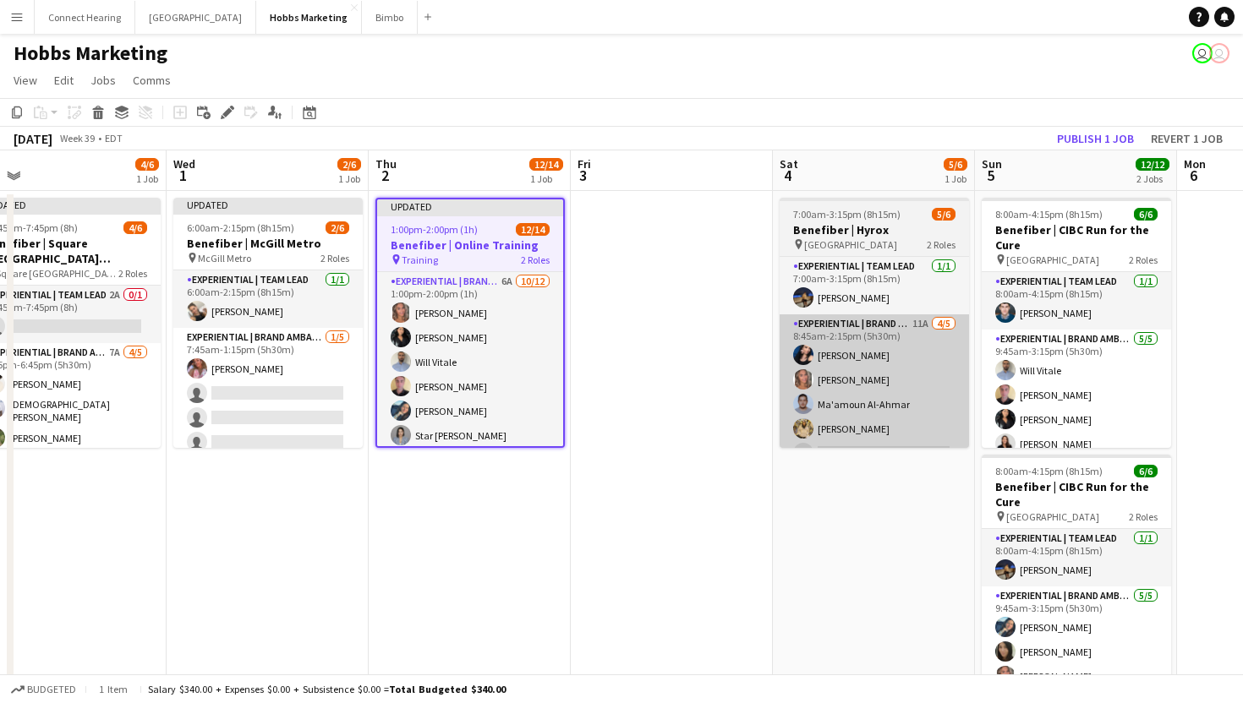
scroll to position [0, 681]
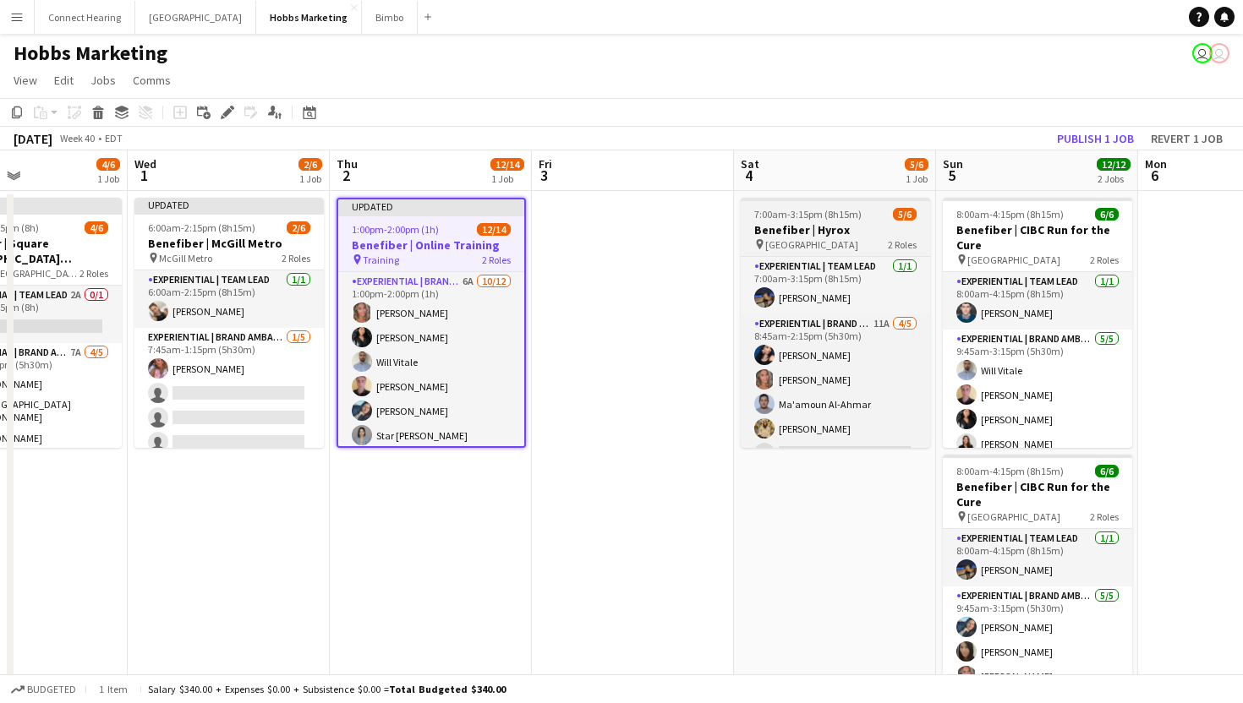
click at [813, 212] on span "7:00am-3:15pm (8h15m)" at bounding box center [807, 214] width 107 height 13
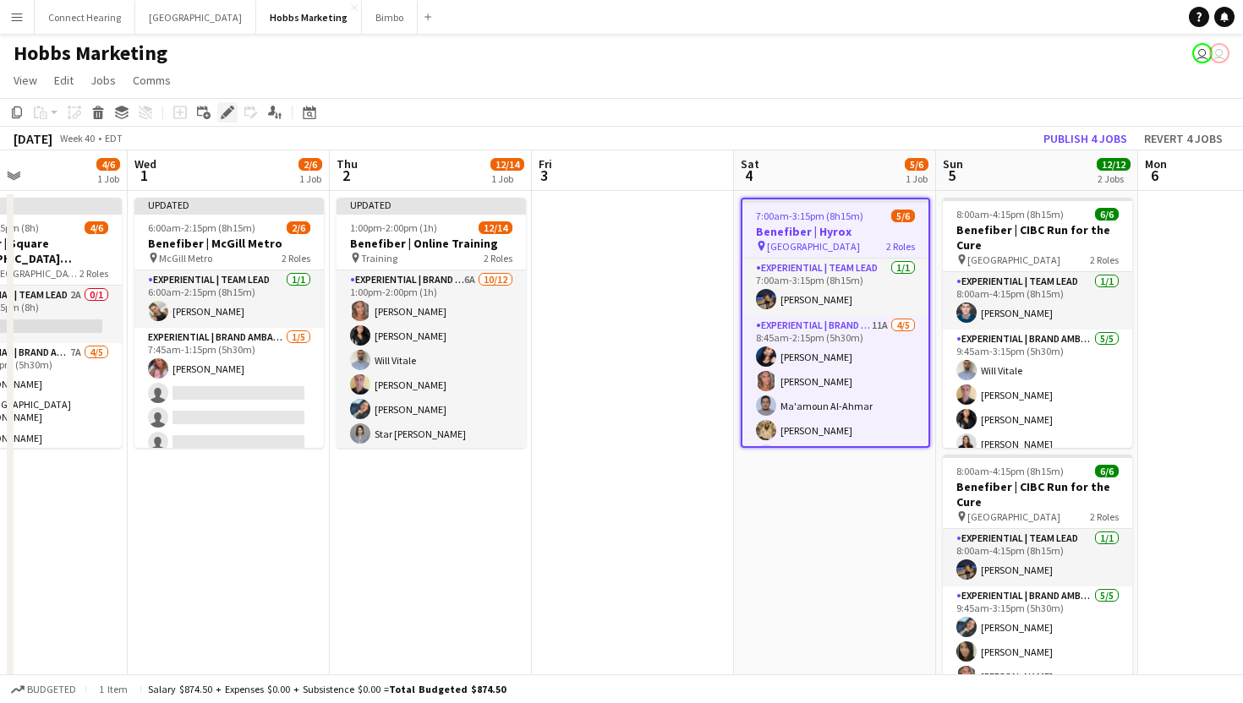
click at [227, 108] on icon "Edit" at bounding box center [228, 113] width 14 height 14
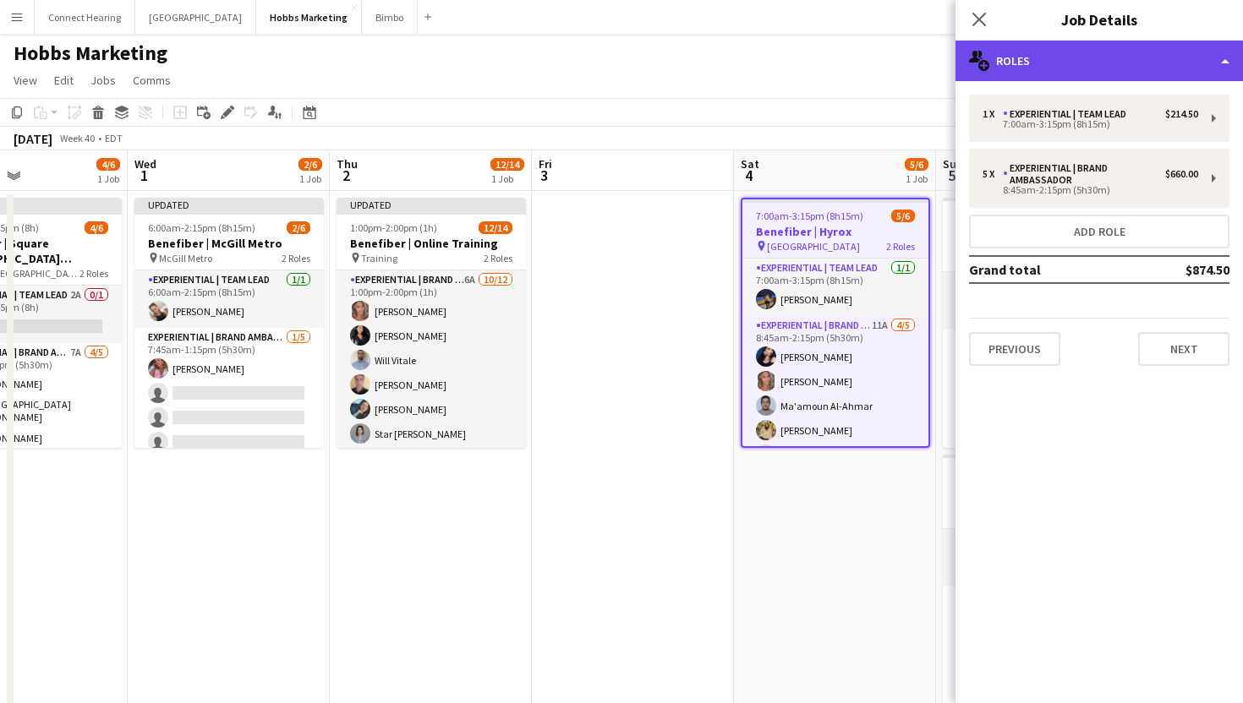
click at [1034, 71] on div "multiple-users-add Roles" at bounding box center [1098, 61] width 287 height 41
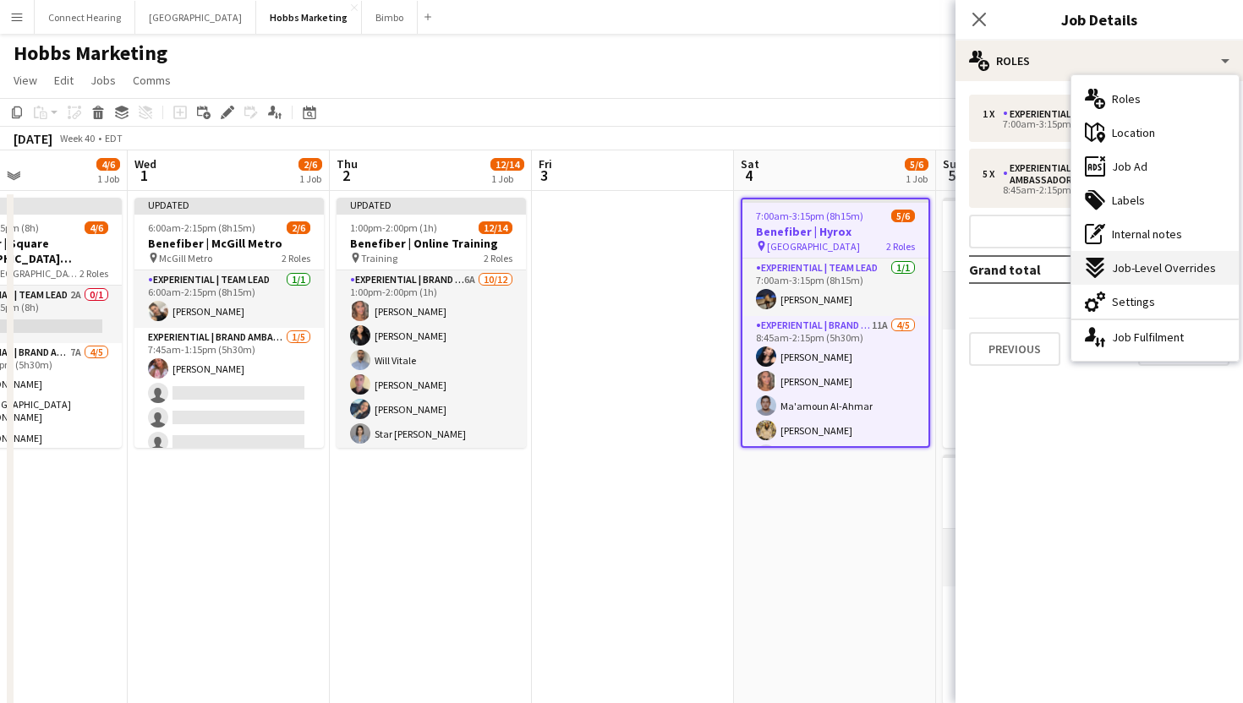
click at [1139, 263] on span "Job-Level Overrides" at bounding box center [1164, 267] width 104 height 15
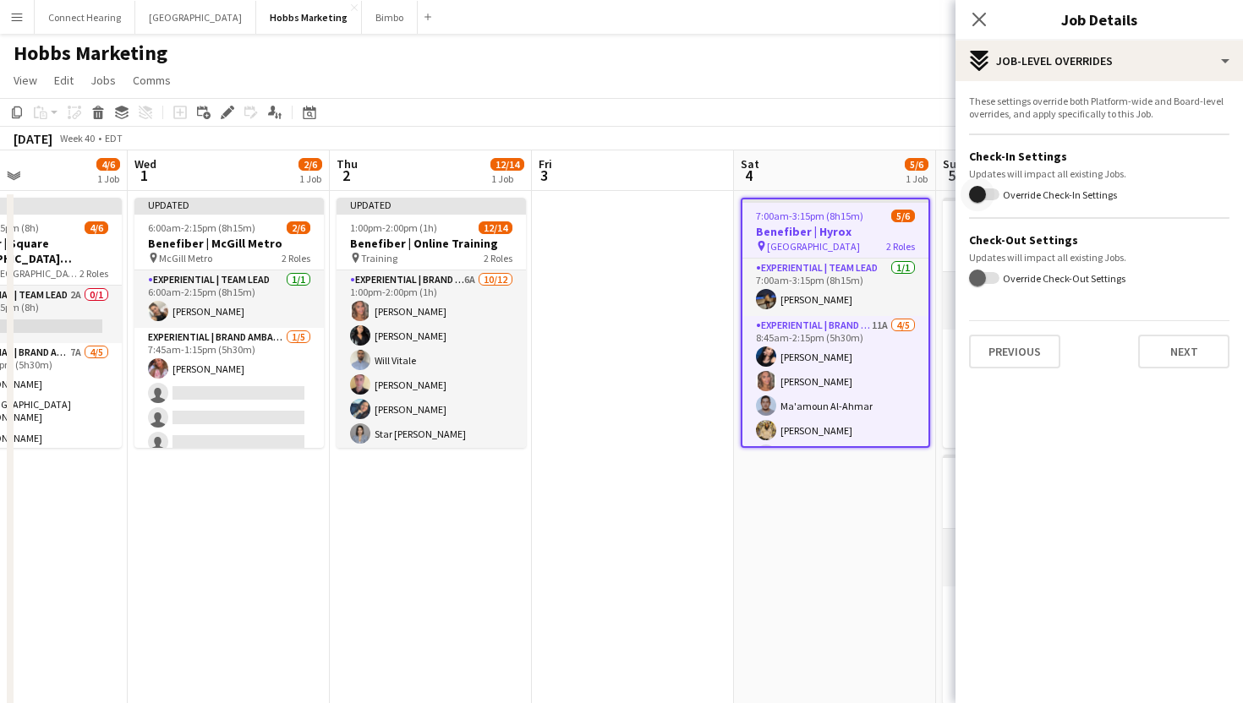
click at [987, 188] on span "button" at bounding box center [978, 195] width 34 height 34
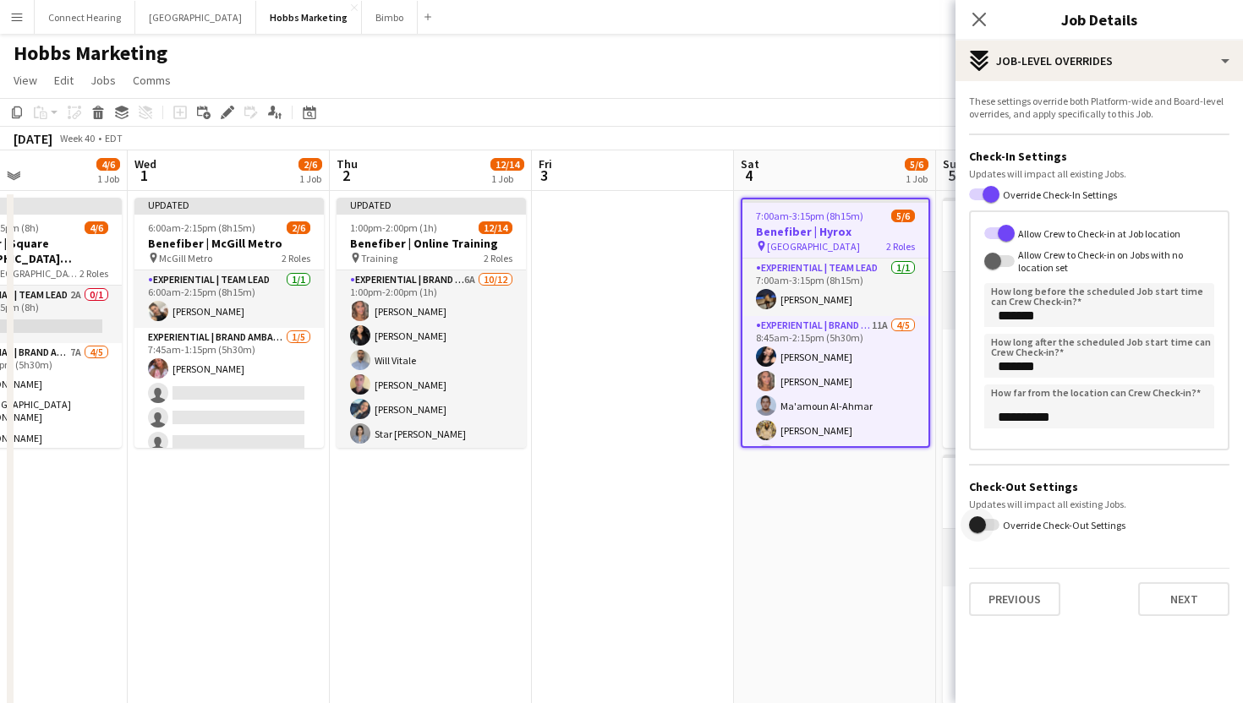
click at [983, 525] on span "button" at bounding box center [977, 525] width 17 height 17
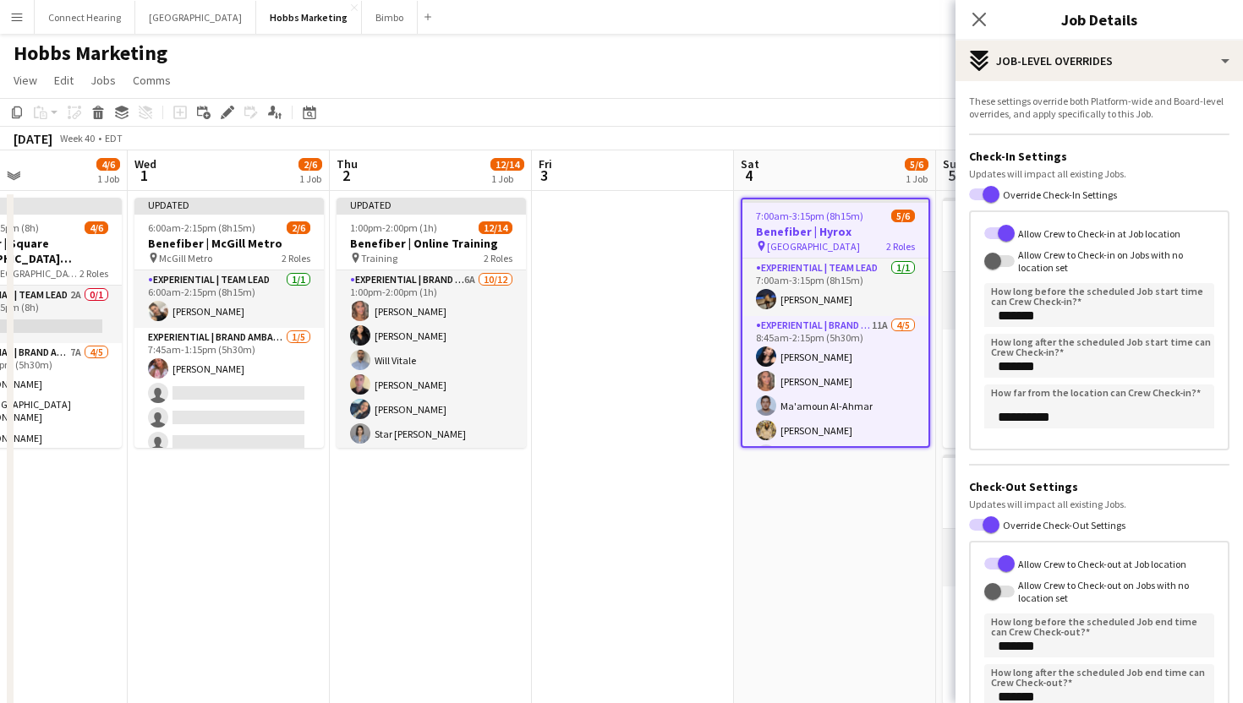
scroll to position [174, 0]
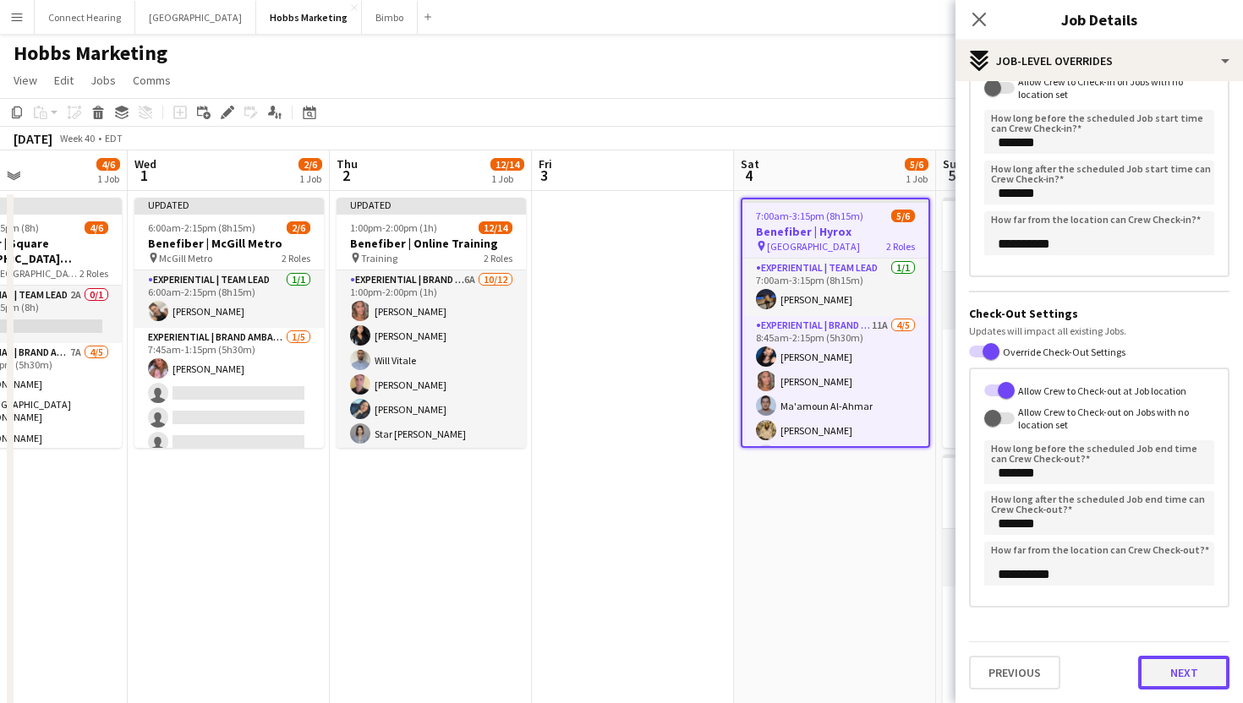
click at [1201, 668] on button "Next" at bounding box center [1183, 673] width 91 height 34
type input "*******"
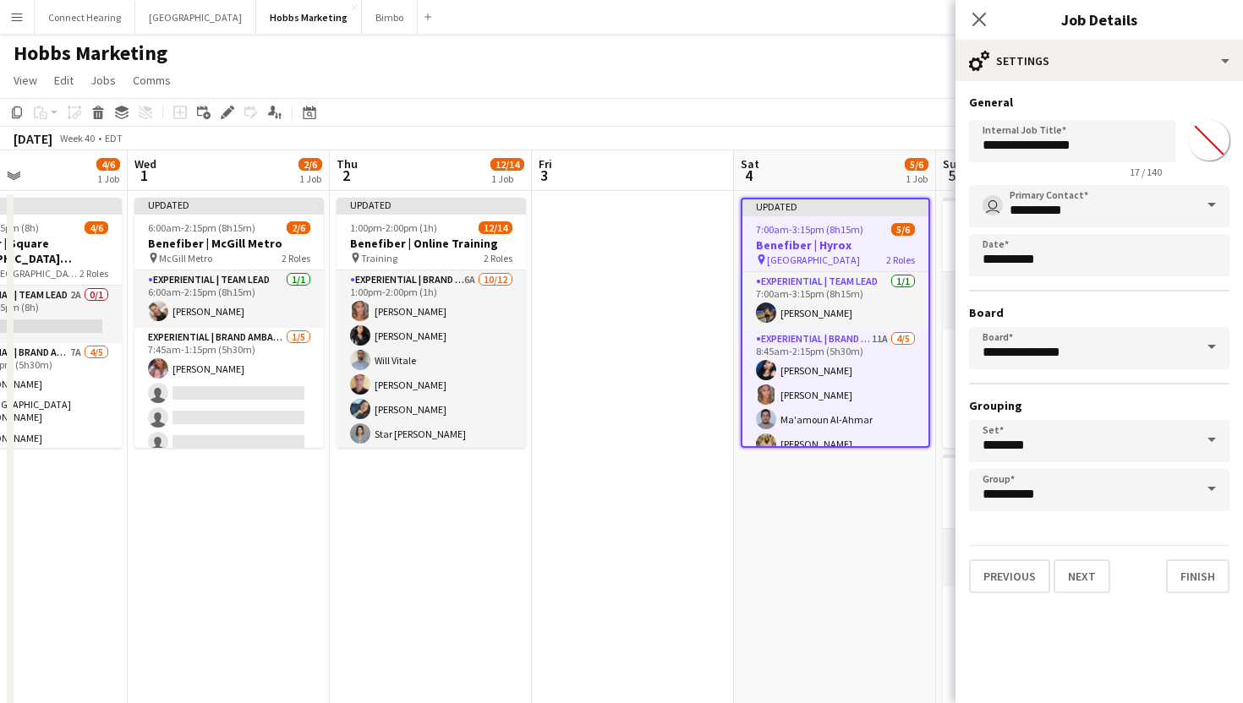
scroll to position [0, 0]
click at [1190, 576] on button "Finish" at bounding box center [1197, 577] width 63 height 34
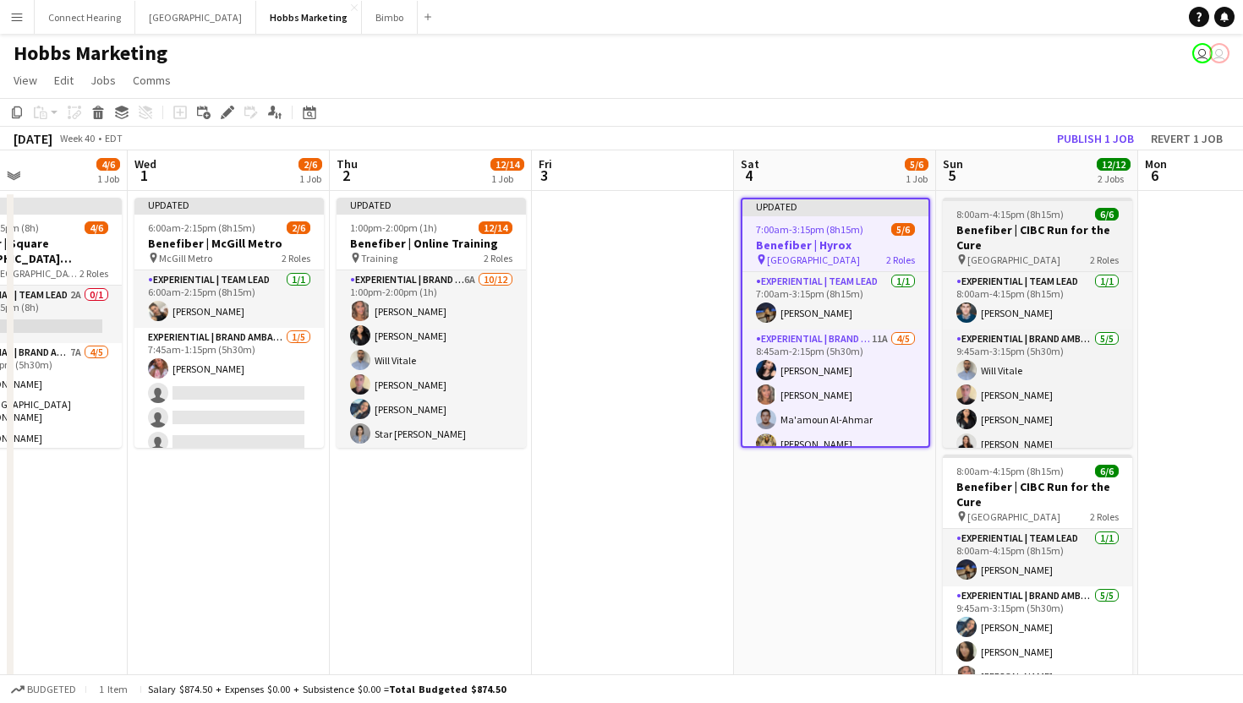
click at [1045, 228] on h3 "Benefiber | CIBC Run for the Cure" at bounding box center [1037, 237] width 189 height 30
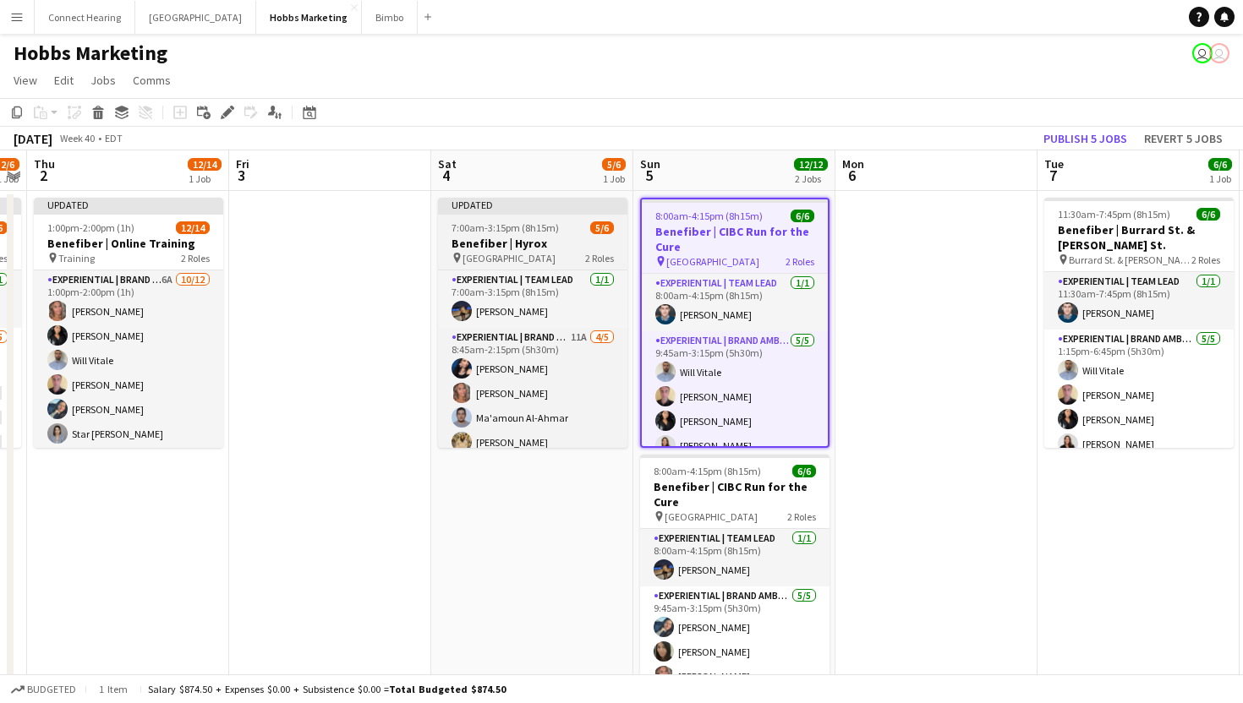
scroll to position [0, 660]
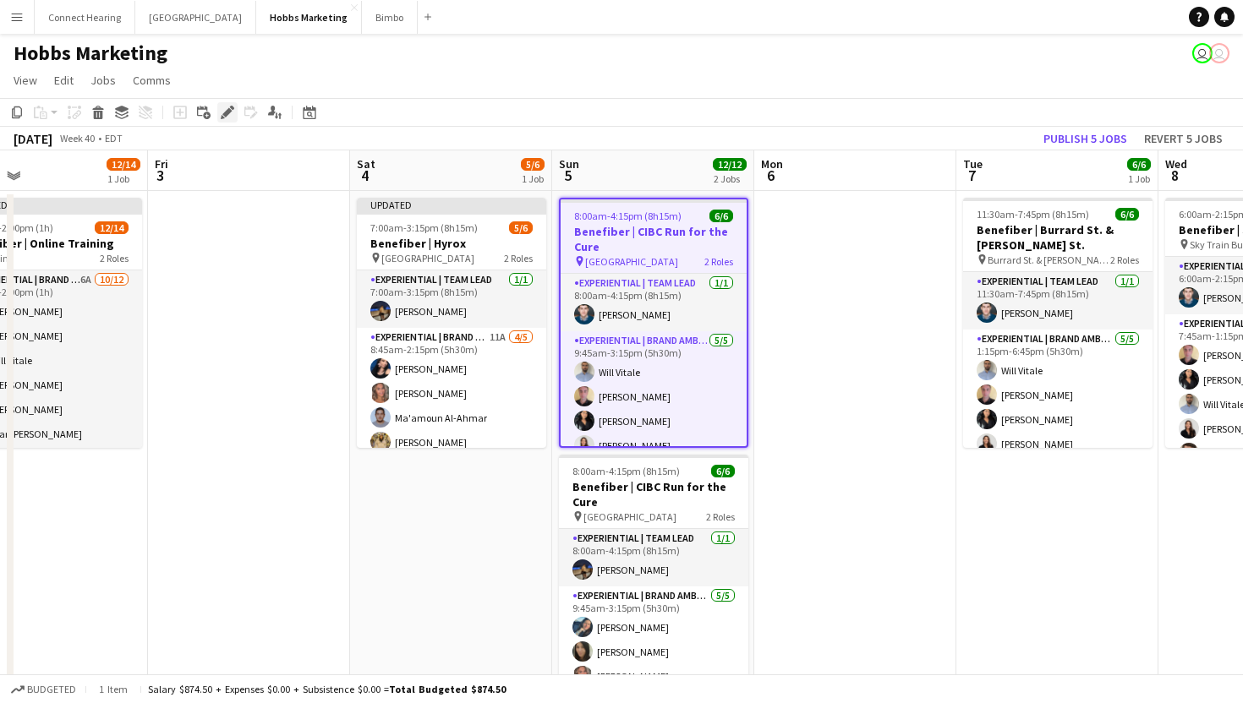
click at [225, 116] on icon at bounding box center [226, 112] width 9 height 9
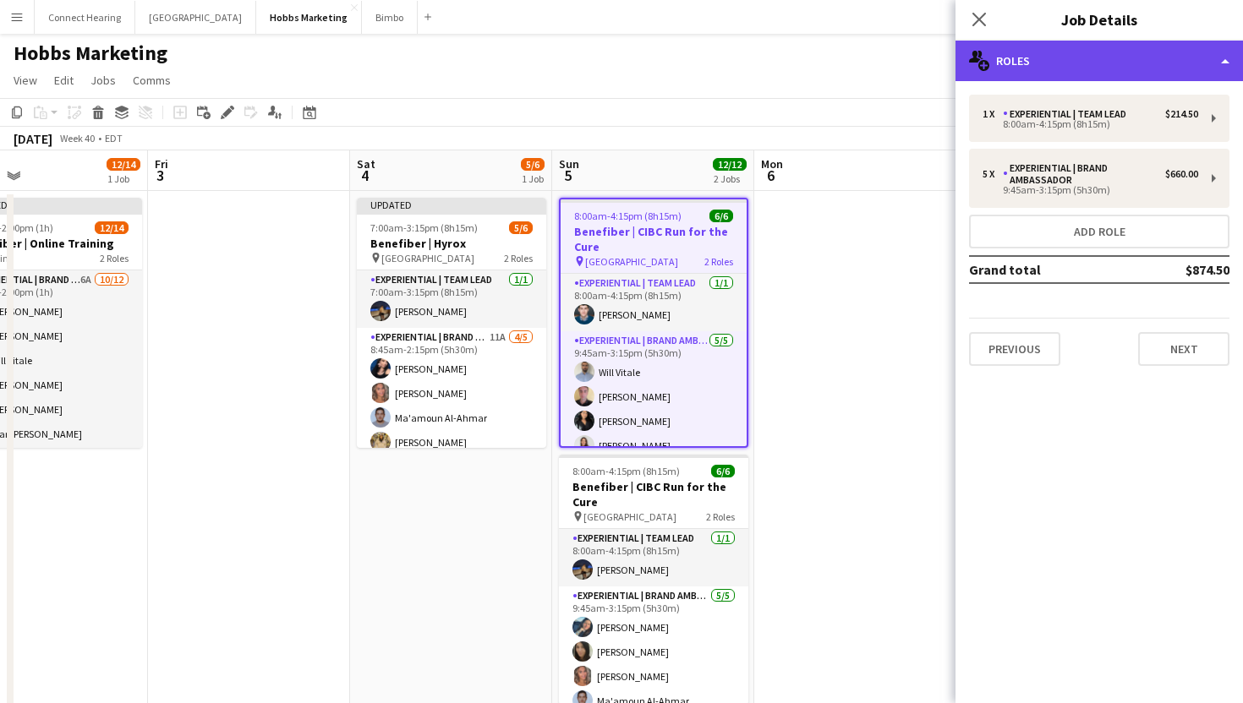
click at [1070, 71] on div "multiple-users-add Roles" at bounding box center [1098, 61] width 287 height 41
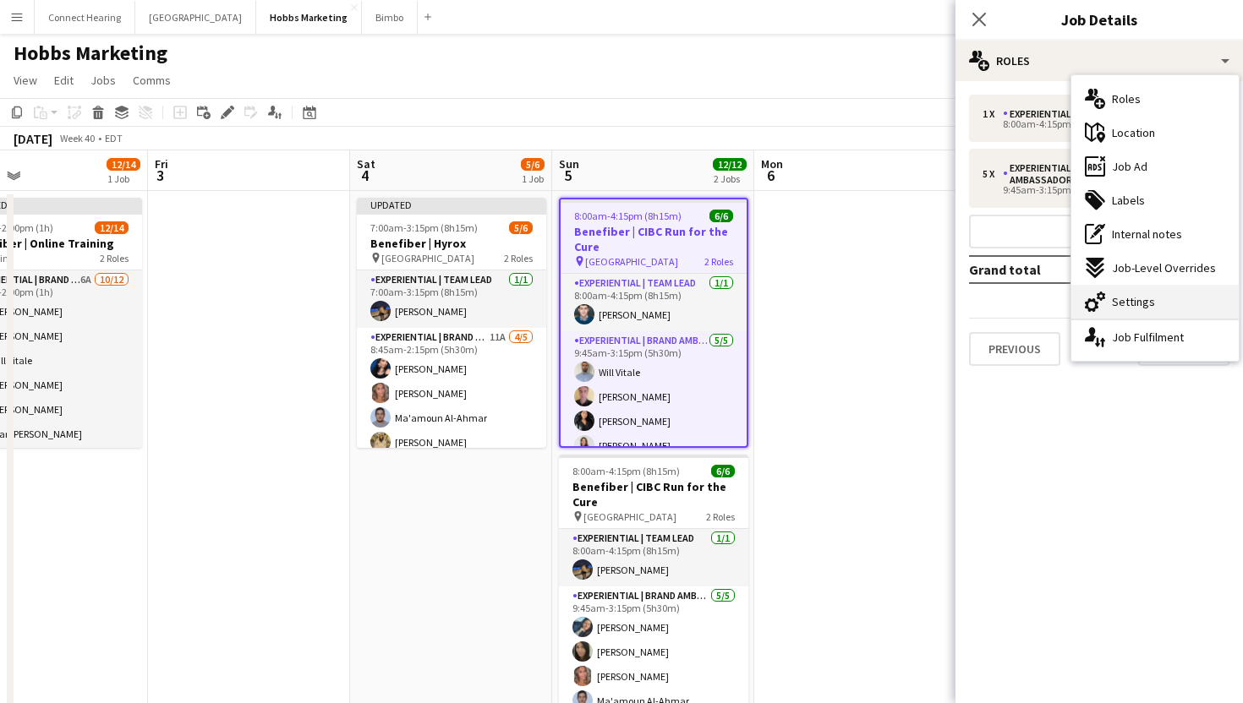
click at [1169, 296] on div "cog-double-3 Settings" at bounding box center [1154, 302] width 167 height 34
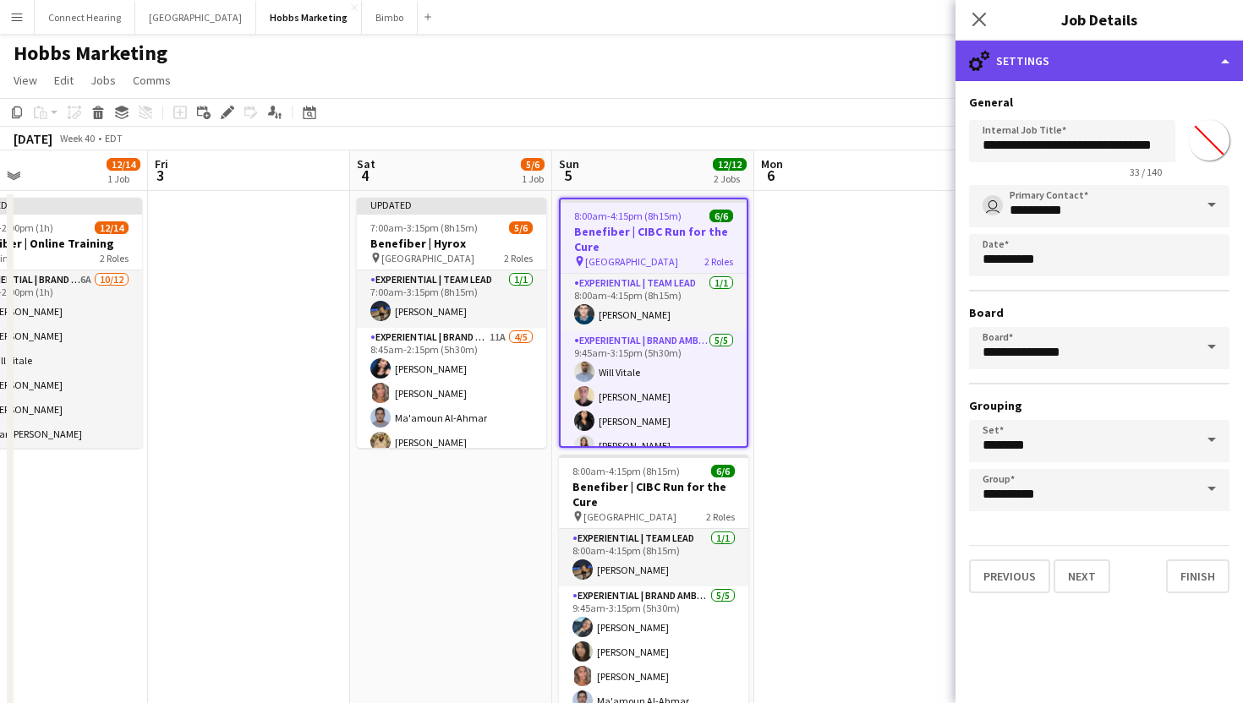
click at [1025, 63] on div "cog-double-3 Settings" at bounding box center [1098, 61] width 287 height 41
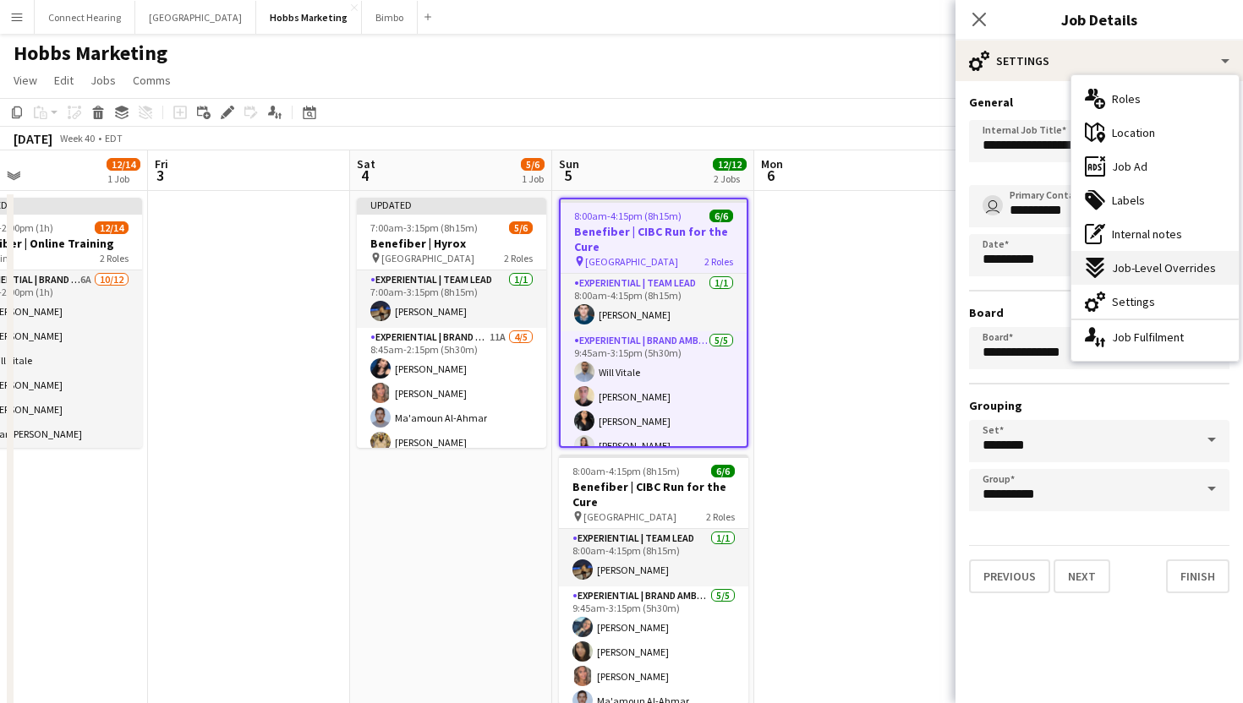
click at [1153, 270] on span "Job-Level Overrides" at bounding box center [1164, 267] width 104 height 15
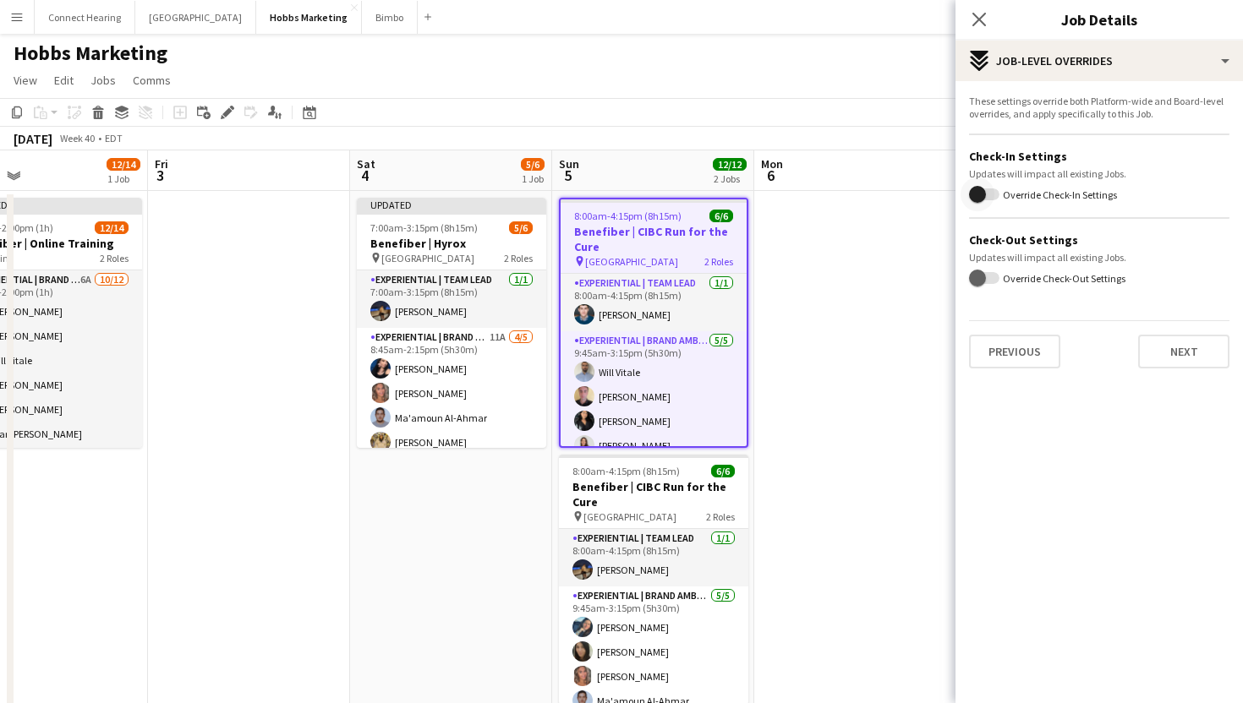
click at [993, 200] on span "button" at bounding box center [978, 195] width 34 height 34
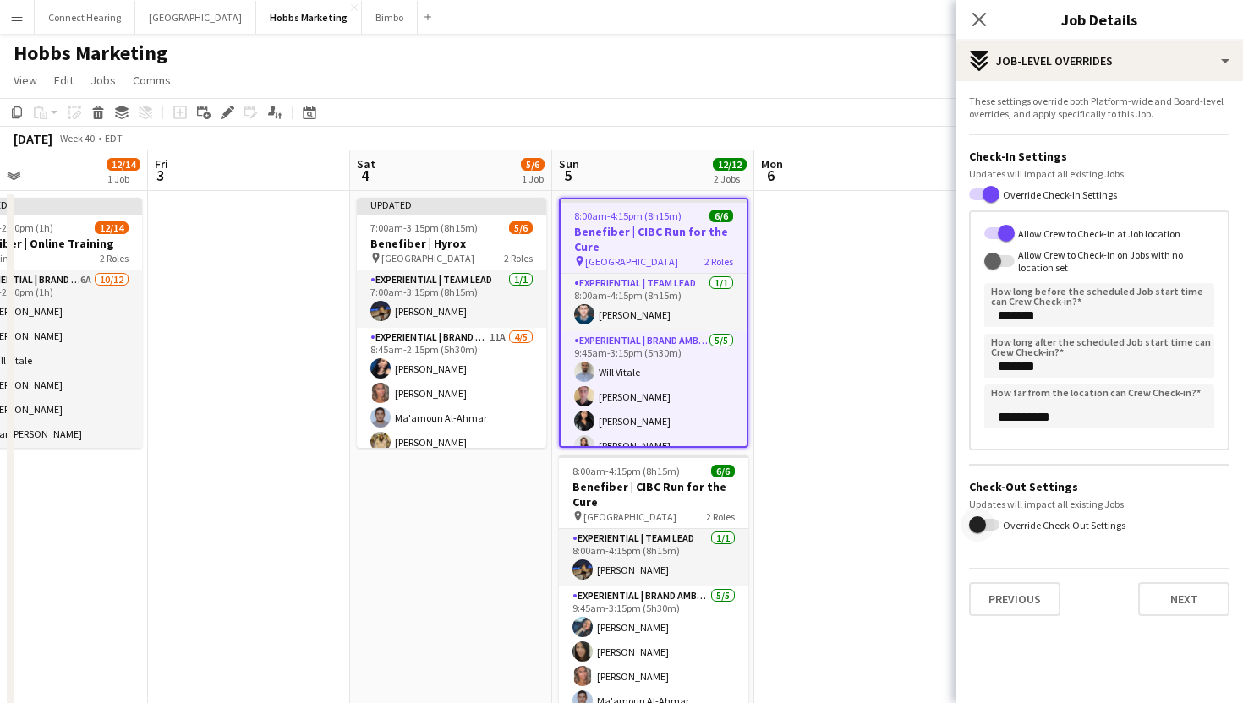
click at [991, 519] on span "button" at bounding box center [978, 525] width 34 height 34
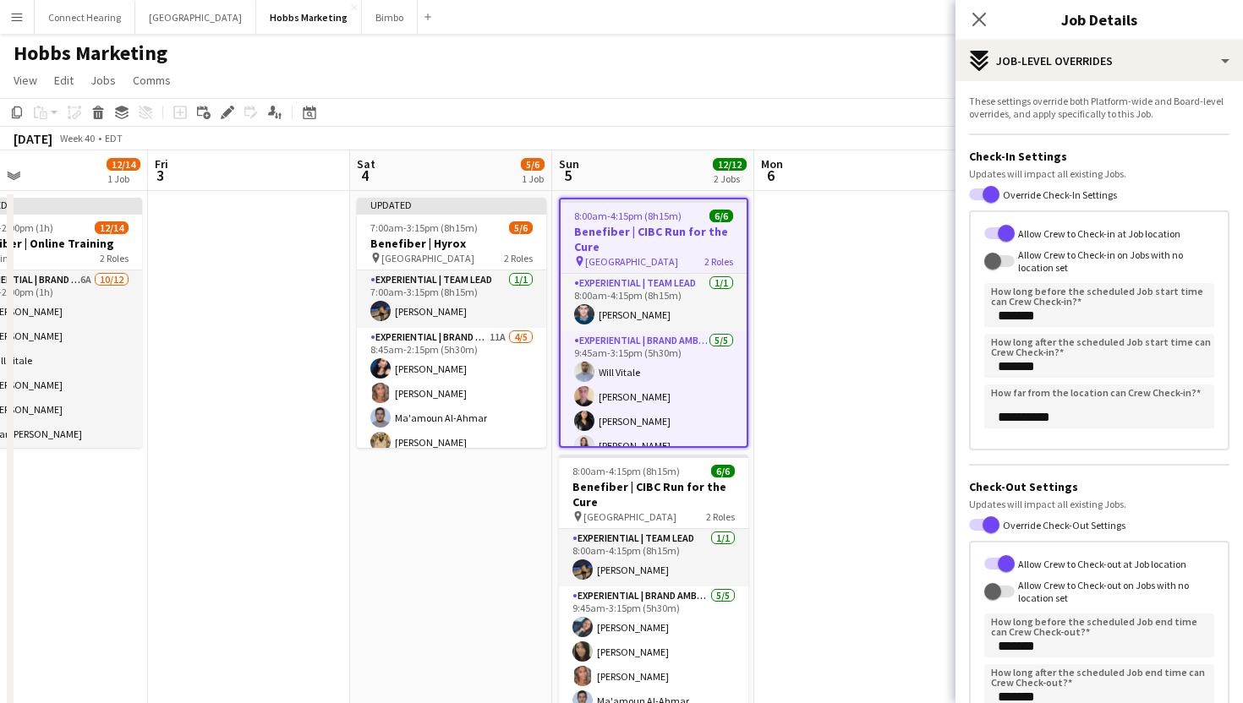
scroll to position [174, 0]
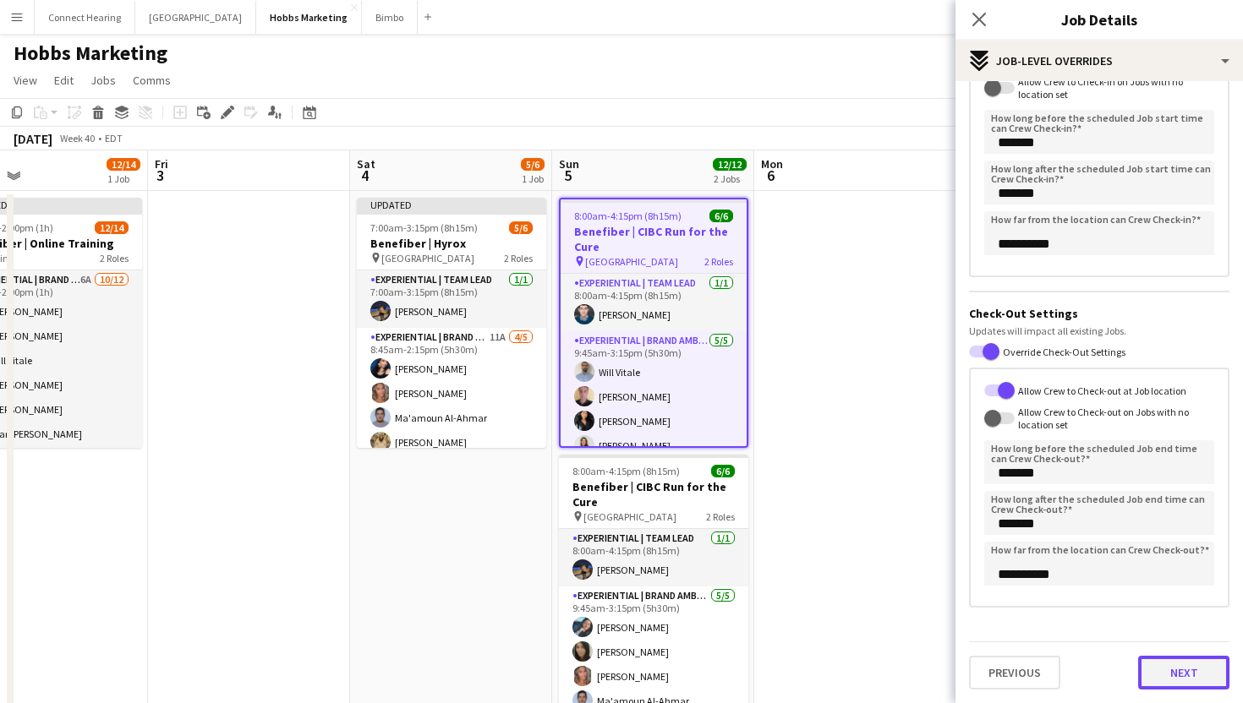
click at [1189, 671] on button "Next" at bounding box center [1183, 673] width 91 height 34
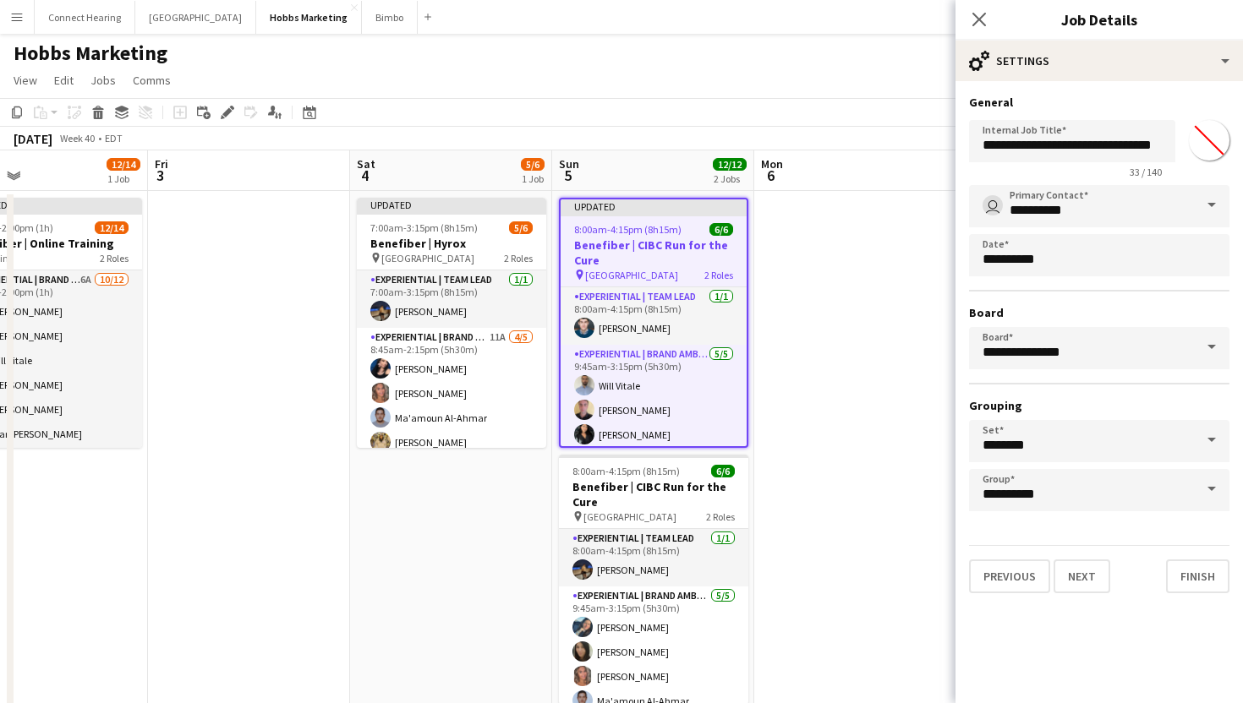
scroll to position [0, 0]
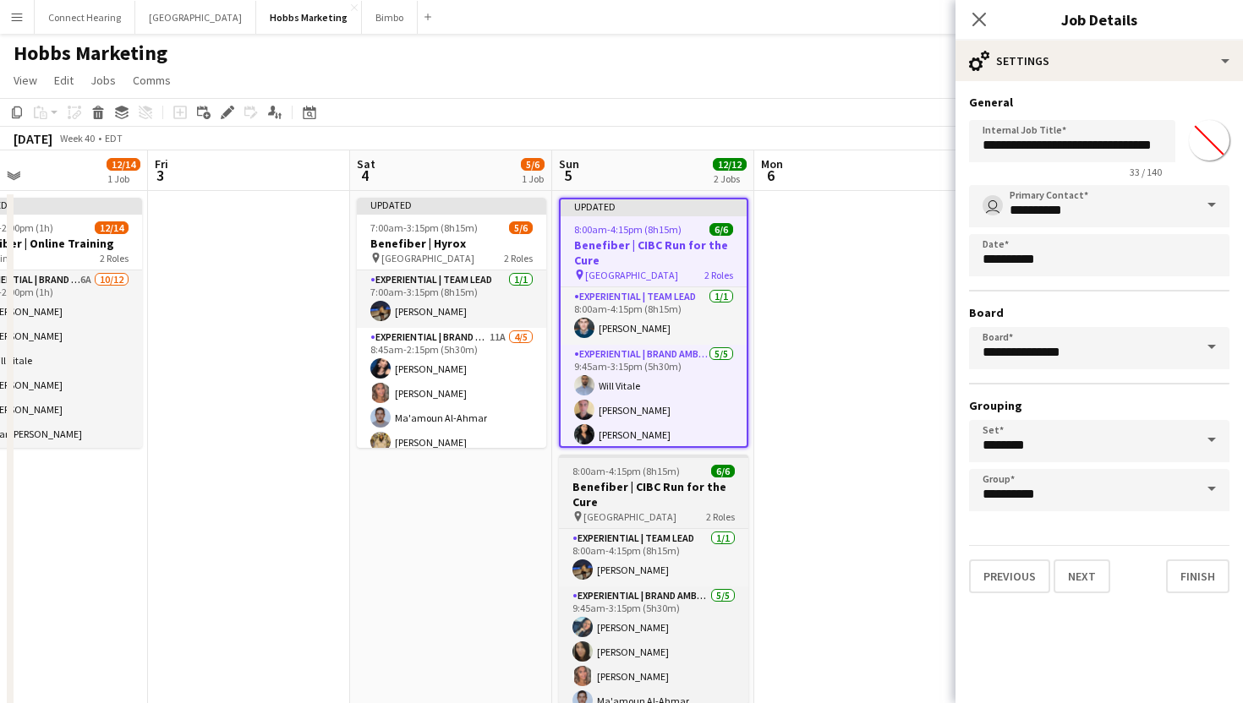
click at [643, 488] on h3 "Benefiber | CIBC Run for the Cure" at bounding box center [653, 494] width 189 height 30
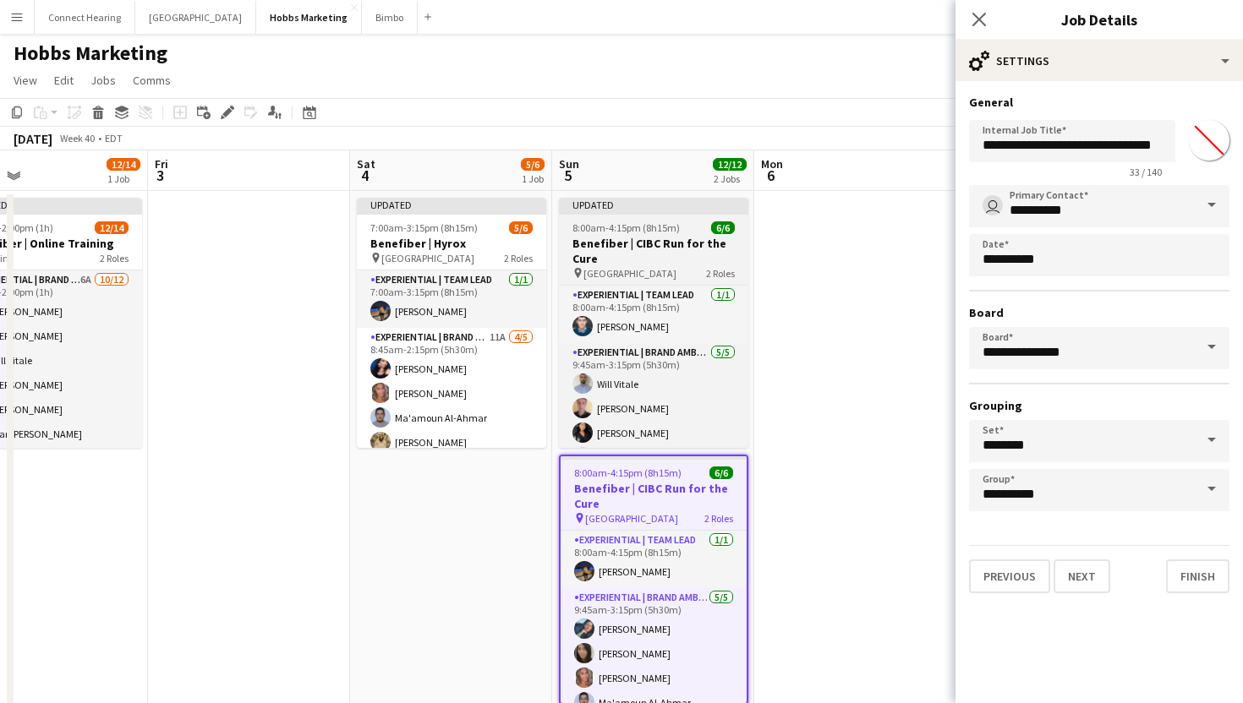
click at [633, 235] on app-job-card "Updated 8:00am-4:15pm (8h15m) 6/6 Benefiber | CIBC Run for the Cure pin Concord…" at bounding box center [653, 323] width 189 height 250
type input "*******"
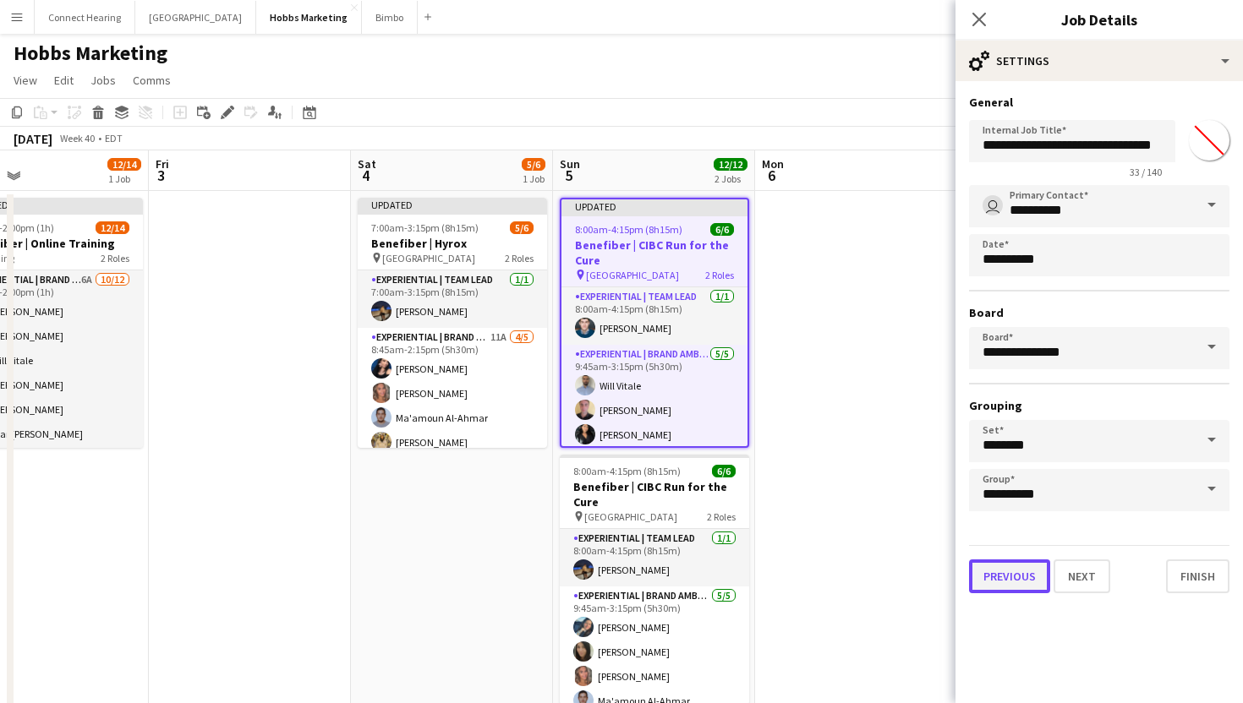
click at [1008, 579] on button "Previous" at bounding box center [1009, 577] width 81 height 34
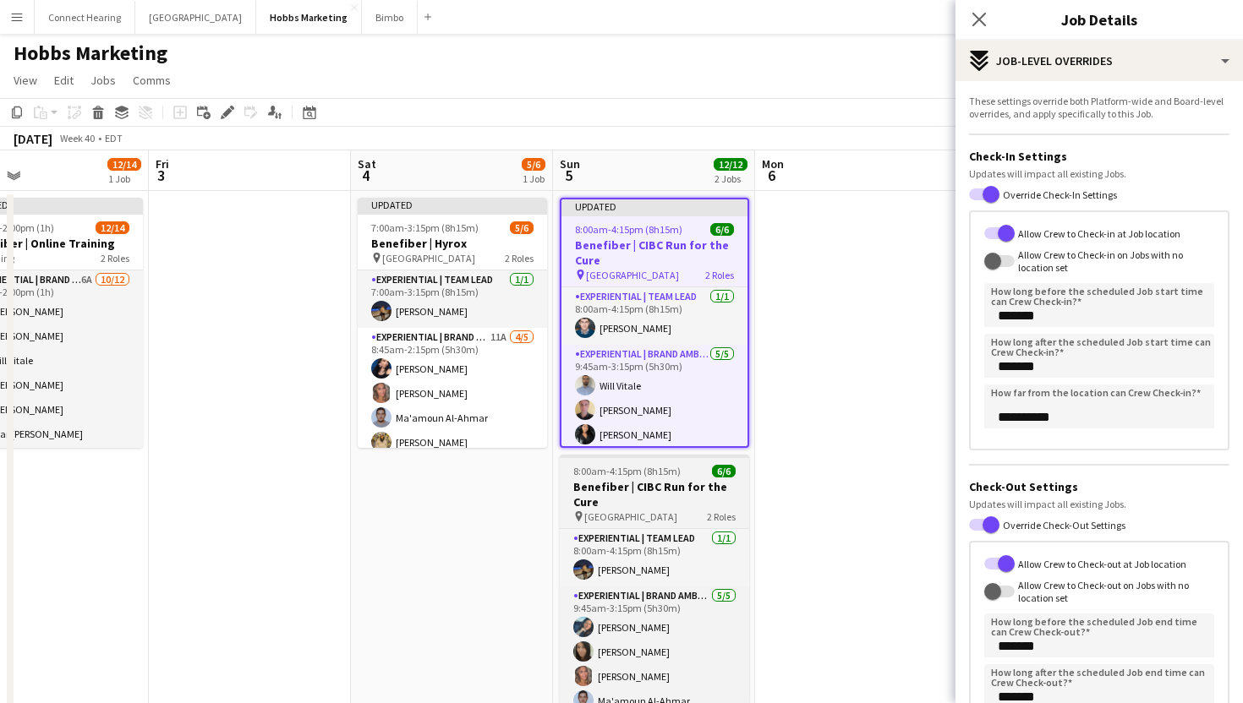
click at [651, 478] on app-job-card "8:00am-4:15pm (8h15m) 6/6 Benefiber | CIBC Run for the Cure pin University of T…" at bounding box center [654, 580] width 189 height 250
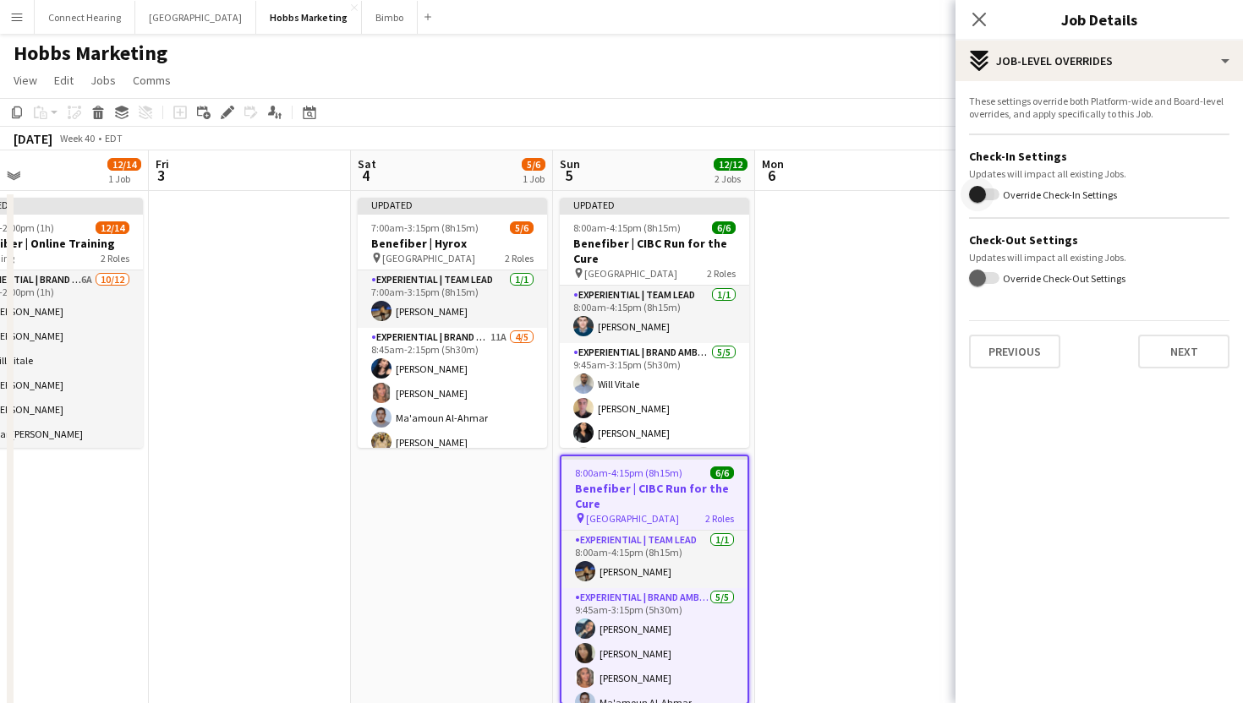
click at [992, 187] on span "button" at bounding box center [978, 195] width 34 height 34
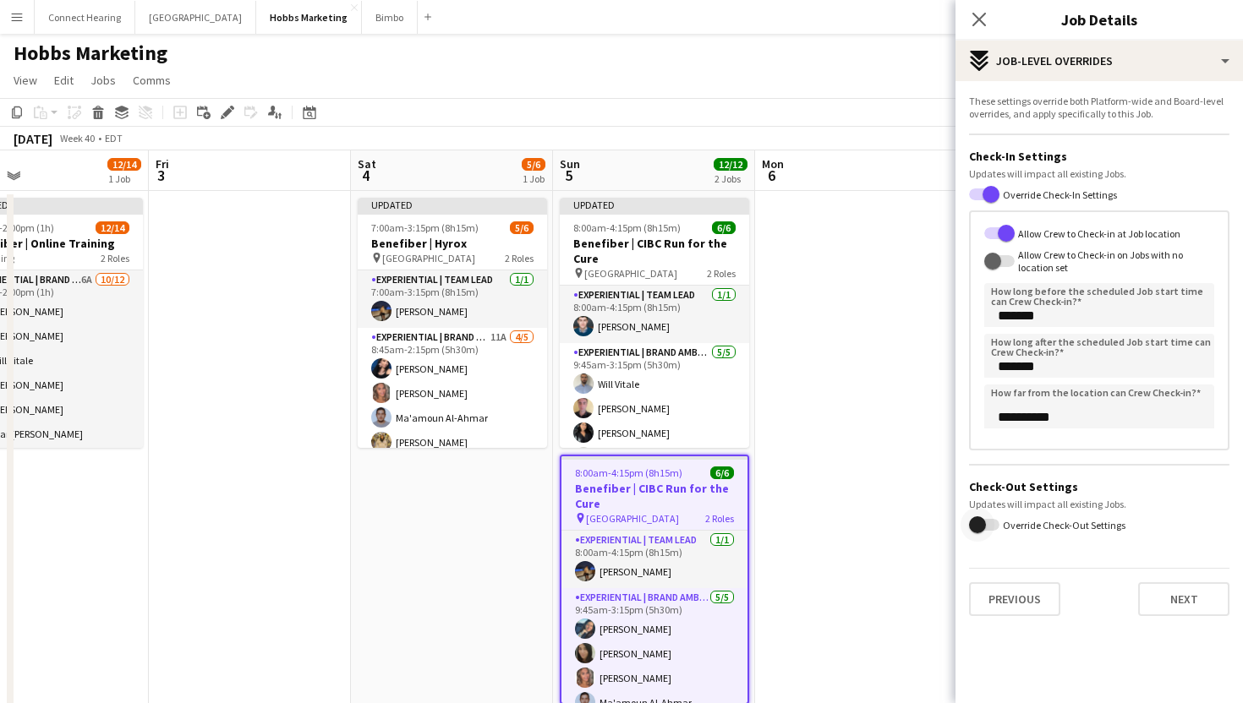
click at [988, 522] on span "button" at bounding box center [978, 525] width 34 height 34
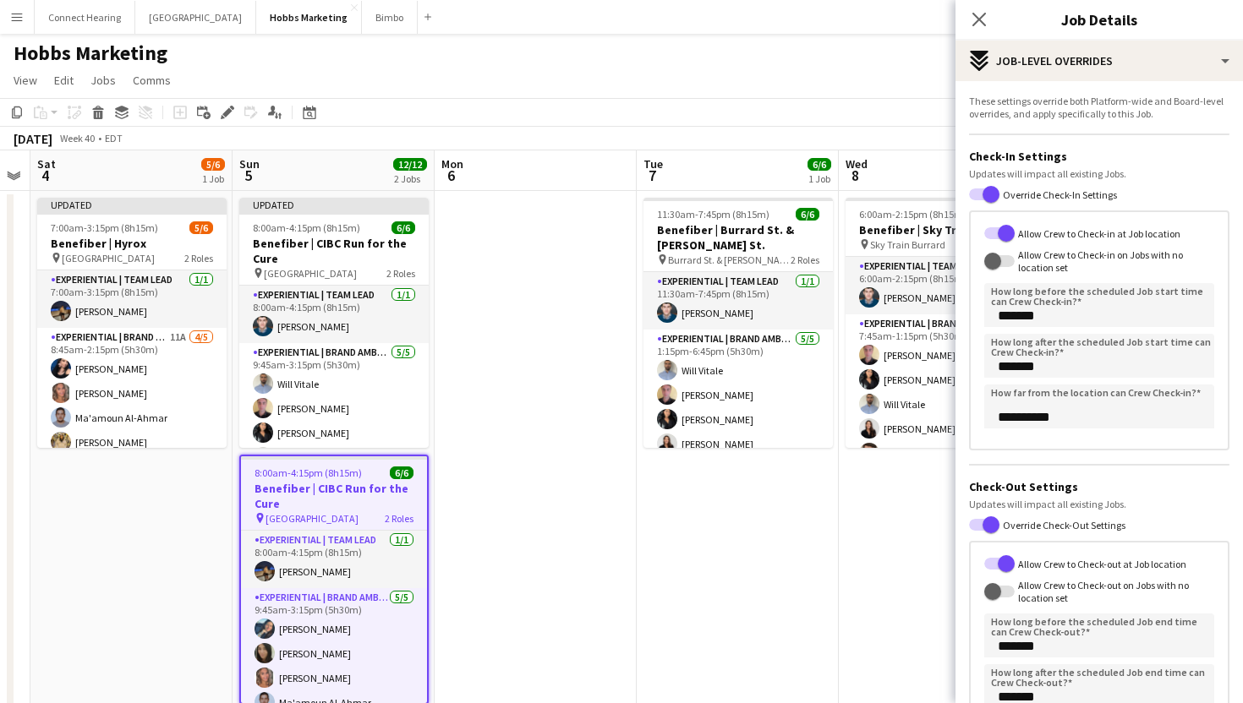
scroll to position [0, 625]
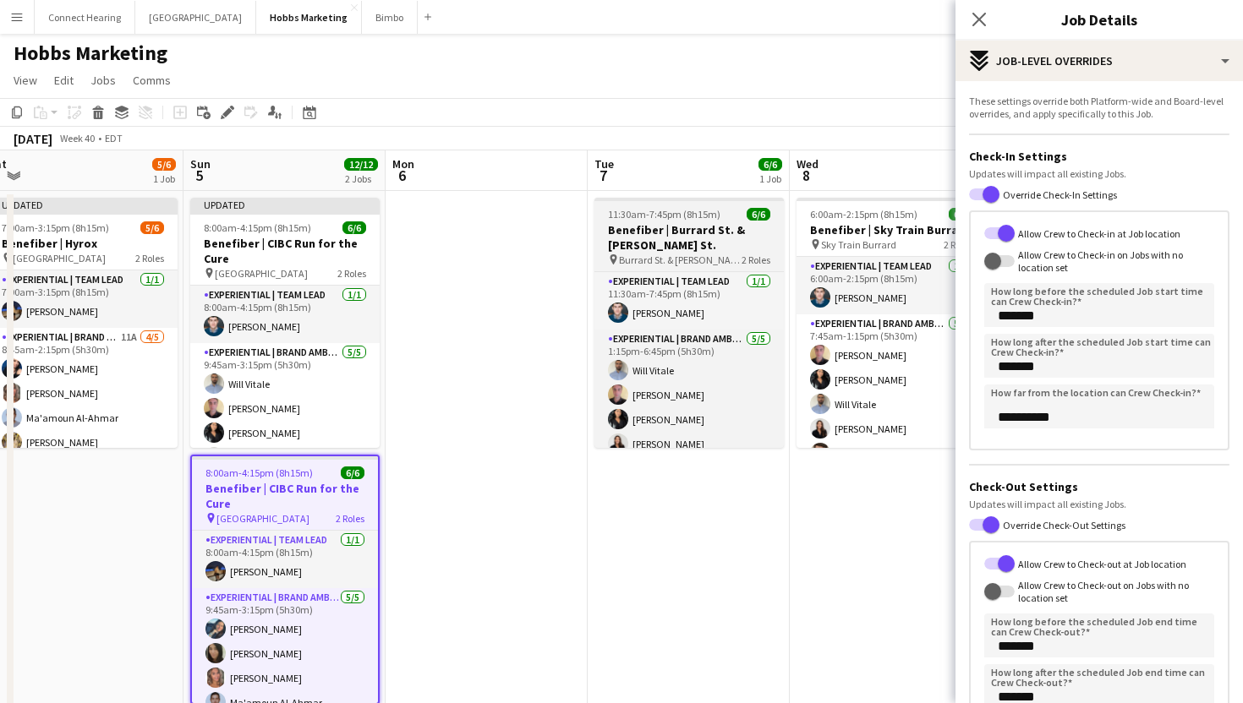
click at [693, 231] on h3 "Benefiber | Burrard St. & [PERSON_NAME] St." at bounding box center [688, 237] width 189 height 30
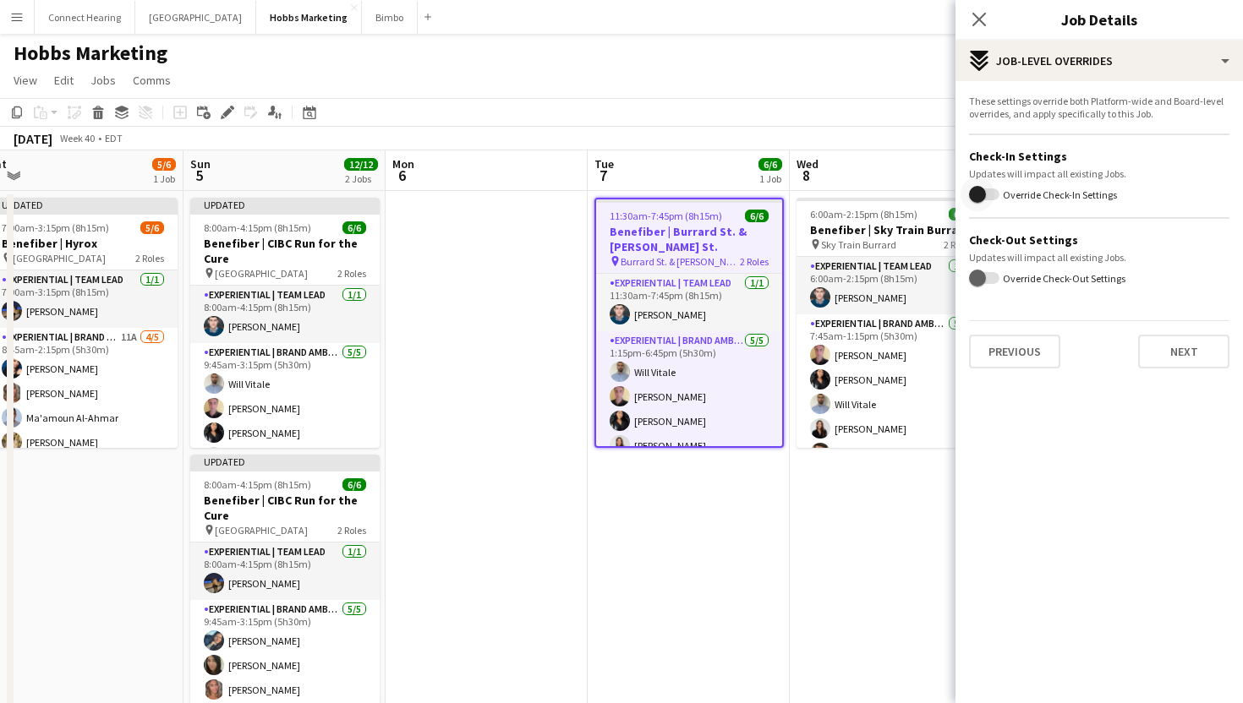
click at [993, 190] on span "button" at bounding box center [978, 195] width 34 height 34
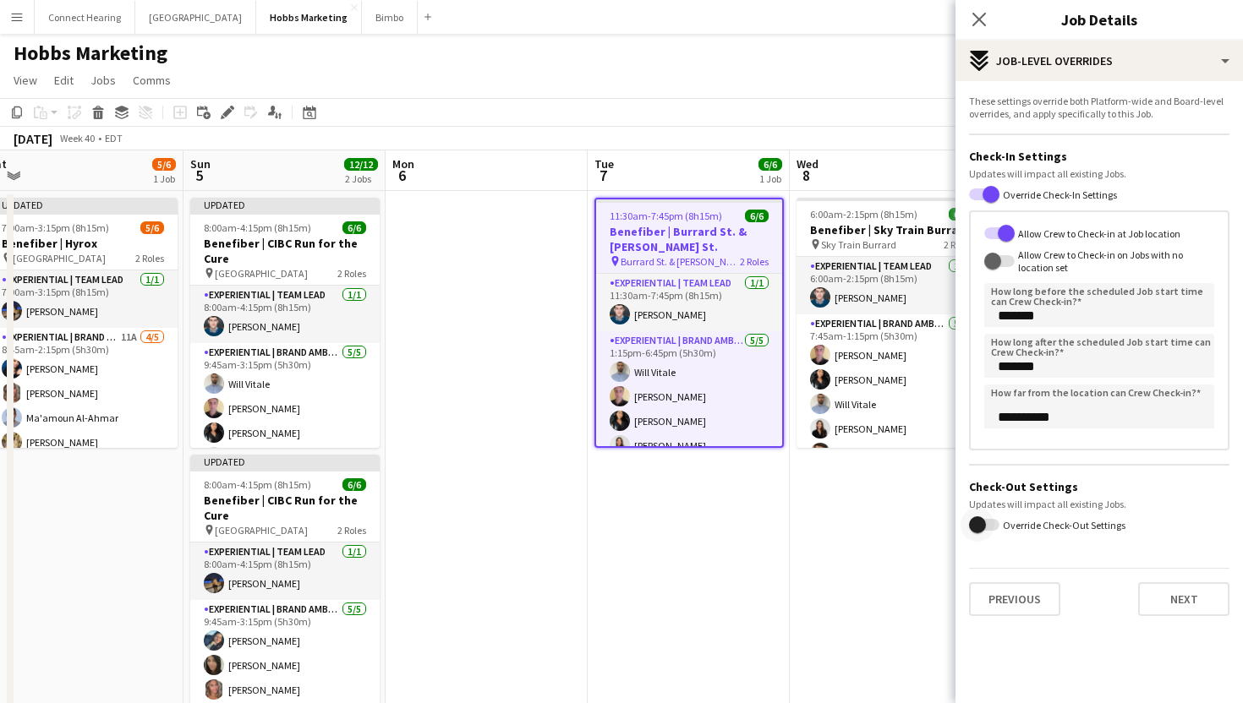
click at [978, 524] on span "button" at bounding box center [977, 525] width 17 height 17
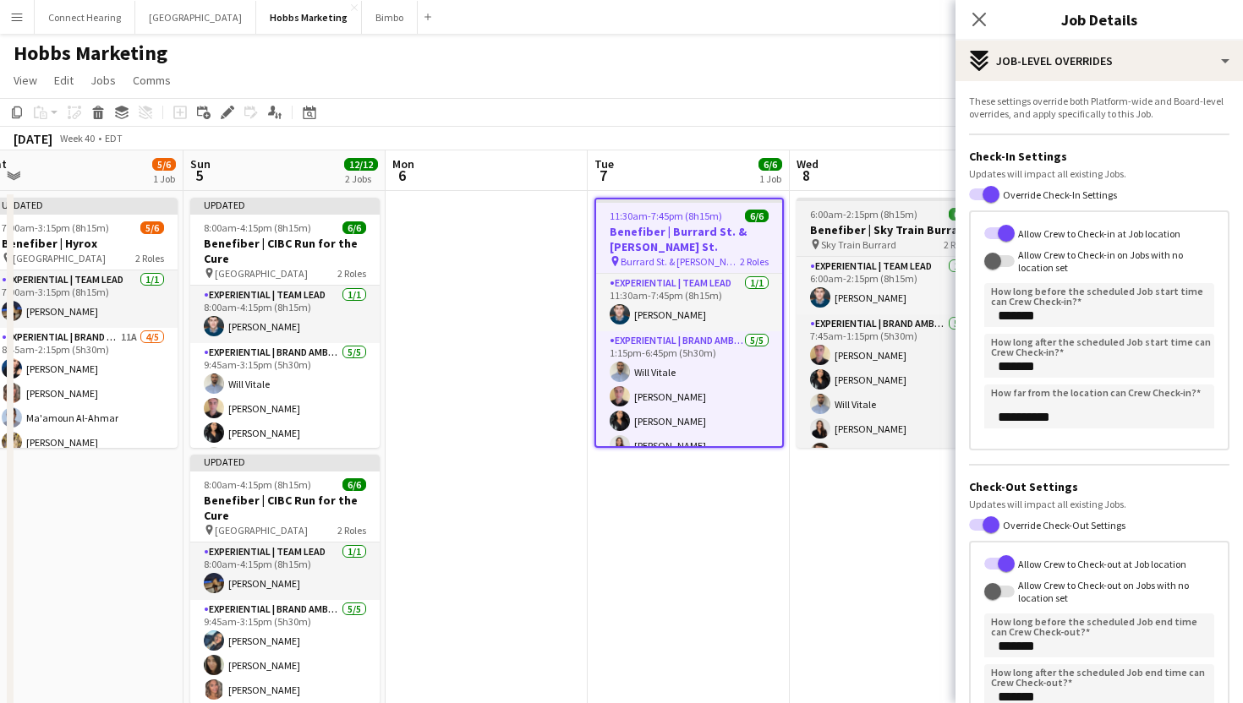
click at [863, 233] on h3 "Benefiber | Sky Train Burrard" at bounding box center [890, 229] width 189 height 15
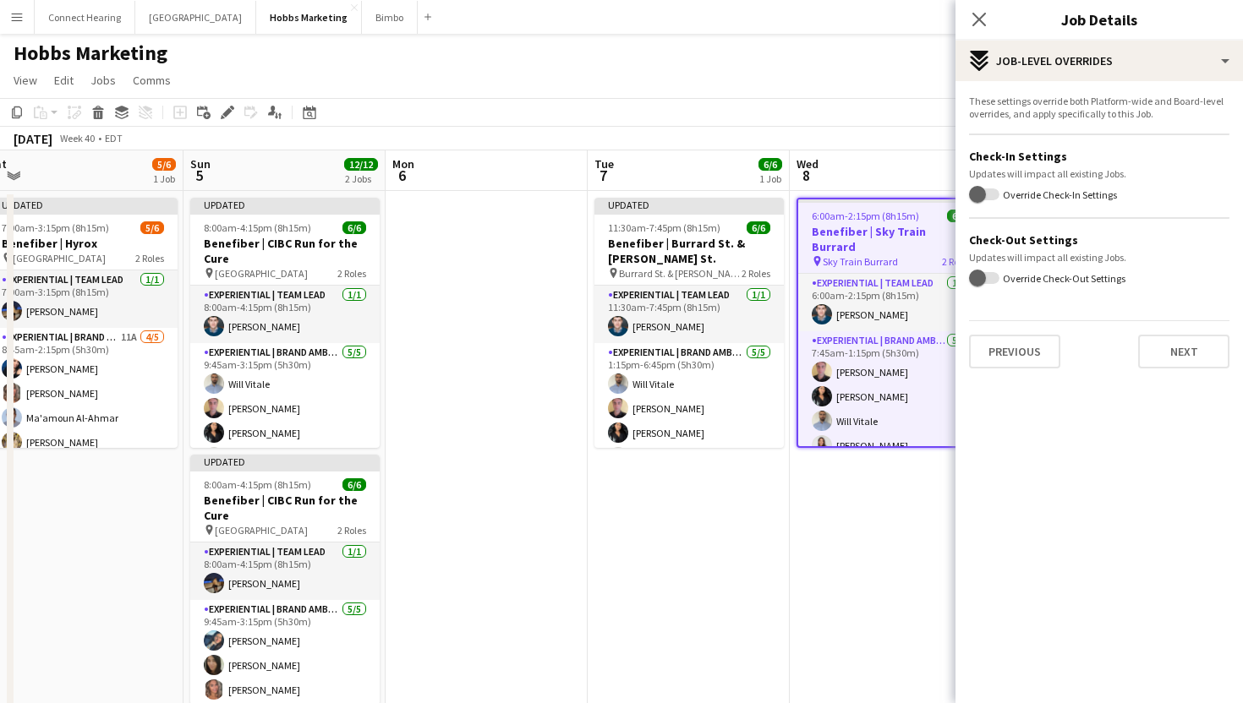
click at [999, 280] on label "Override Check-Out Settings" at bounding box center [1062, 277] width 126 height 13
click at [999, 280] on button "Override Check-Out Settings" at bounding box center [984, 278] width 30 height 12
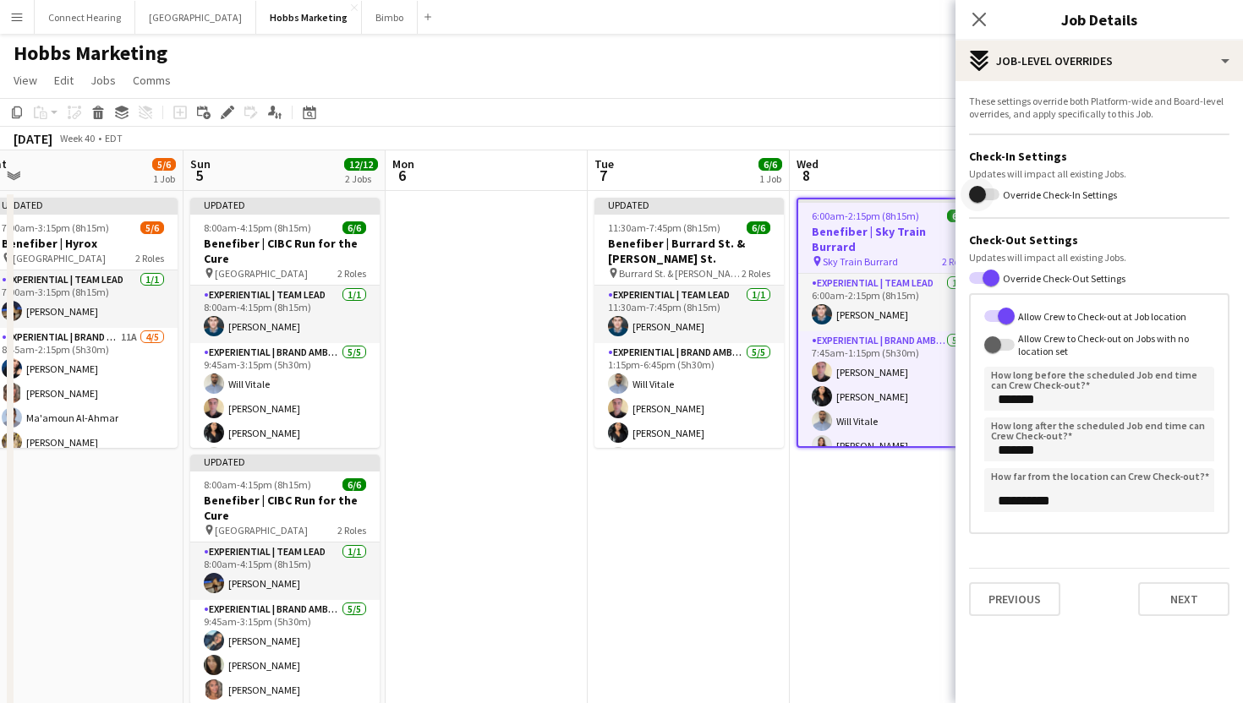
click at [984, 202] on span "button" at bounding box center [978, 195] width 34 height 34
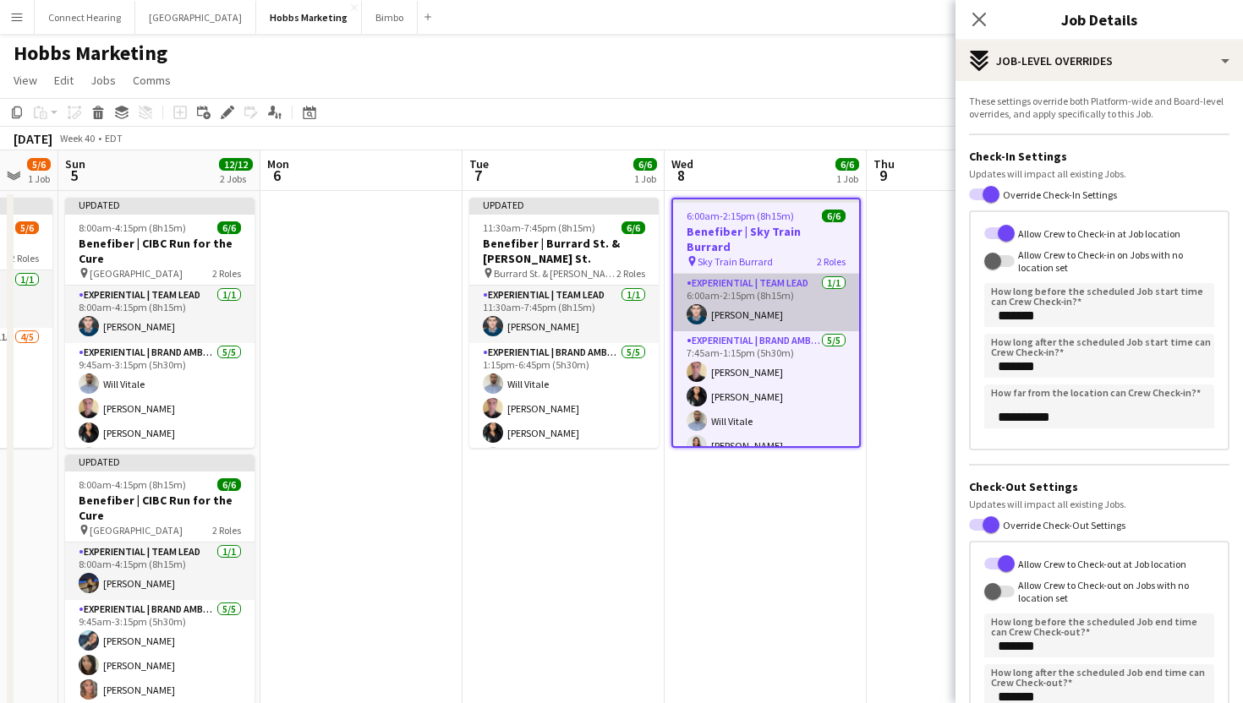
scroll to position [0, 783]
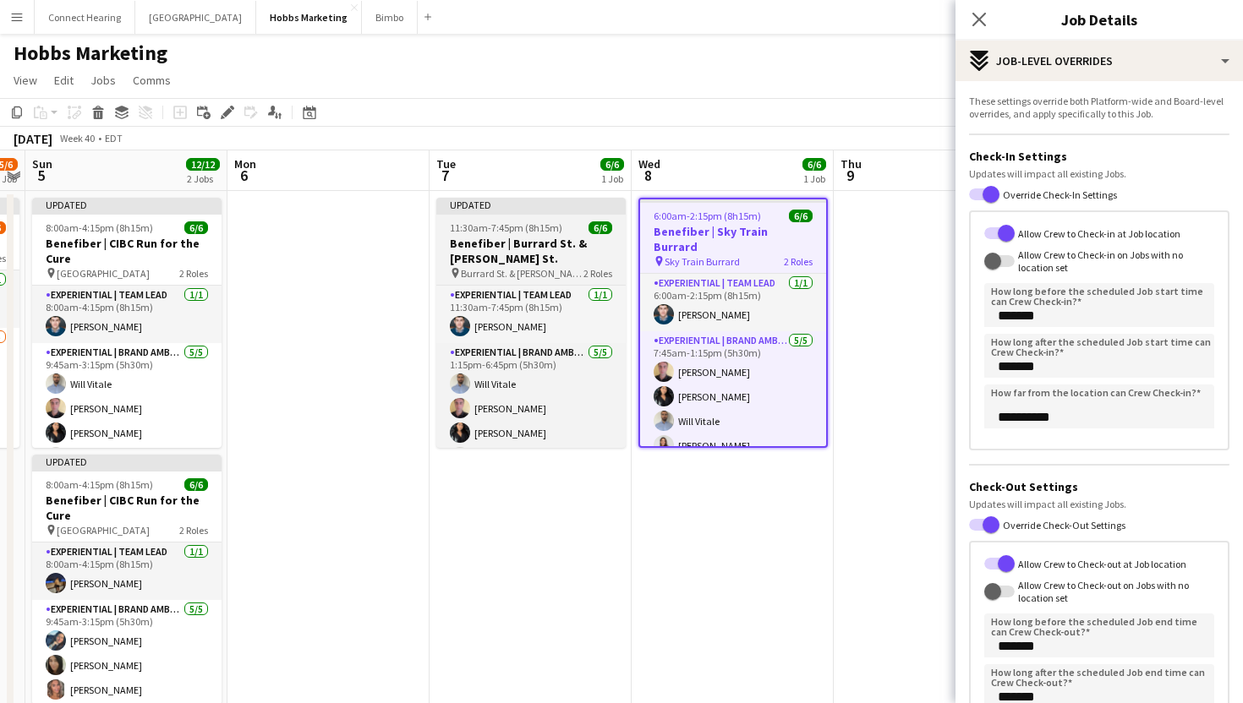
click at [597, 208] on div "Updated" at bounding box center [530, 205] width 189 height 14
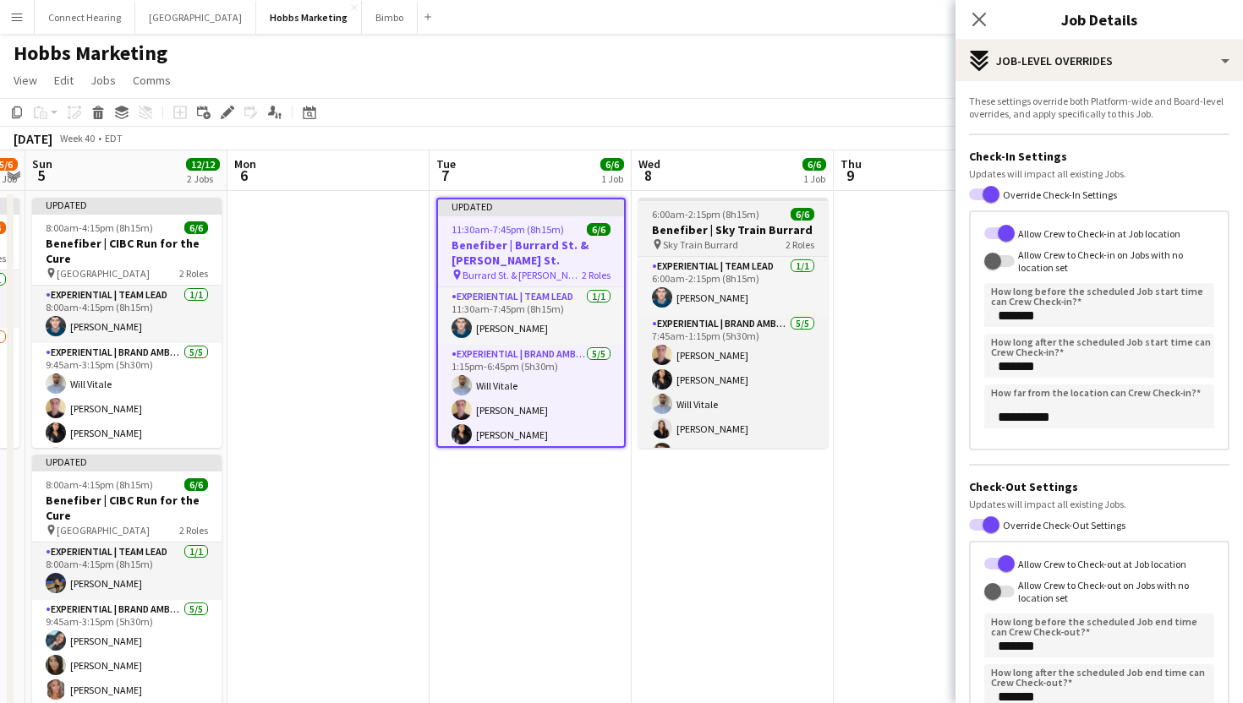
click at [740, 238] on div "pin Sky Train Burrard 2 Roles" at bounding box center [732, 245] width 189 height 14
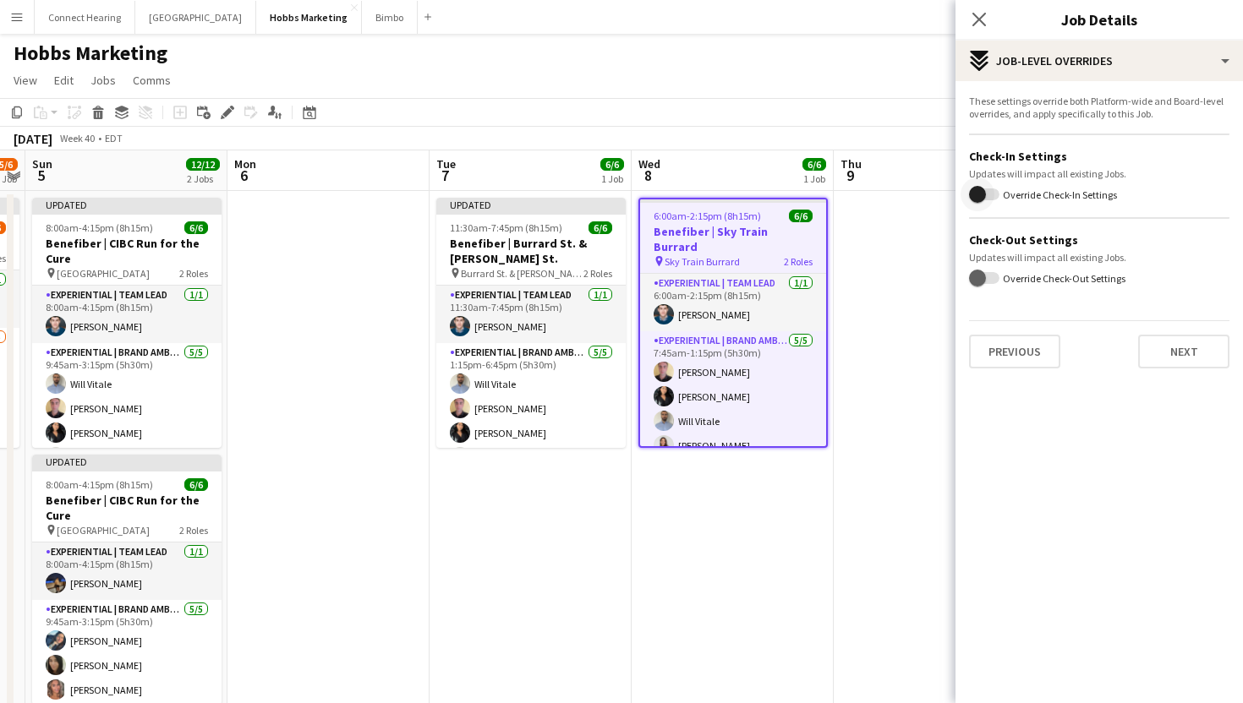
click at [997, 194] on span "button" at bounding box center [984, 195] width 30 height 12
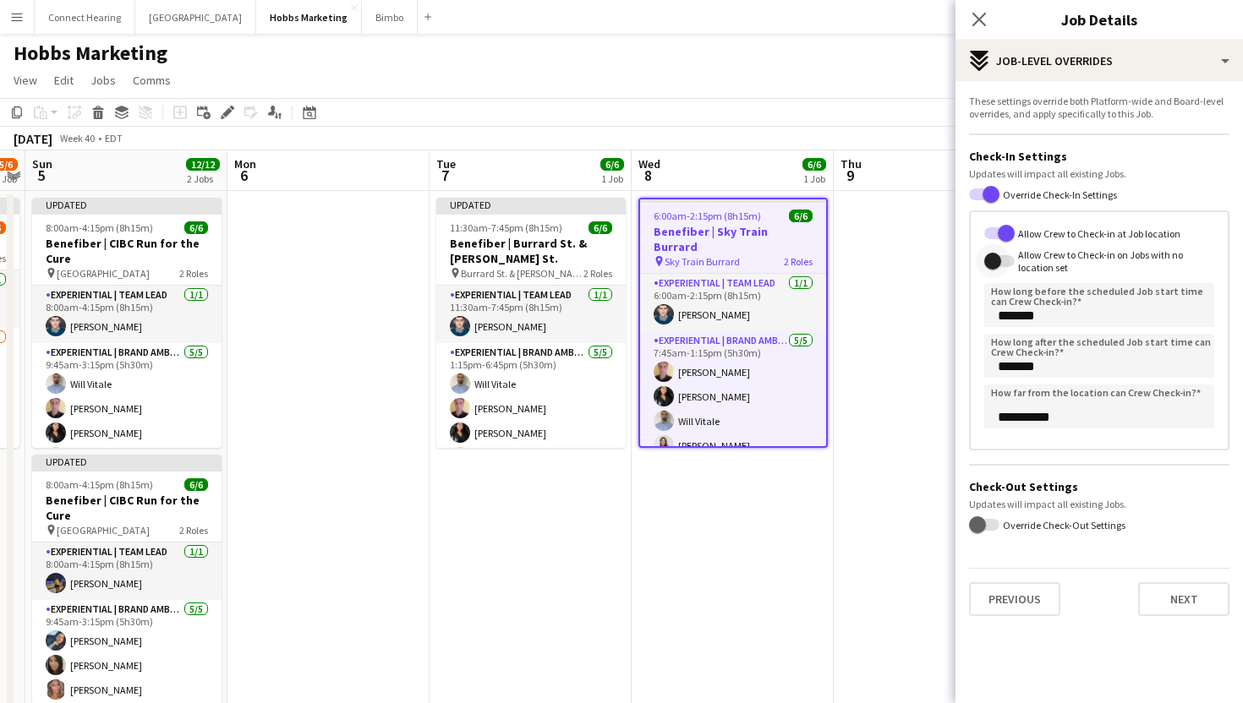
click at [993, 259] on span "button" at bounding box center [992, 261] width 17 height 17
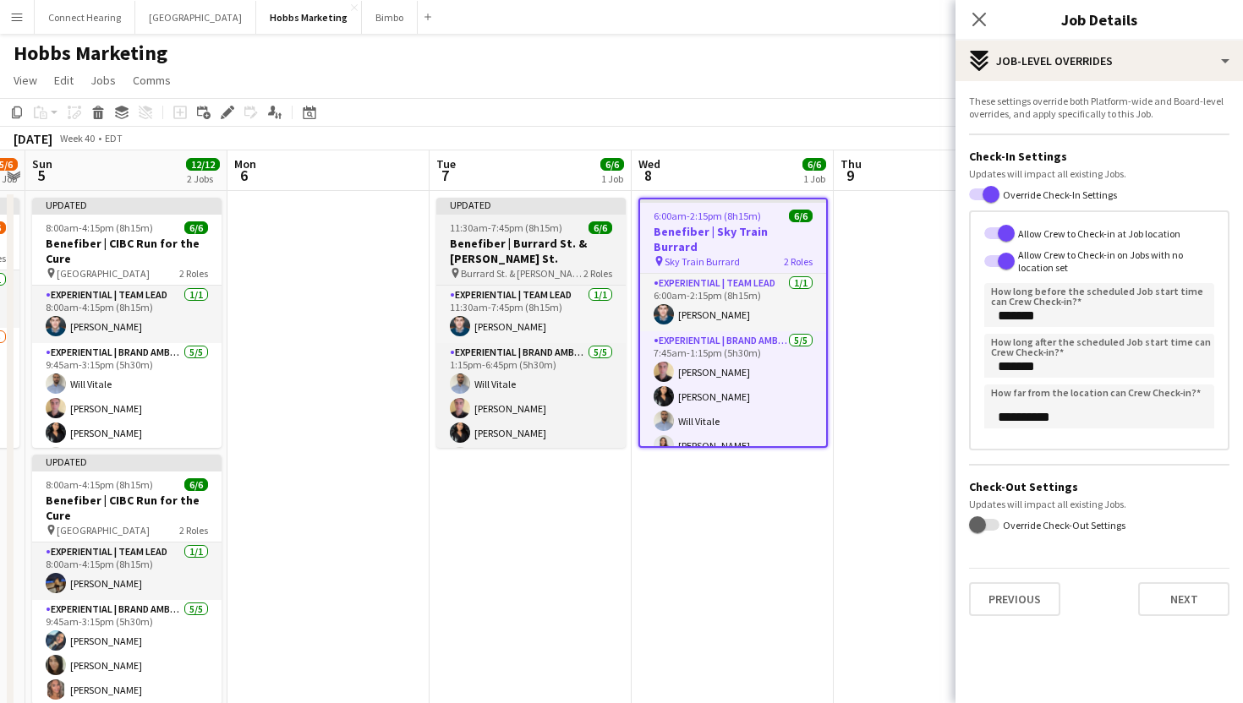
click at [556, 227] on span "11:30am-7:45pm (8h15m)" at bounding box center [506, 228] width 112 height 13
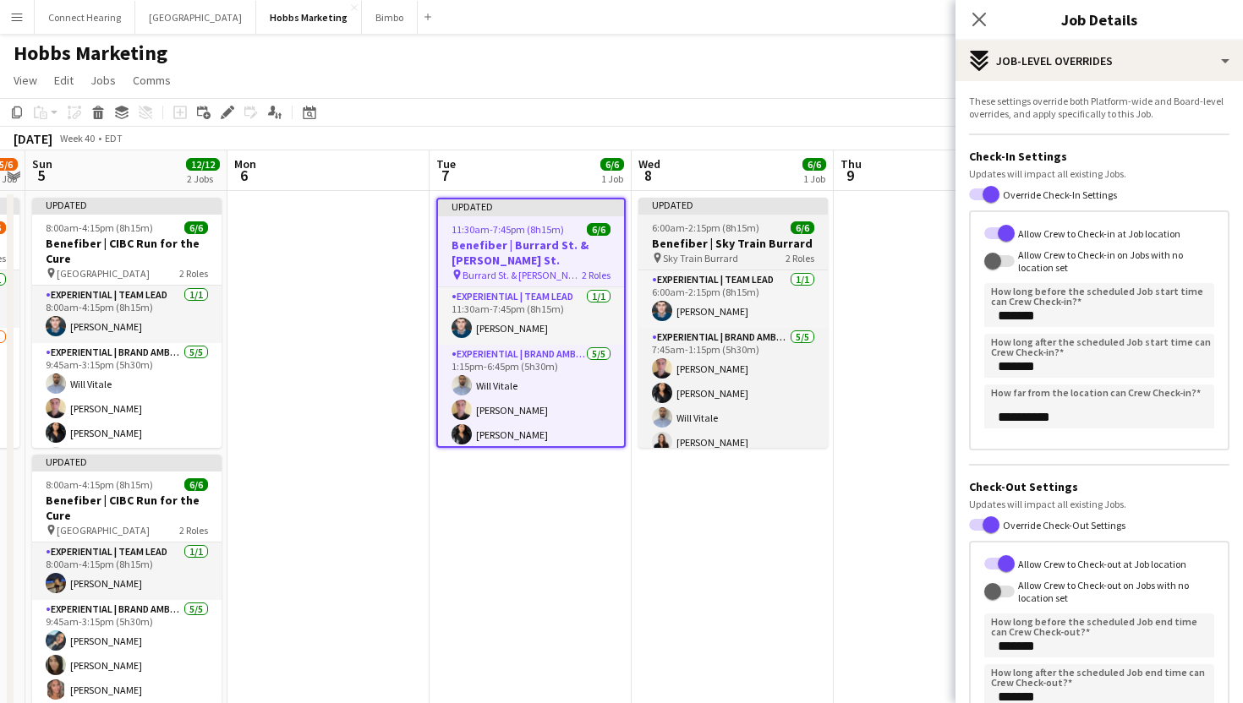
click at [729, 230] on span "6:00am-2:15pm (8h15m)" at bounding box center [705, 228] width 107 height 13
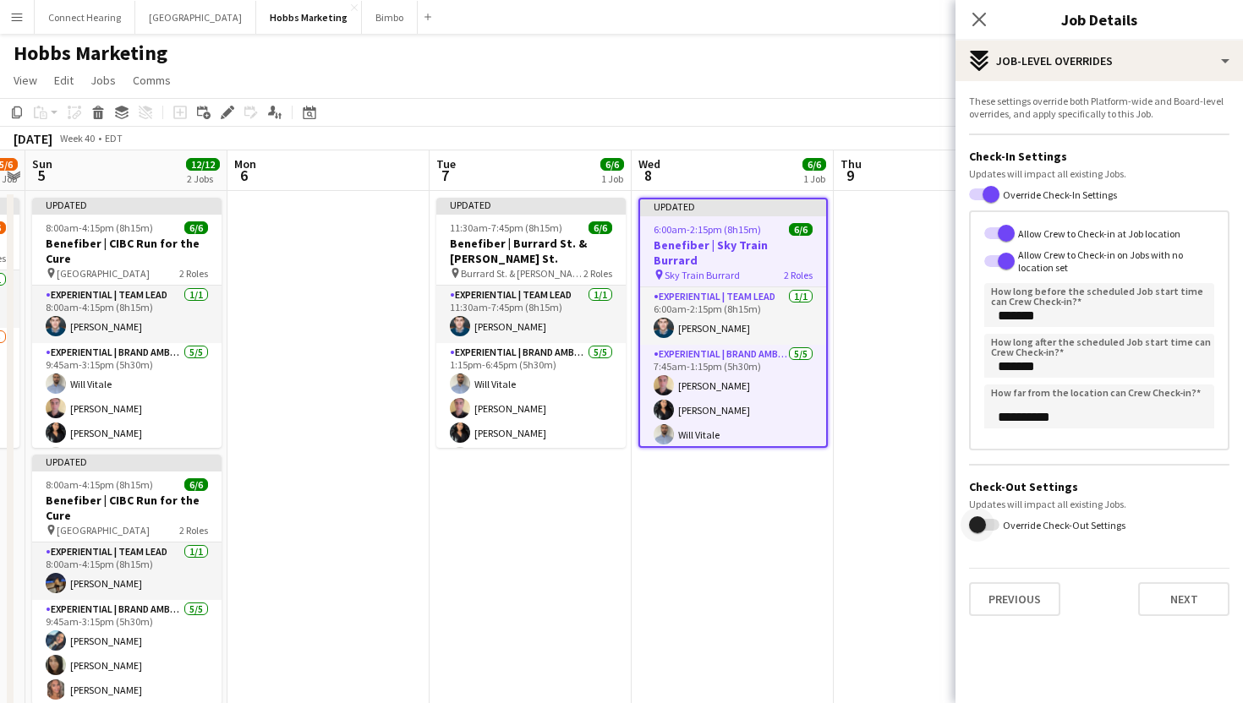
click at [990, 525] on span "button" at bounding box center [978, 525] width 34 height 34
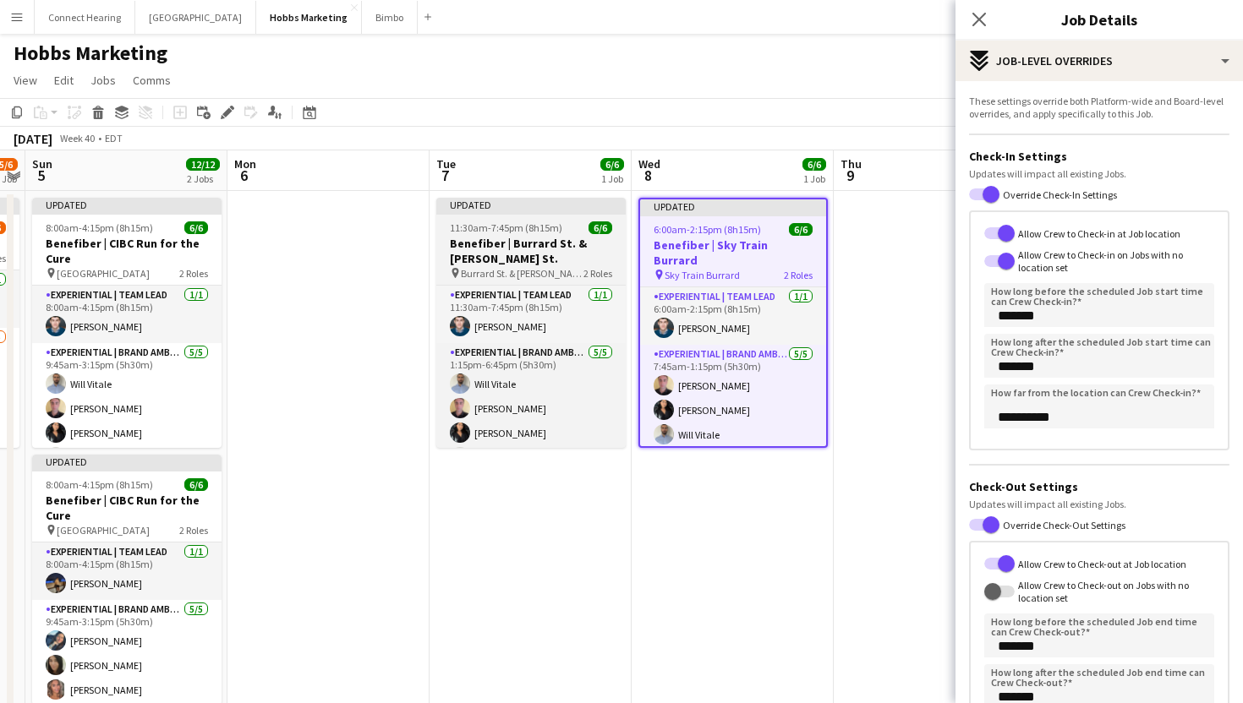
click at [561, 216] on app-job-card "Updated 11:30am-7:45pm (8h15m) 6/6 Benefiber | Burrard St. & [PERSON_NAME] St. …" at bounding box center [530, 323] width 189 height 250
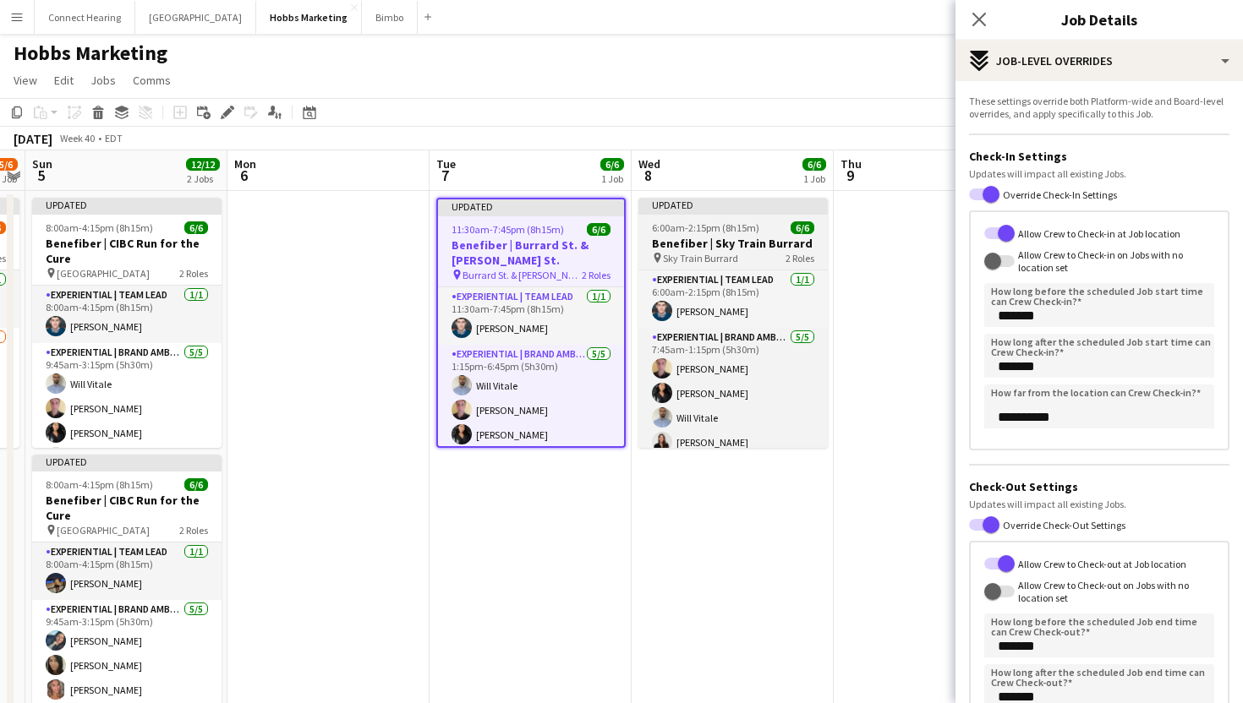
click at [756, 205] on div "Updated" at bounding box center [732, 205] width 189 height 14
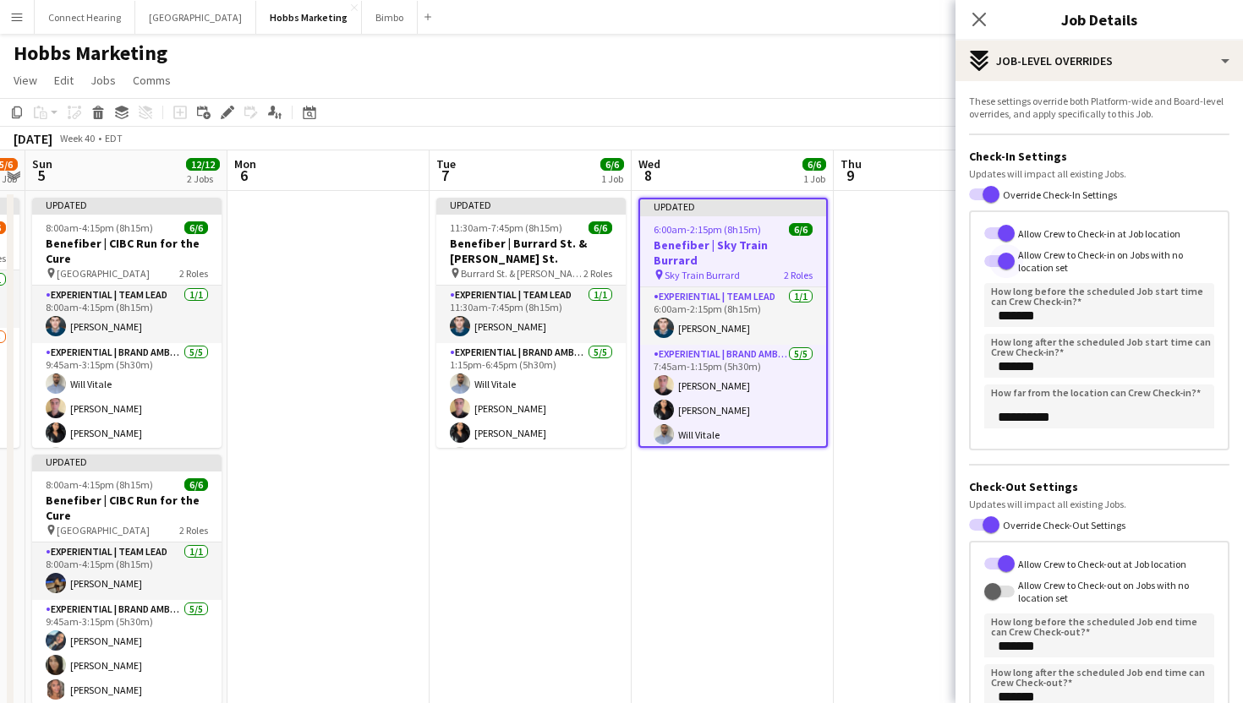
click at [1004, 259] on span "button" at bounding box center [1006, 261] width 17 height 17
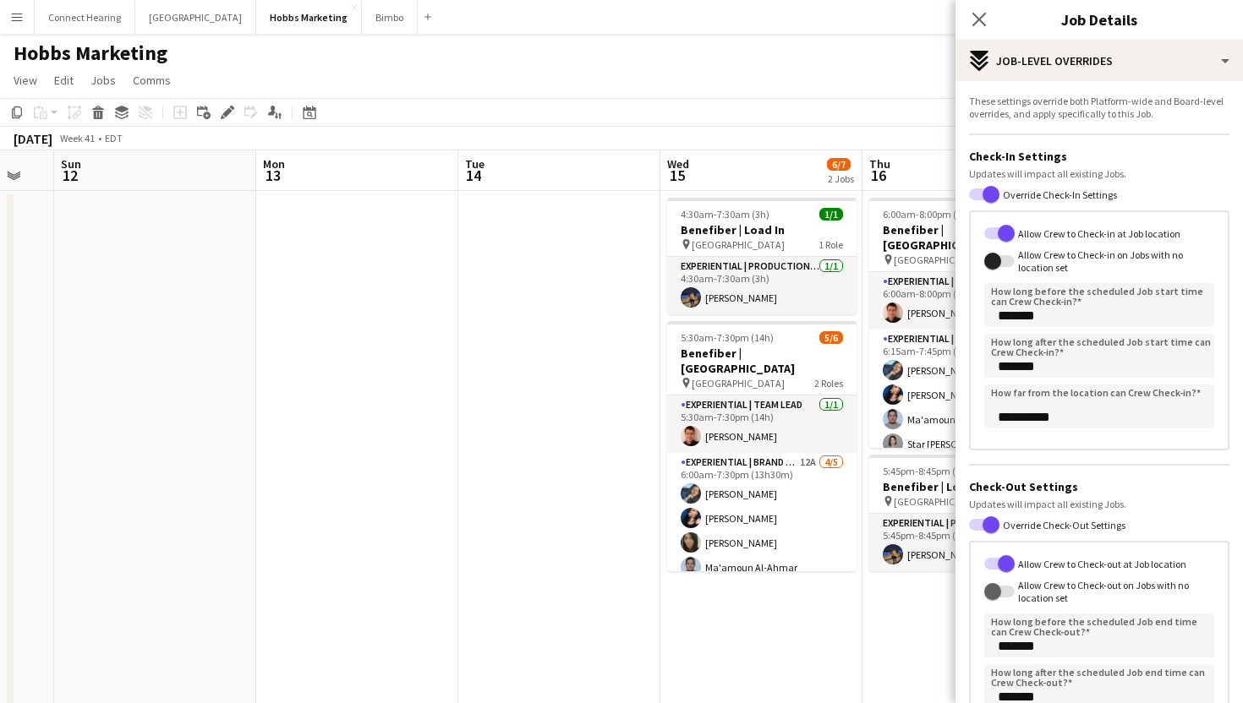
scroll to position [0, 581]
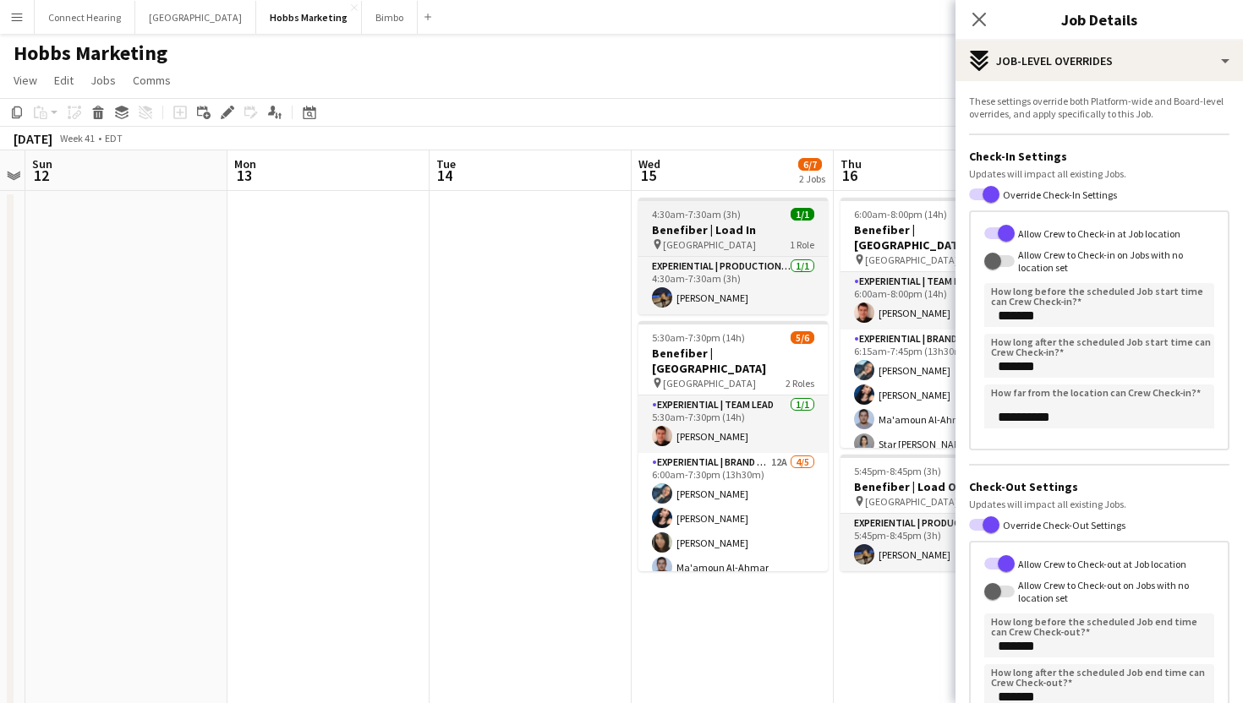
click at [731, 227] on h3 "Benefiber | Load In" at bounding box center [732, 229] width 189 height 15
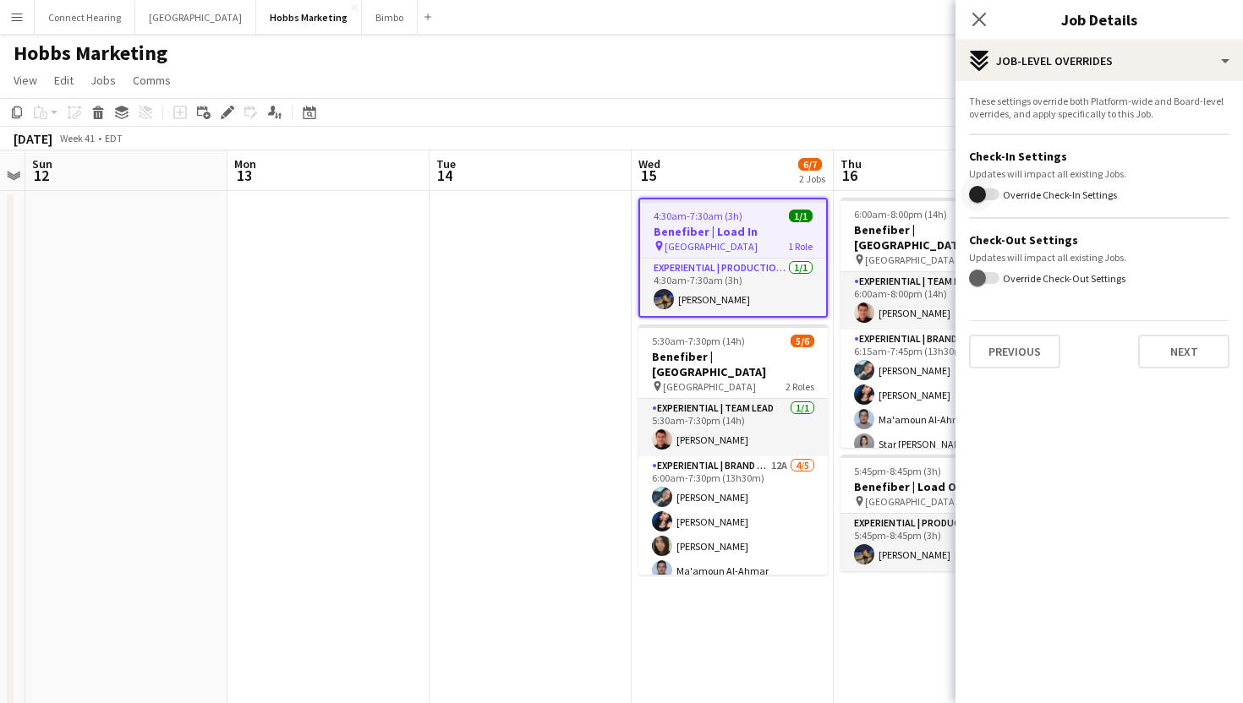
click at [979, 191] on span "button" at bounding box center [977, 194] width 17 height 17
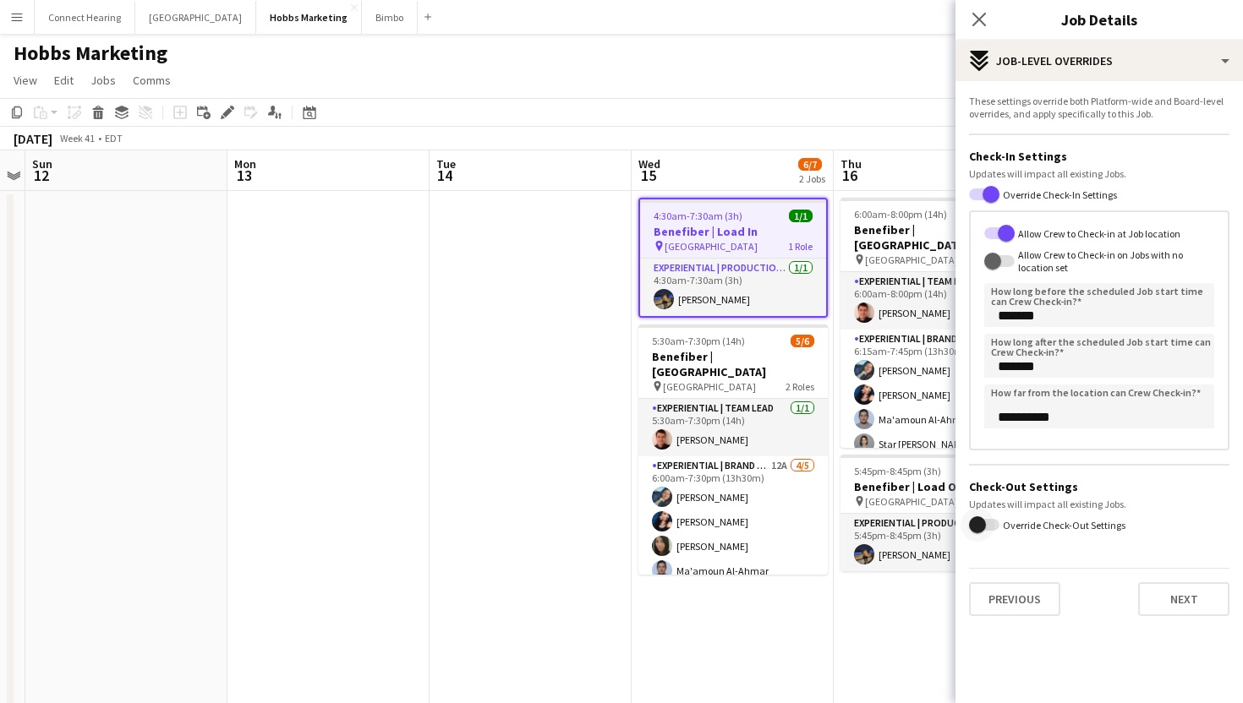
click at [986, 531] on span "button" at bounding box center [978, 525] width 34 height 34
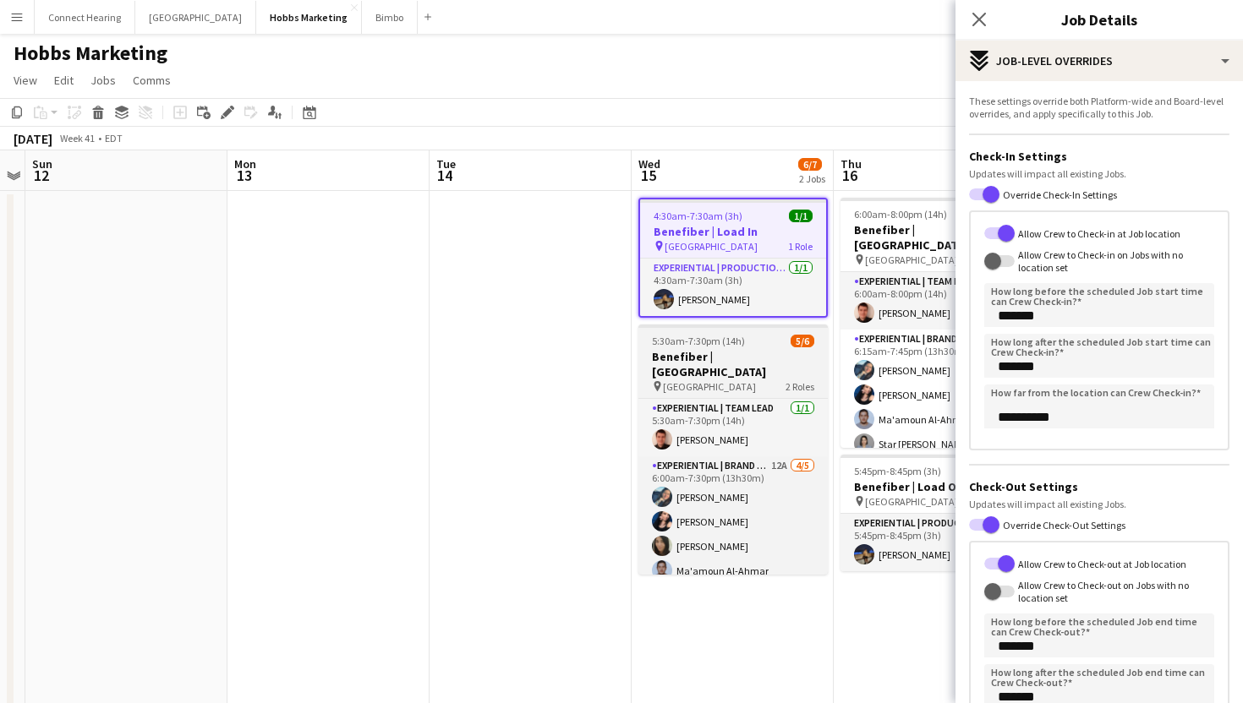
click at [749, 350] on h3 "Benefiber | [GEOGRAPHIC_DATA]" at bounding box center [732, 364] width 189 height 30
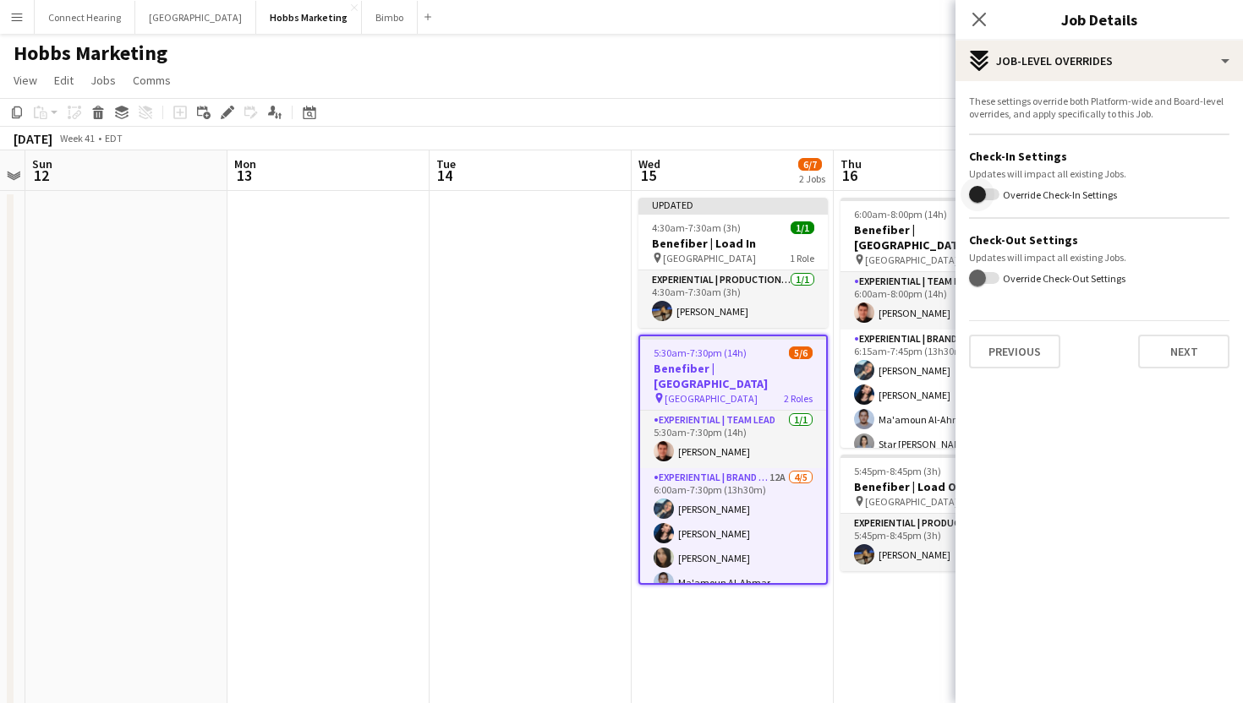
click at [975, 189] on span "button" at bounding box center [977, 194] width 17 height 17
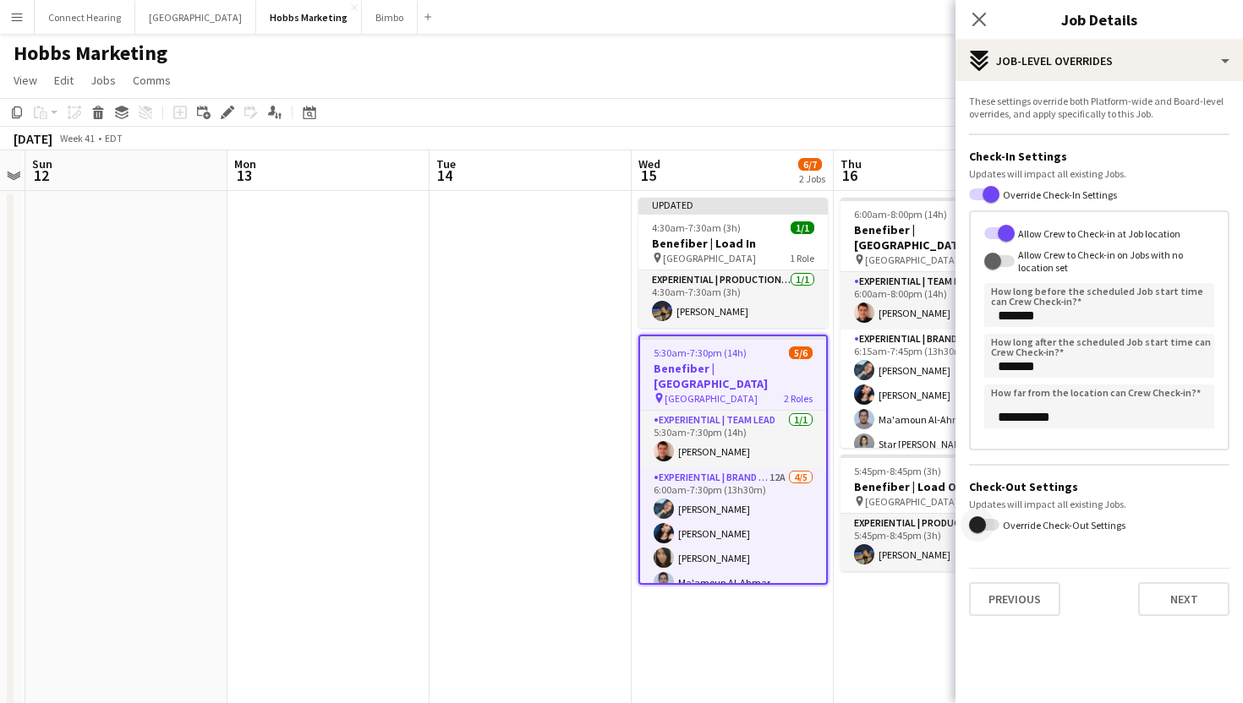
click at [976, 528] on span "button" at bounding box center [977, 525] width 17 height 17
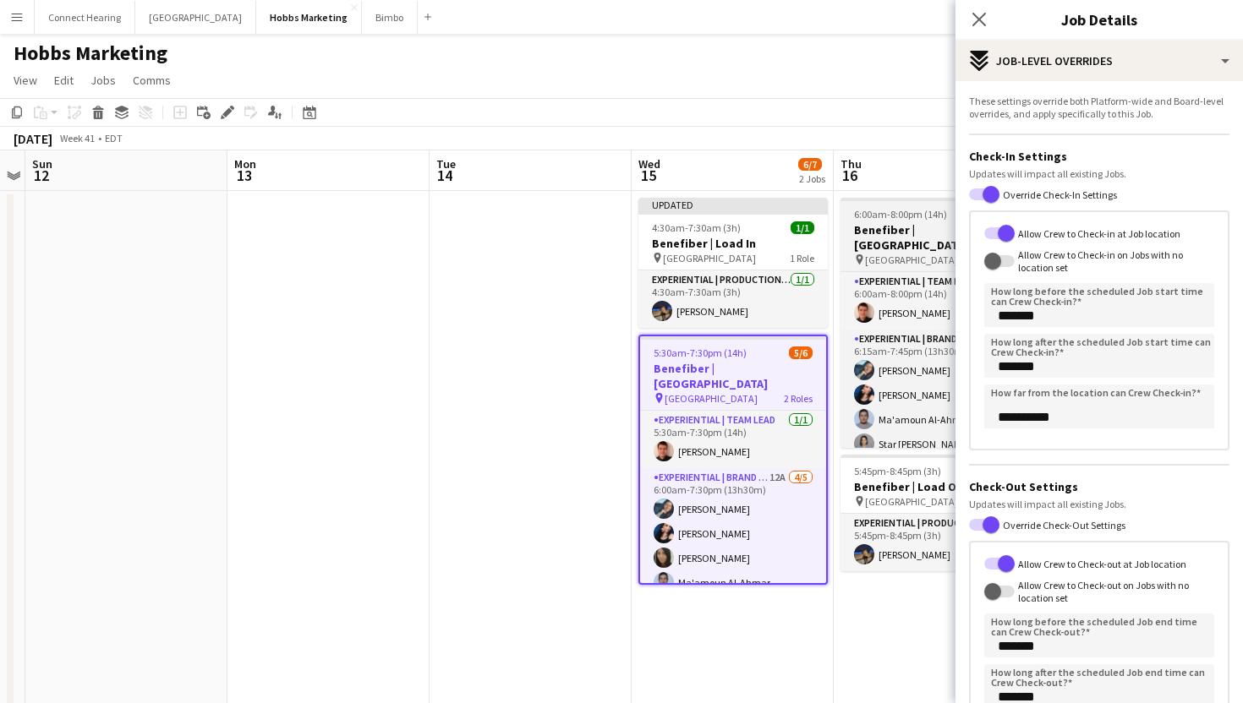
click at [896, 211] on span "6:00am-8:00pm (14h)" at bounding box center [900, 214] width 93 height 13
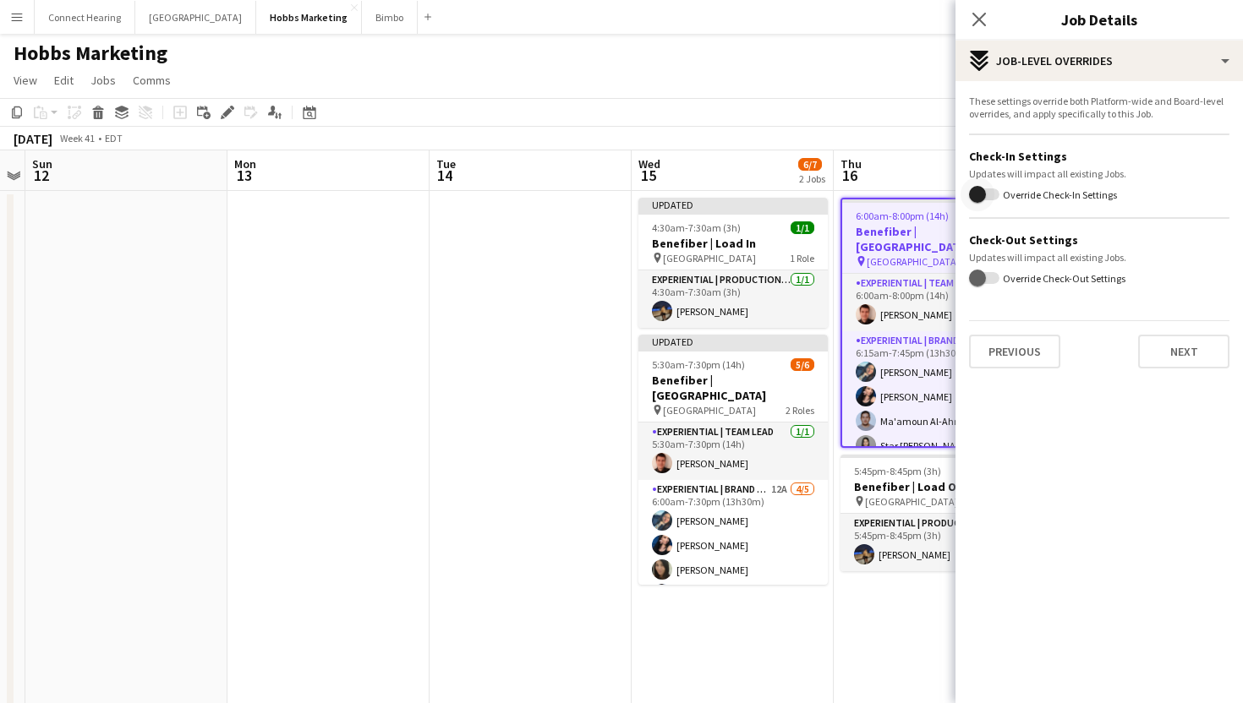
click at [990, 201] on span "button" at bounding box center [978, 195] width 34 height 34
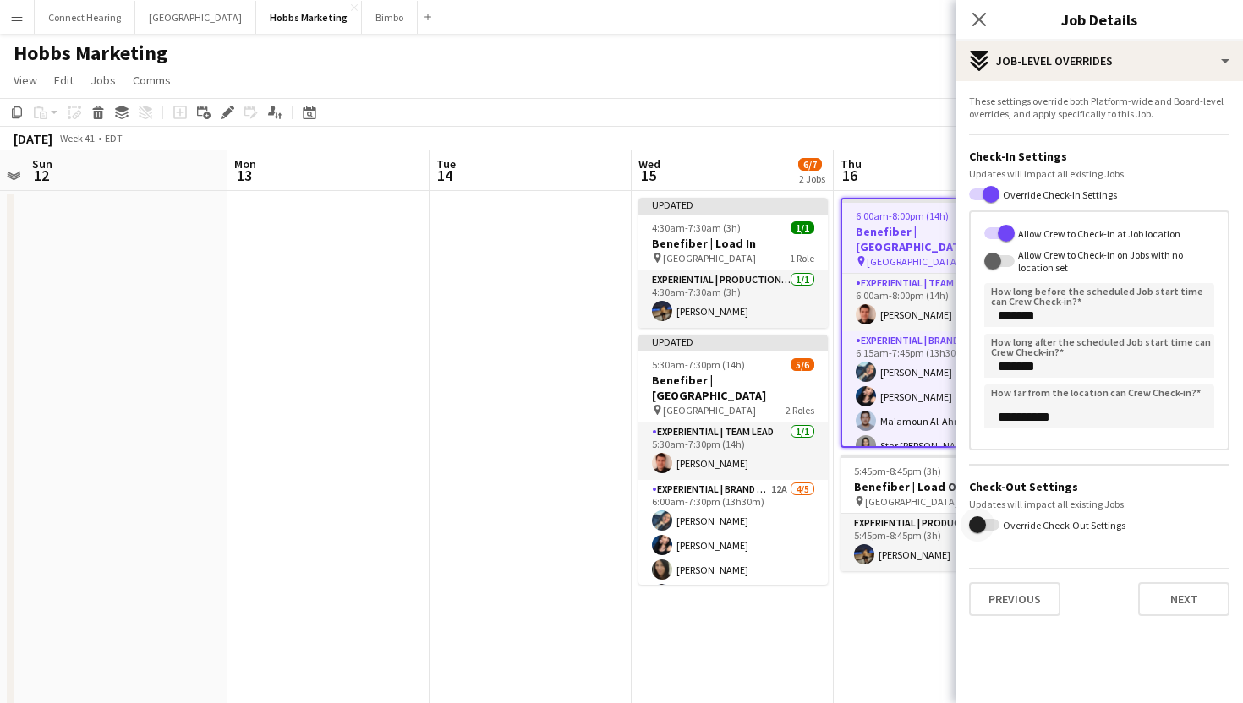
click at [980, 521] on span "button" at bounding box center [977, 525] width 17 height 17
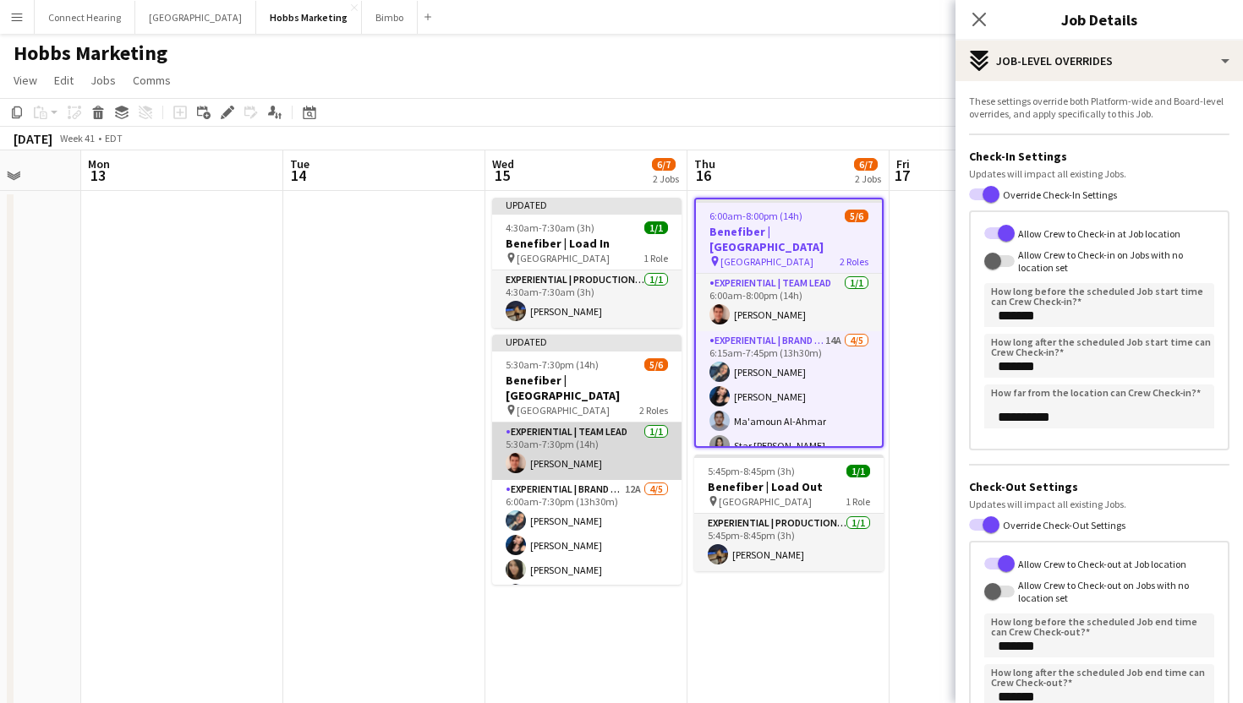
scroll to position [0, 826]
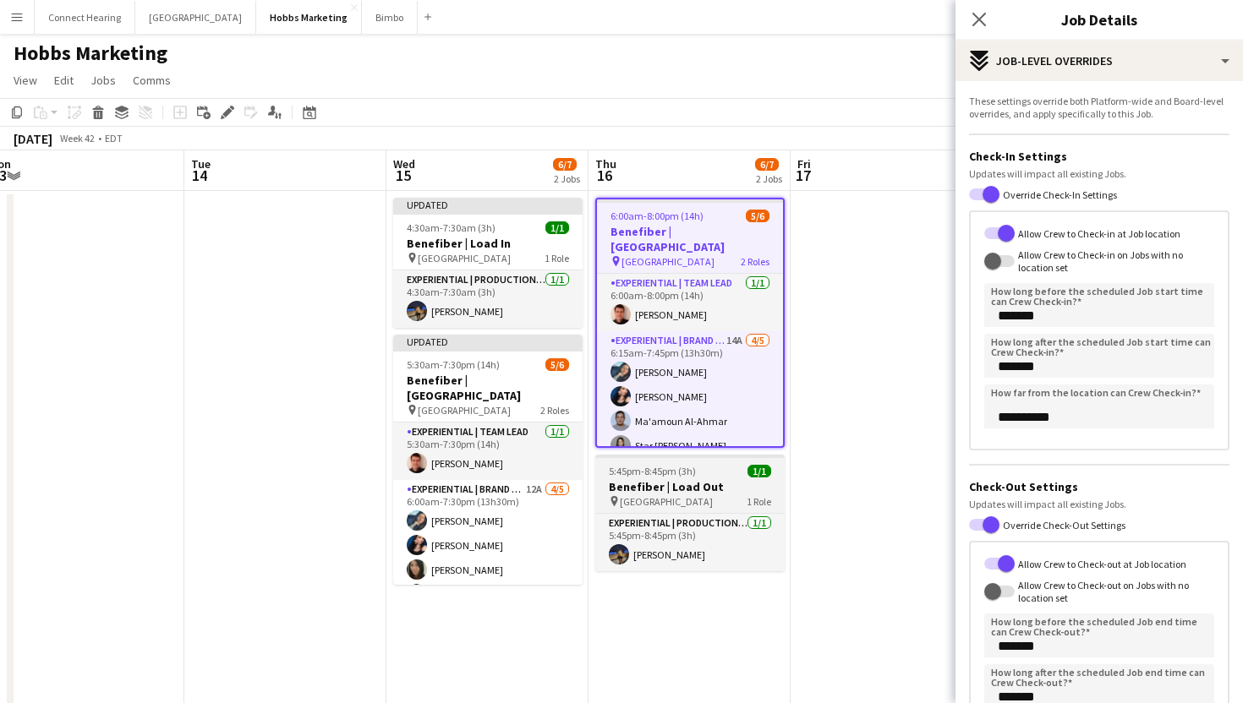
click at [687, 484] on h3 "Benefiber | Load Out" at bounding box center [689, 486] width 189 height 15
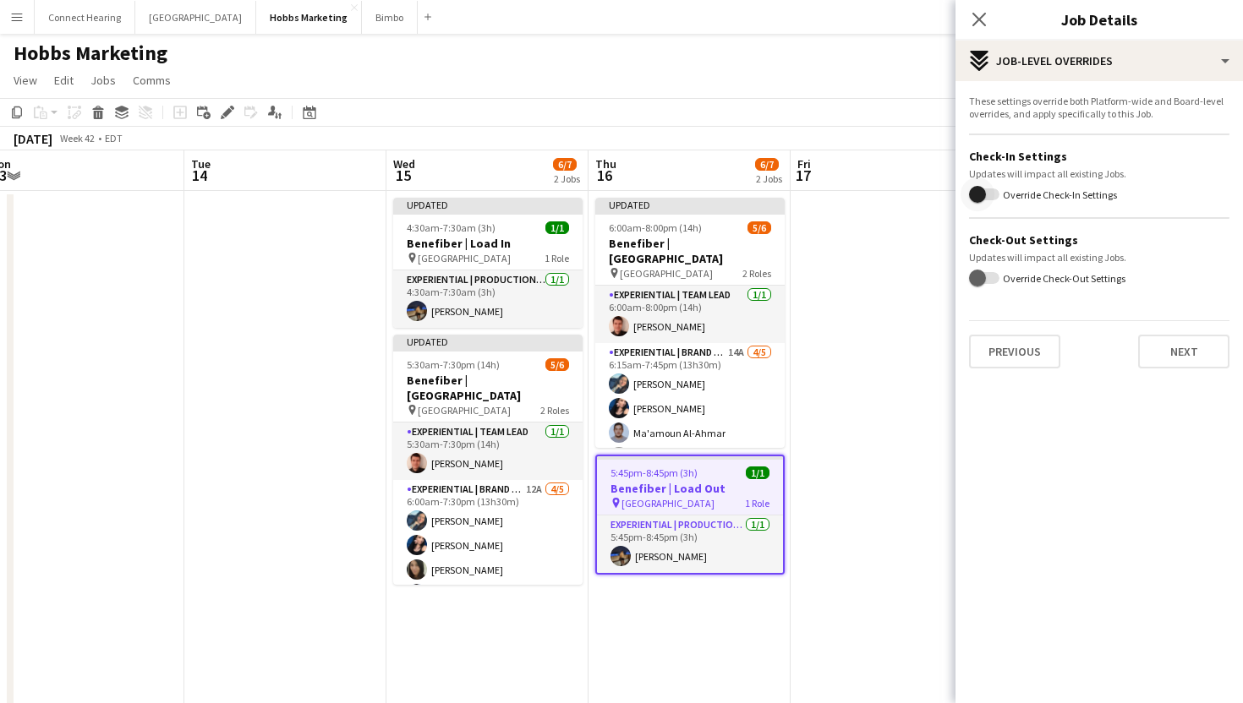
click at [977, 204] on span "button" at bounding box center [978, 195] width 34 height 34
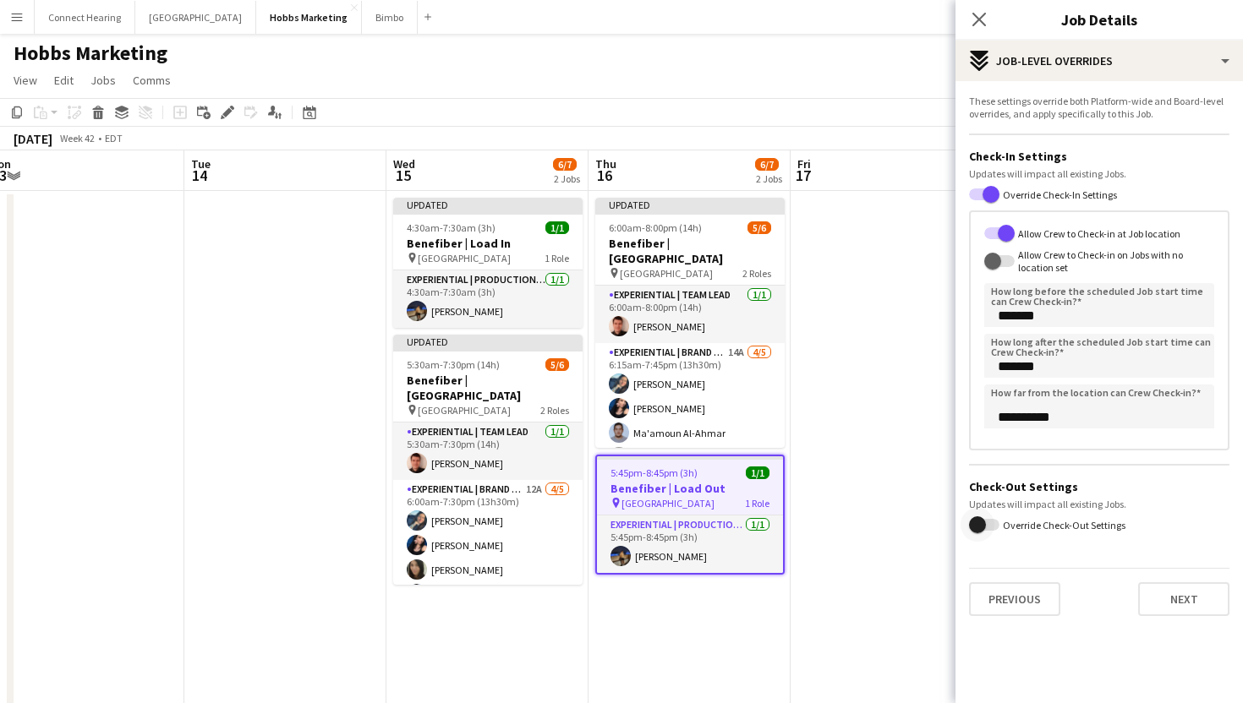
click at [972, 518] on span "button" at bounding box center [977, 525] width 17 height 17
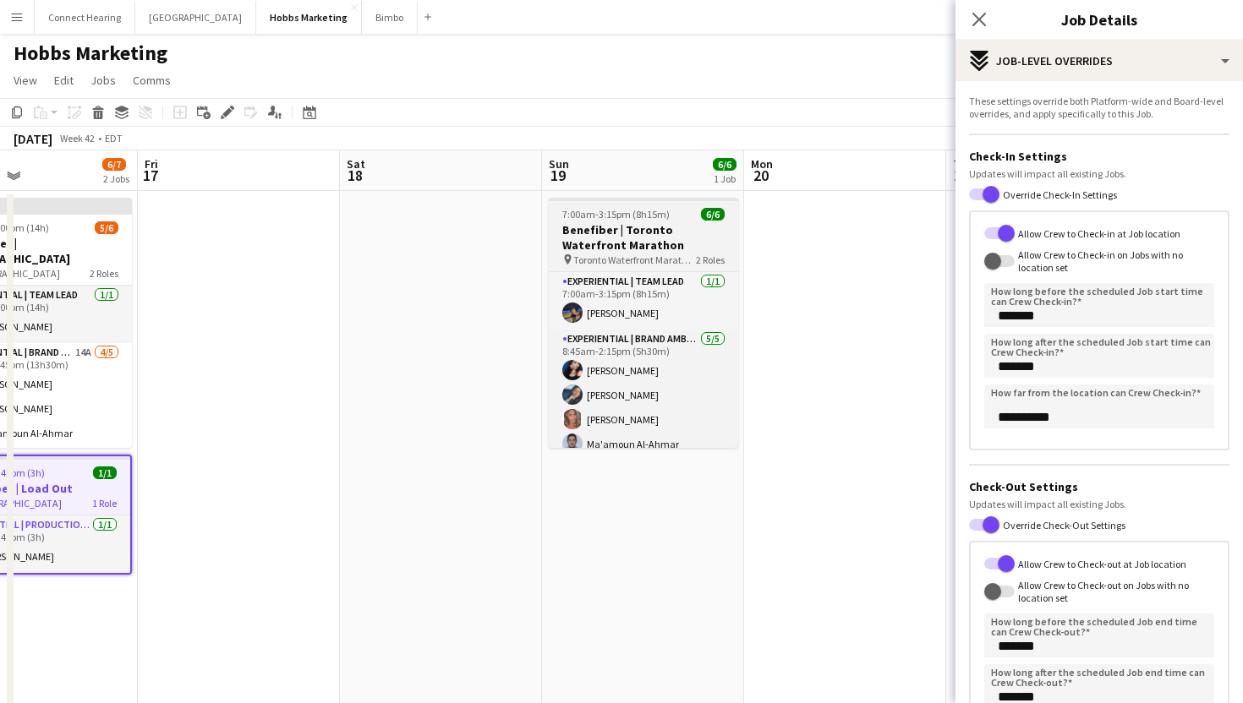
scroll to position [0, 717]
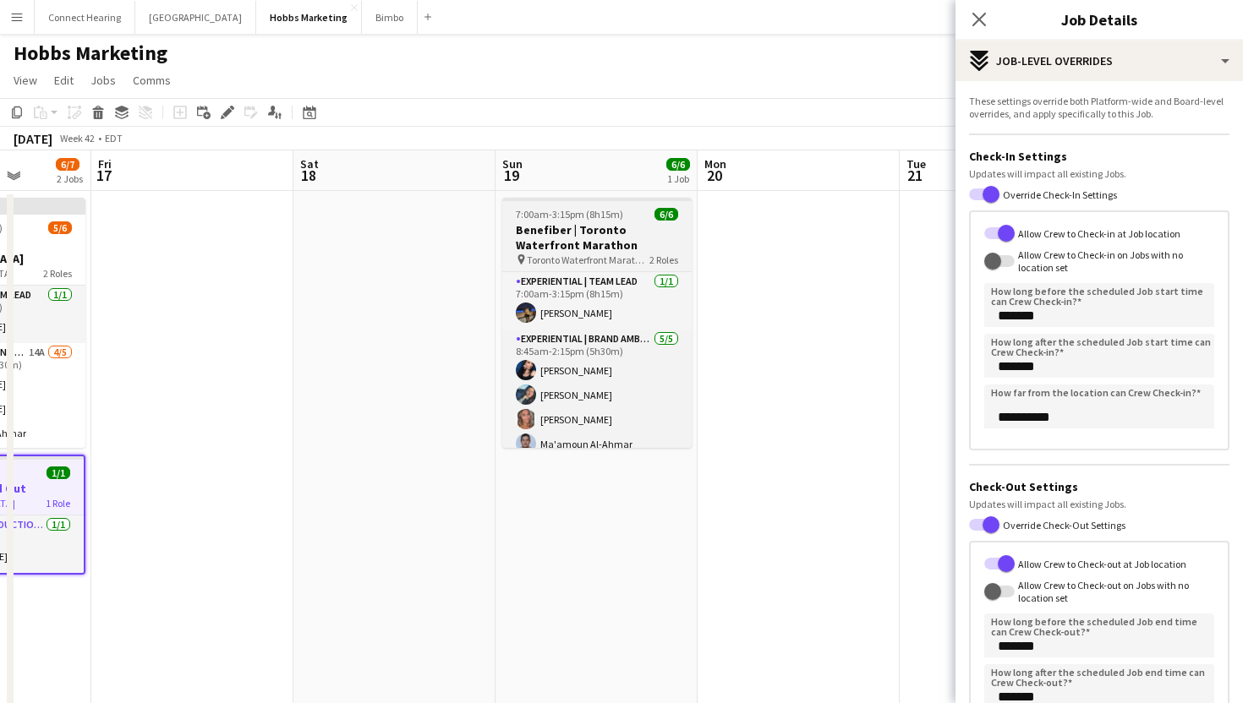
click at [623, 228] on h3 "Benefiber | Toronto Waterfront Marathon" at bounding box center [596, 237] width 189 height 30
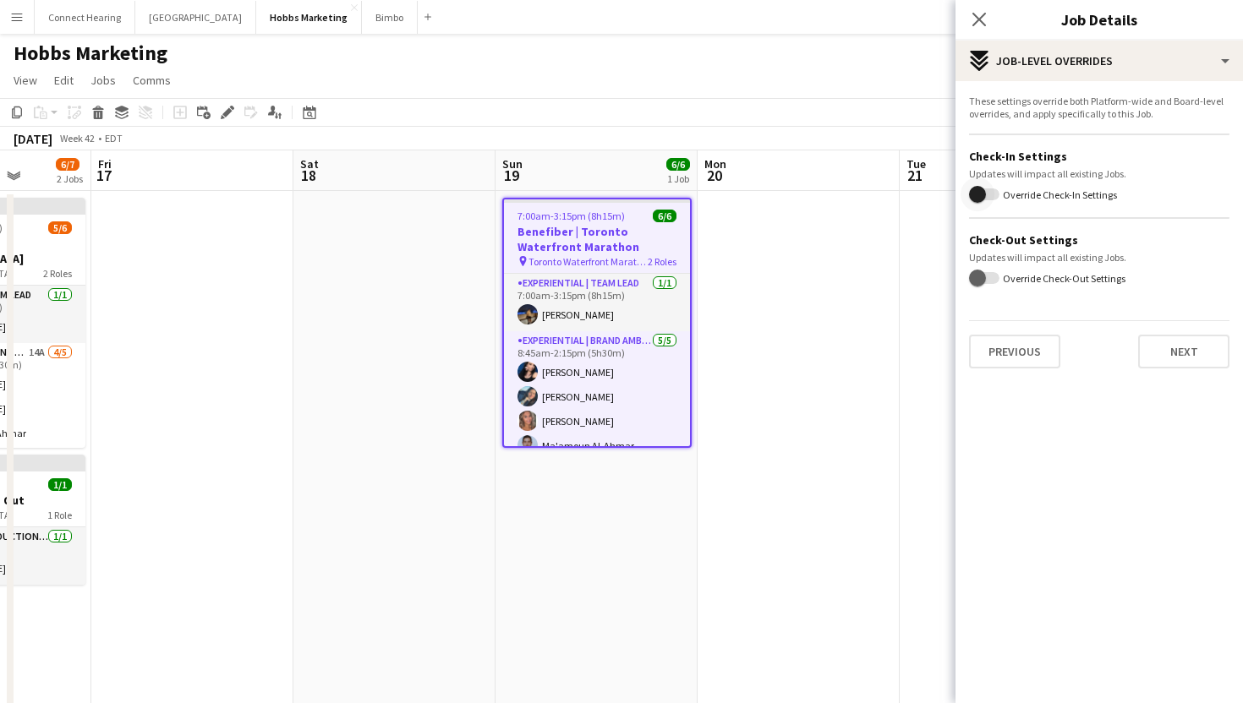
click at [980, 199] on span "button" at bounding box center [977, 194] width 17 height 17
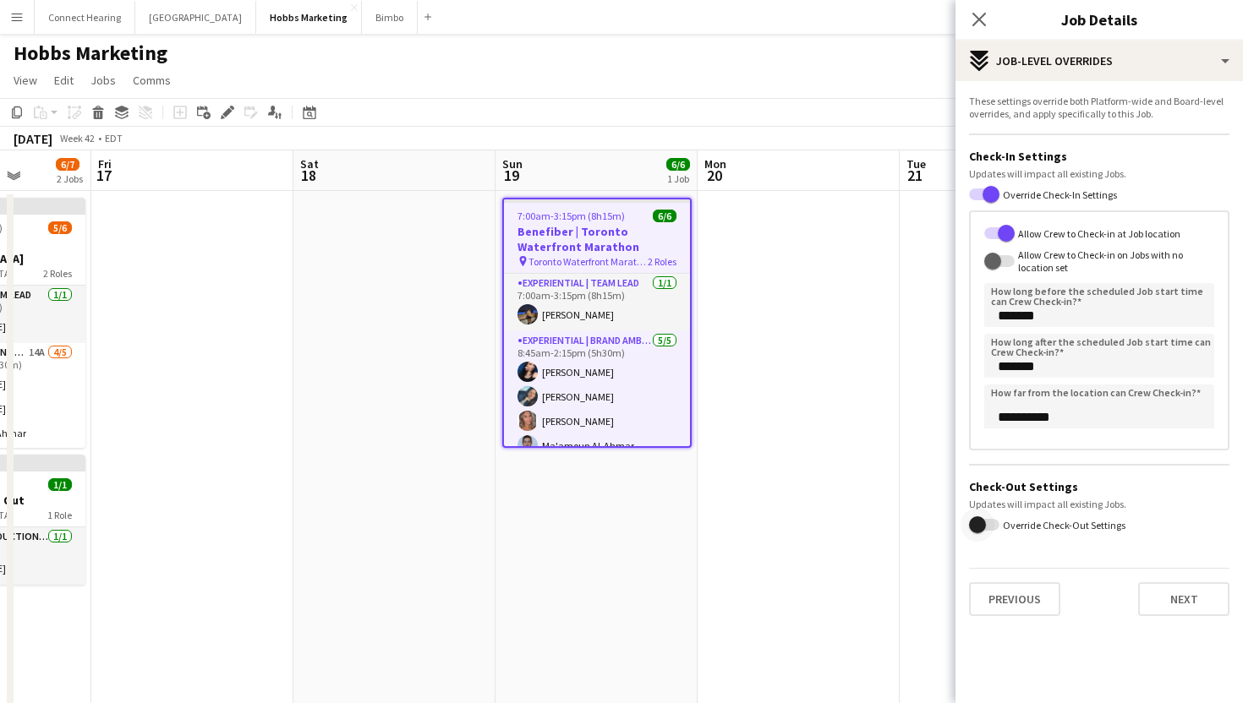
click at [981, 519] on span "button" at bounding box center [977, 525] width 17 height 17
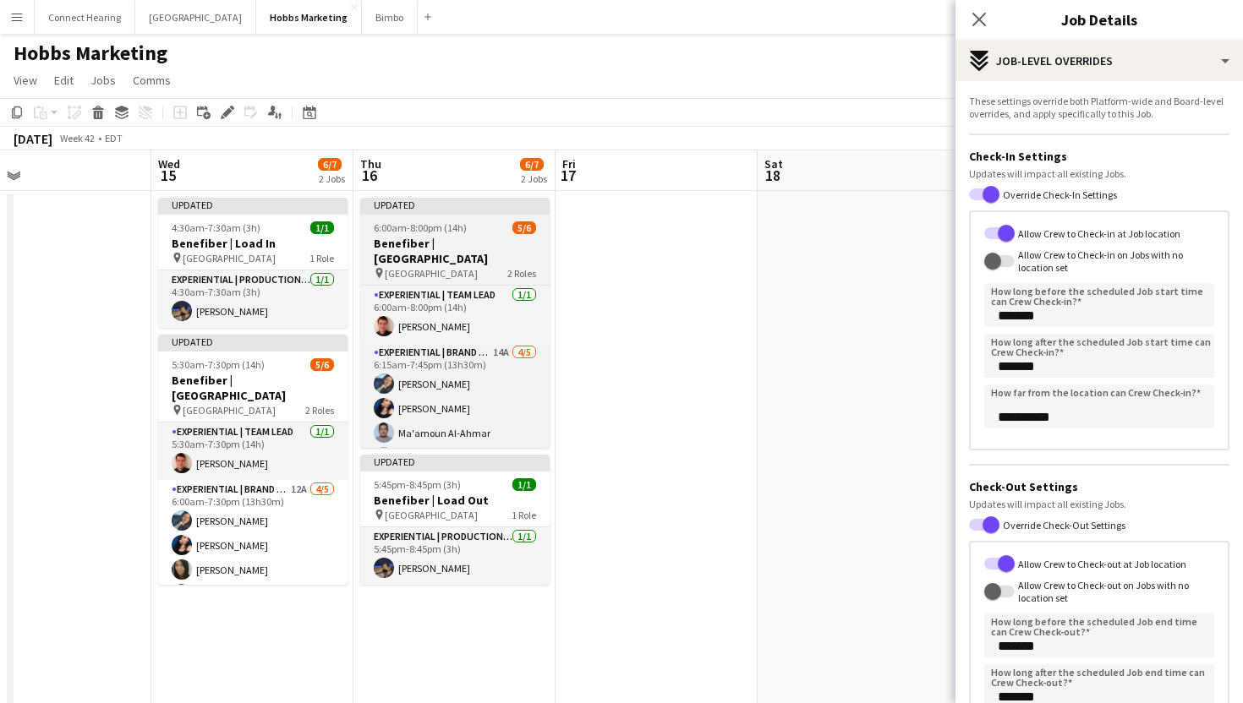
click at [466, 216] on app-job-card "Updated 6:00am-8:00pm (14h) 5/6 Benefiber | [GEOGRAPHIC_DATA] pin Union Station…" at bounding box center [454, 323] width 189 height 250
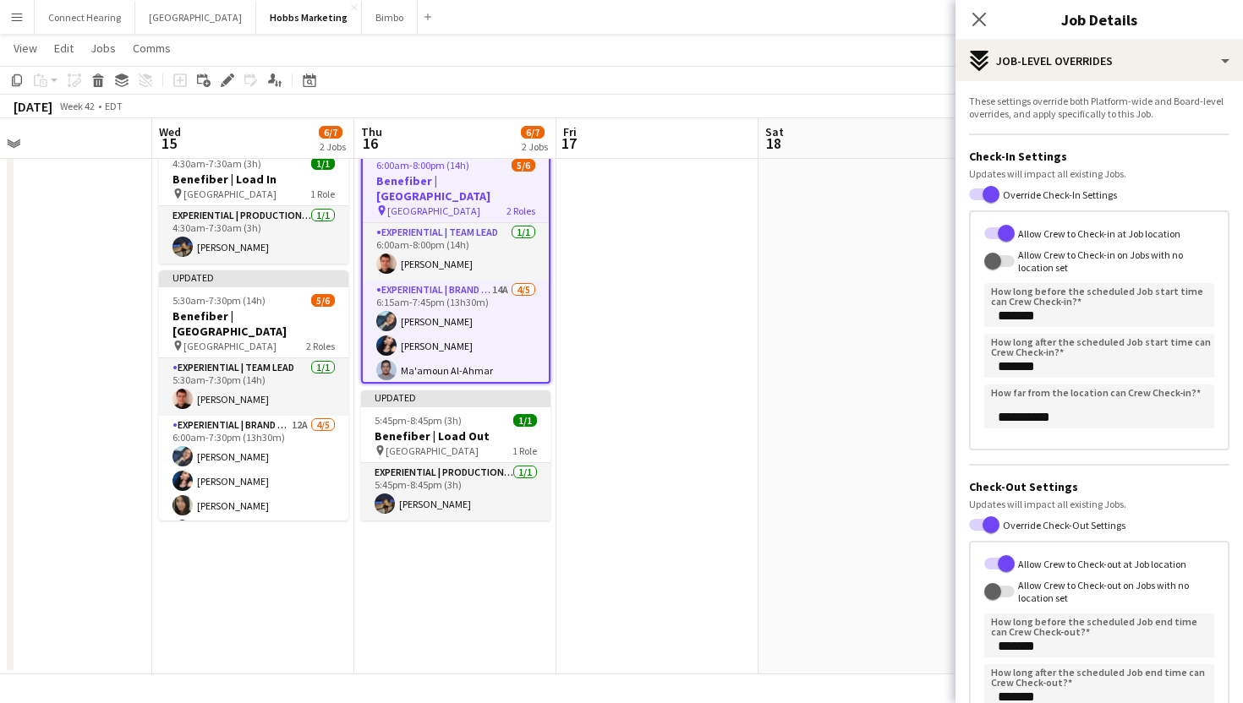
scroll to position [174, 0]
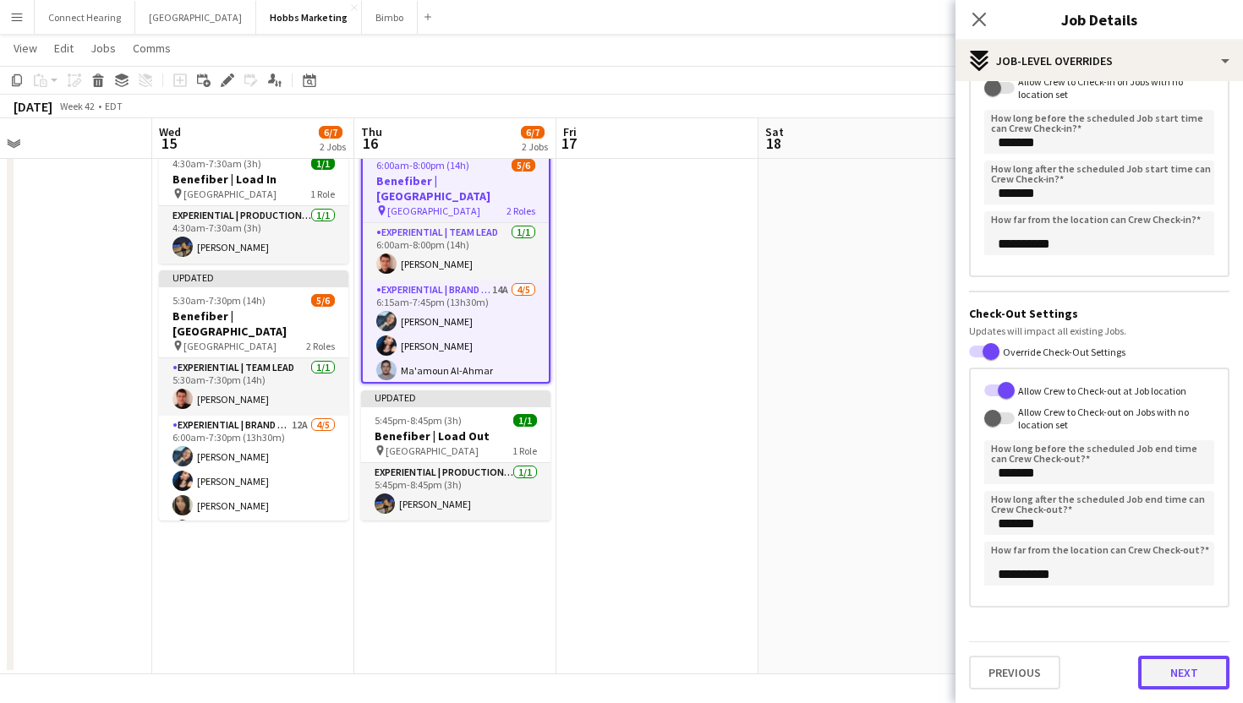
click at [1176, 676] on button "Next" at bounding box center [1183, 673] width 91 height 34
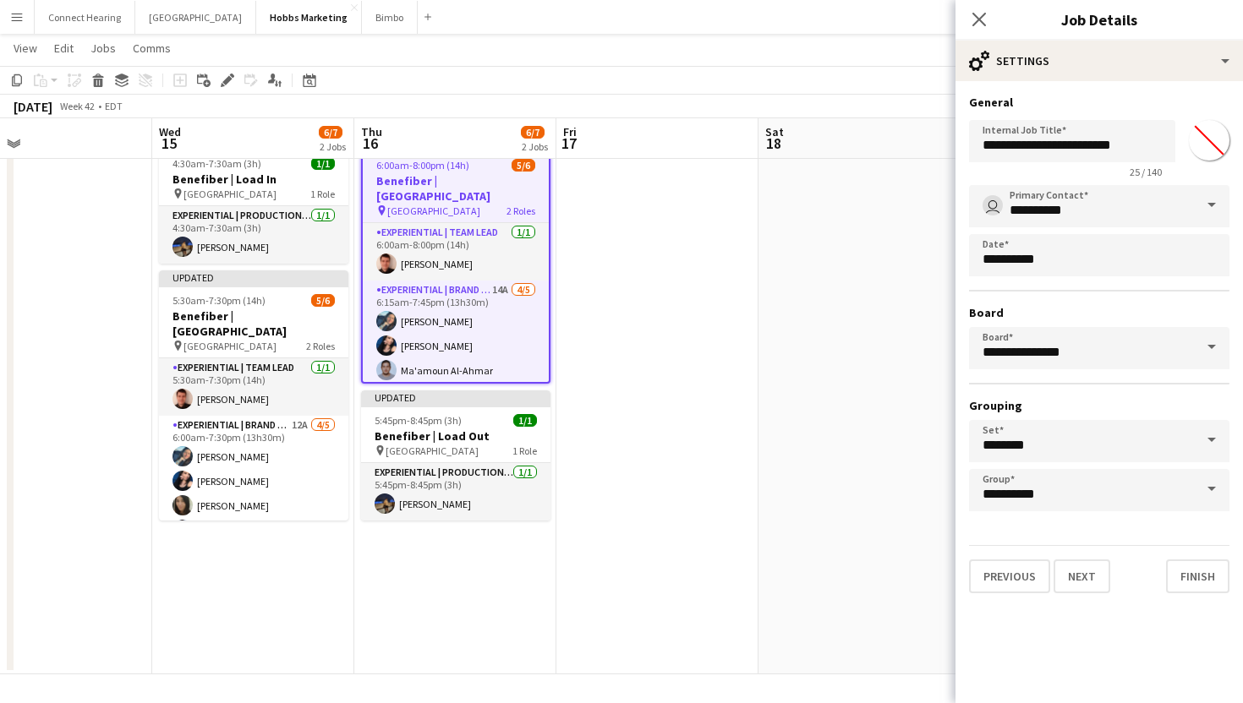
scroll to position [0, 0]
click at [1196, 575] on button "Finish" at bounding box center [1197, 577] width 63 height 34
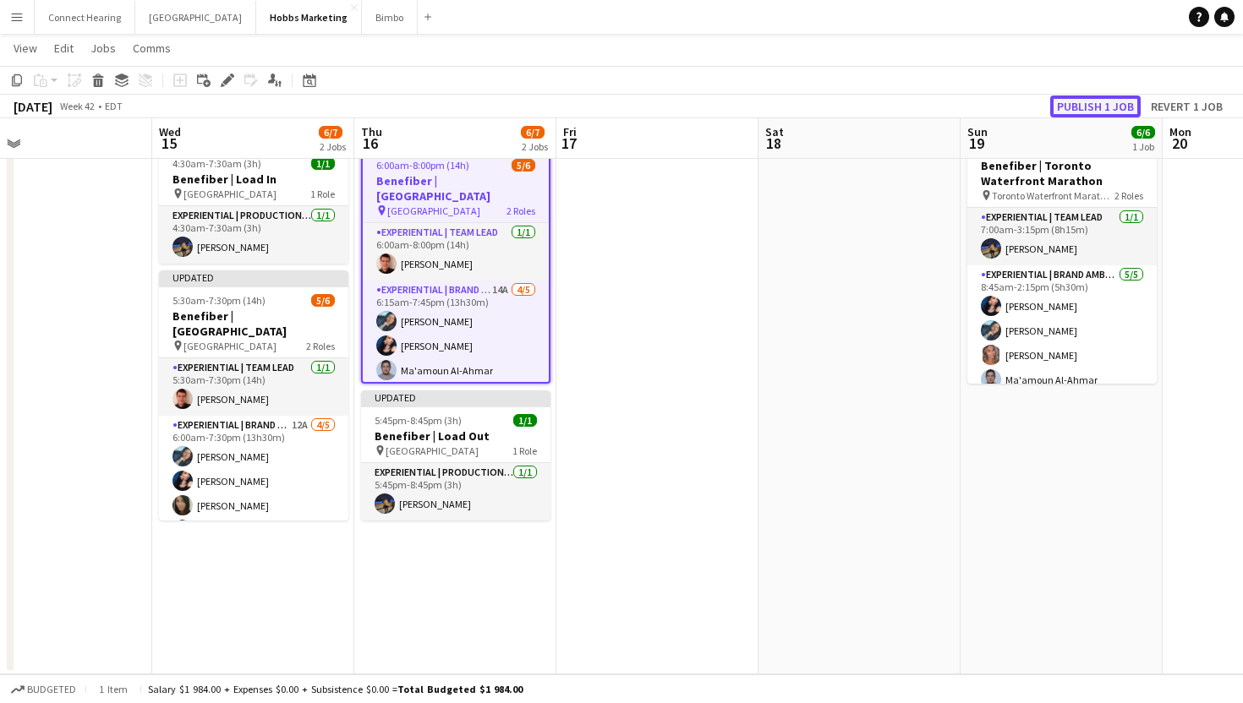
click at [1077, 101] on button "Publish 1 job" at bounding box center [1095, 107] width 90 height 22
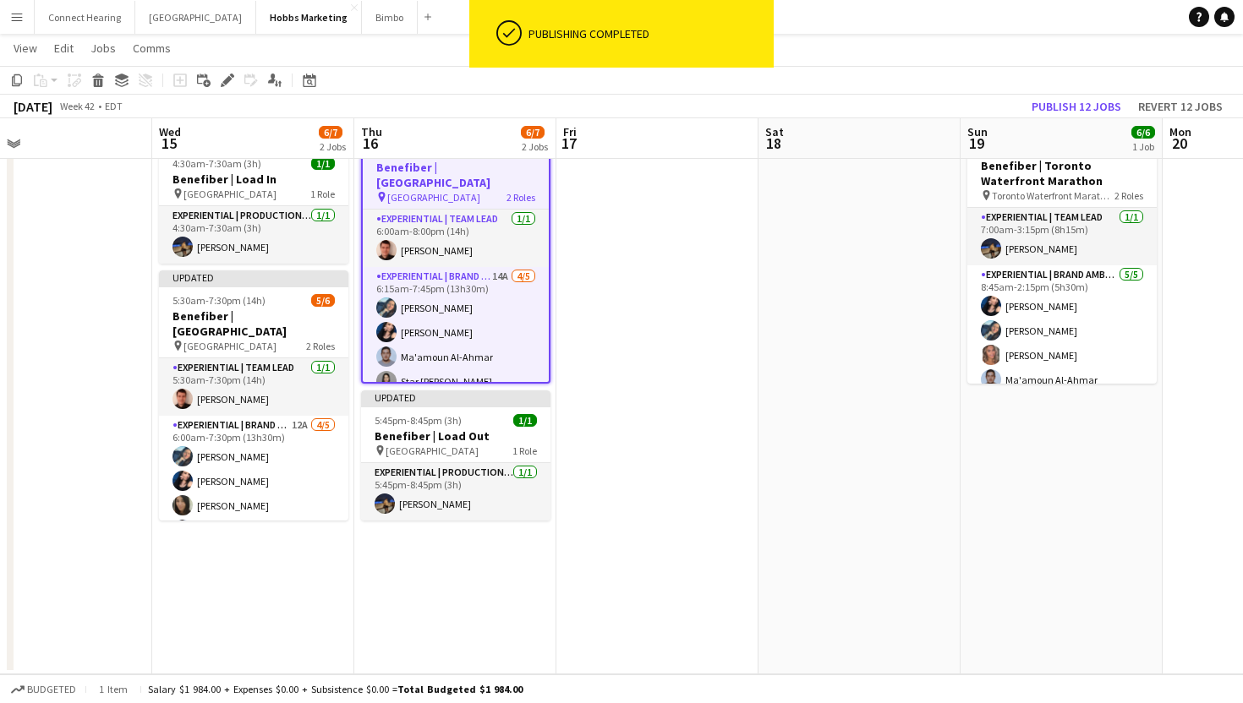
click at [725, 319] on app-date-cell at bounding box center [657, 401] width 202 height 548
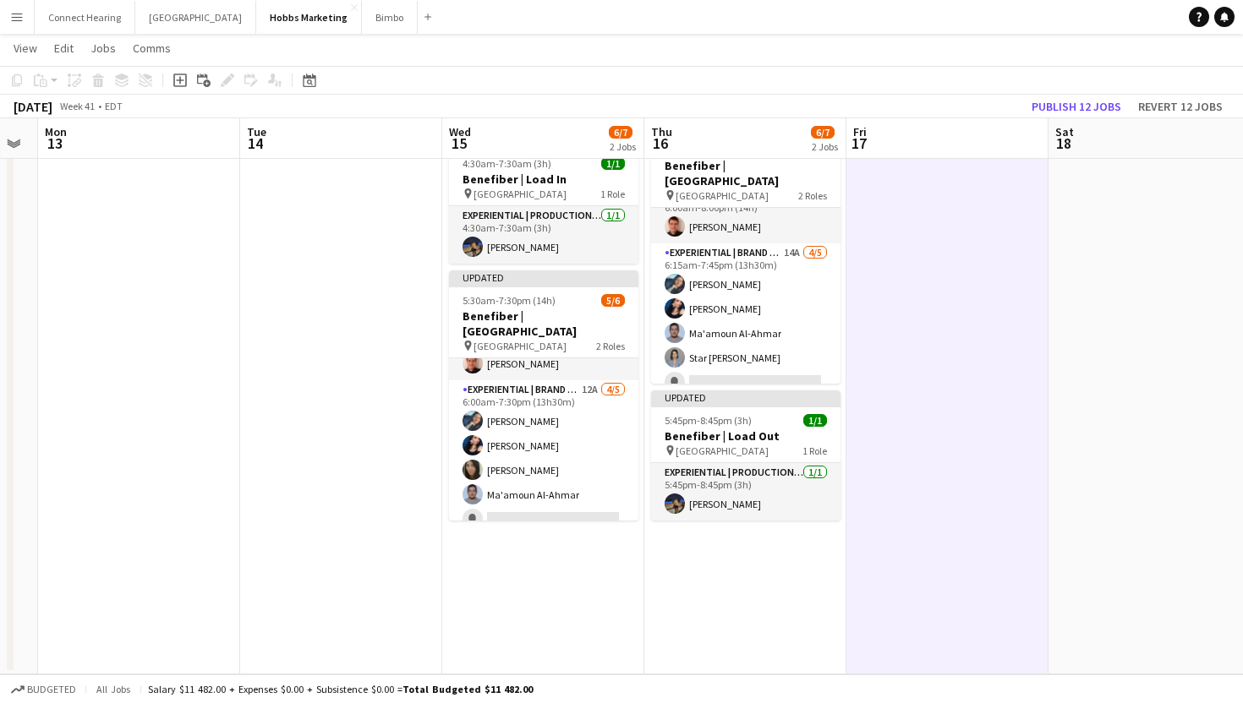
scroll to position [0, 363]
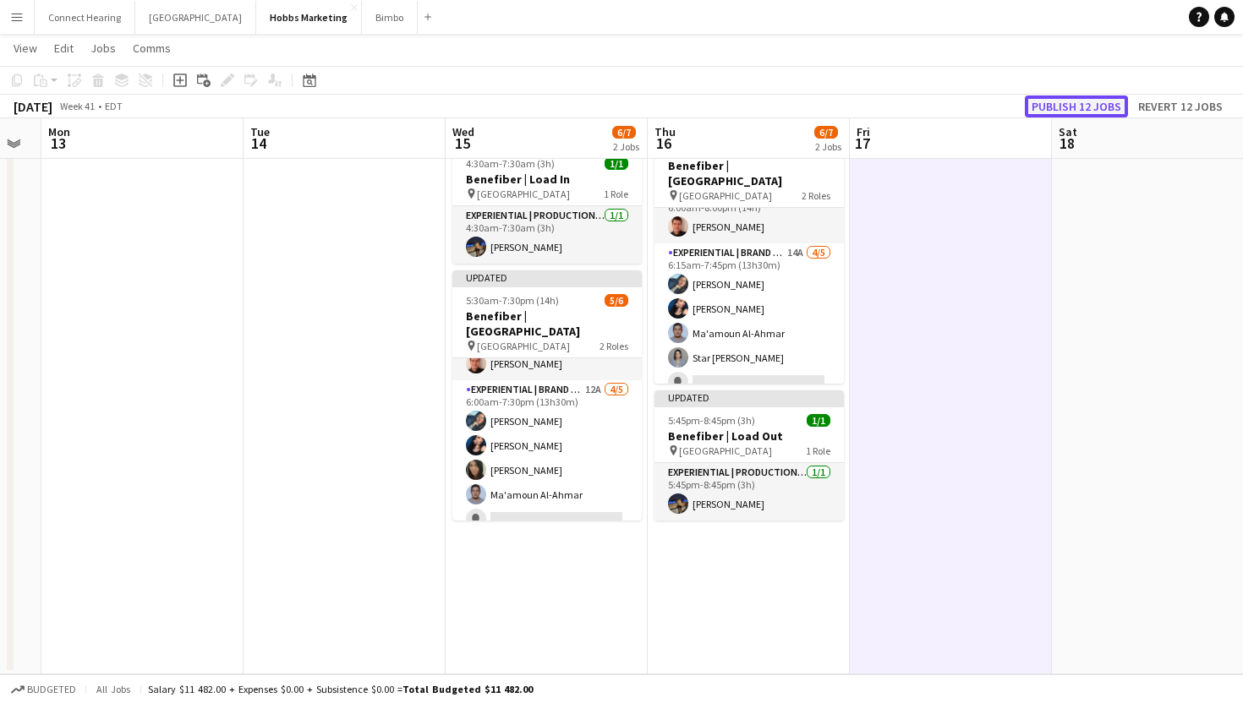
click at [1062, 110] on button "Publish 12 jobs" at bounding box center [1076, 107] width 103 height 22
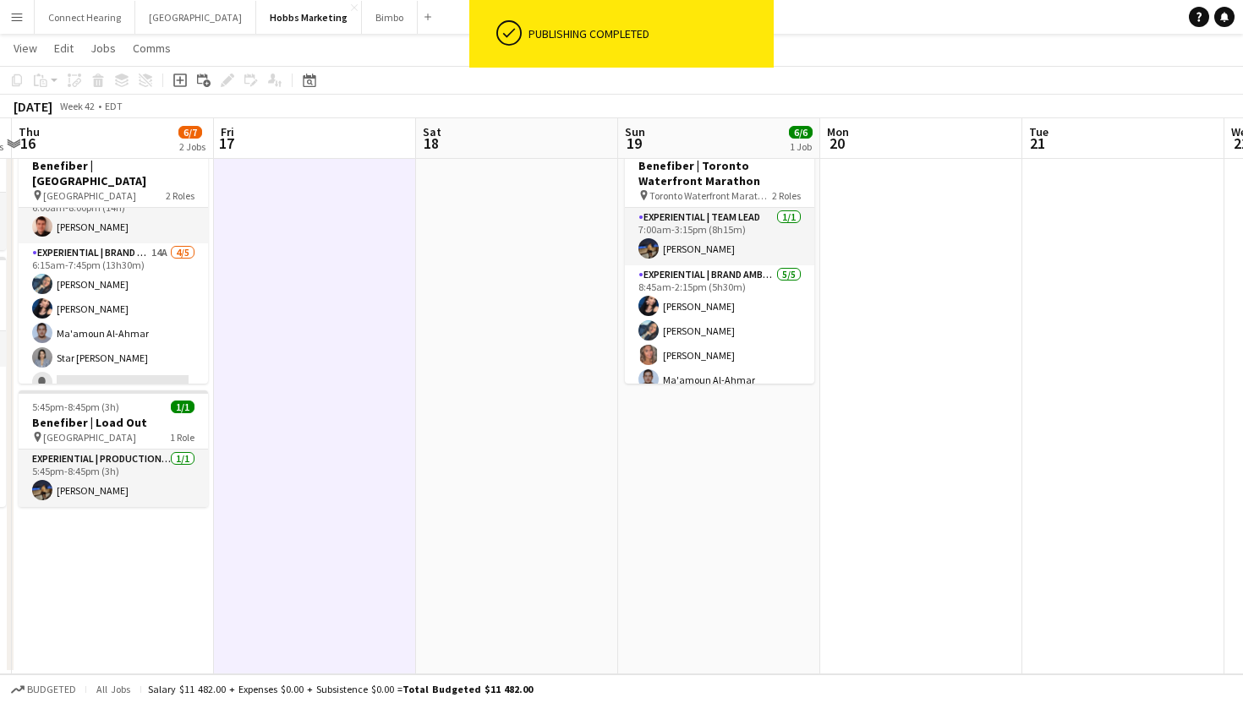
scroll to position [0, 615]
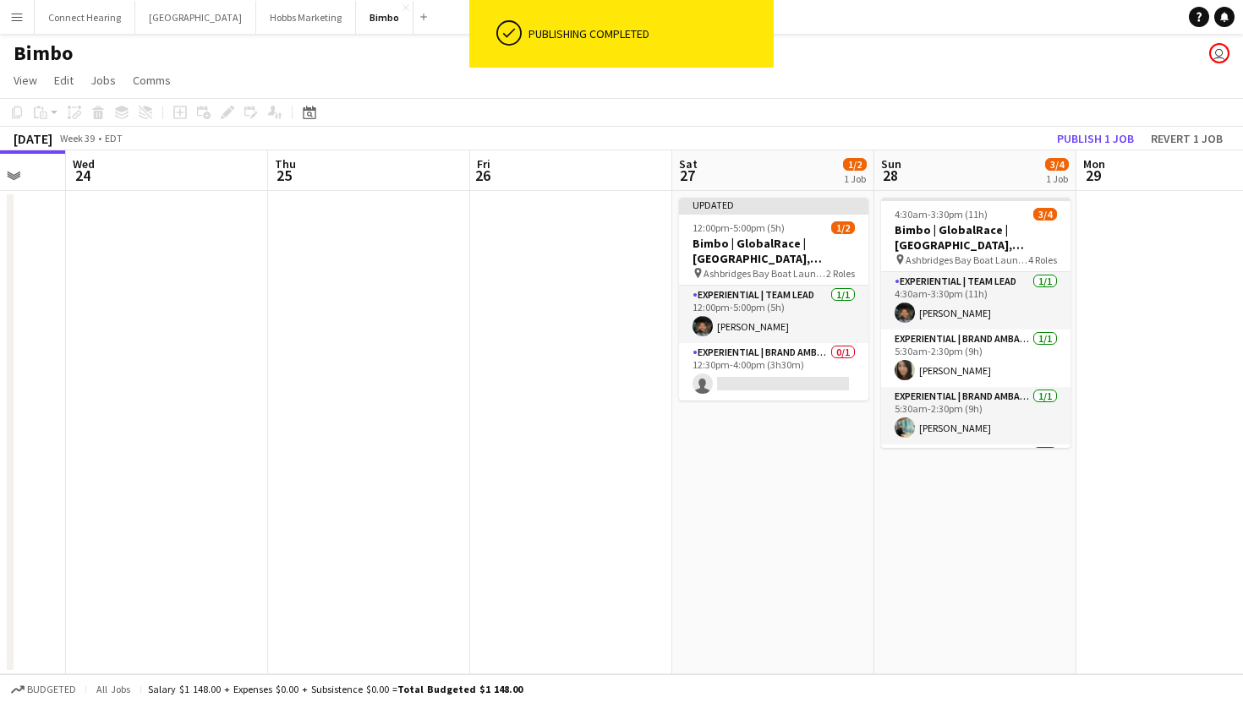
scroll to position [0, 744]
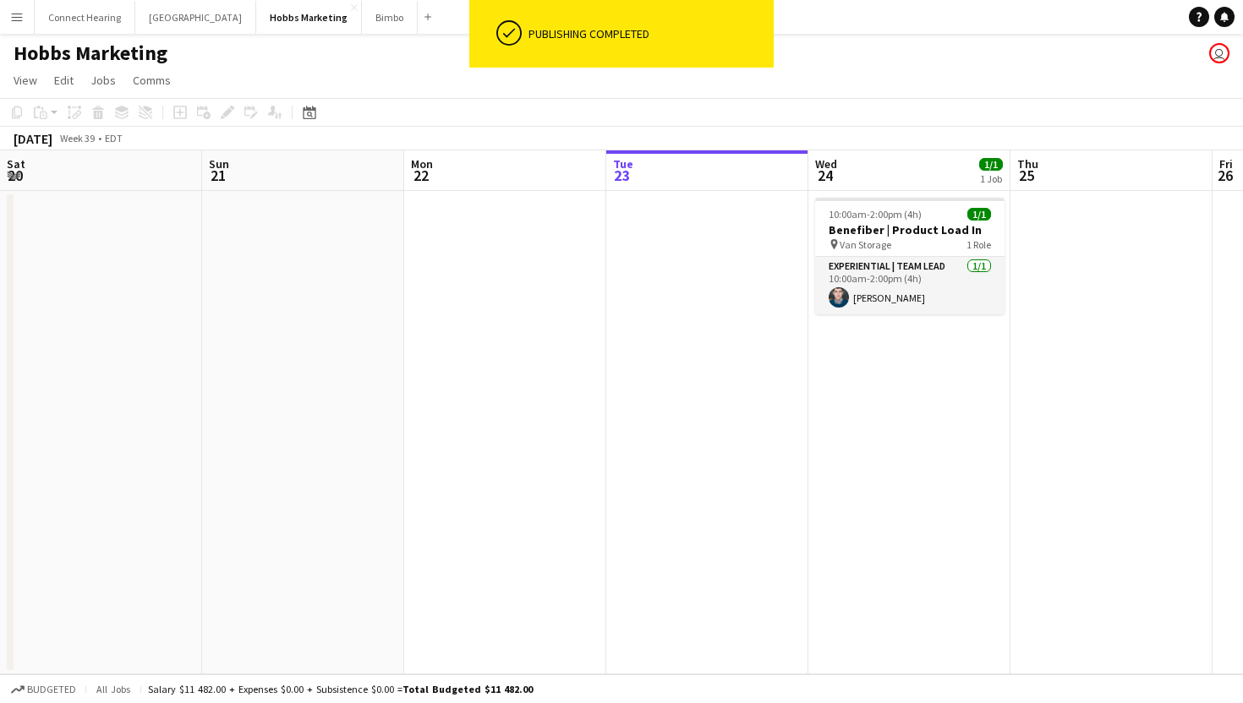
scroll to position [0, 404]
